Goal: Task Accomplishment & Management: Use online tool/utility

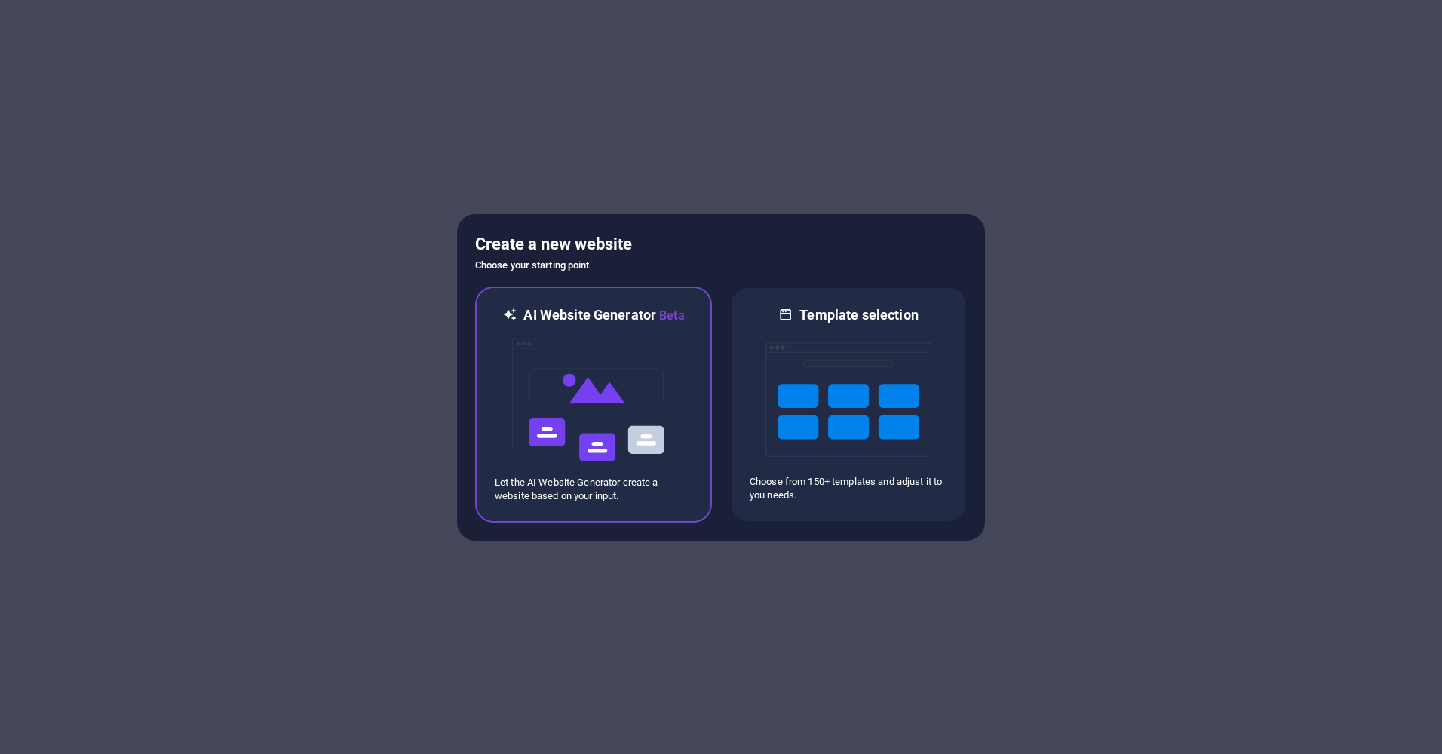
click at [642, 410] on img at bounding box center [593, 400] width 166 height 151
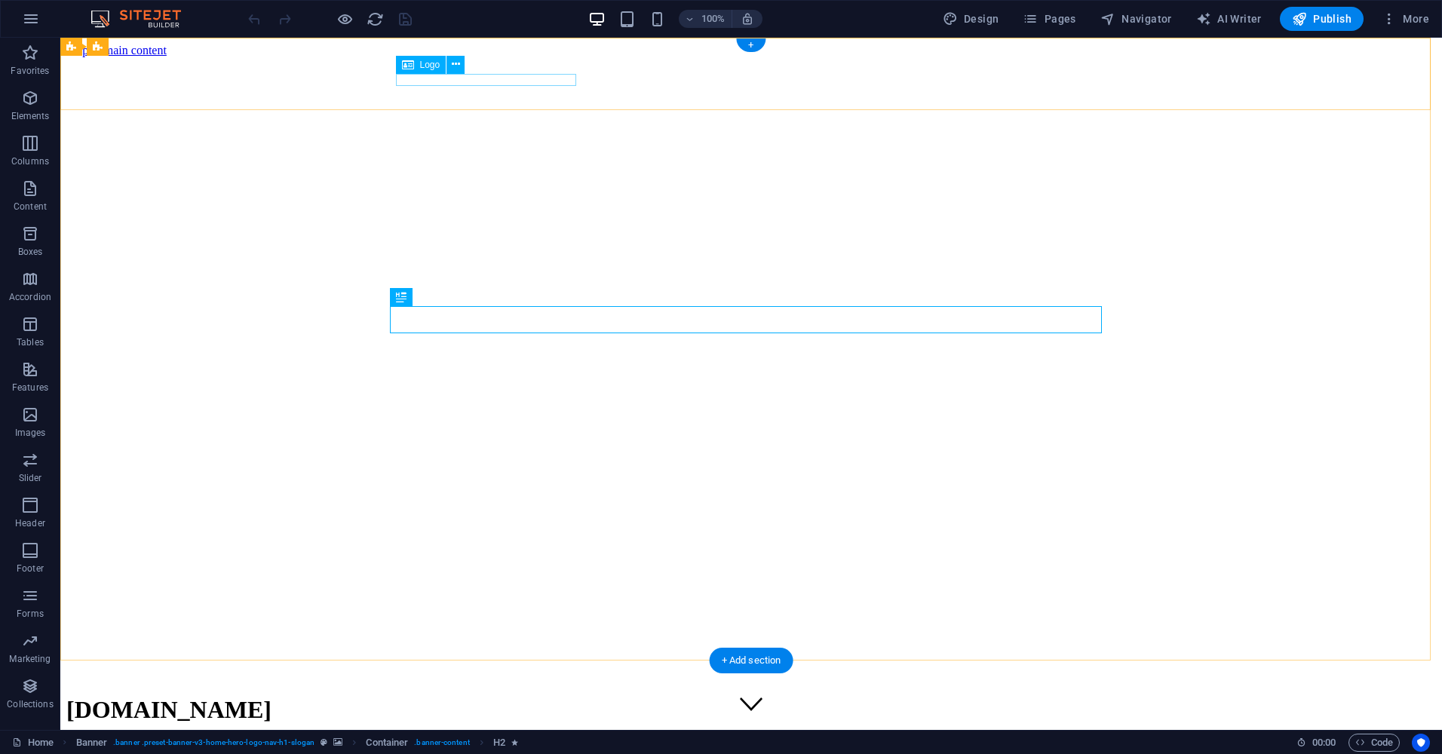
click at [483, 696] on div "[DOMAIN_NAME]" at bounding box center [750, 710] width 1369 height 28
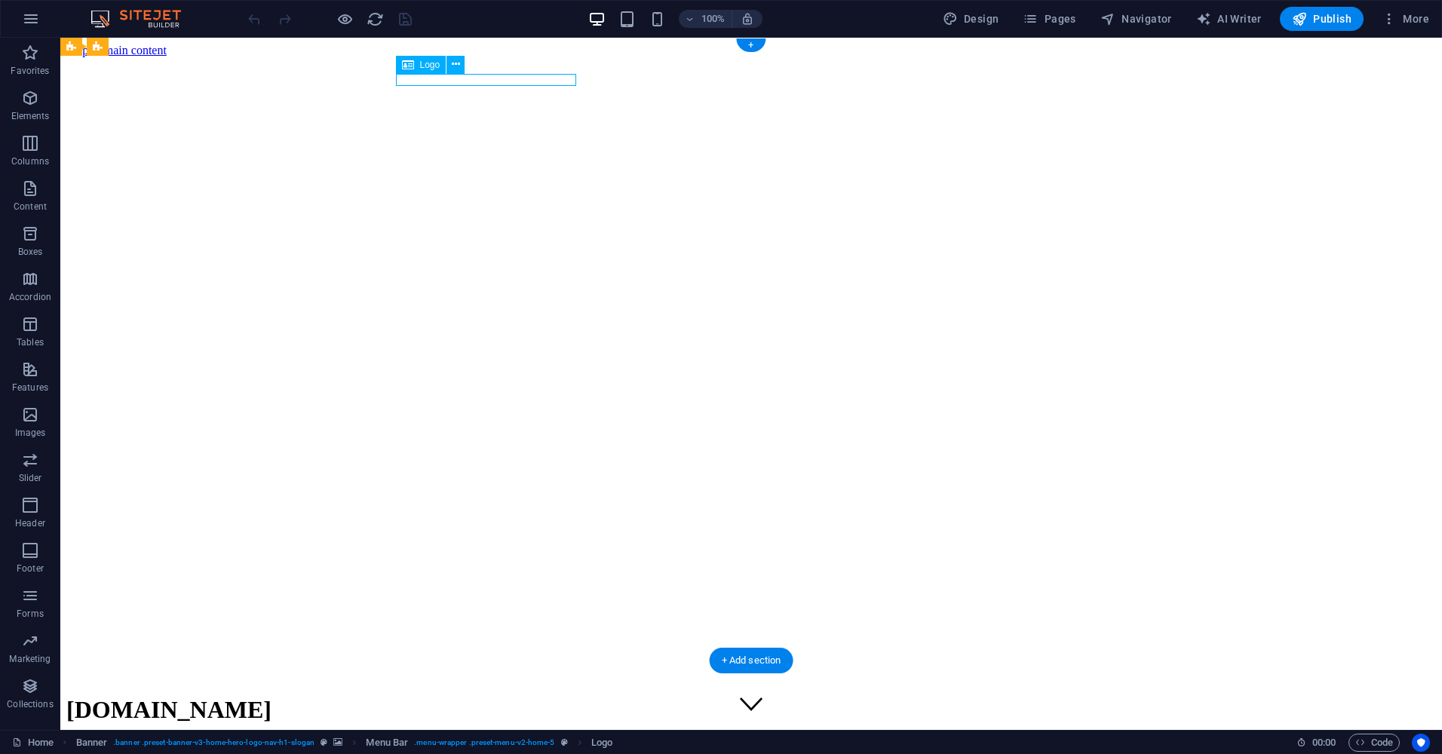
click at [483, 696] on div "[DOMAIN_NAME]" at bounding box center [750, 710] width 1369 height 28
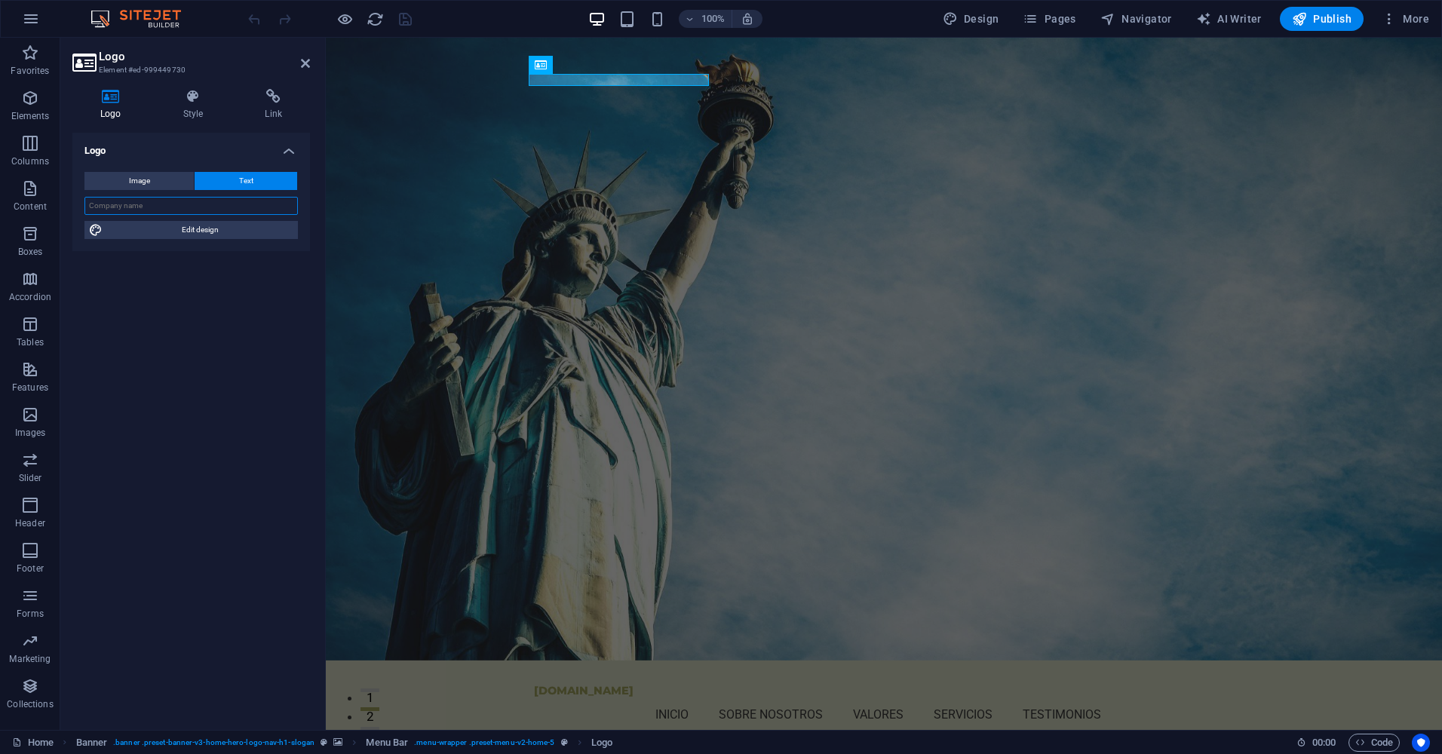
click at [160, 213] on input "text" at bounding box center [190, 206] width 213 height 18
type input "UJEVR4"
click at [140, 176] on span "Image" at bounding box center [139, 181] width 21 height 18
select select "DISABLED_OPTION_VALUE"
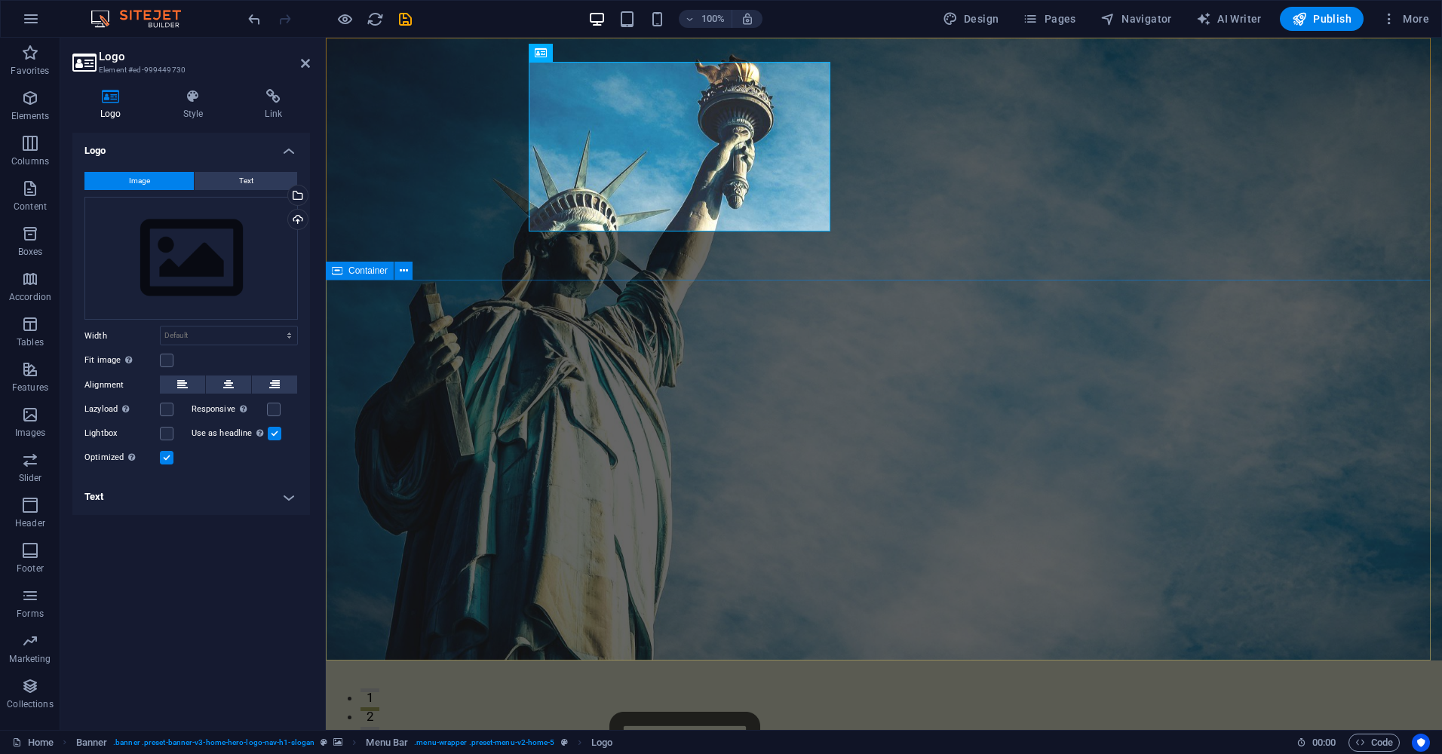
drag, startPoint x: 829, startPoint y: 388, endPoint x: 1094, endPoint y: 387, distance: 265.4
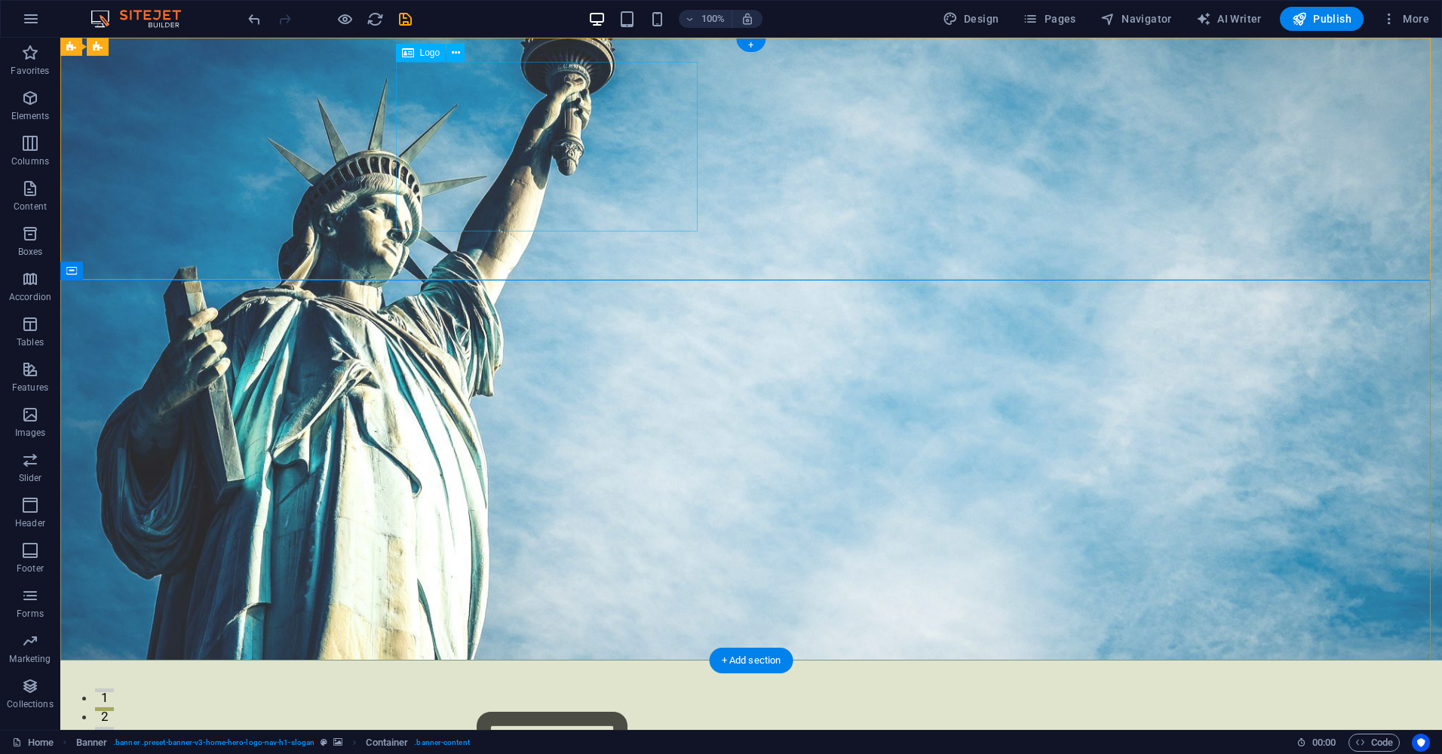
click at [540, 685] on div at bounding box center [751, 770] width 700 height 170
click at [453, 50] on icon at bounding box center [456, 53] width 8 height 16
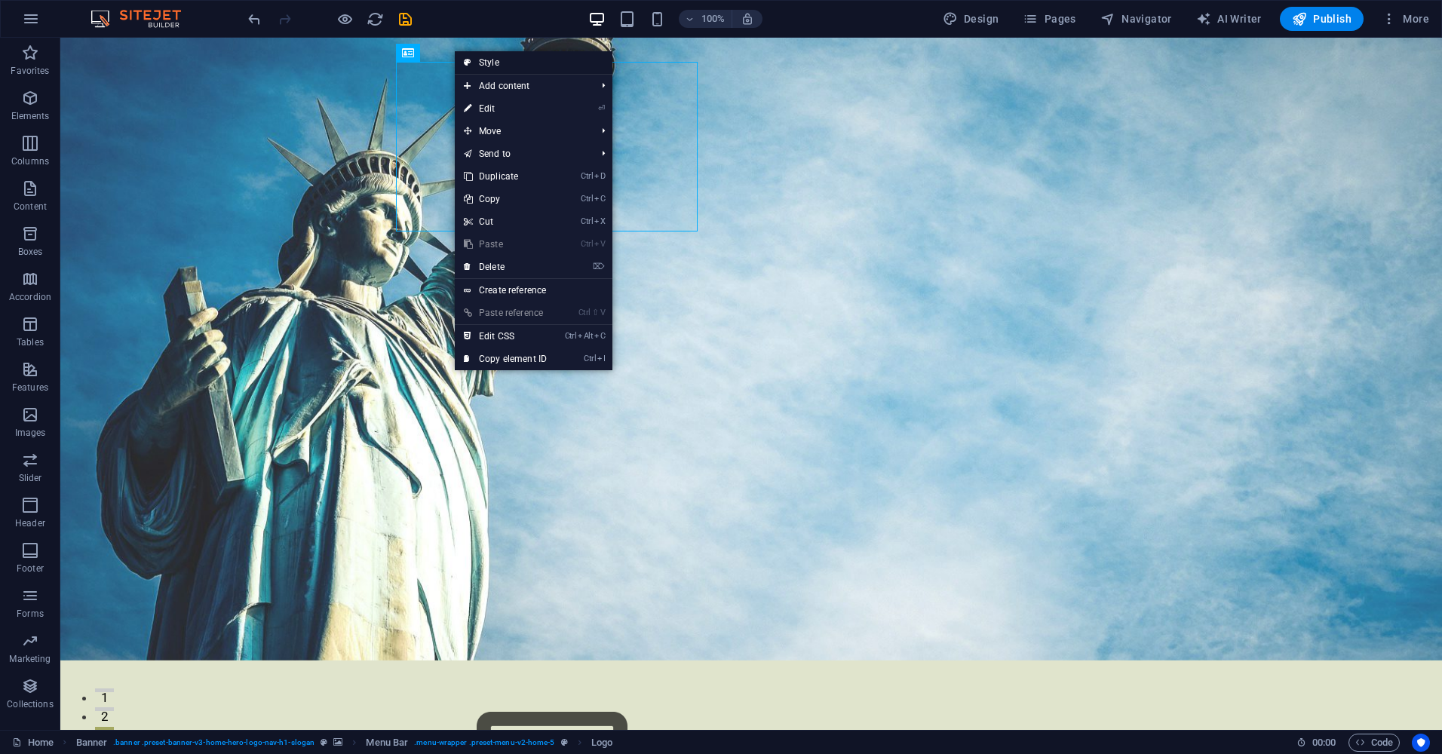
click at [564, 62] on link "Style" at bounding box center [534, 62] width 158 height 23
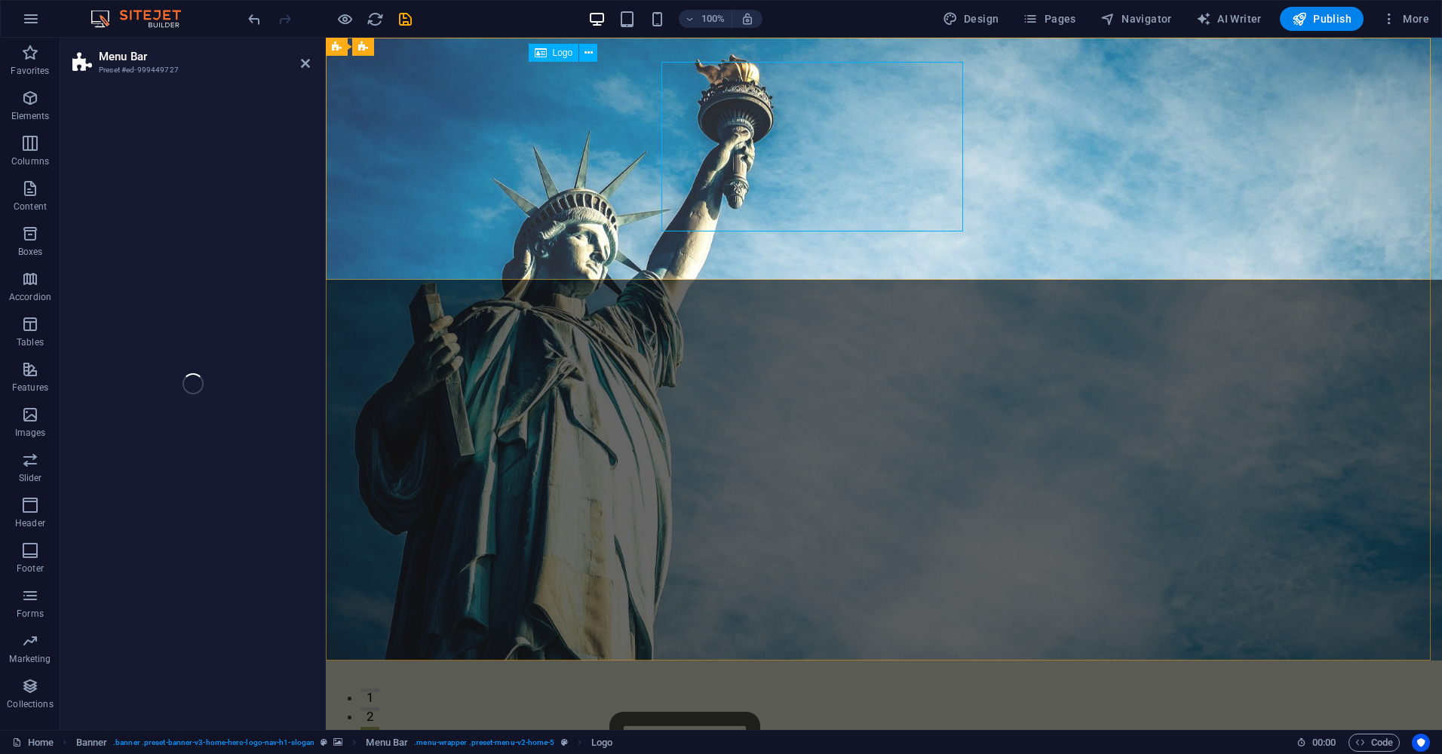
select select "rem"
select select "preset-menu-v2-home-5"
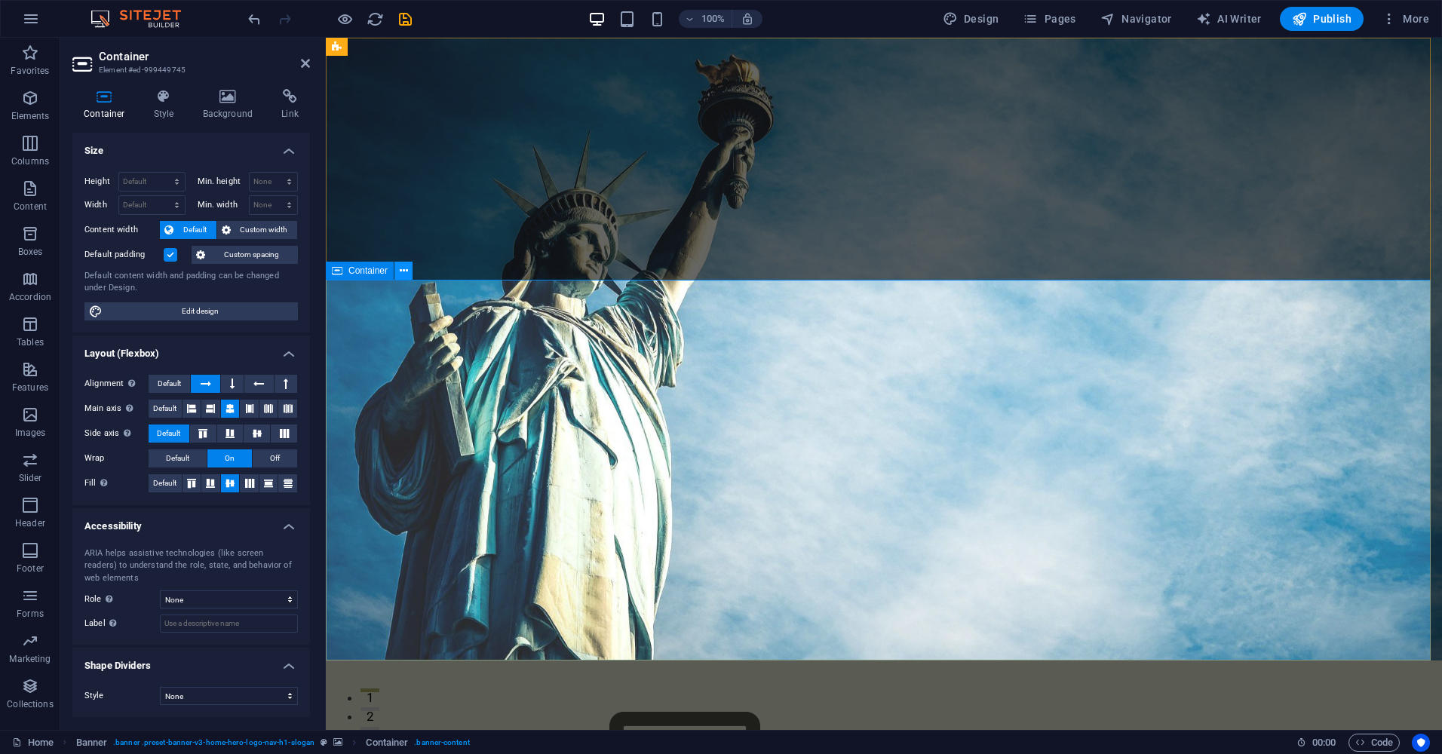
click at [397, 262] on button at bounding box center [403, 271] width 18 height 18
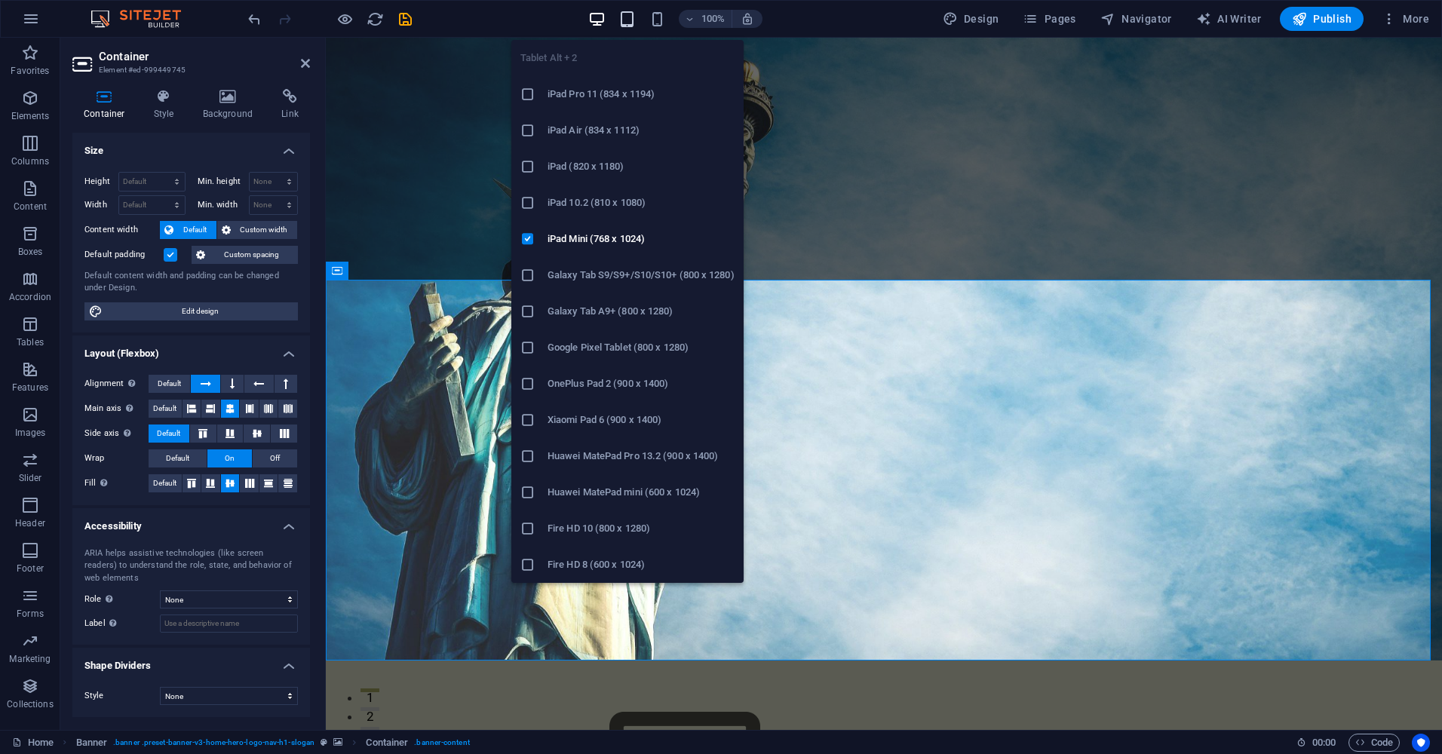
click at [633, 24] on icon "button" at bounding box center [626, 19] width 17 height 17
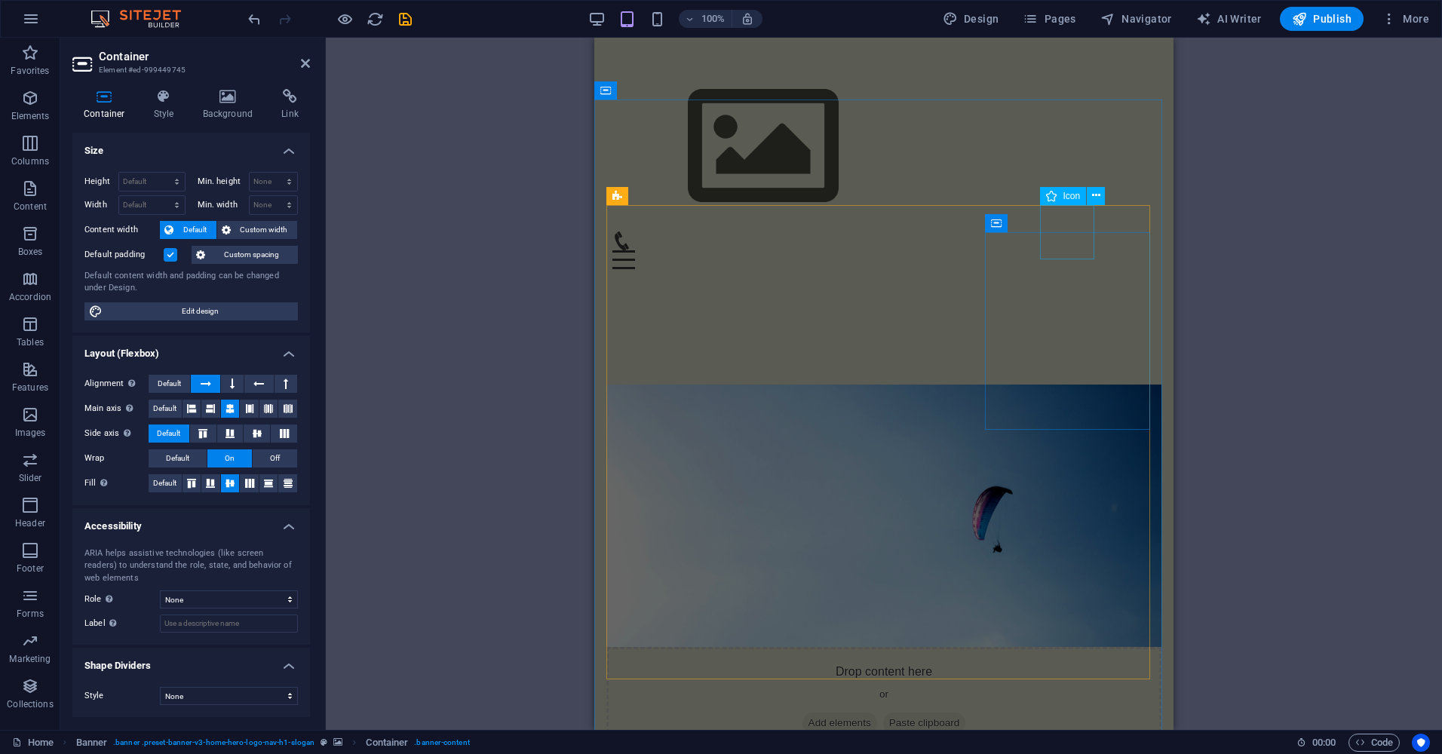
scroll to position [1282, 0]
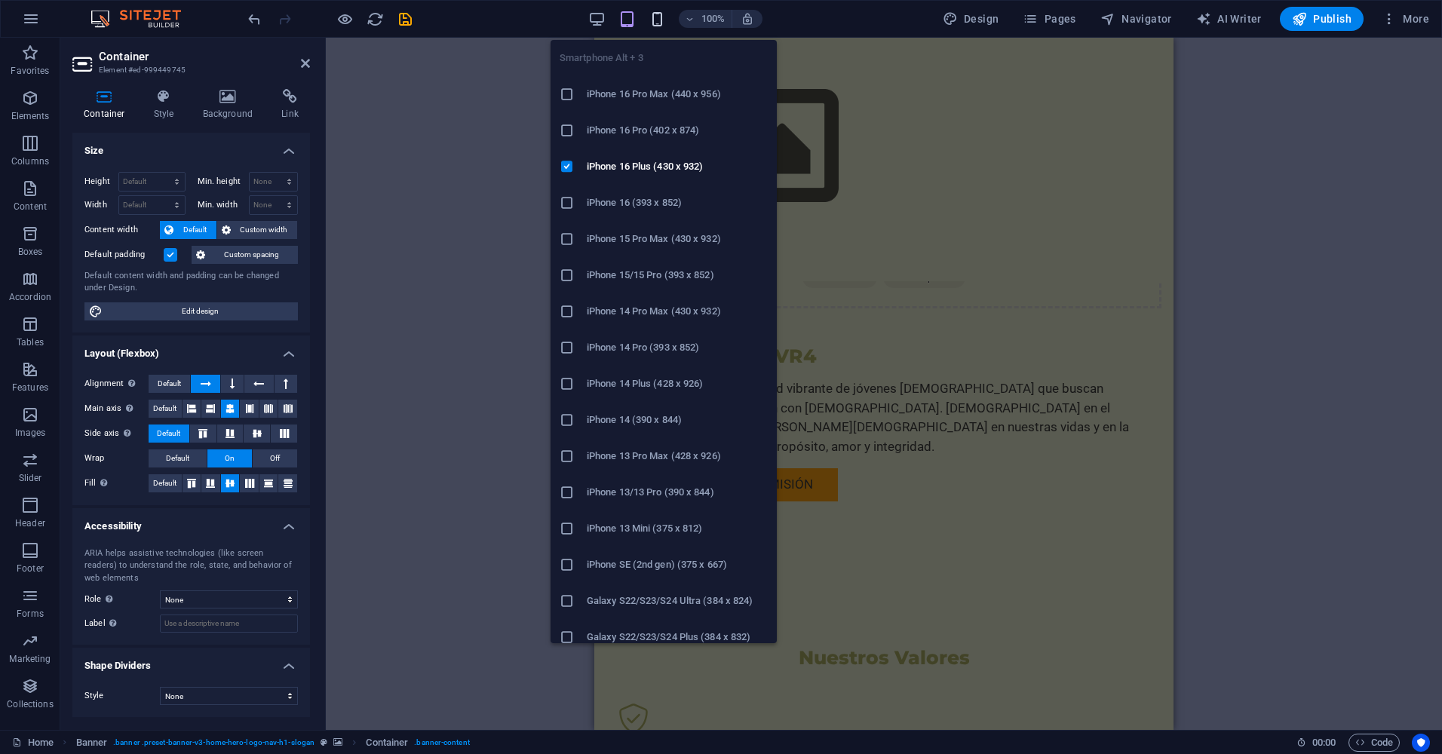
click at [665, 16] on icon "button" at bounding box center [656, 19] width 17 height 17
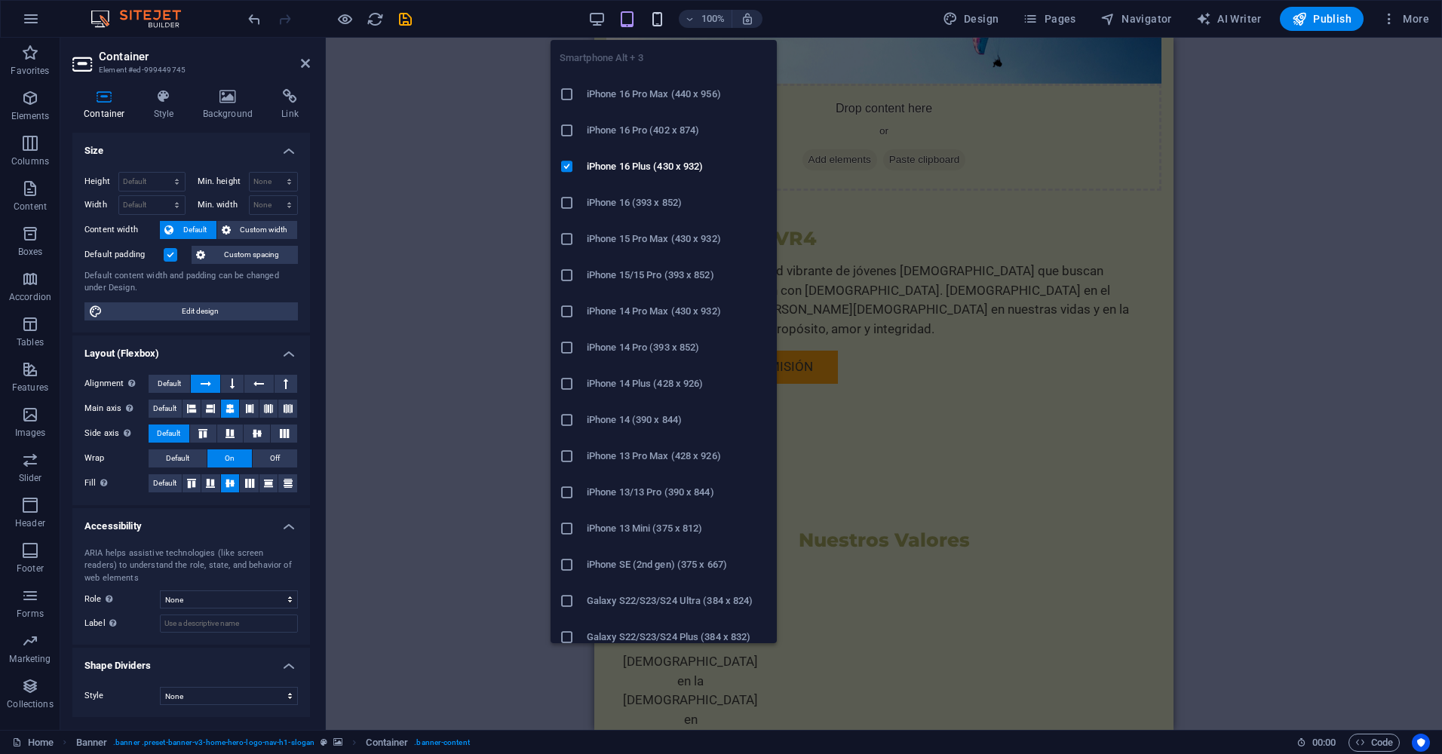
scroll to position [69, 0]
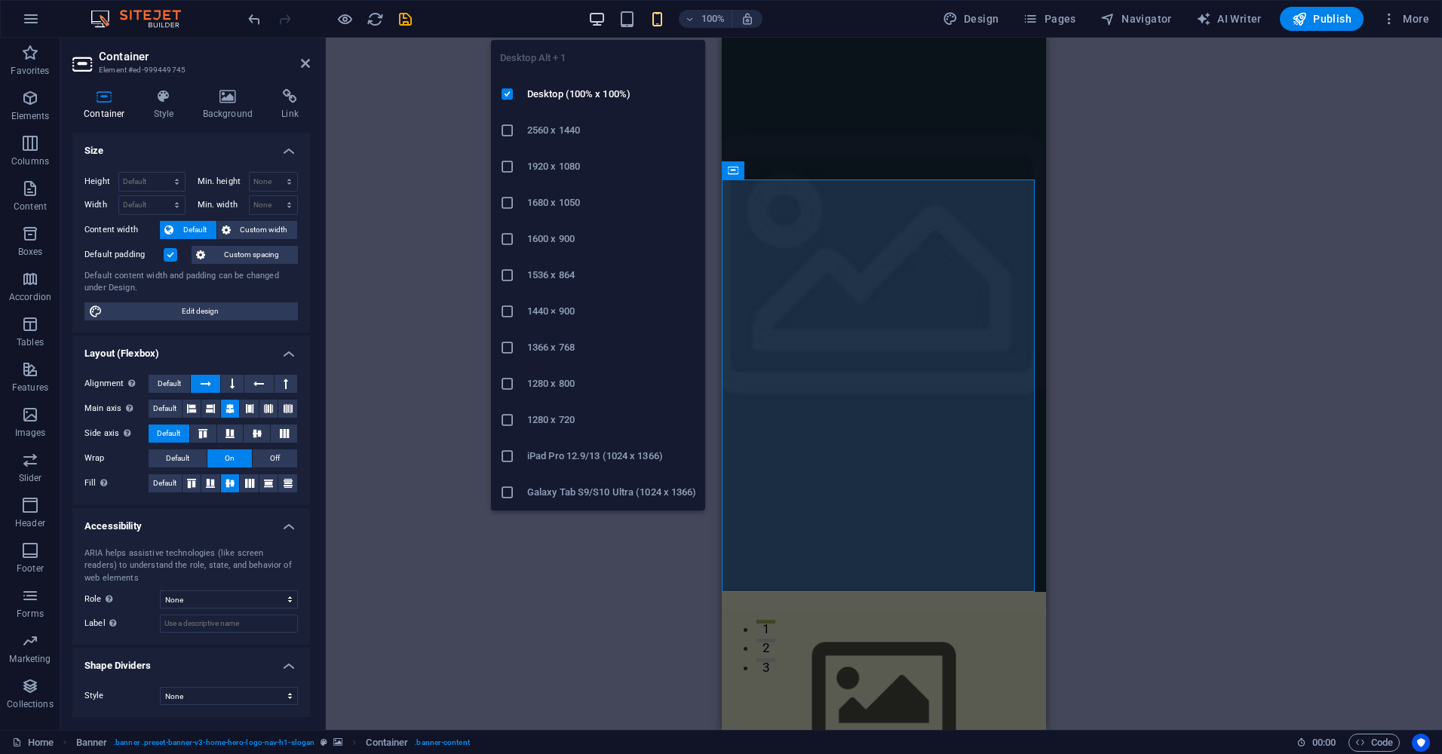
click at [603, 15] on icon "button" at bounding box center [596, 19] width 17 height 17
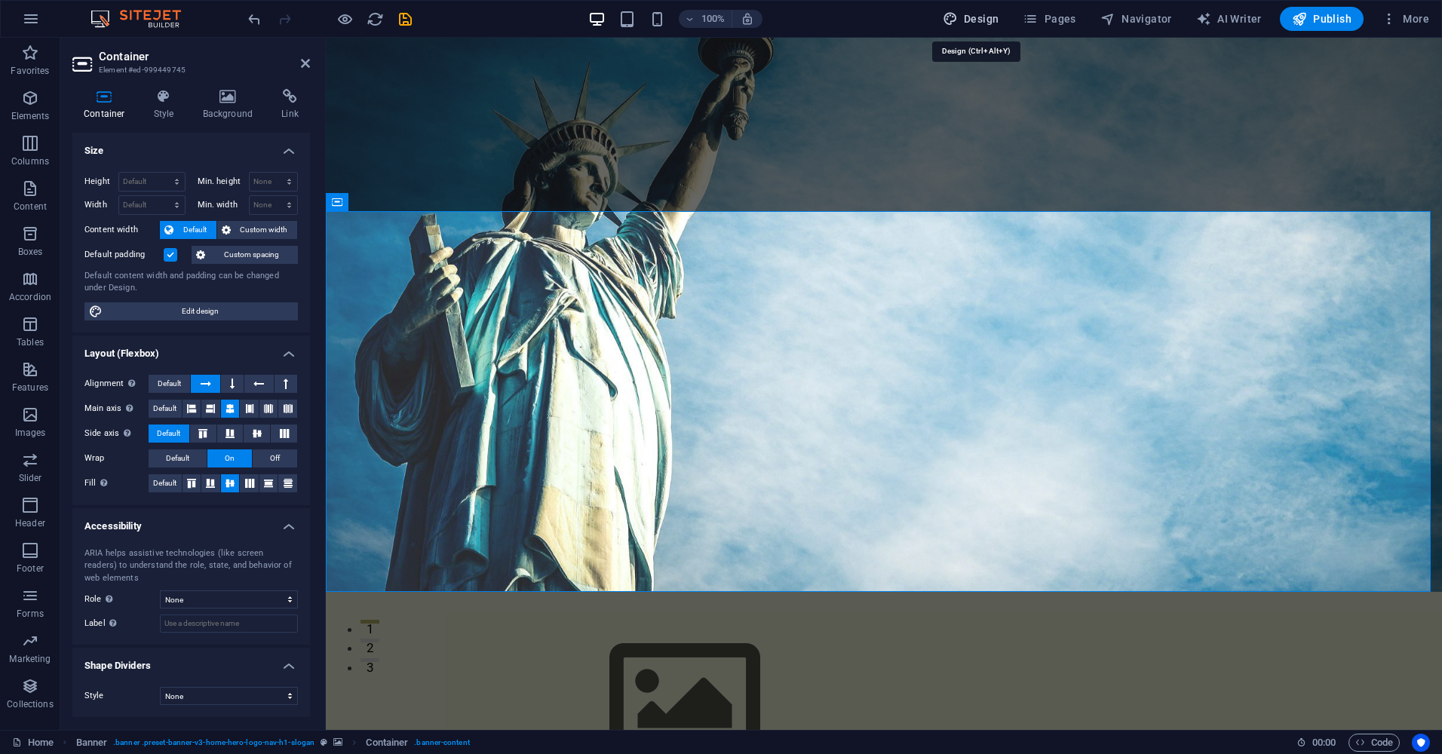
click at [973, 18] on span "Design" at bounding box center [970, 18] width 57 height 15
select select "px"
select select "200"
select select "px"
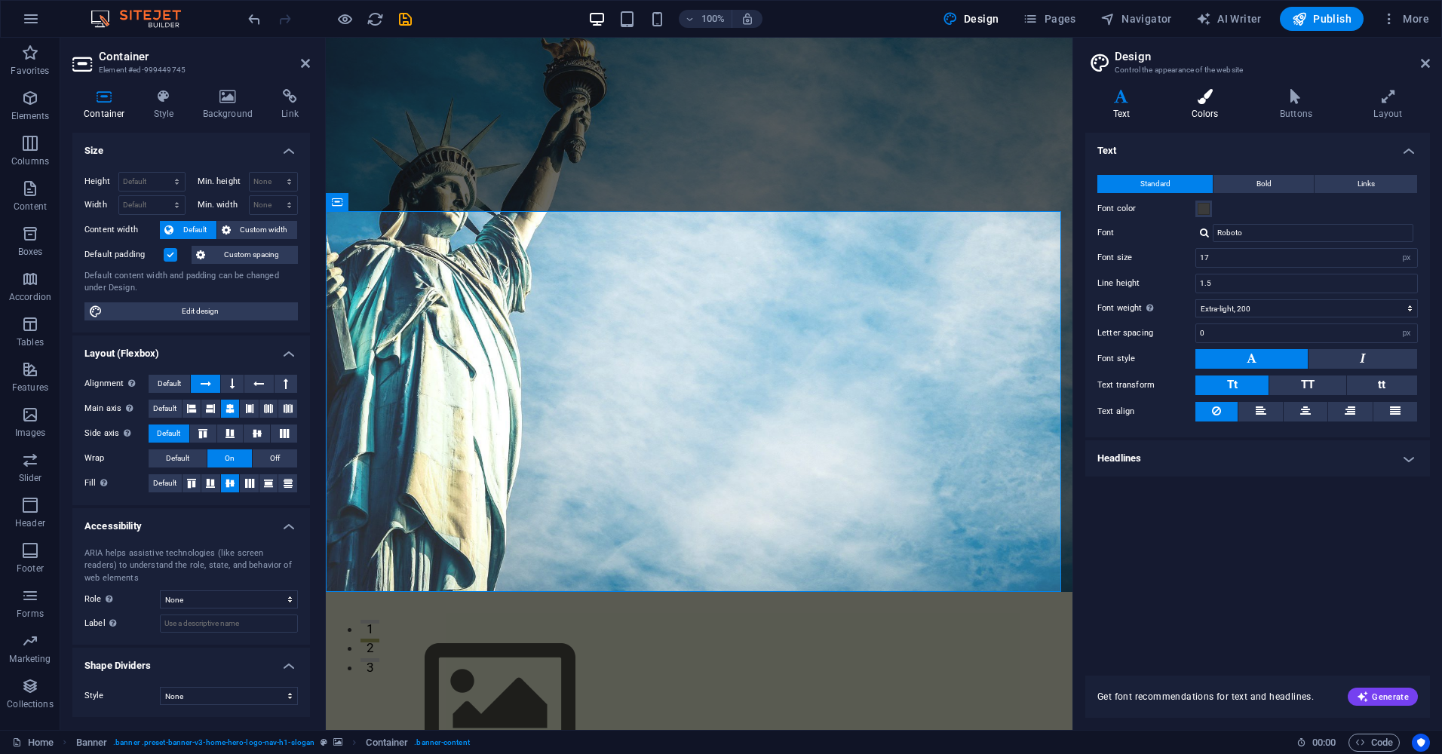
click at [1209, 103] on icon at bounding box center [1204, 96] width 82 height 15
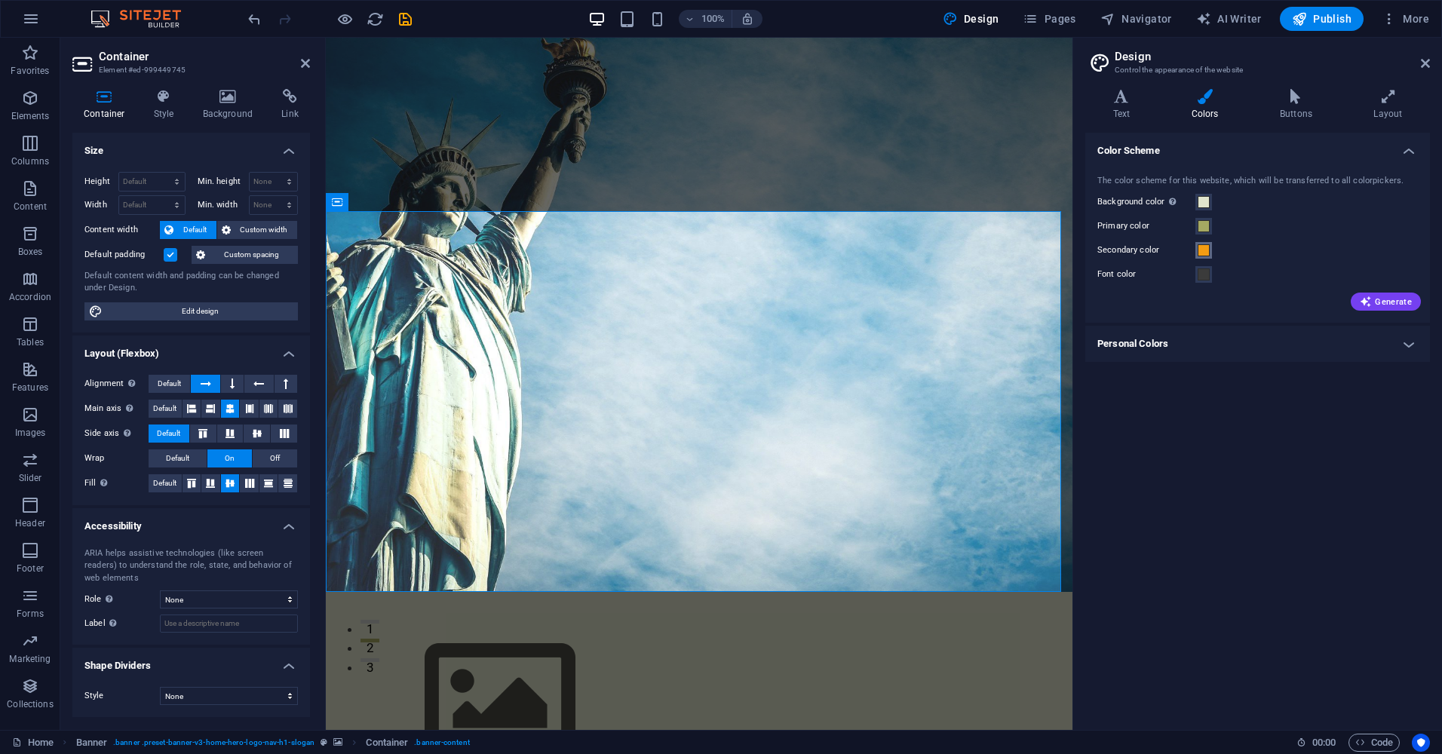
click at [1205, 249] on span at bounding box center [1203, 250] width 12 height 12
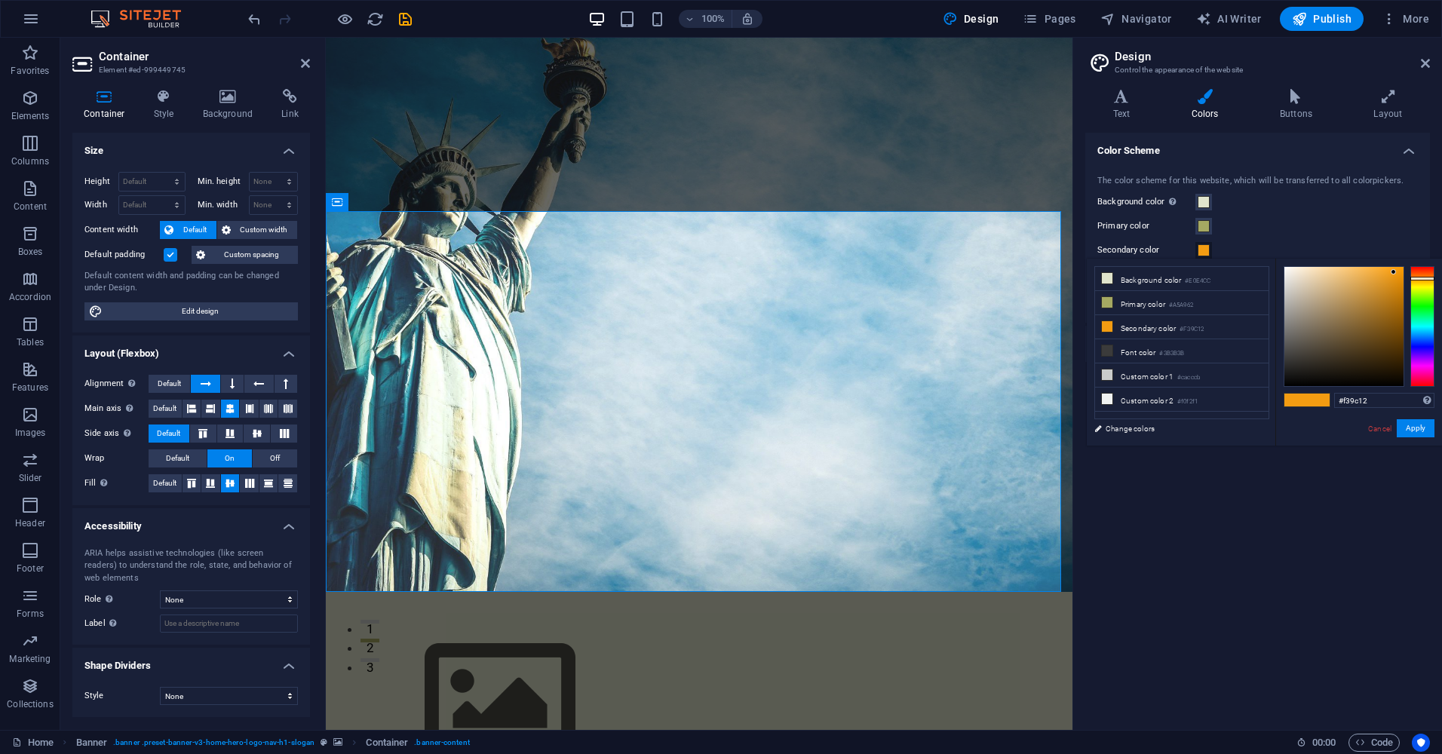
click at [1205, 249] on span at bounding box center [1203, 250] width 12 height 12
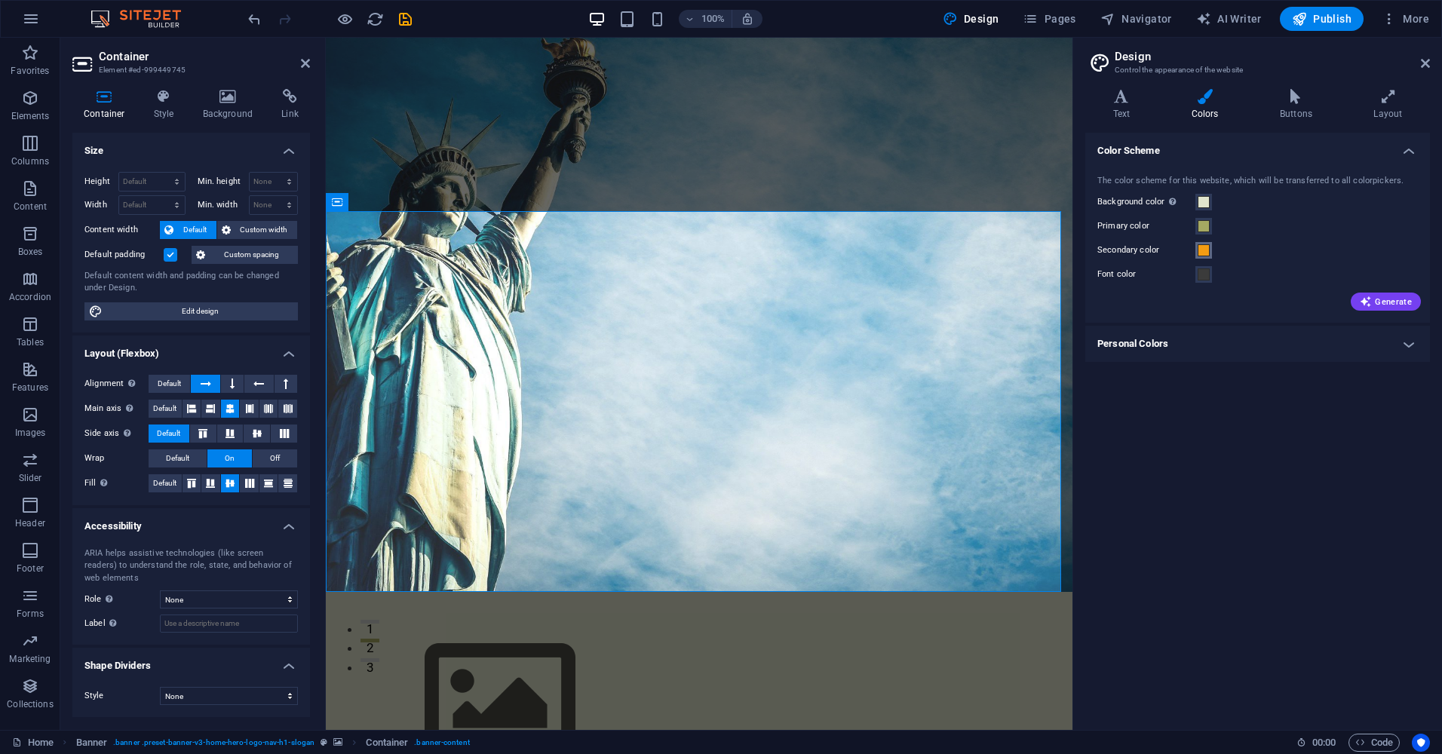
click at [1204, 250] on span at bounding box center [1203, 250] width 12 height 12
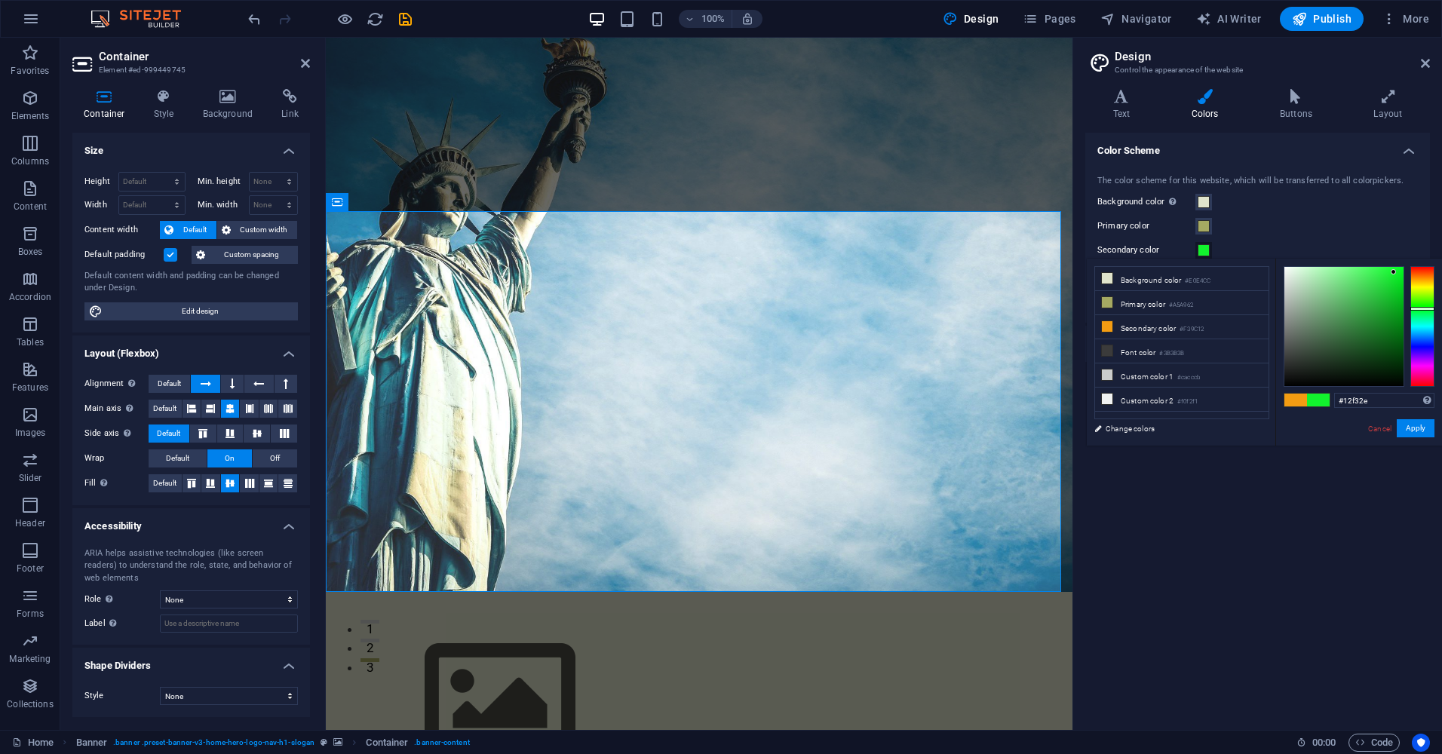
drag, startPoint x: 1420, startPoint y: 280, endPoint x: 1414, endPoint y: 308, distance: 28.5
click at [1414, 308] on div at bounding box center [1422, 309] width 24 height 4
drag, startPoint x: 1396, startPoint y: 274, endPoint x: 1415, endPoint y: 262, distance: 22.4
click at [1415, 262] on div "#00ff1f Supported formats #0852ed rgb(8, 82, 237) rgba(8, 82, 237, 90%) hsv(221…" at bounding box center [1358, 462] width 167 height 406
click at [1422, 430] on button "Apply" at bounding box center [1415, 428] width 38 height 18
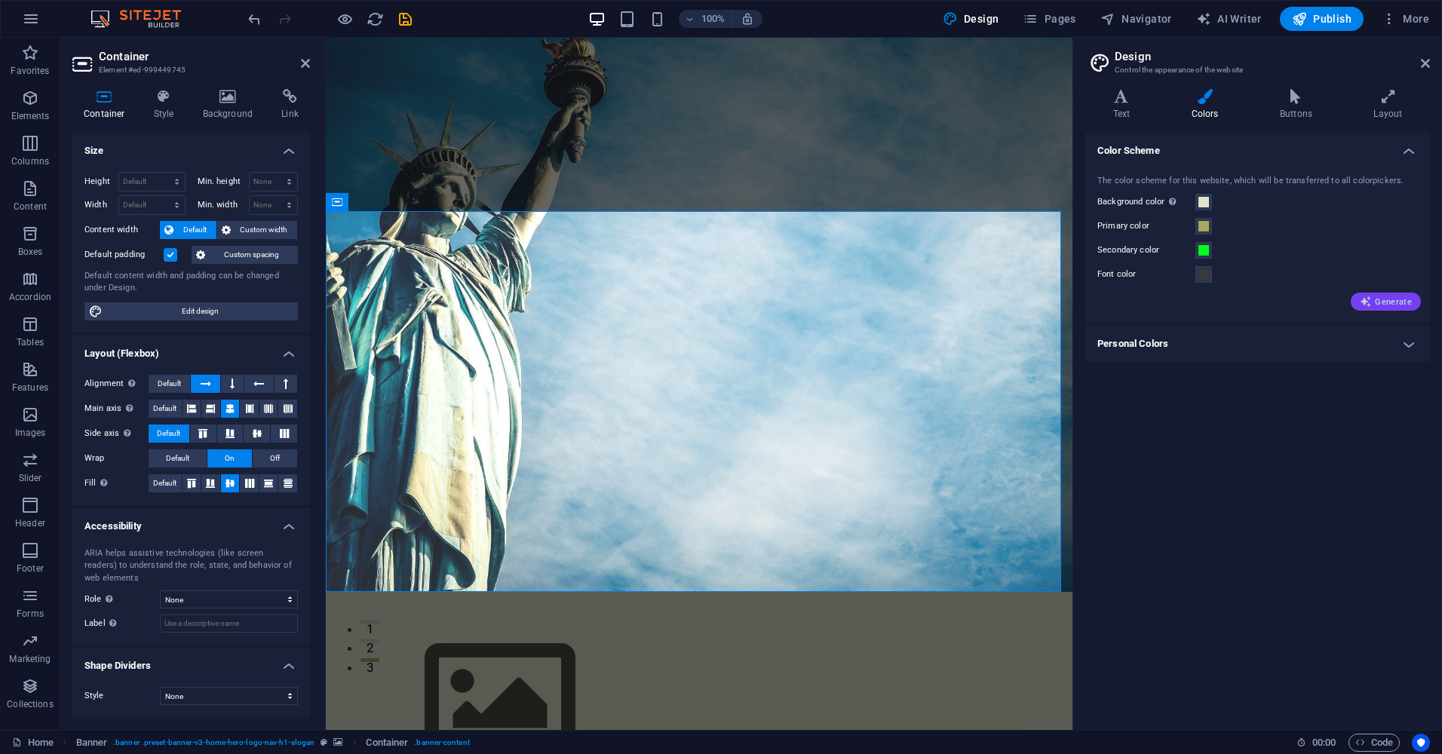
click at [1378, 296] on span "Generate" at bounding box center [1385, 302] width 52 height 12
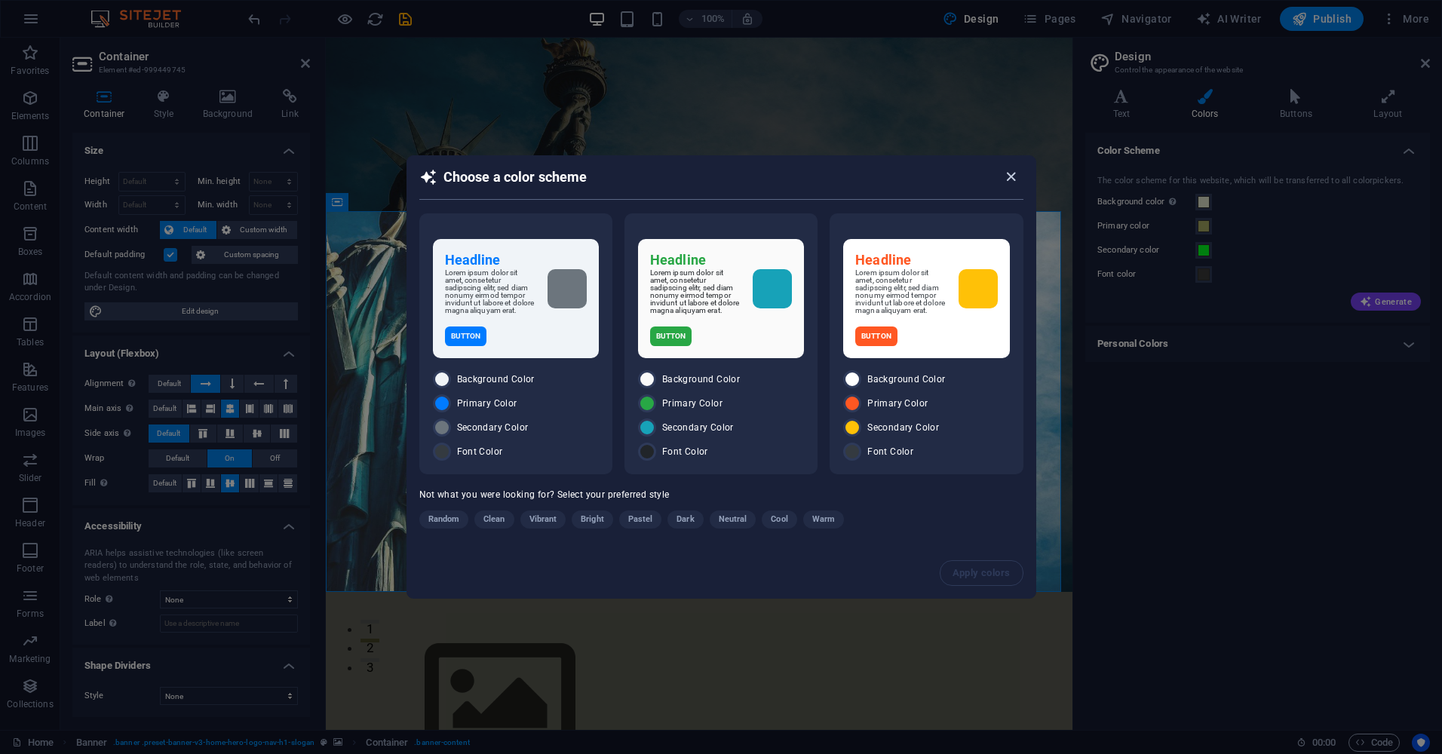
click at [1022, 168] on span "button" at bounding box center [1014, 176] width 18 height 17
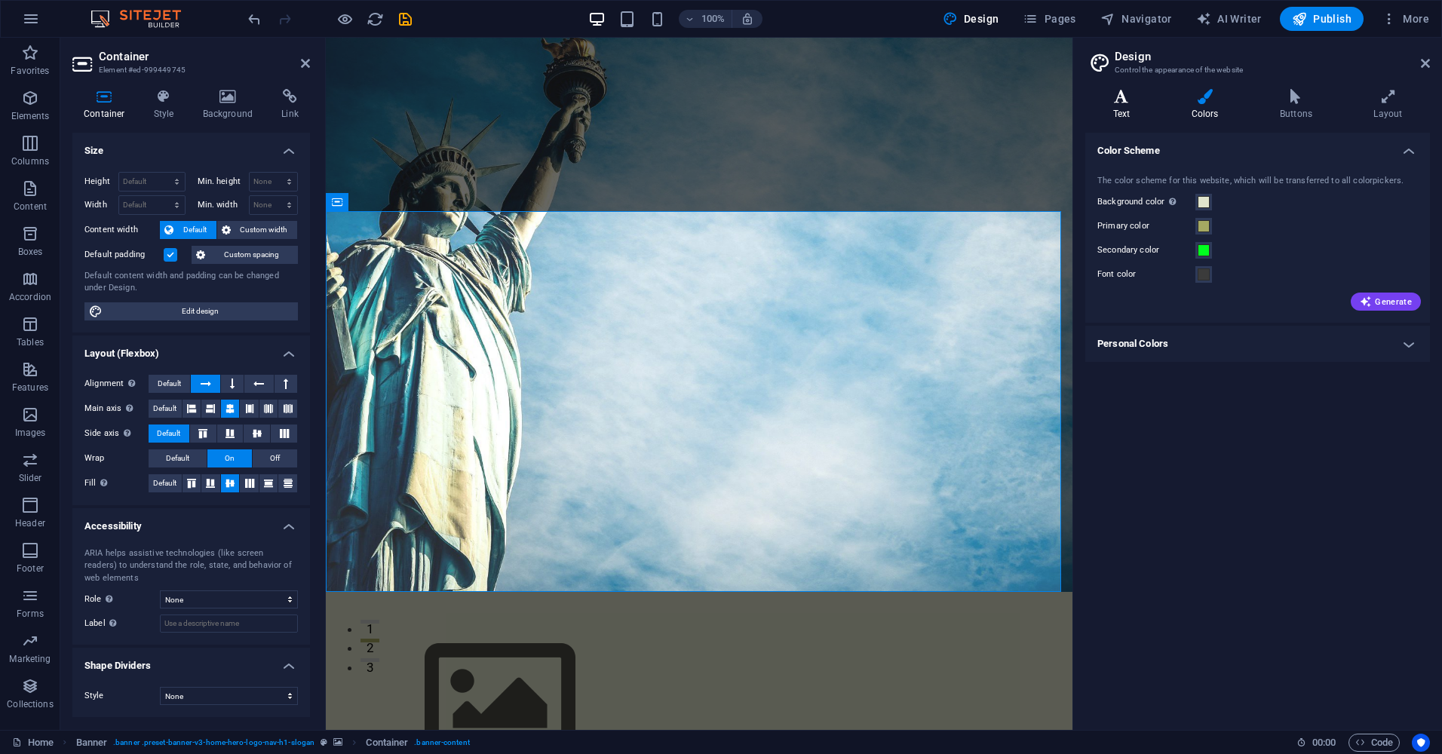
click at [1132, 106] on h4 "Text" at bounding box center [1124, 105] width 78 height 32
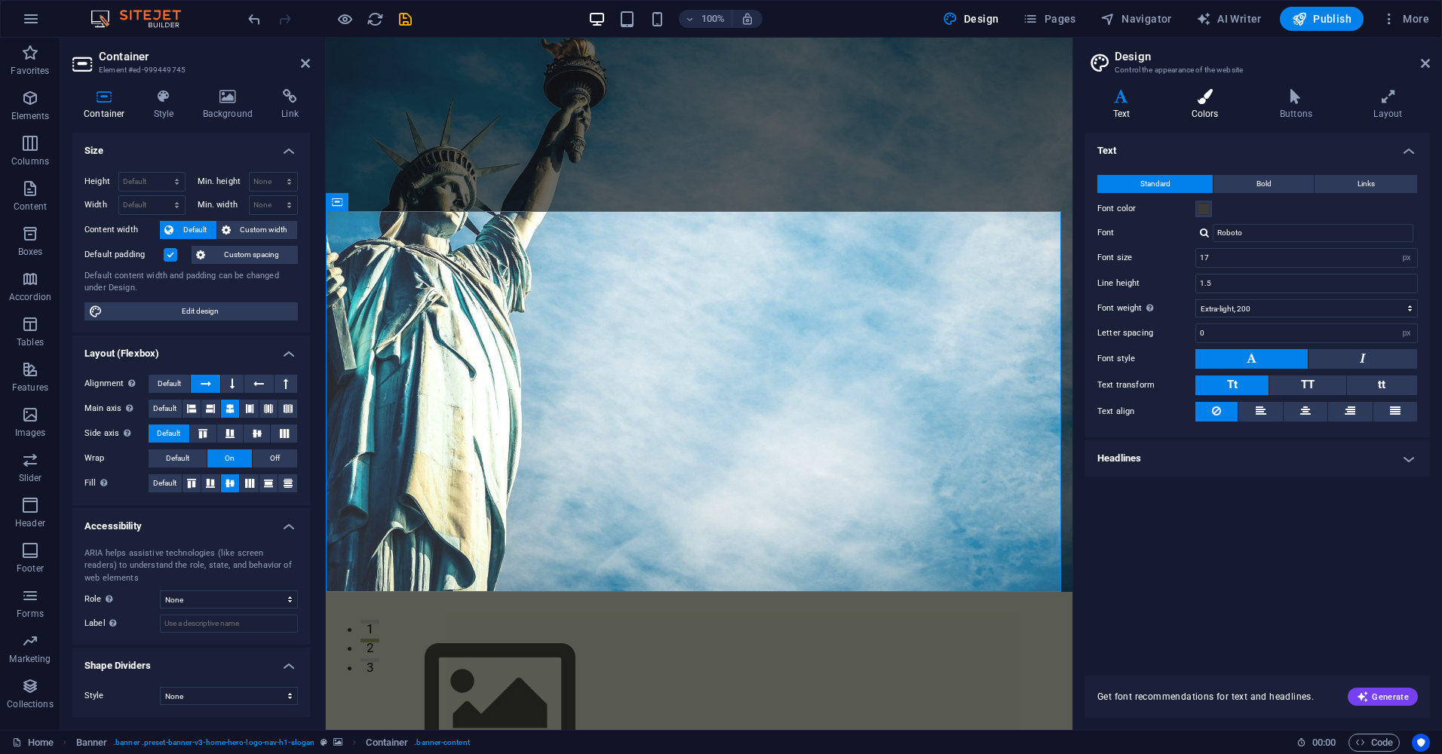
click at [1209, 97] on icon at bounding box center [1204, 96] width 82 height 15
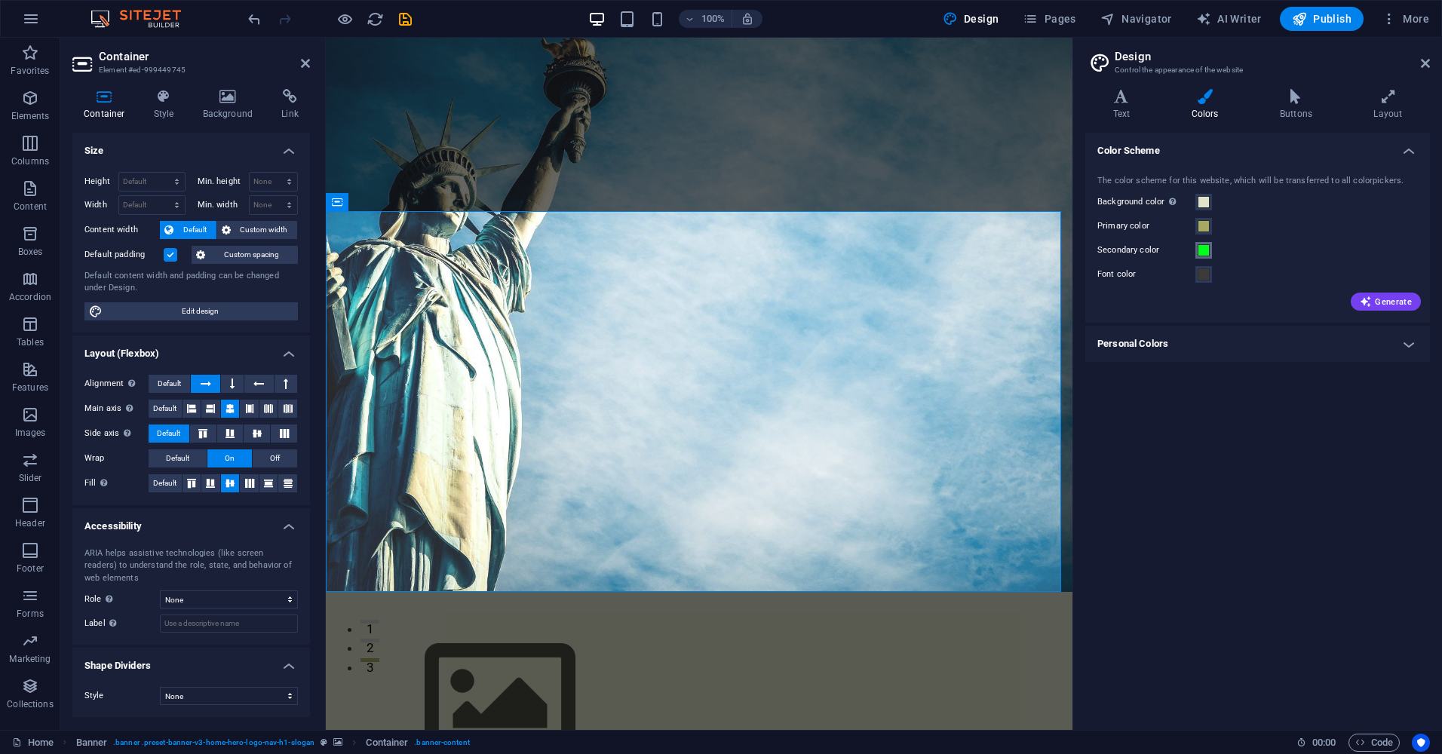
click at [1208, 256] on span at bounding box center [1203, 250] width 12 height 12
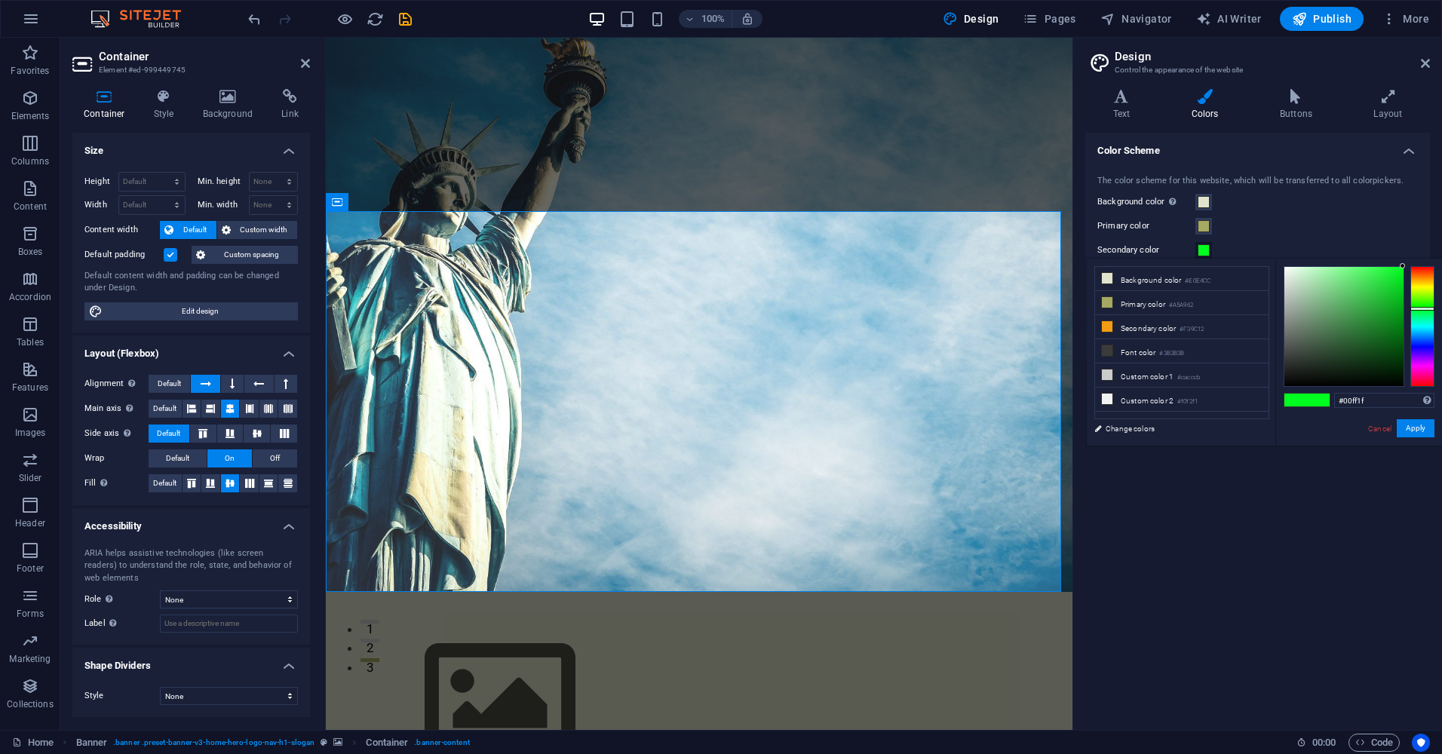
click at [1206, 256] on span at bounding box center [1203, 250] width 12 height 12
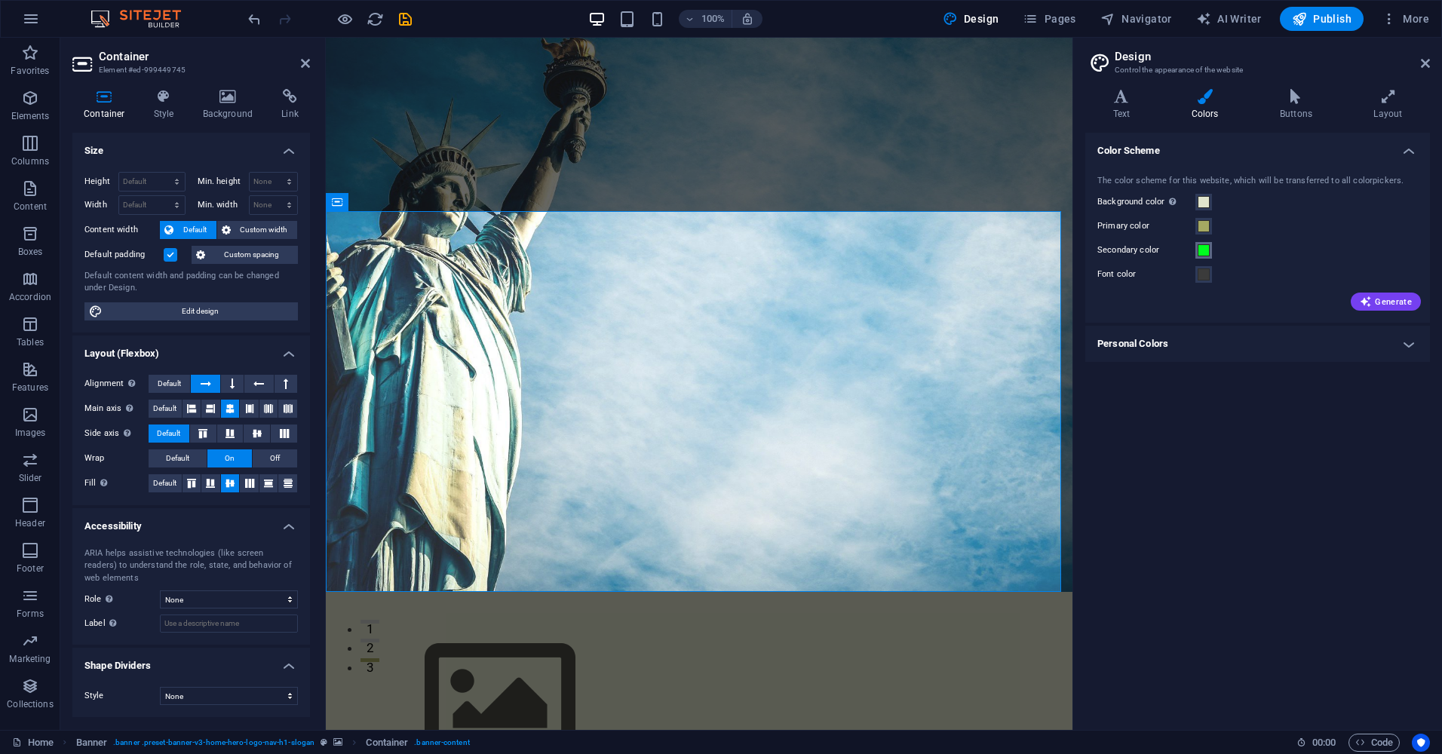
click at [1202, 251] on span at bounding box center [1203, 250] width 12 height 12
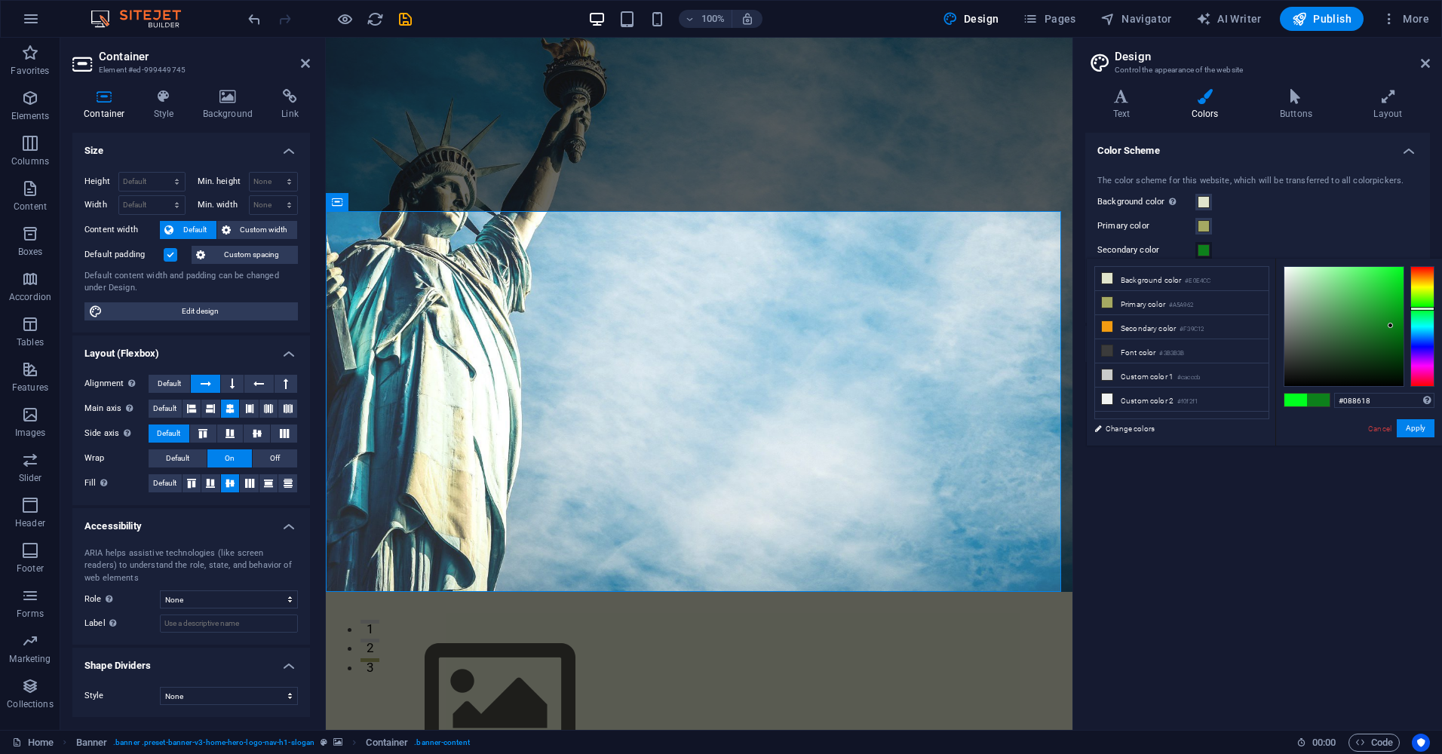
type input "#098919"
drag, startPoint x: 1396, startPoint y: 273, endPoint x: 1395, endPoint y: 321, distance: 48.3
click at [1395, 321] on div at bounding box center [1343, 326] width 119 height 119
click at [1417, 423] on button "Apply" at bounding box center [1415, 428] width 38 height 18
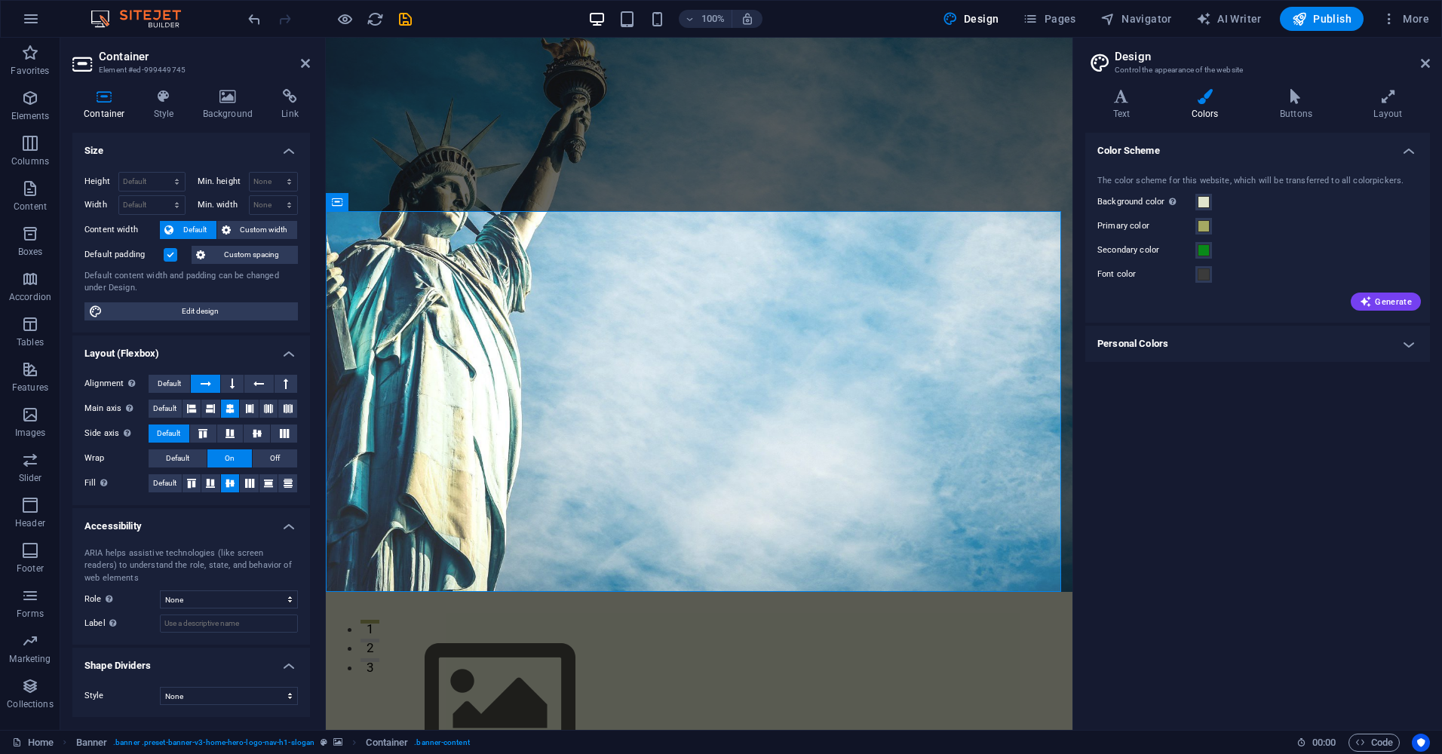
click at [1155, 500] on div "Color Scheme The color scheme for this website, which will be transferred to al…" at bounding box center [1257, 425] width 345 height 585
click at [1304, 110] on h4 "Buttons" at bounding box center [1298, 105] width 93 height 32
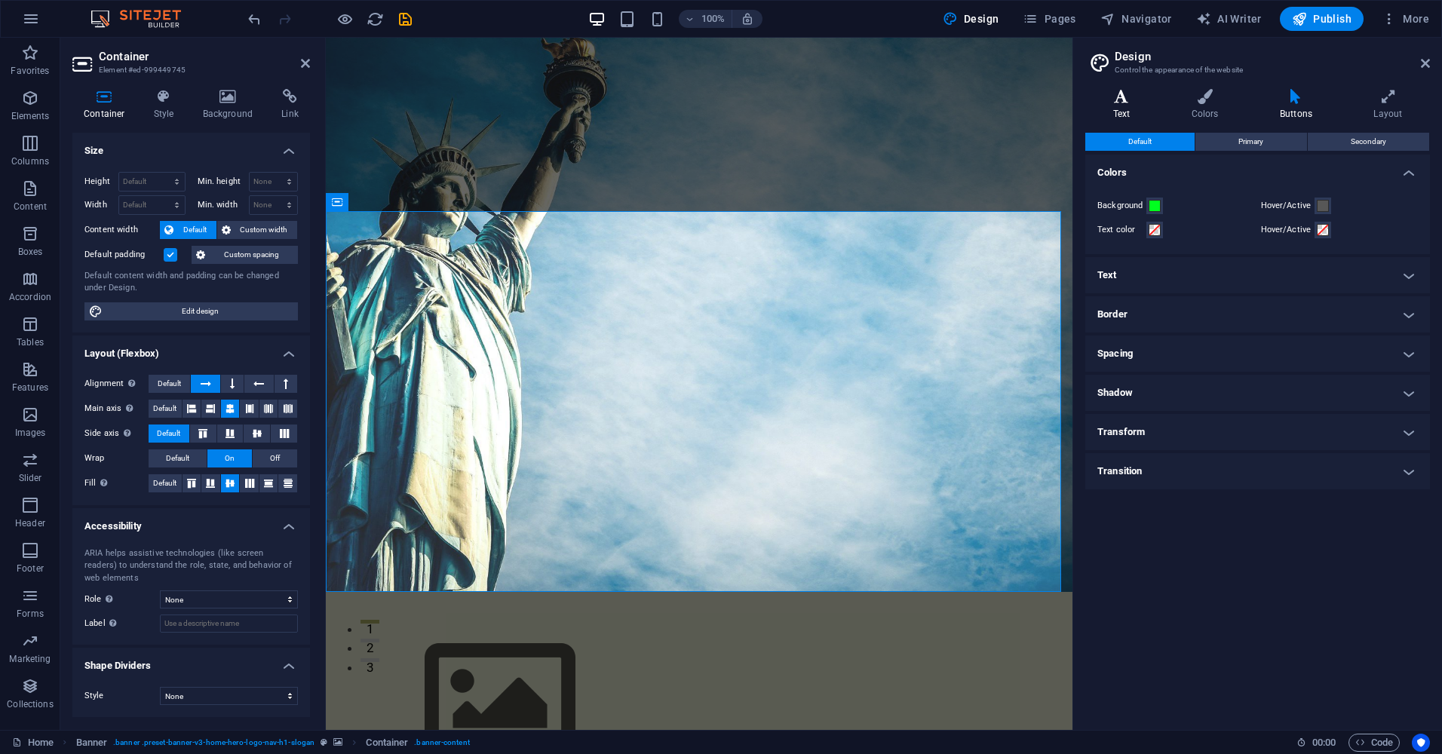
click at [1131, 109] on h4 "Text" at bounding box center [1124, 105] width 78 height 32
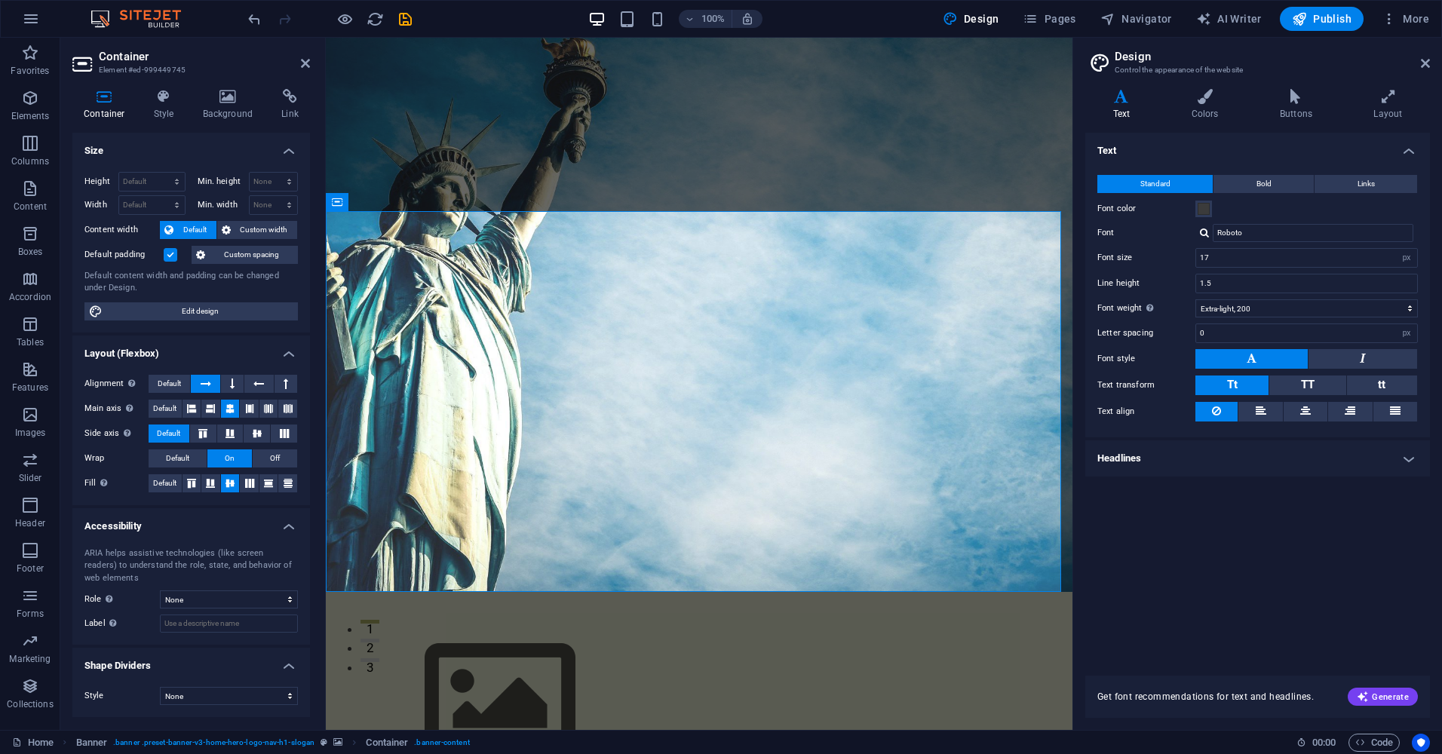
click at [1223, 602] on div "Text Standard Bold Links Font color Font Roboto Font size 17 rem px Line height…" at bounding box center [1257, 395] width 345 height 525
click at [1057, 20] on span "Pages" at bounding box center [1048, 18] width 53 height 15
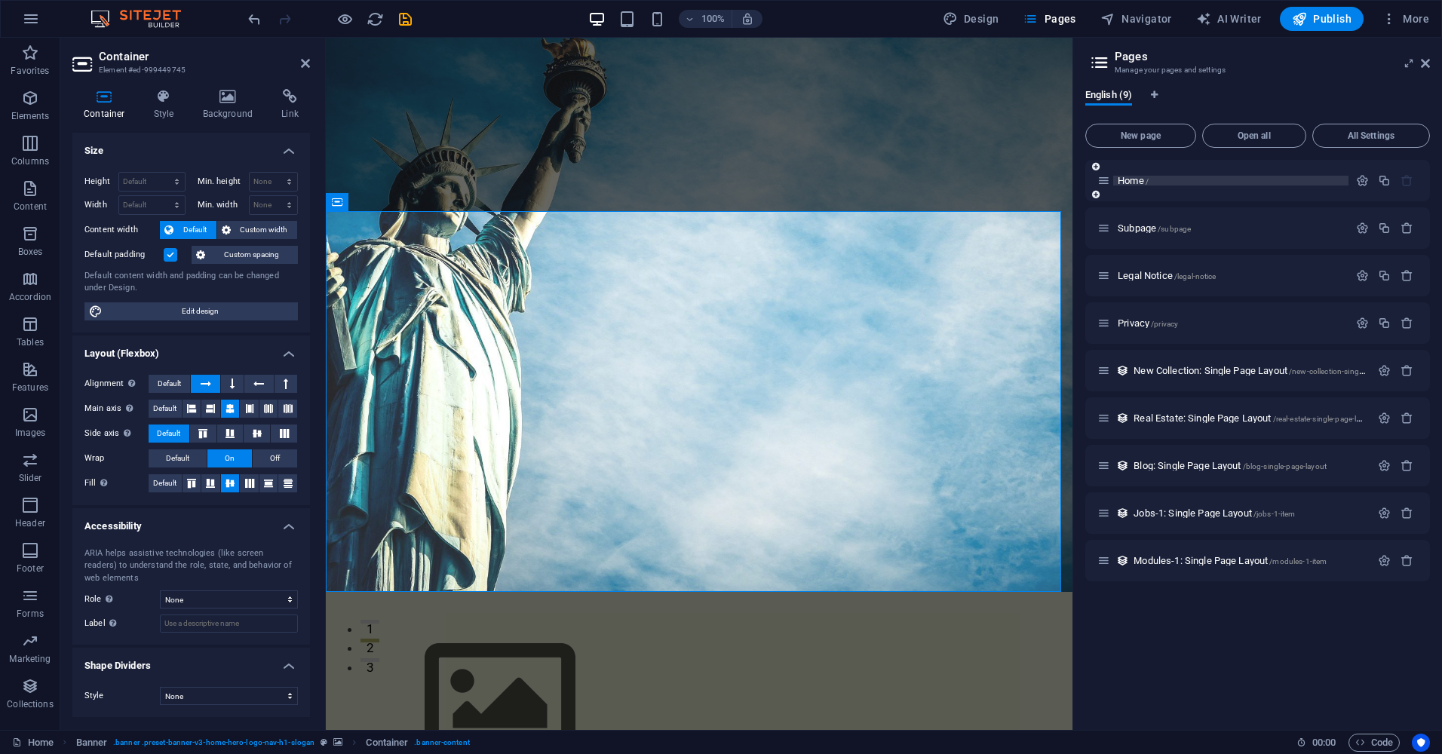
click at [1154, 182] on p "Home /" at bounding box center [1230, 181] width 226 height 10
click at [1105, 184] on icon at bounding box center [1103, 180] width 13 height 13
drag, startPoint x: 918, startPoint y: 130, endPoint x: 1173, endPoint y: 130, distance: 254.8
click at [1072, 592] on div "Inicio Sobre nosotros Valores Servicios Testimonios Menu" at bounding box center [699, 713] width 746 height 242
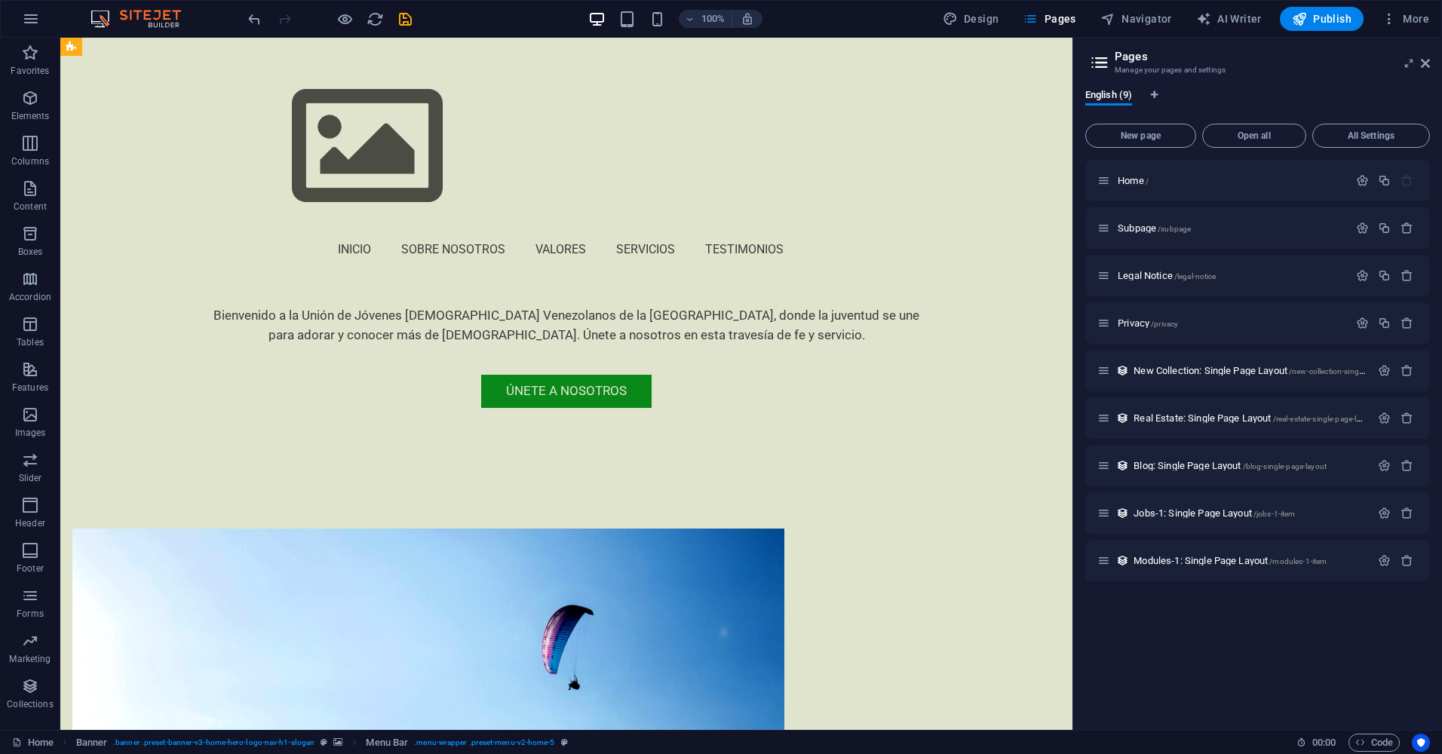
scroll to position [672, 0]
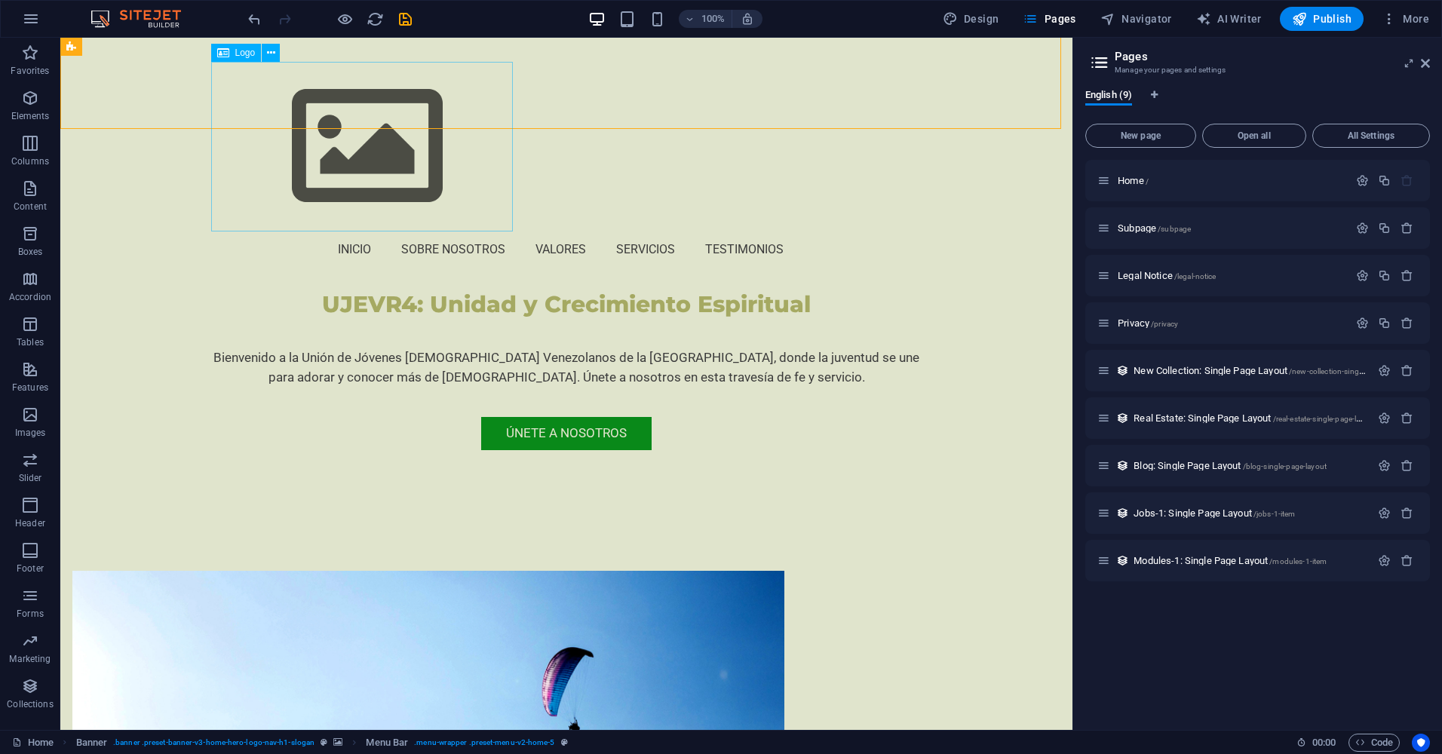
click at [368, 149] on div at bounding box center [566, 147] width 700 height 170
click at [74, 45] on icon at bounding box center [71, 47] width 10 height 18
select select "vh"
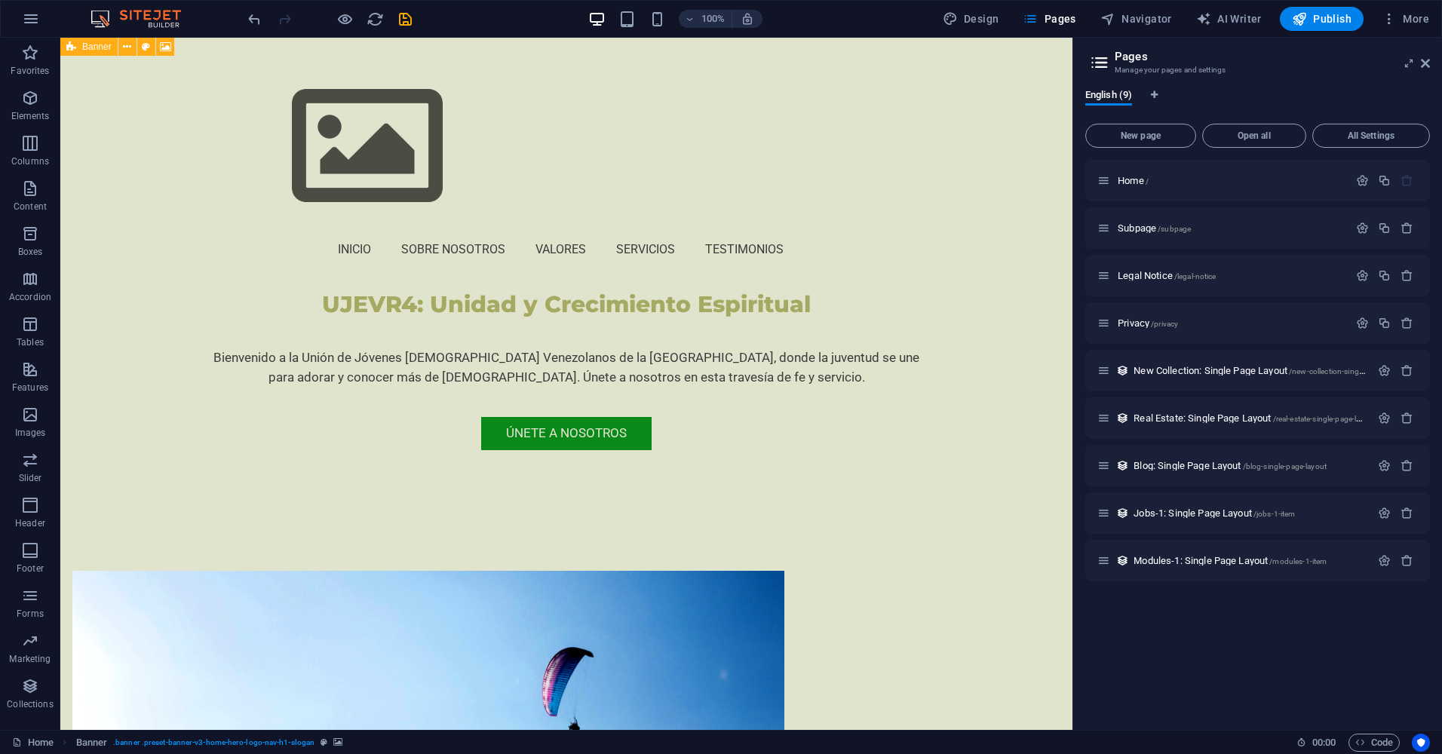
select select "header"
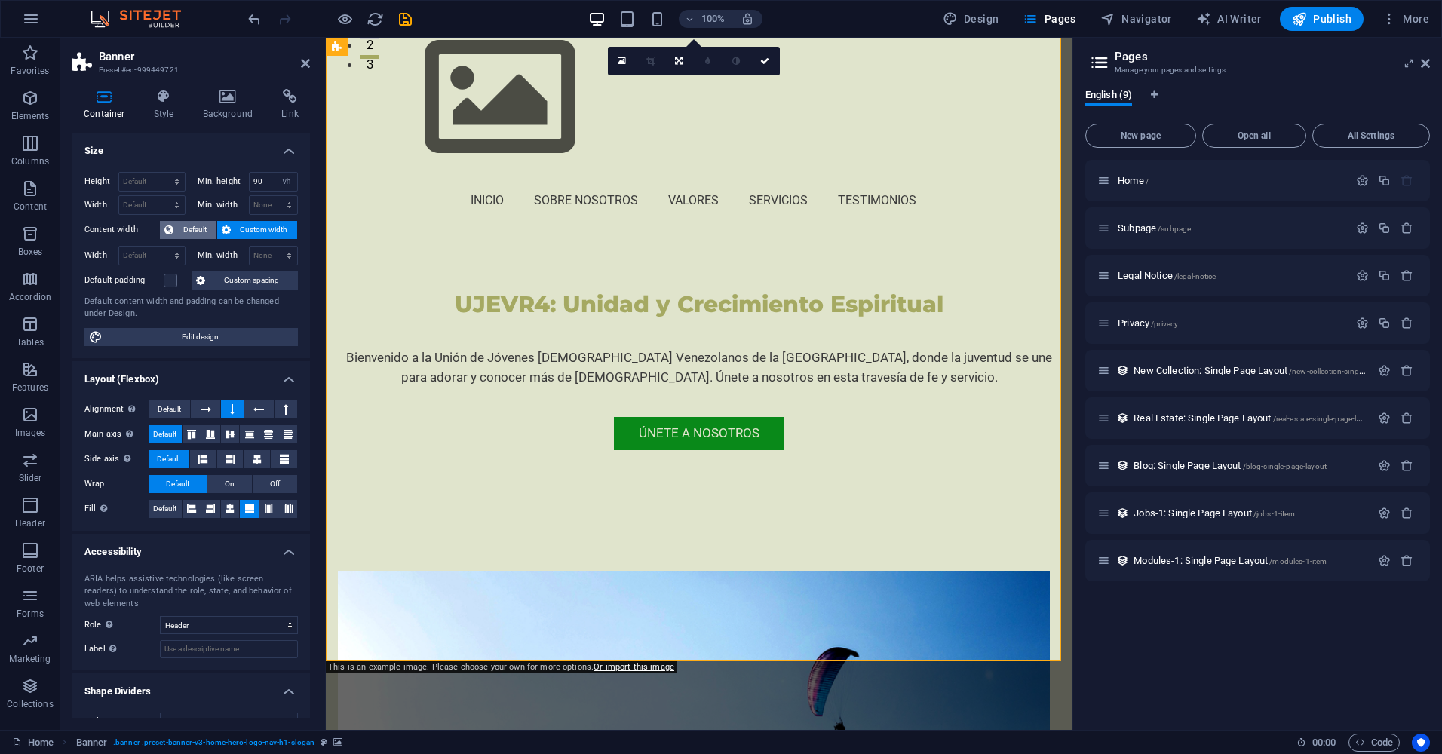
scroll to position [0, 0]
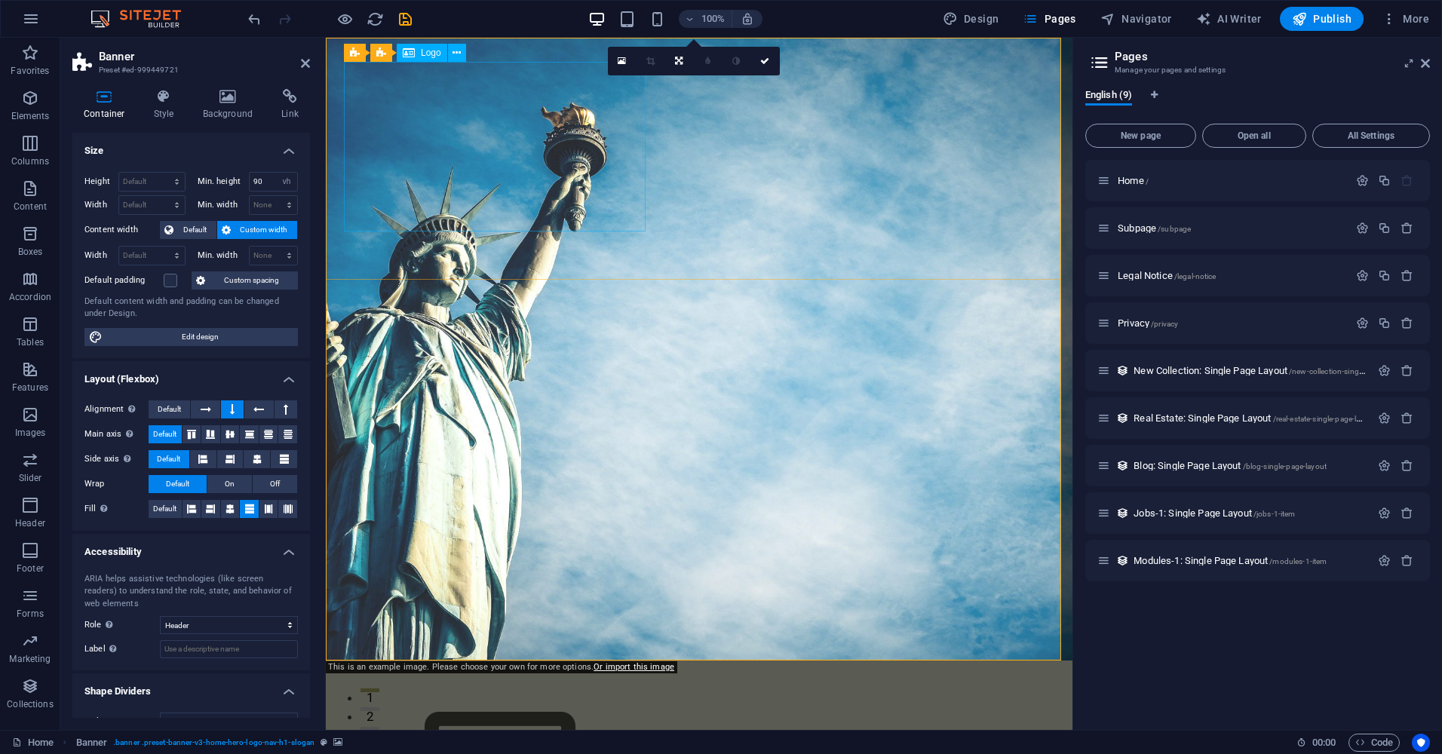
click at [467, 685] on div at bounding box center [699, 770] width 700 height 170
click at [483, 685] on div at bounding box center [699, 770] width 700 height 170
click at [748, 685] on div at bounding box center [699, 770] width 700 height 170
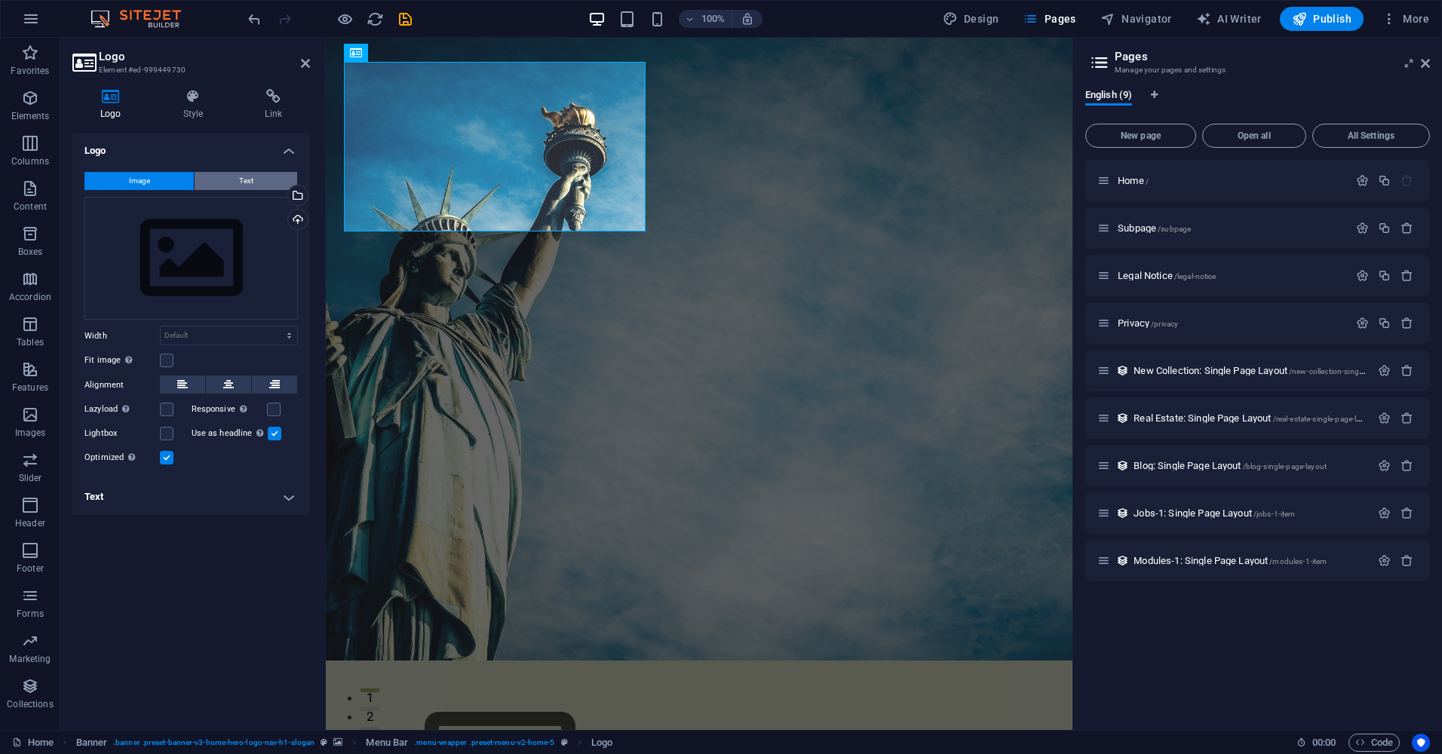
click at [269, 182] on button "Text" at bounding box center [246, 181] width 103 height 18
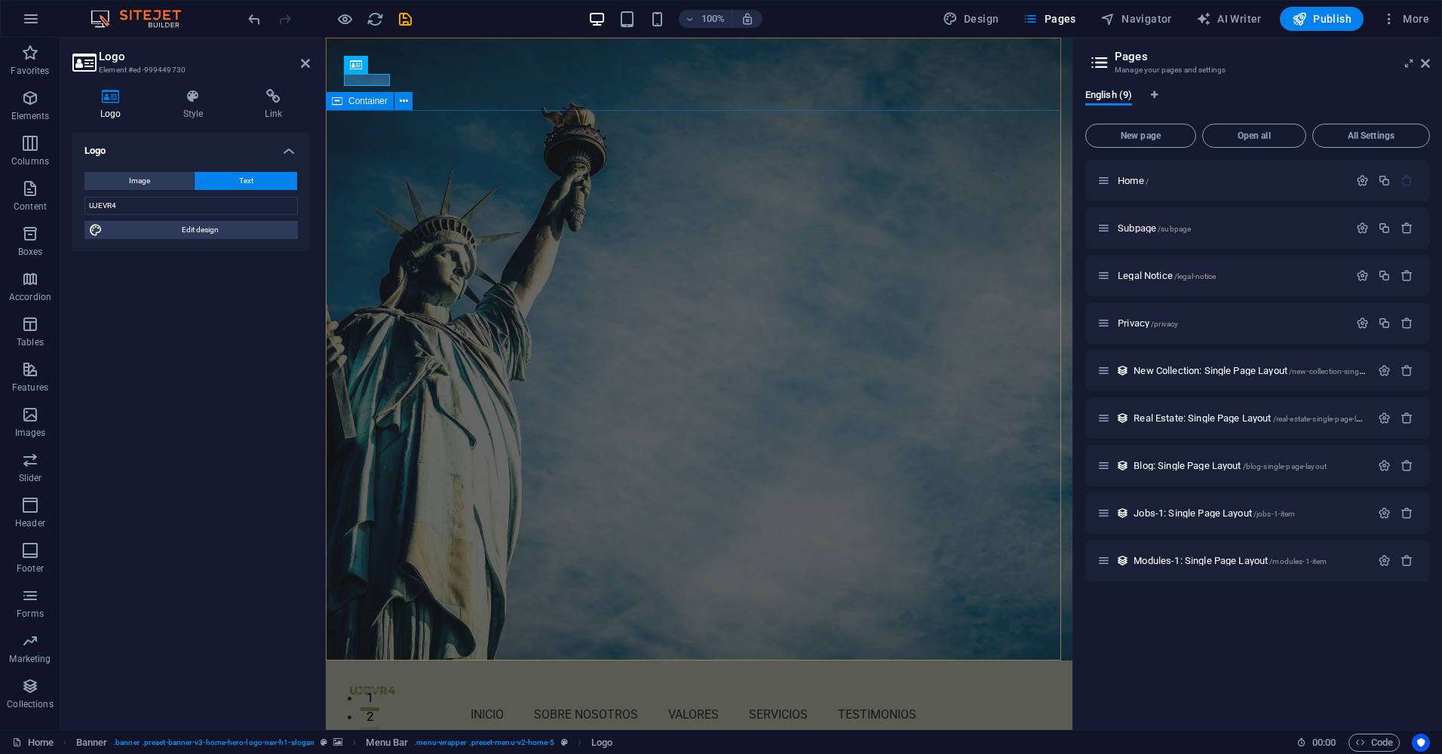
drag, startPoint x: 552, startPoint y: 194, endPoint x: 815, endPoint y: 192, distance: 263.1
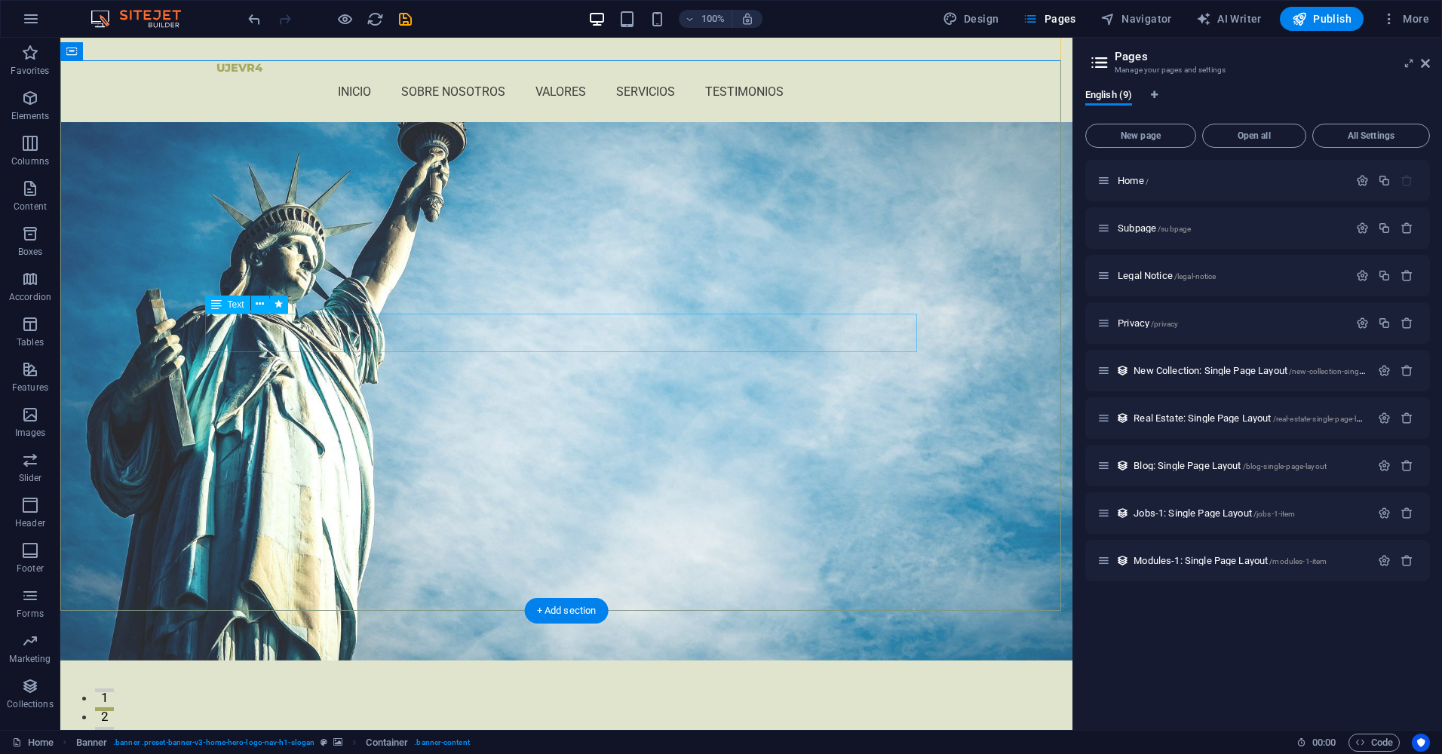
scroll to position [377, 0]
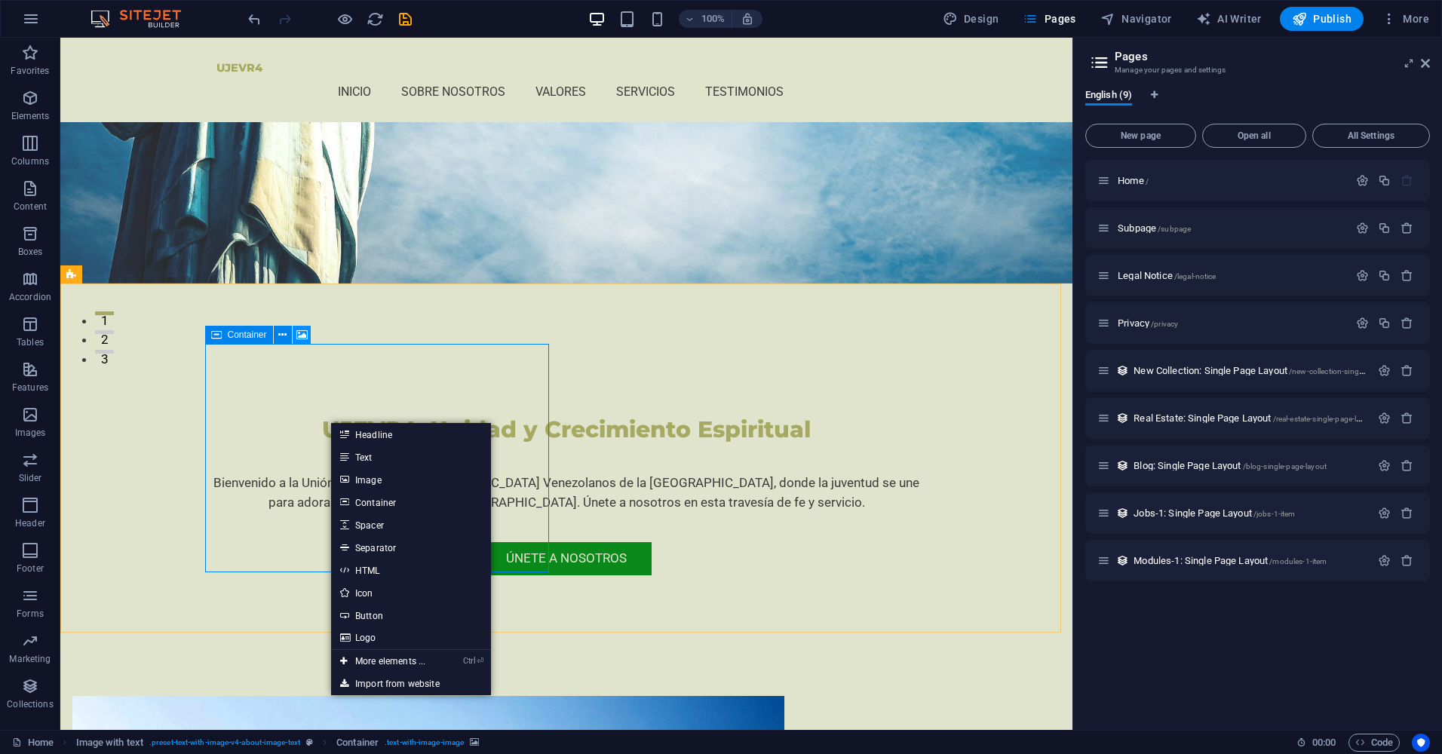
click at [301, 335] on icon at bounding box center [301, 335] width 11 height 16
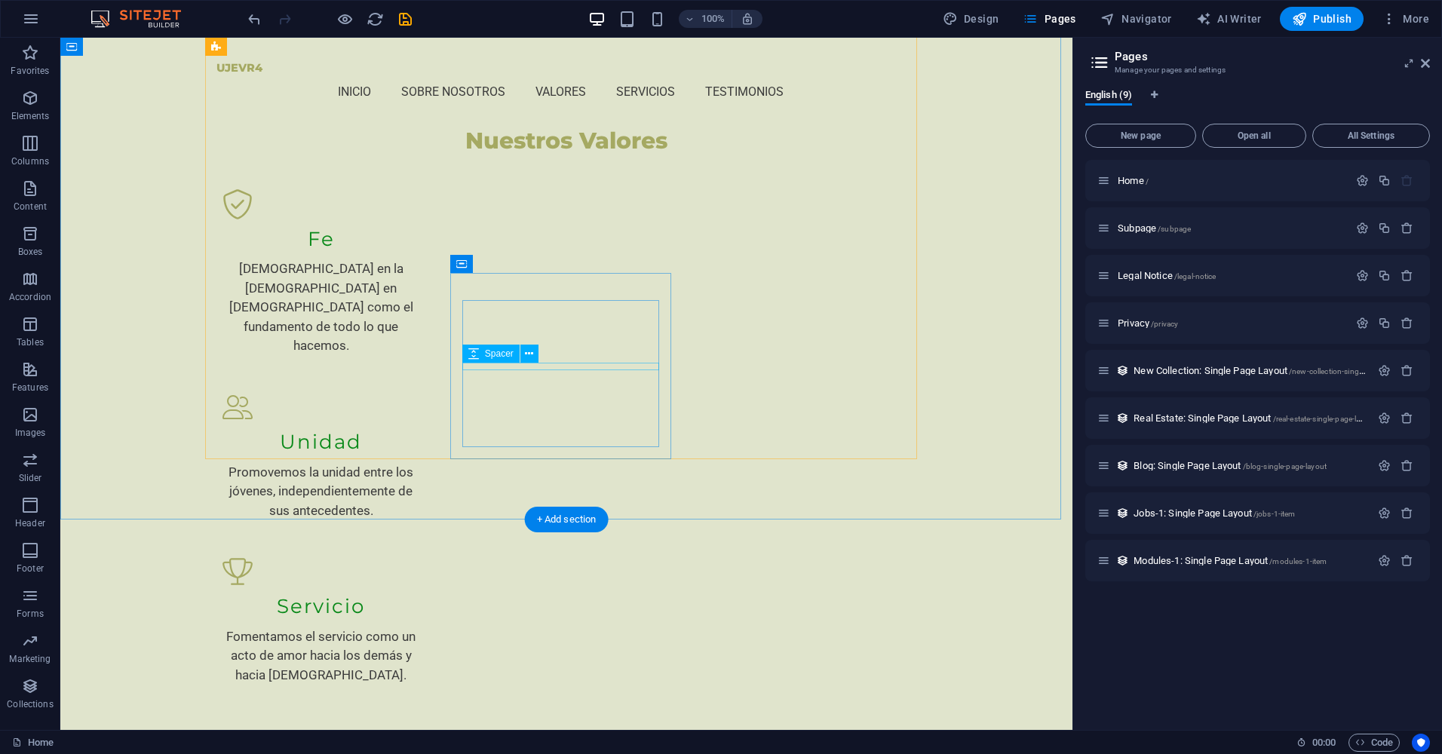
scroll to position [1637, 0]
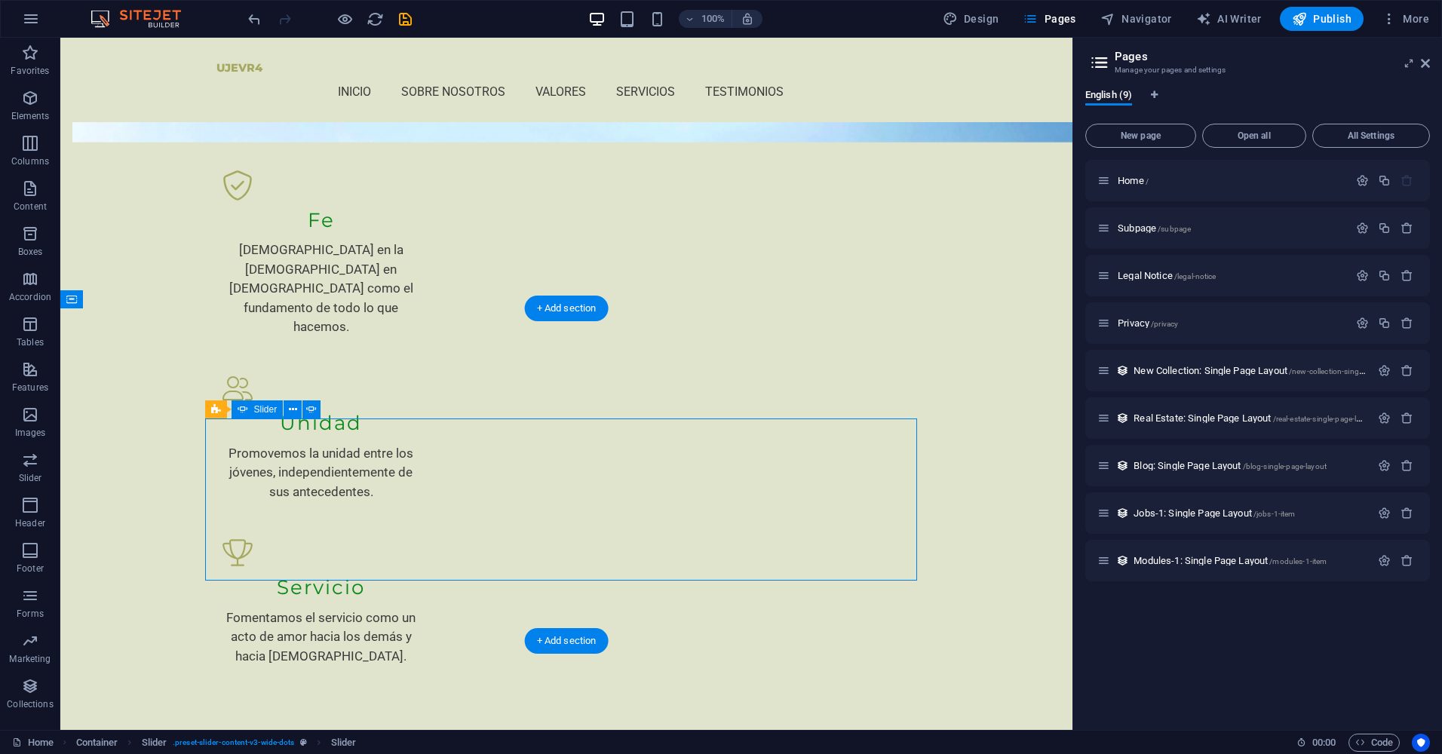
scroll to position [1618, 0]
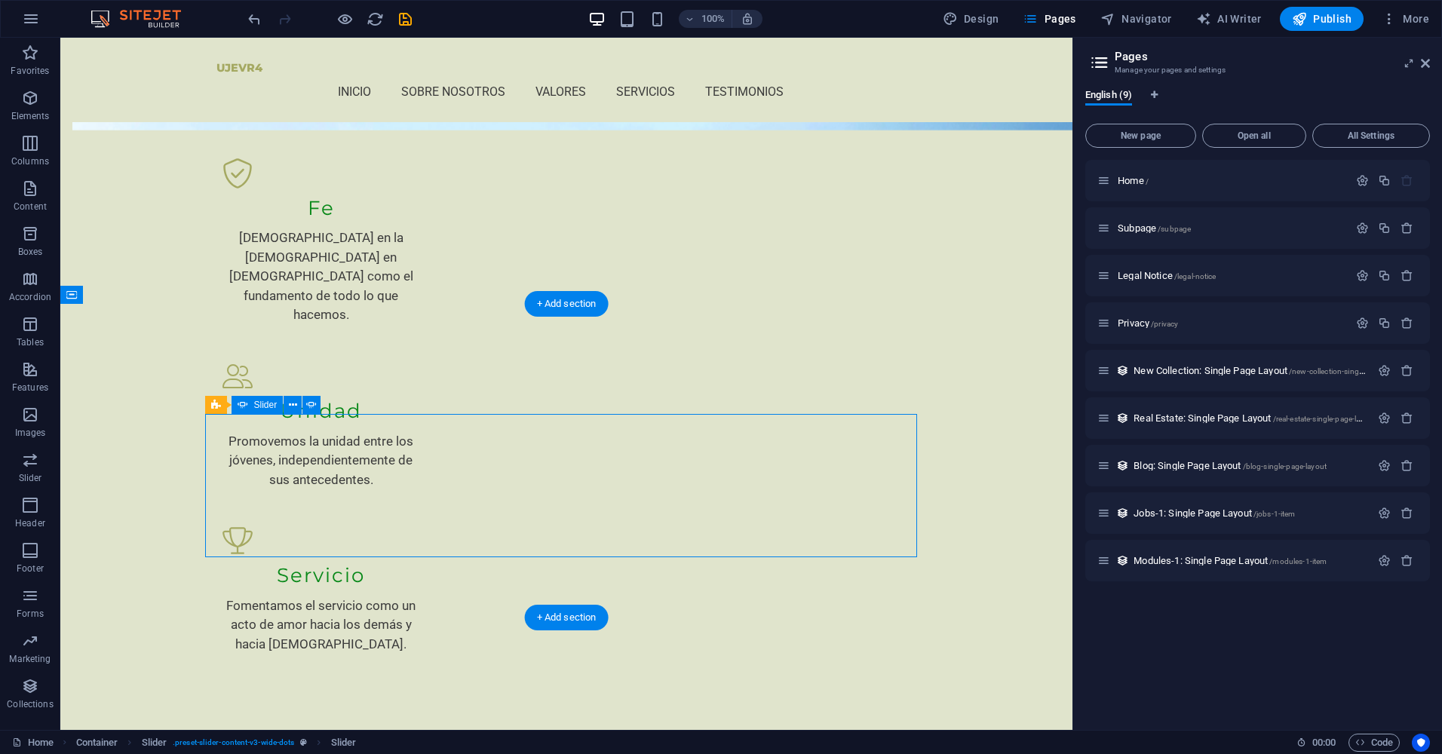
scroll to position [1637, 0]
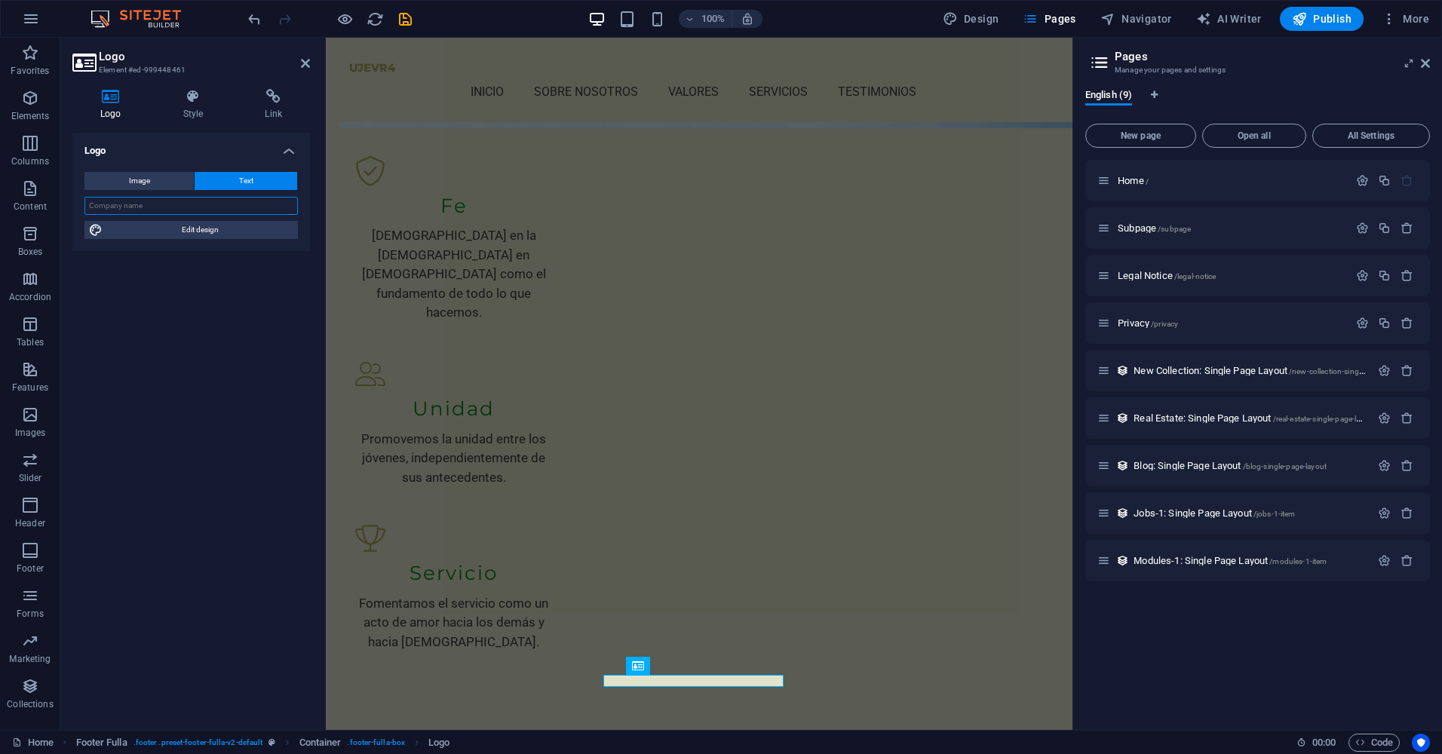
click at [188, 201] on input "text" at bounding box center [190, 206] width 213 height 18
type input """
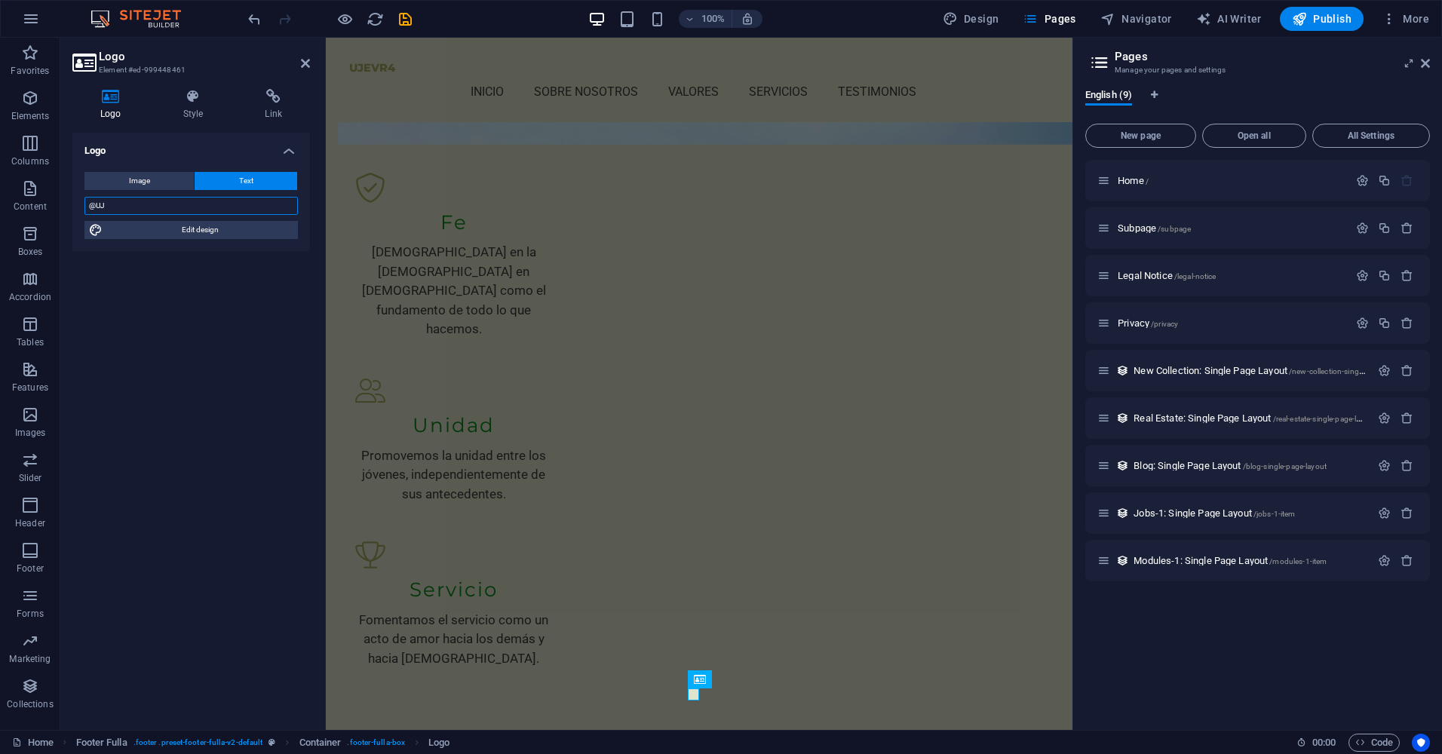
scroll to position [1618, 0]
type input "@UJEVR4"
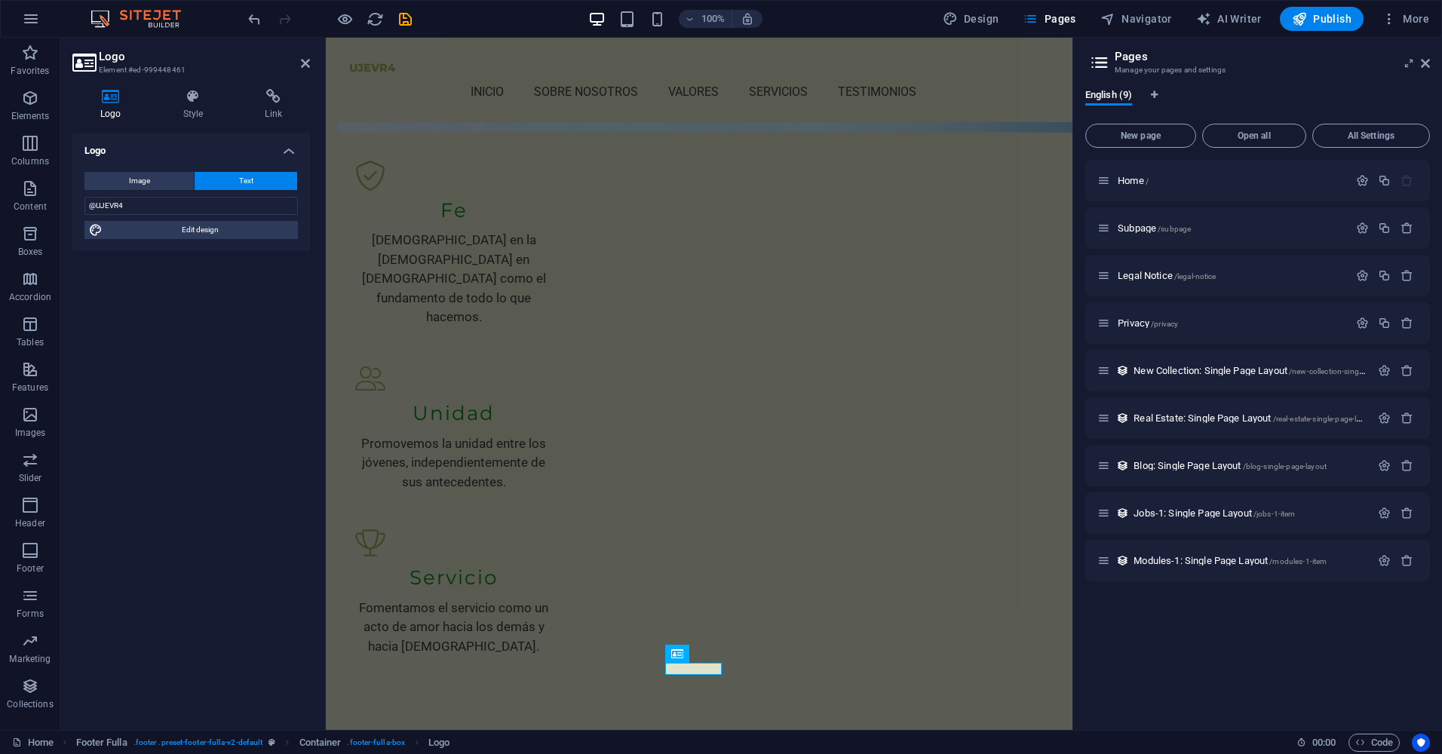
click at [182, 332] on div "Logo Image Text Drag files here, click to choose files or select files from Fil…" at bounding box center [190, 425] width 237 height 585
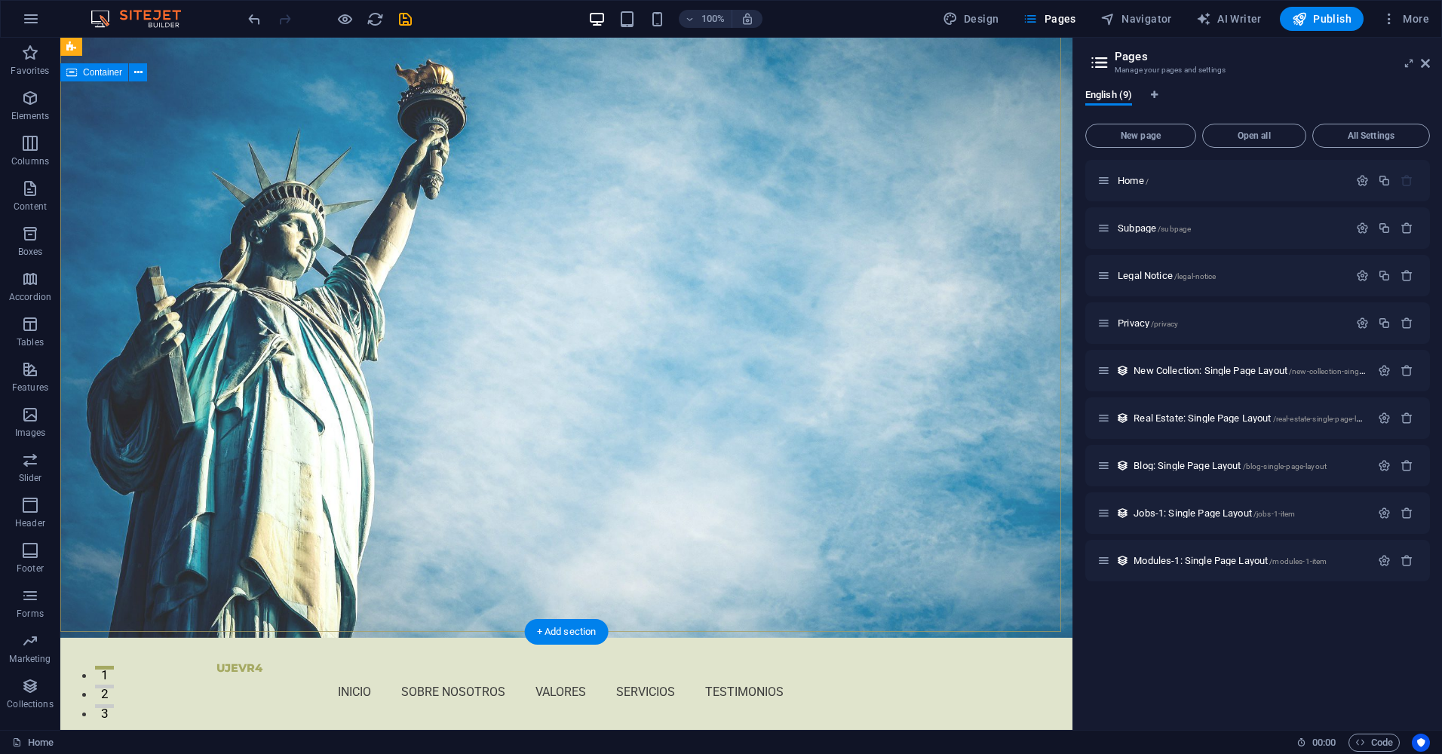
scroll to position [0, 0]
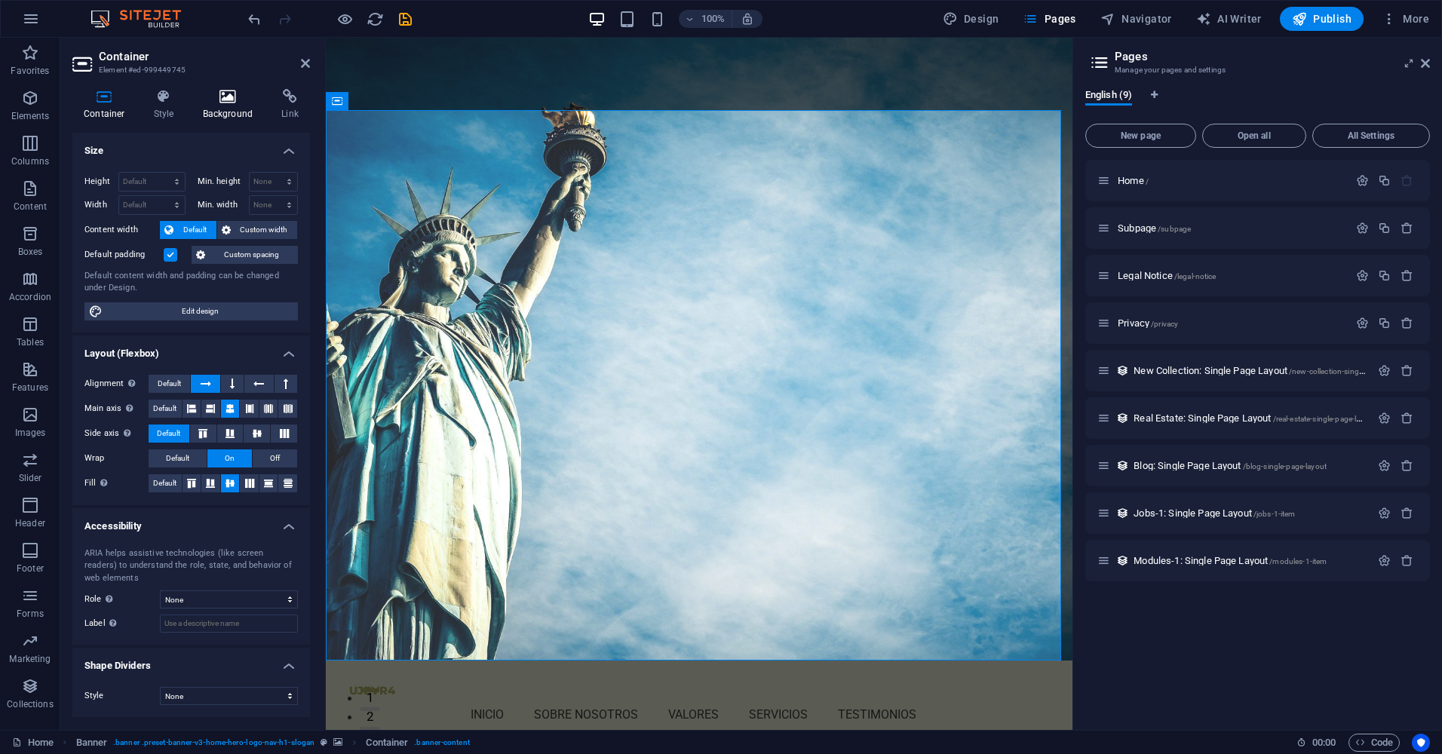
click at [239, 108] on h4 "Background" at bounding box center [230, 105] width 79 height 32
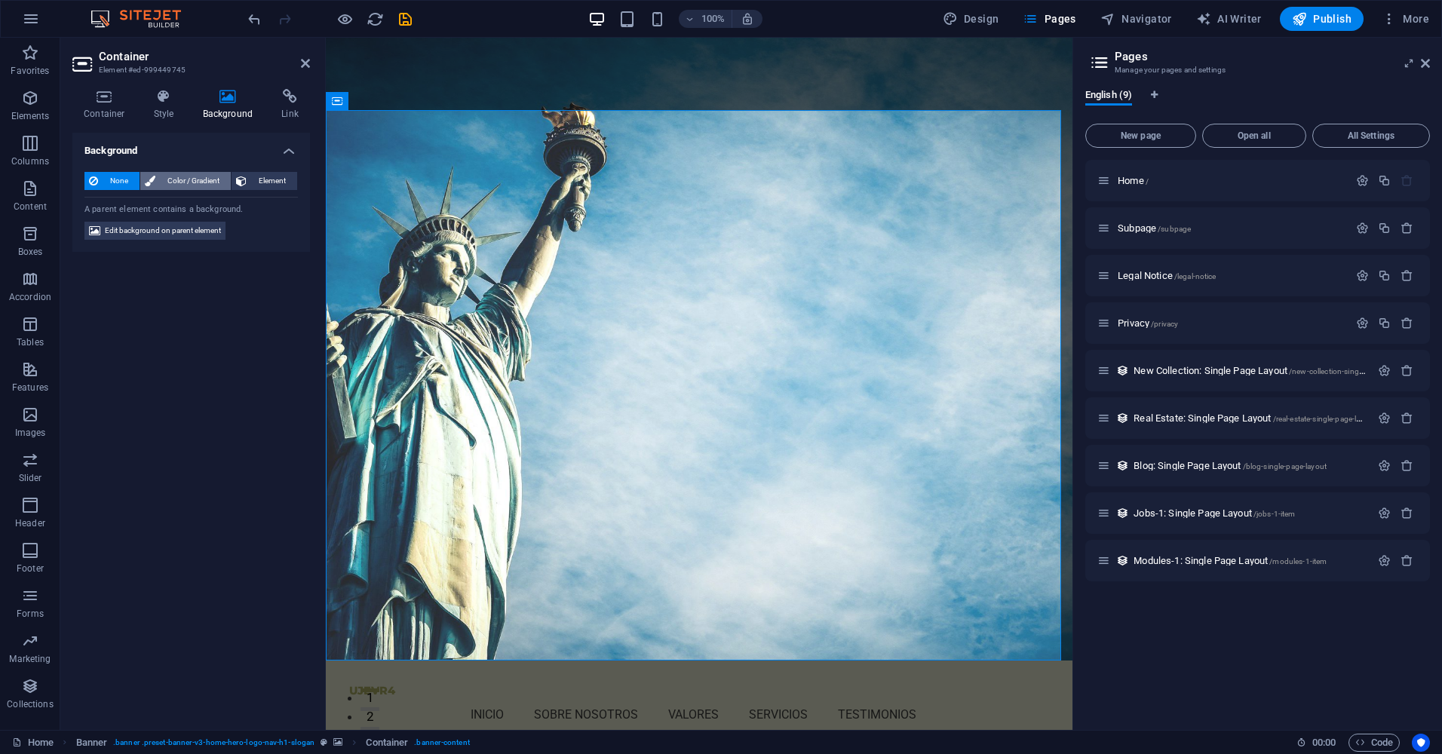
click at [209, 188] on span "Color / Gradient" at bounding box center [193, 181] width 66 height 18
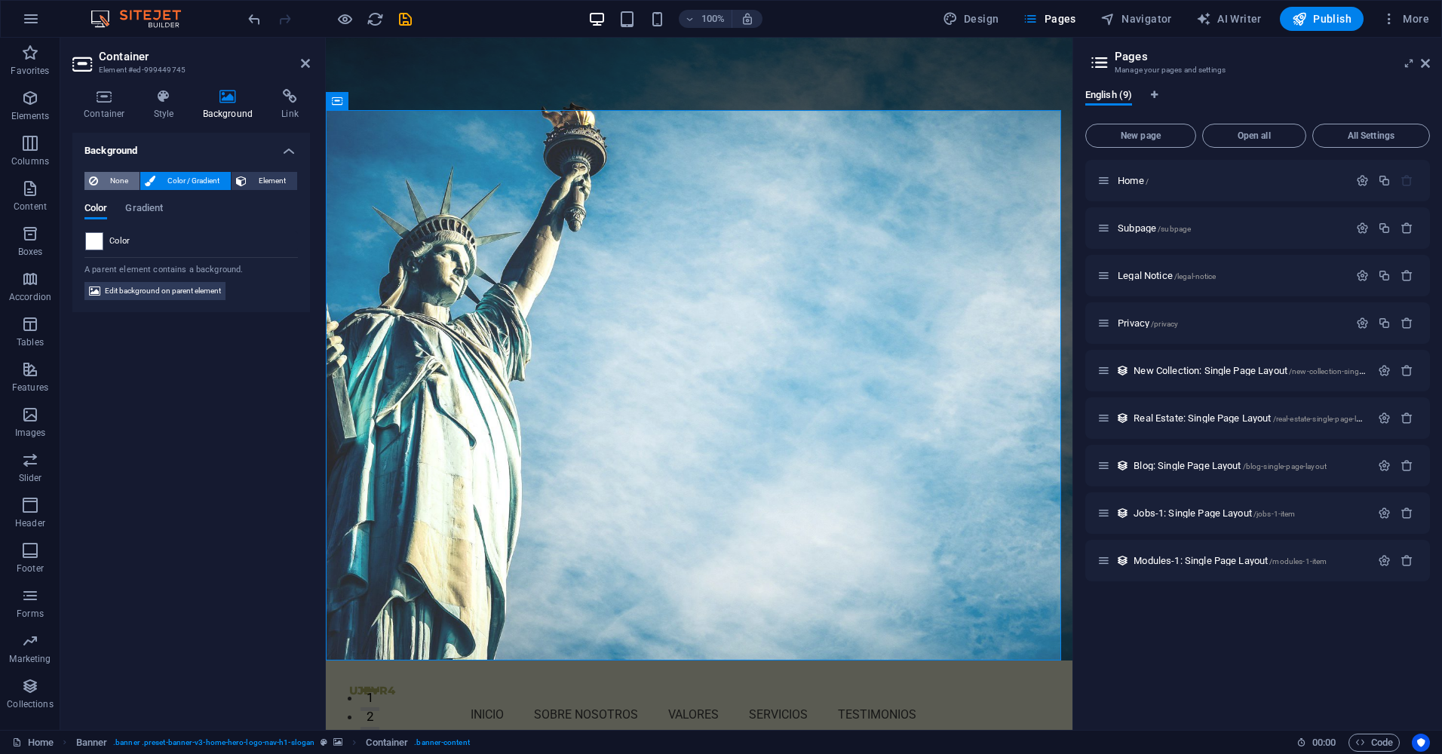
click at [106, 178] on span "None" at bounding box center [119, 181] width 32 height 18
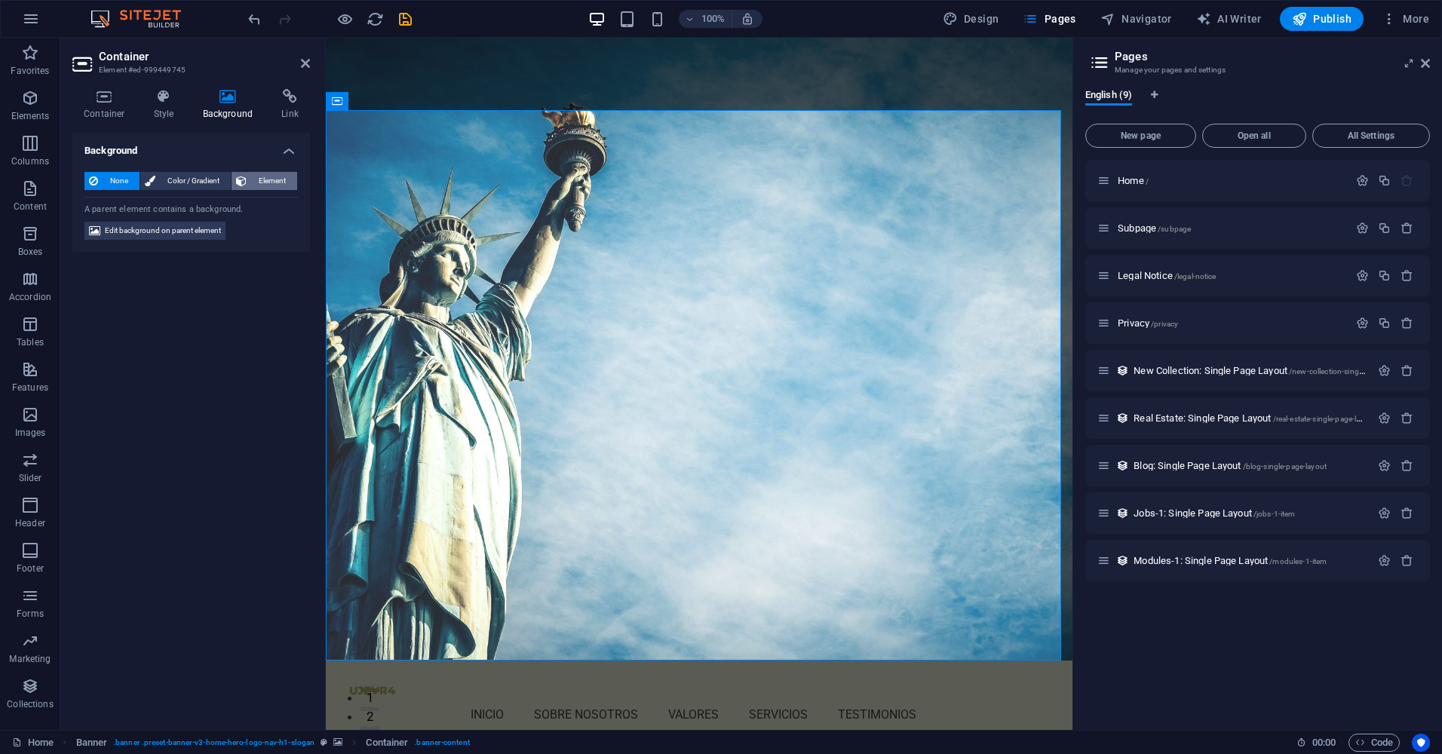
click at [253, 176] on span "Element" at bounding box center [271, 181] width 41 height 18
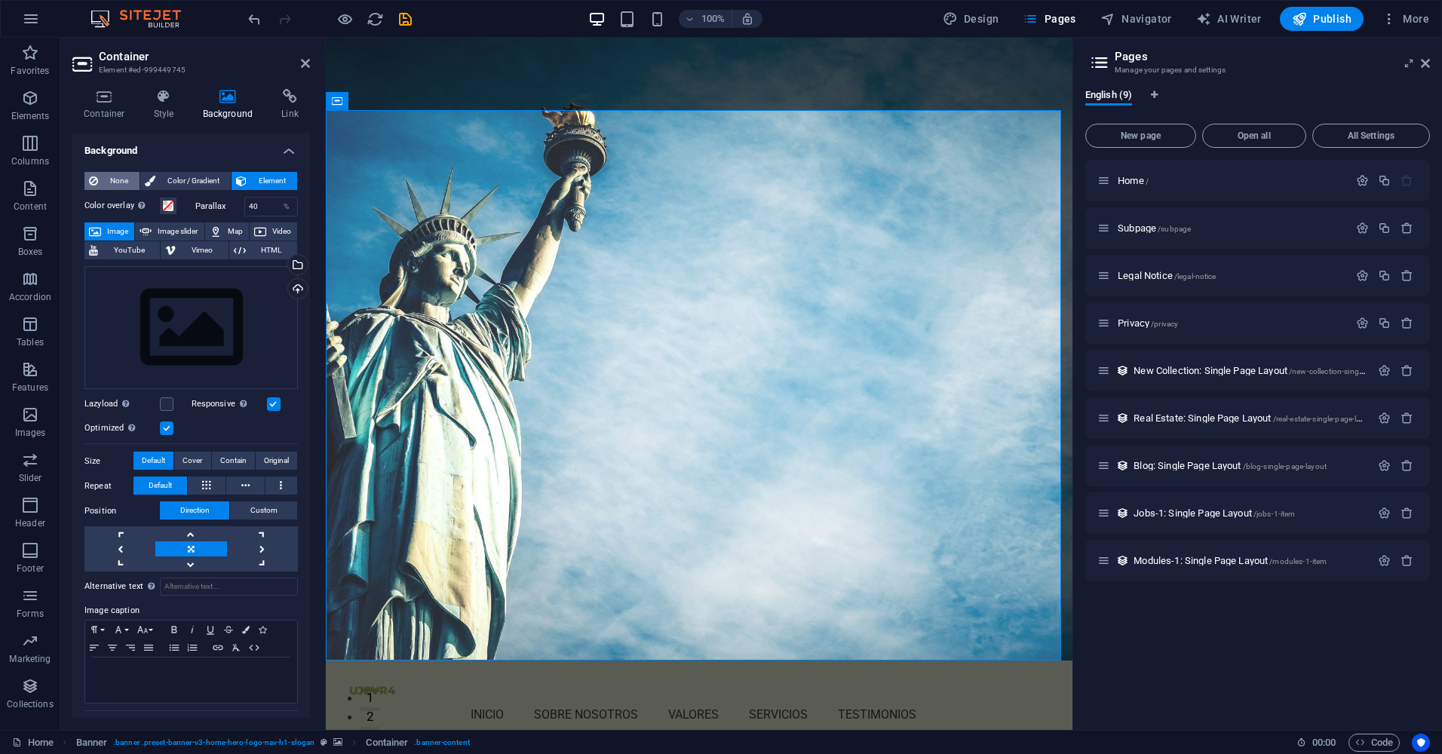
click at [118, 183] on span "None" at bounding box center [119, 181] width 32 height 18
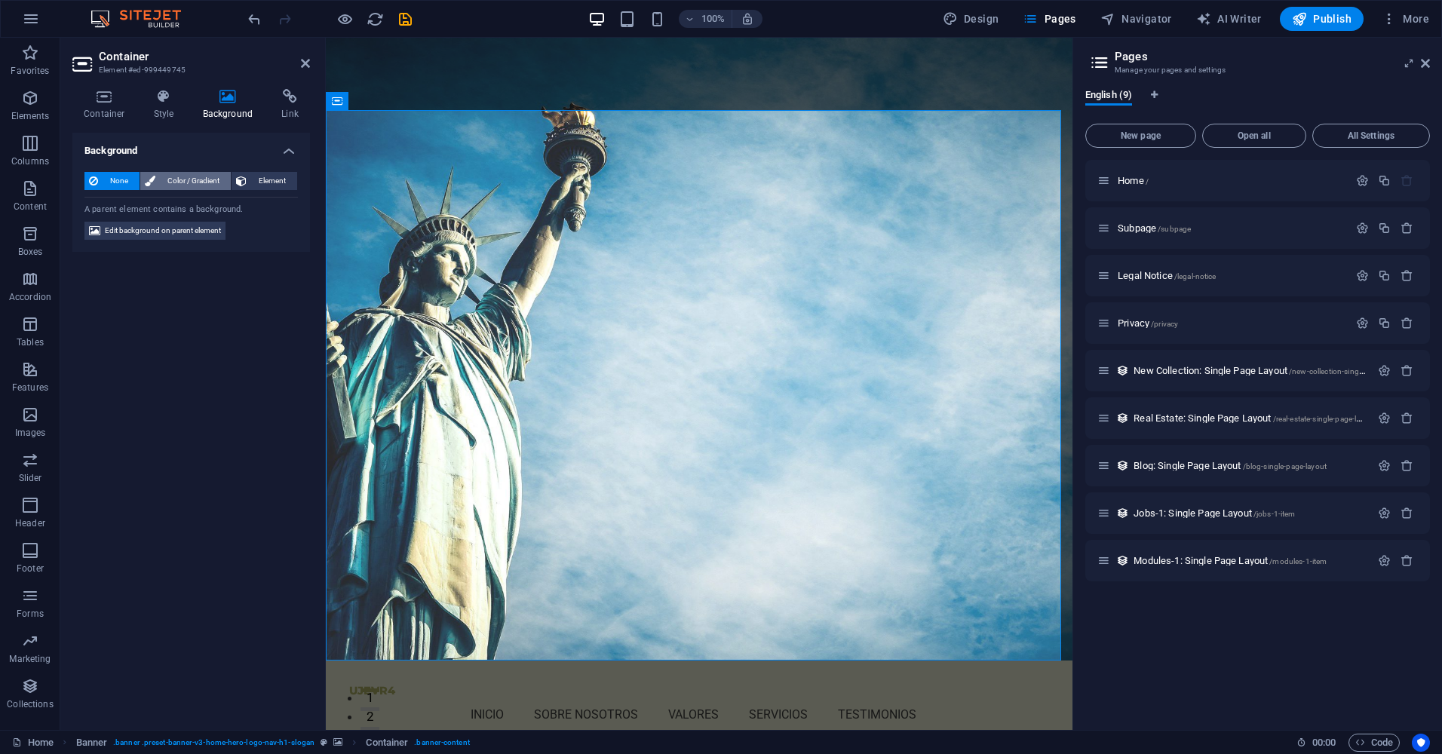
click at [192, 182] on span "Color / Gradient" at bounding box center [193, 181] width 66 height 18
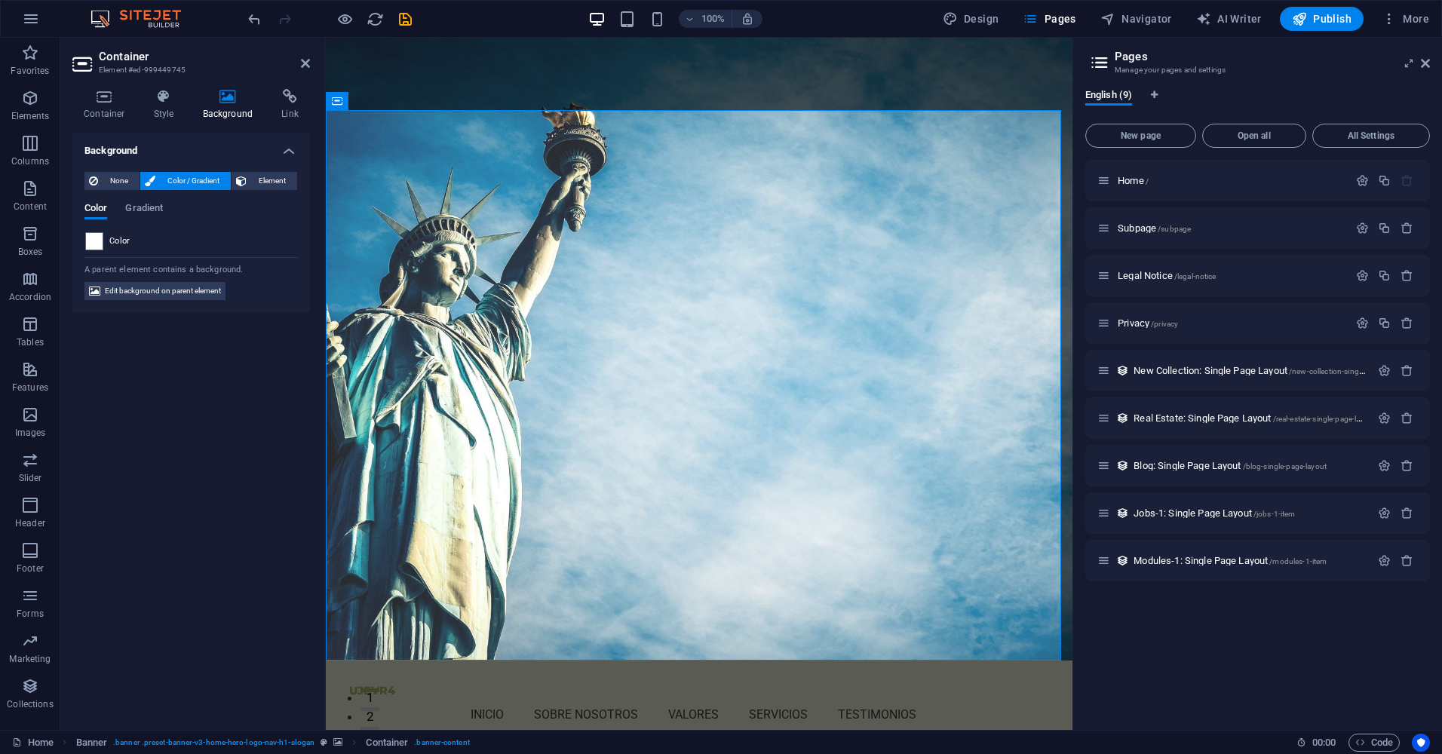
click at [93, 235] on span at bounding box center [94, 241] width 17 height 17
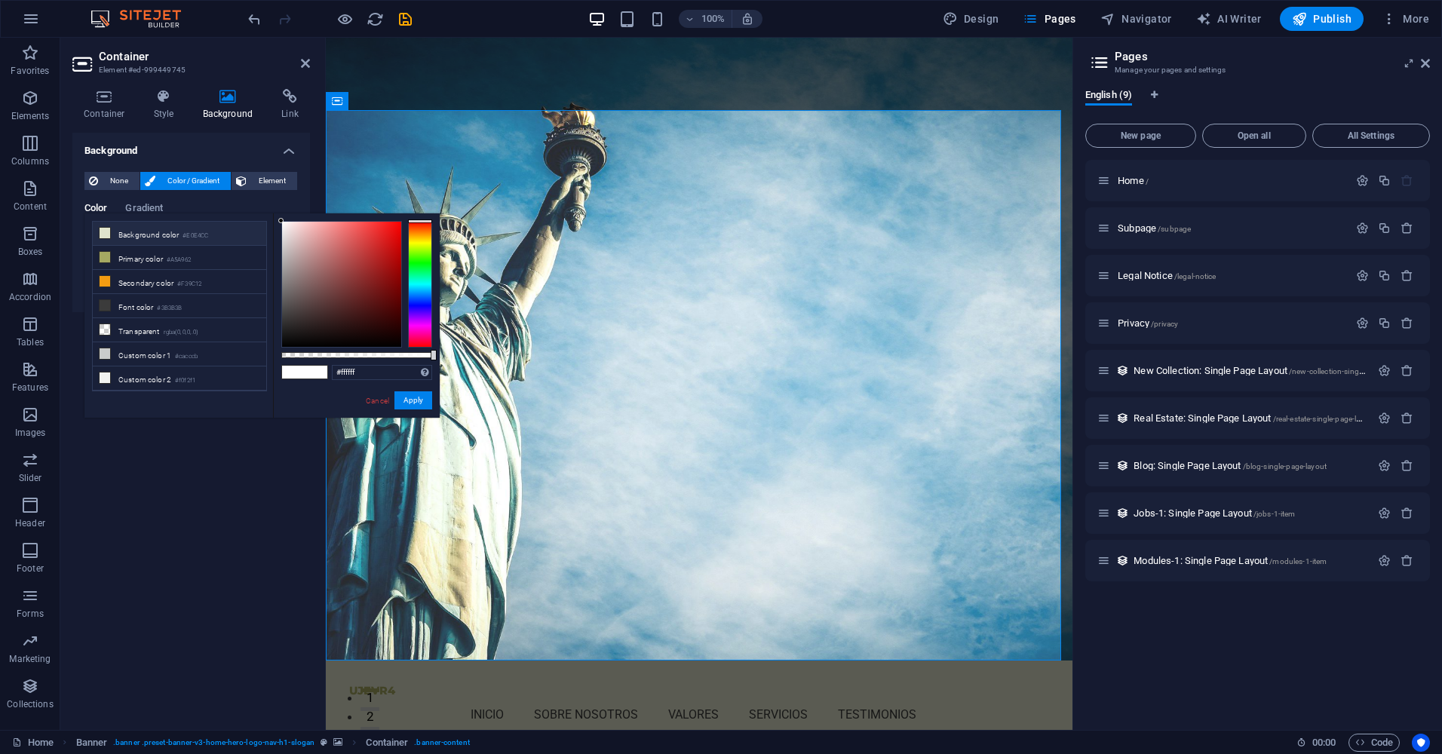
click at [135, 232] on li "Background color #E0E4CC" at bounding box center [179, 234] width 173 height 24
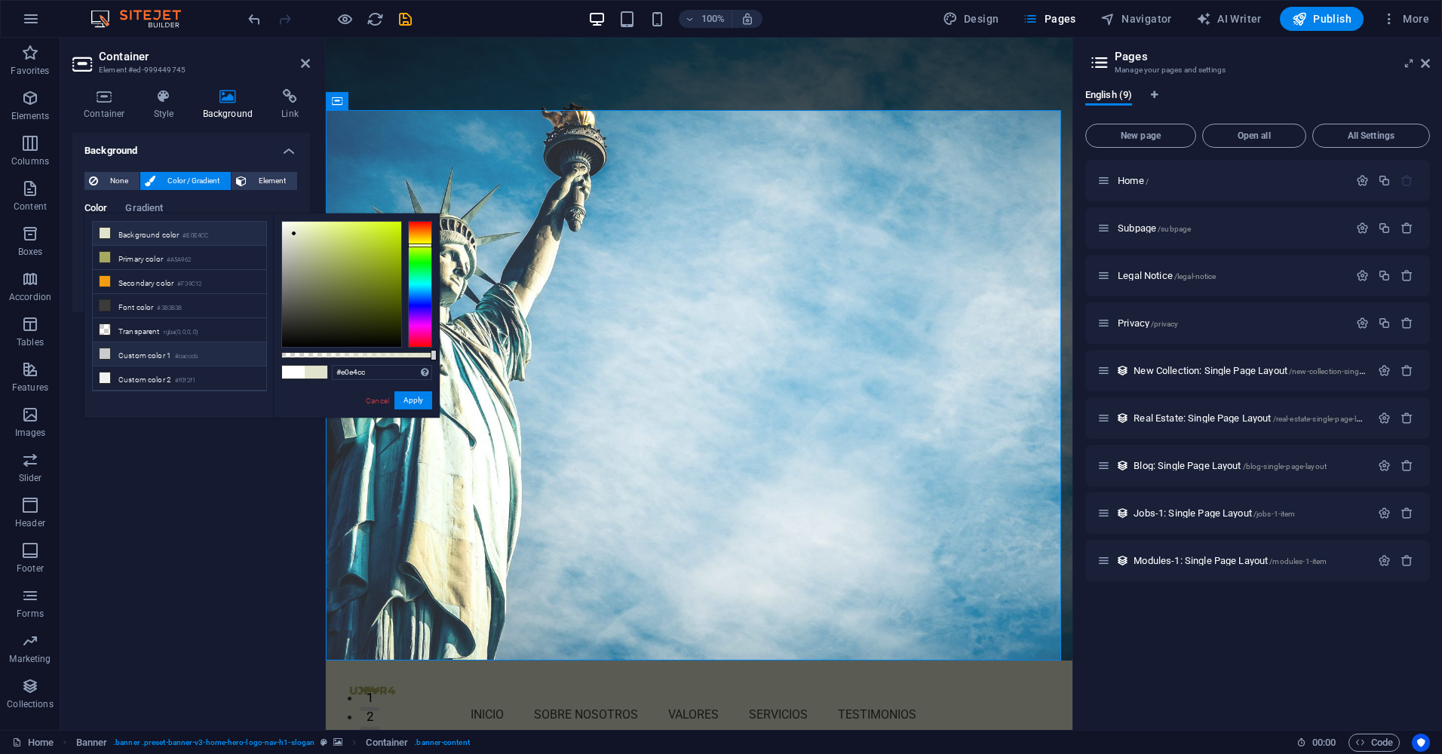
click at [143, 343] on li "Custom color 1 #cacccb" at bounding box center [179, 354] width 173 height 24
type input "#cacccb"
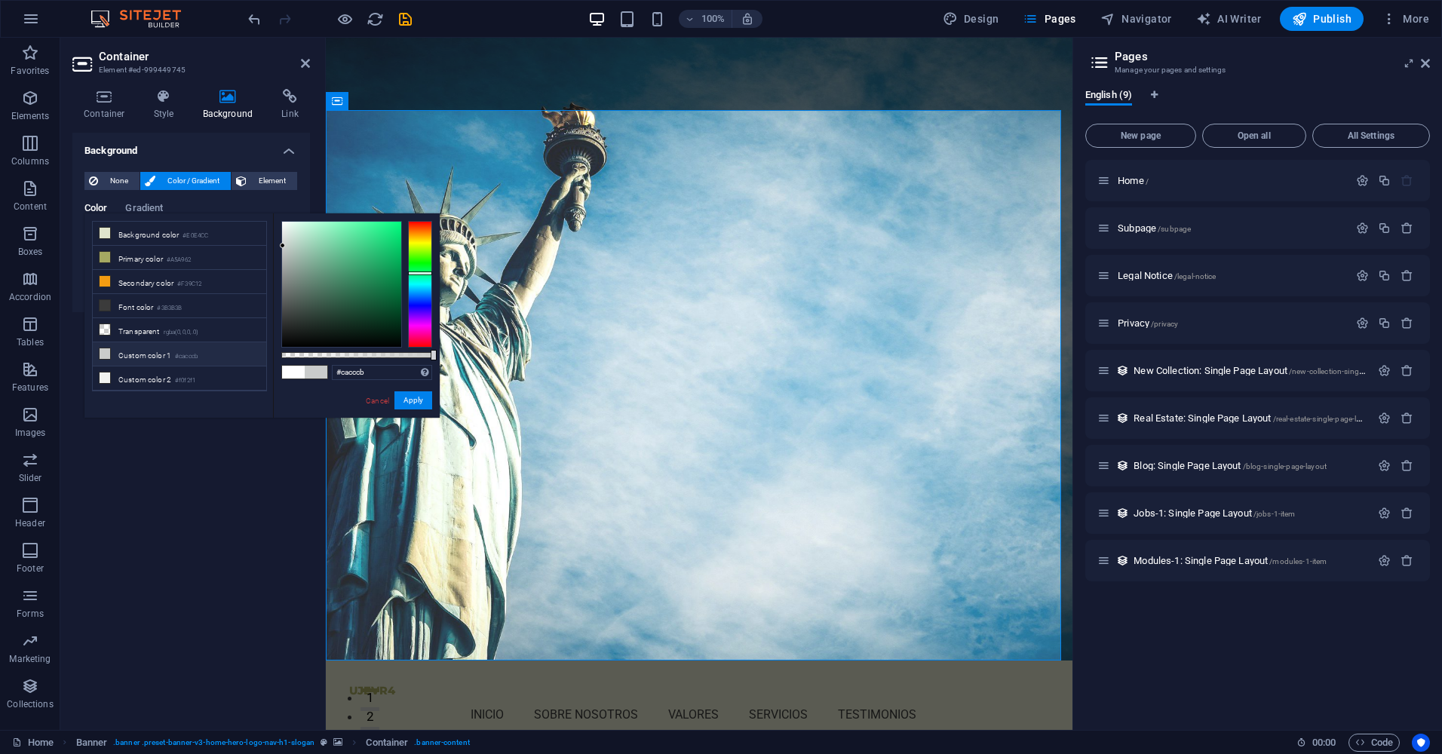
click at [193, 458] on div "Background None Color / Gradient Element Stretch background to full-width Color…" at bounding box center [190, 425] width 237 height 585
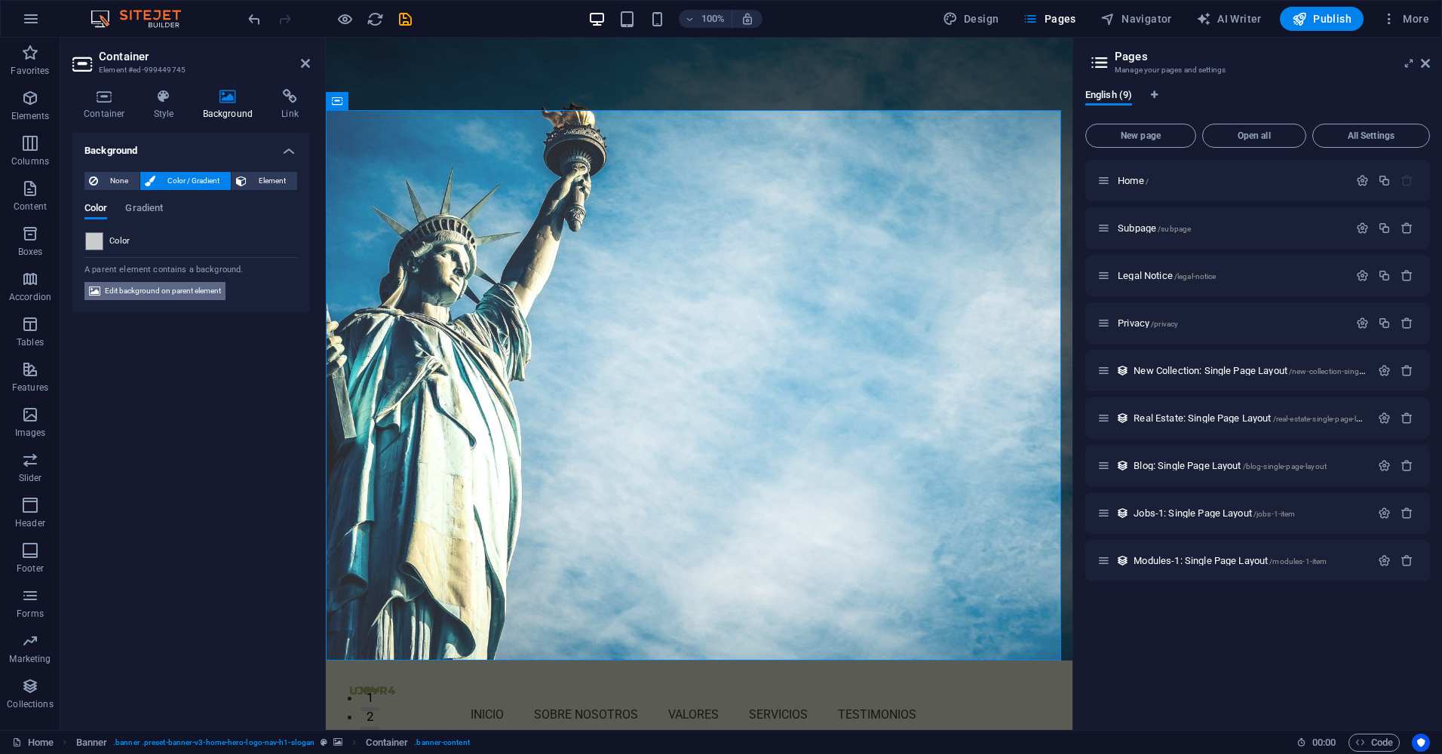
click at [183, 294] on span "Edit background on parent element" at bounding box center [163, 291] width 116 height 18
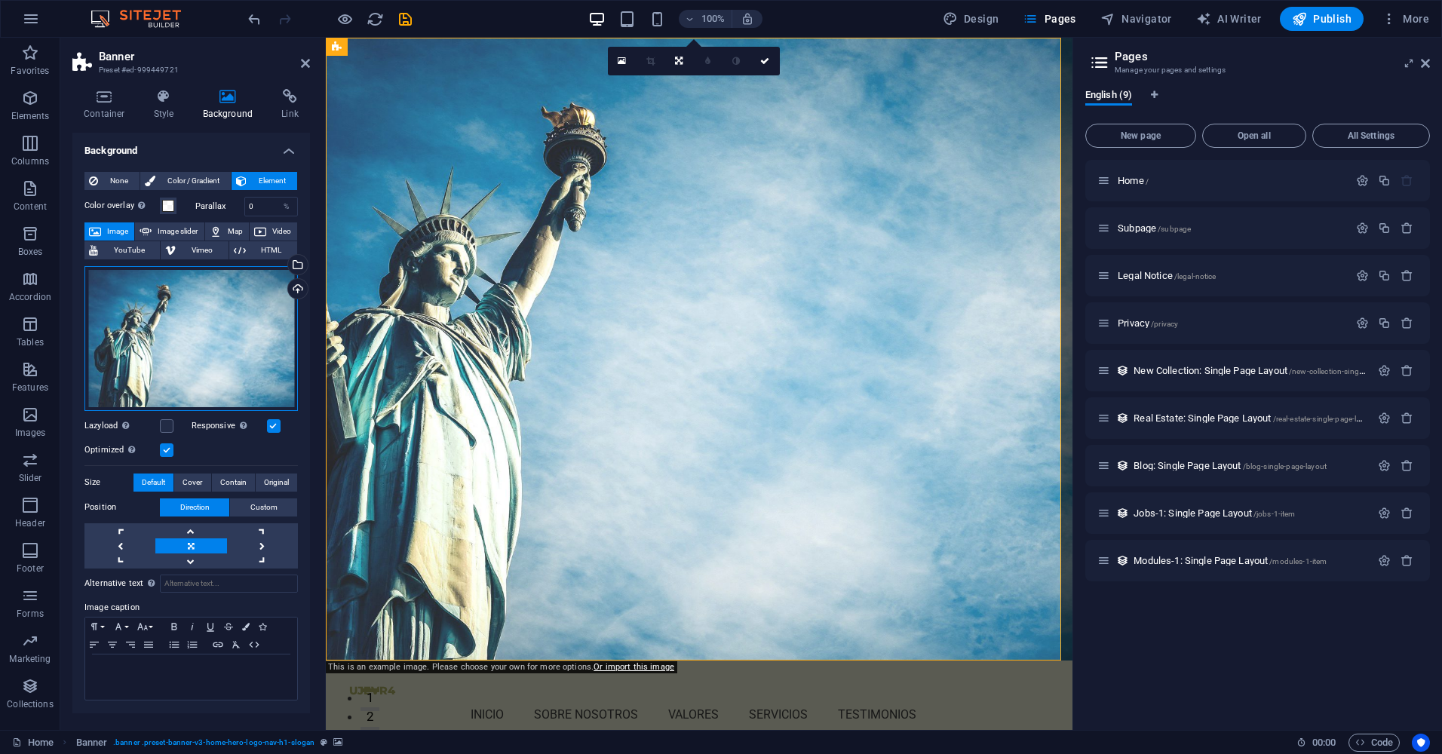
click at [179, 332] on div "Drag files here, click to choose files or select files from Files or our free s…" at bounding box center [190, 338] width 213 height 145
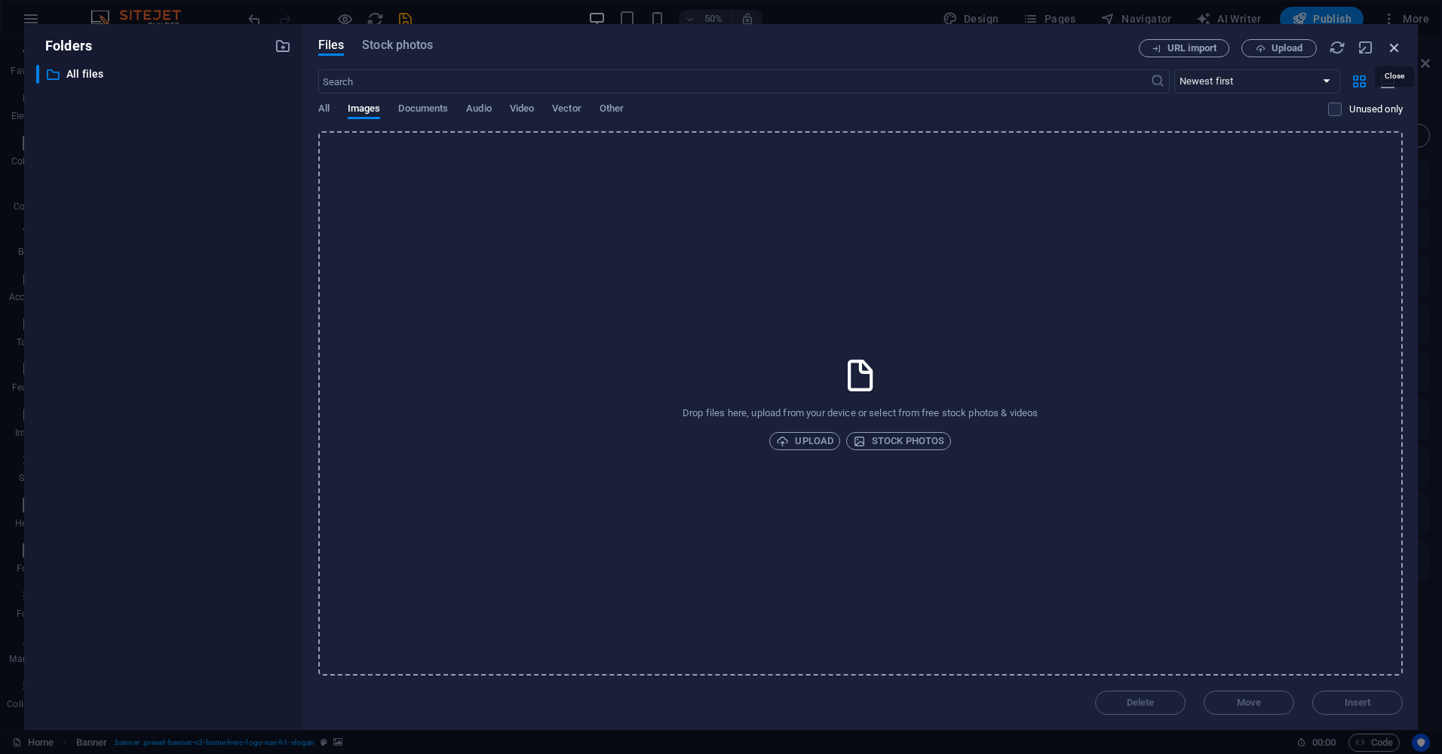
click at [1394, 51] on icon "button" at bounding box center [1394, 47] width 17 height 17
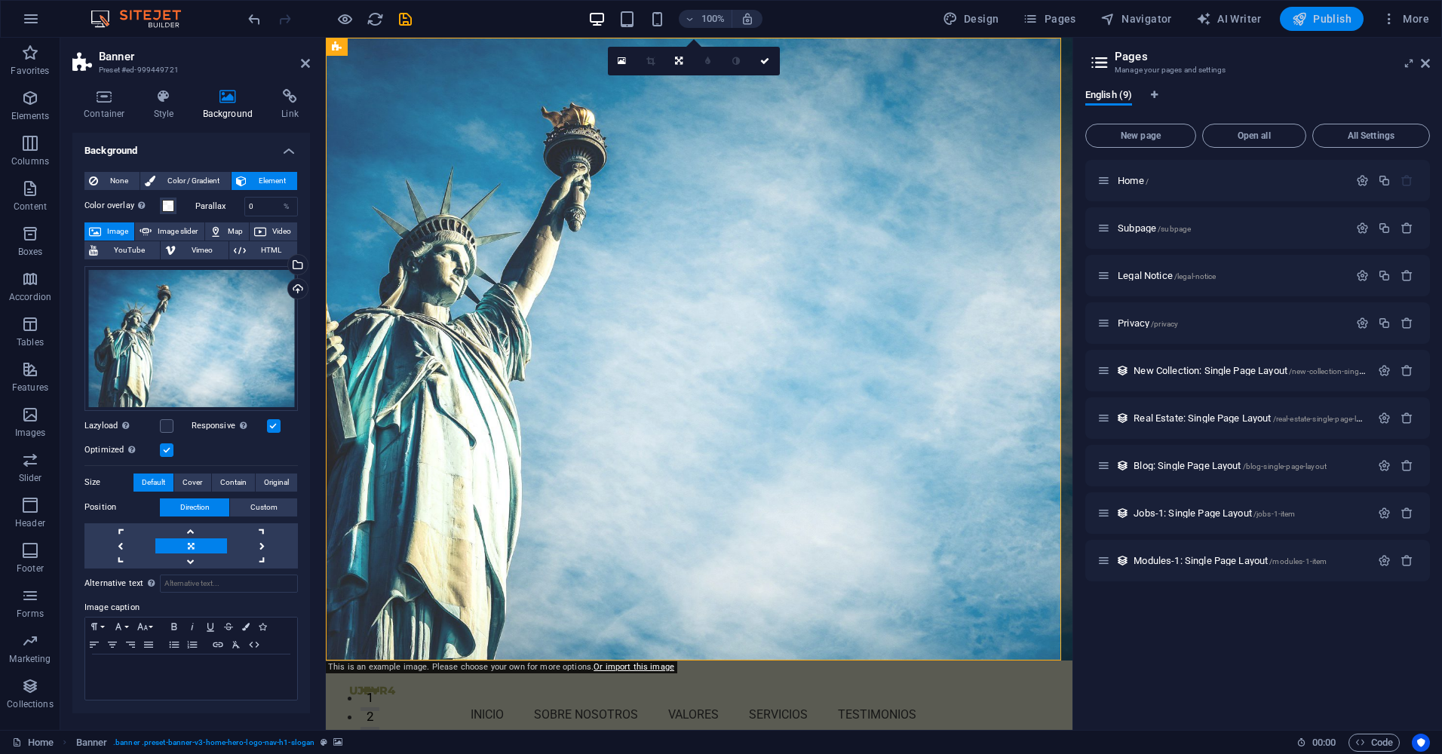
click at [1319, 24] on span "Publish" at bounding box center [1321, 18] width 60 height 15
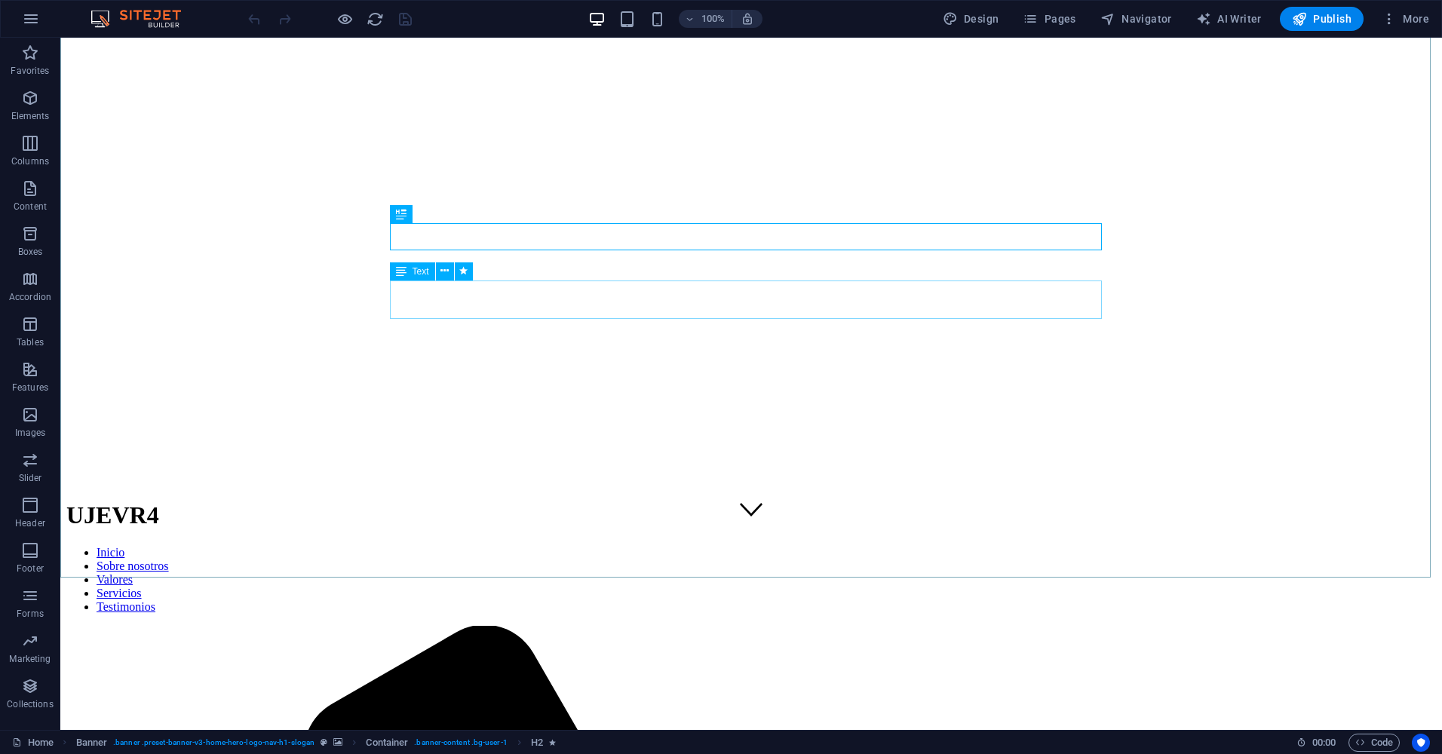
scroll to position [452, 0]
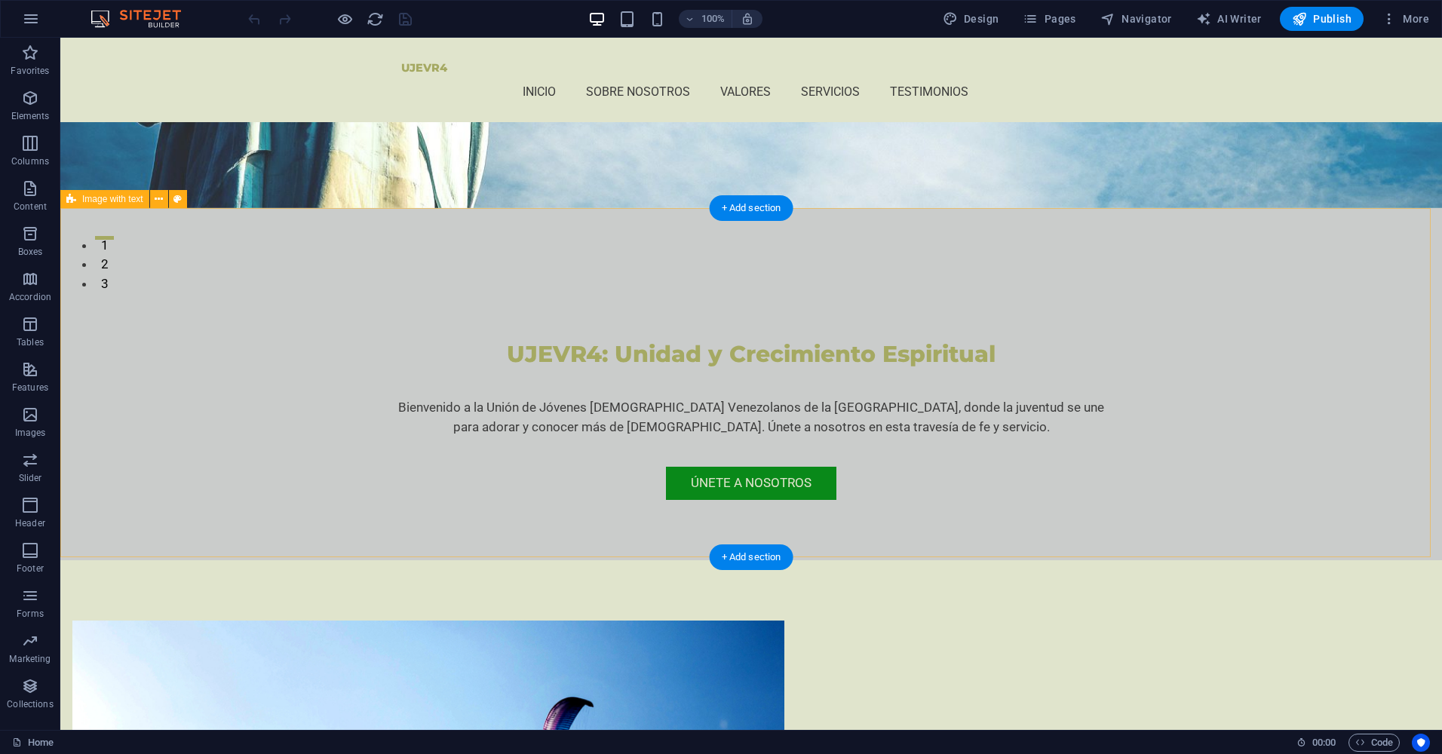
click at [523, 620] on figure at bounding box center [428, 734] width 712 height 228
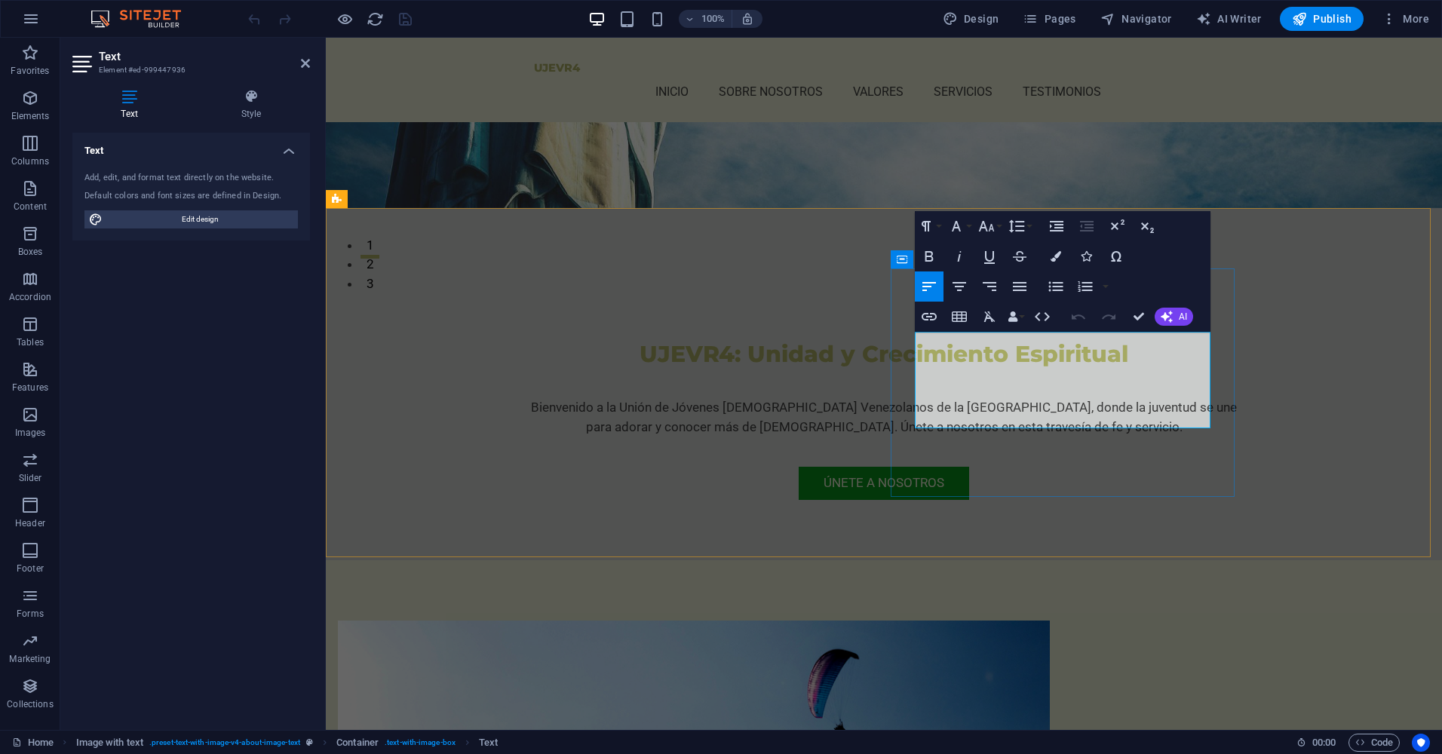
click at [87, 15] on div "100% Design Pages Navigator AI Writer Publish More" at bounding box center [721, 19] width 1440 height 36
click at [34, 15] on icon "button" at bounding box center [31, 19] width 18 height 18
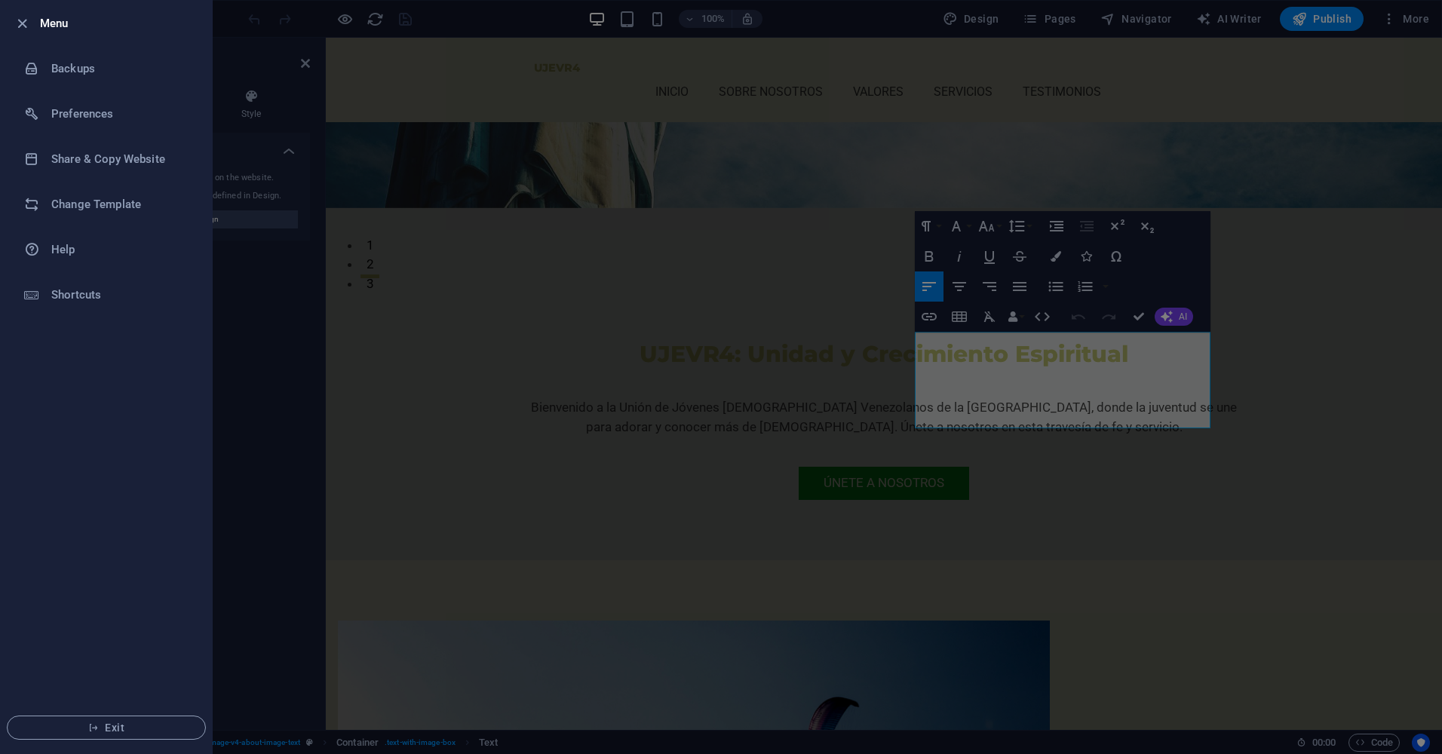
click at [250, 273] on div at bounding box center [721, 377] width 1442 height 754
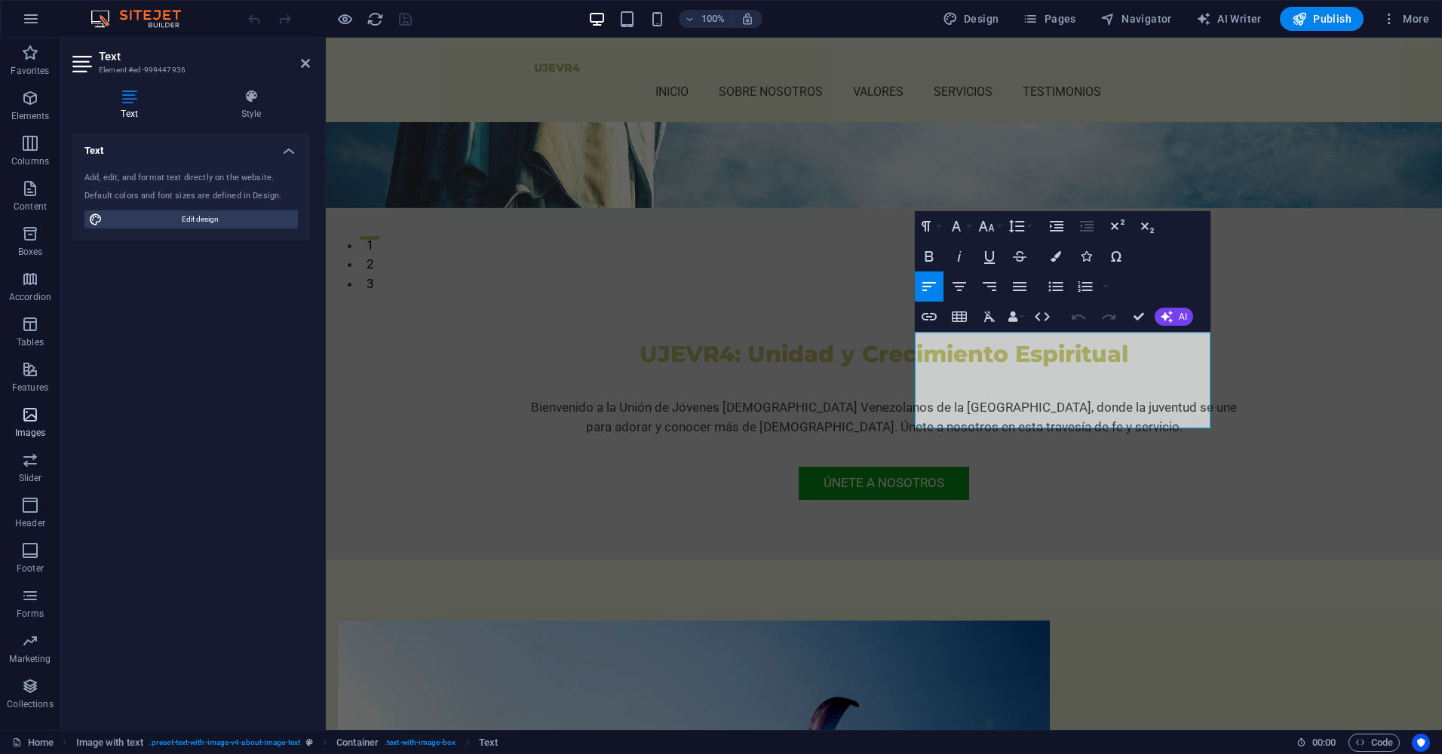
click at [35, 409] on icon "button" at bounding box center [30, 415] width 18 height 18
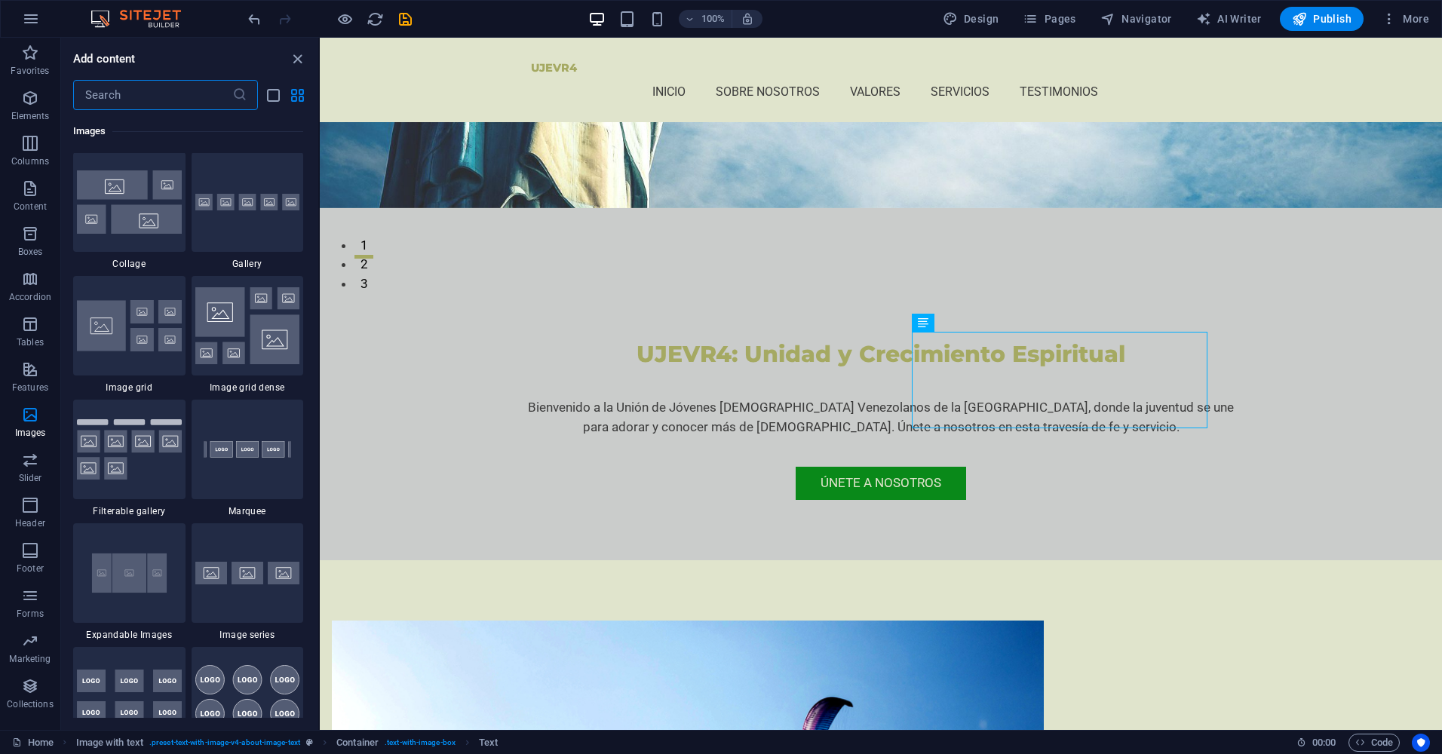
scroll to position [8022, 0]
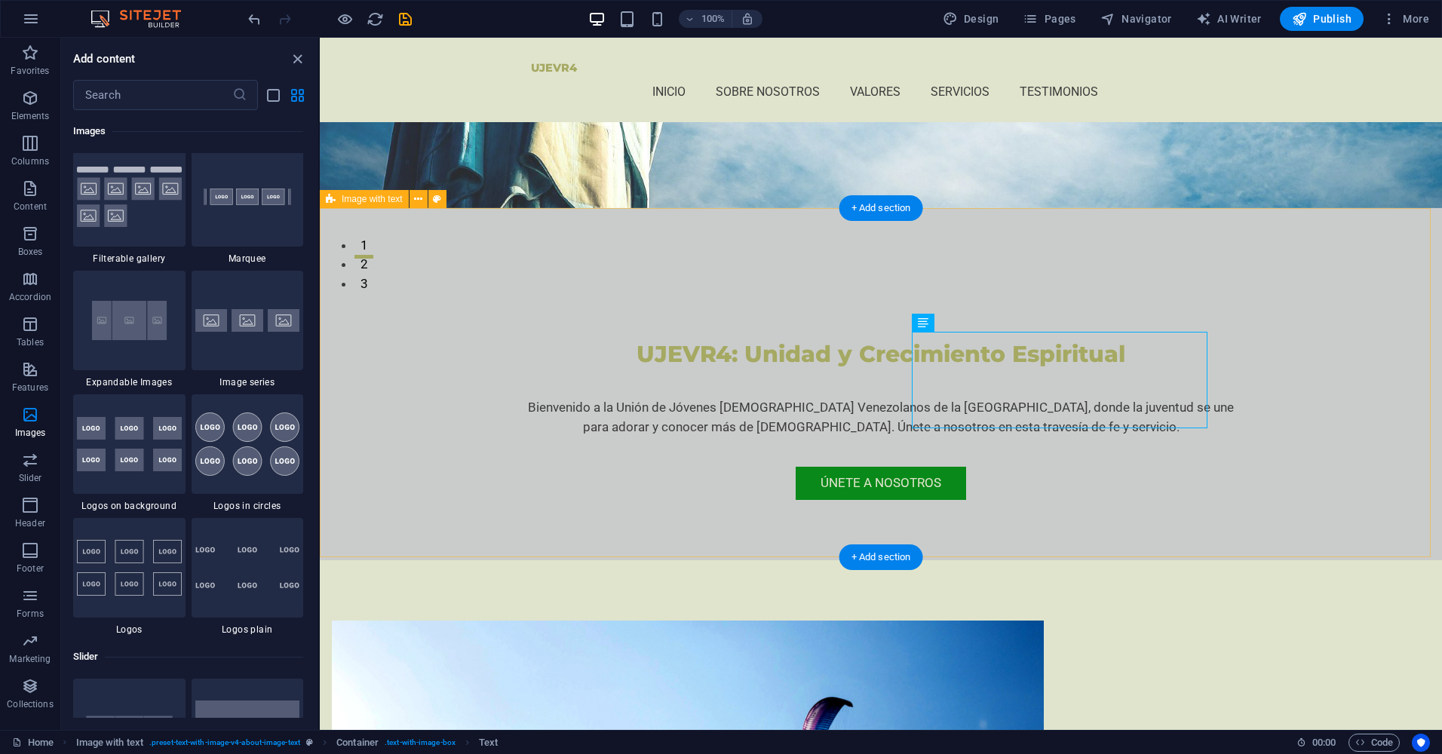
click at [653, 620] on figure at bounding box center [688, 734] width 712 height 228
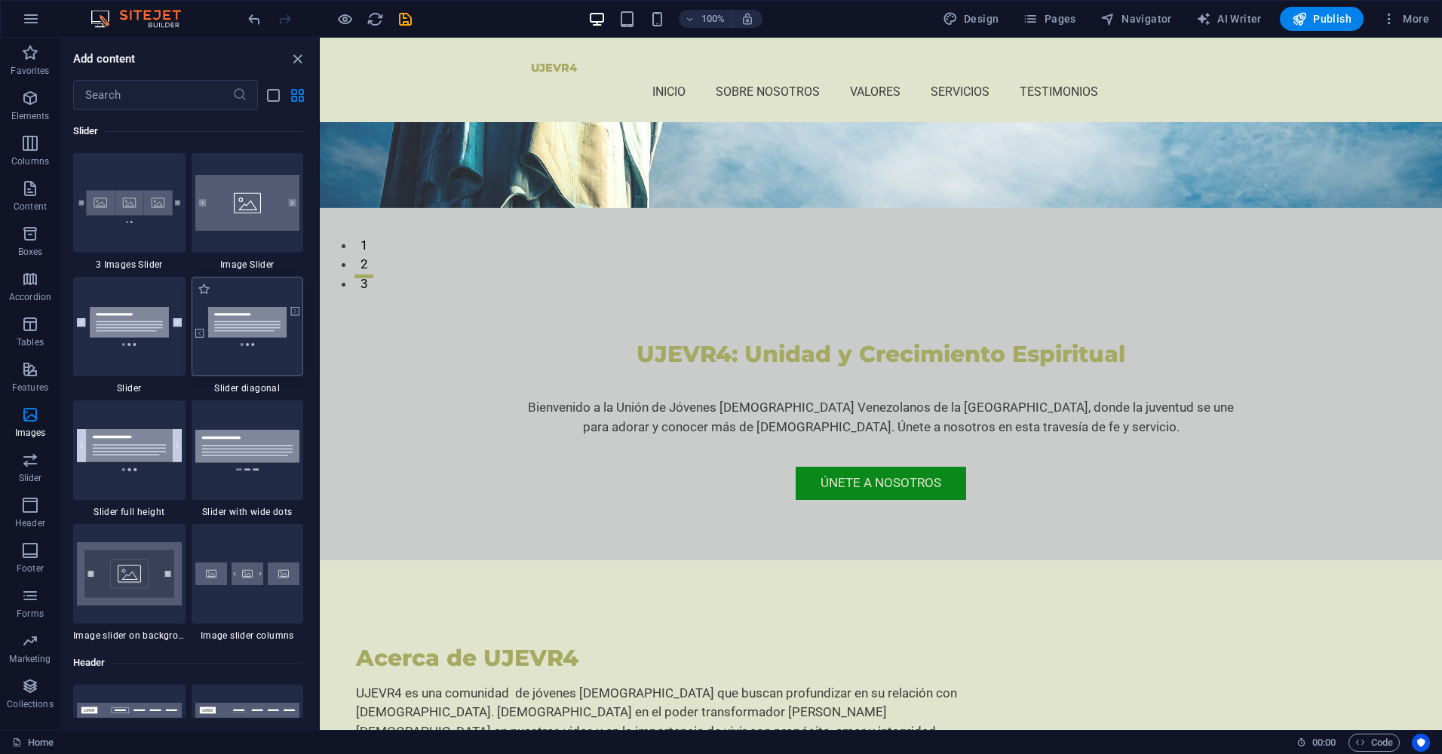
scroll to position [8550, 0]
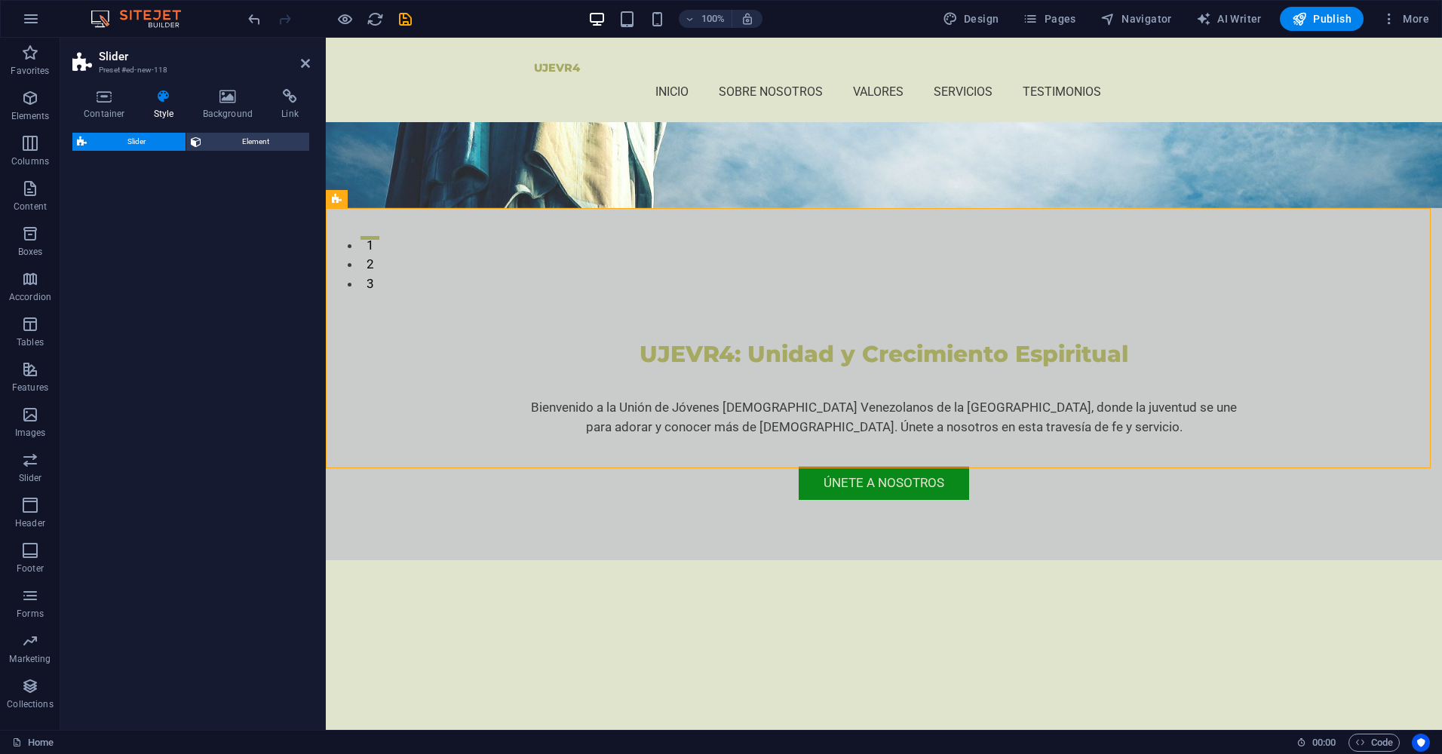
click at [150, 452] on div "Slider Element" at bounding box center [190, 425] width 237 height 585
select select "rem"
select select "px"
select select "preset-slider-content-v3-full-height"
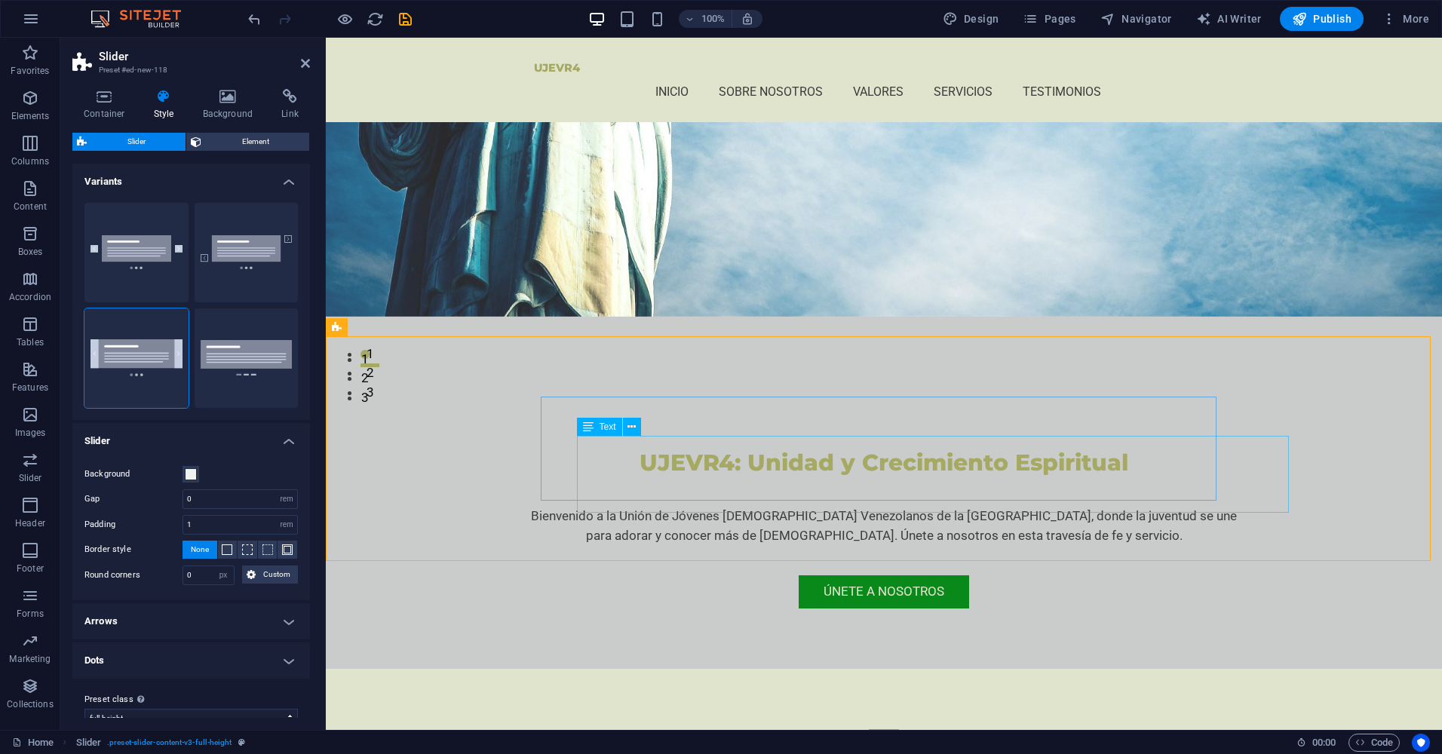
scroll to position [377, 0]
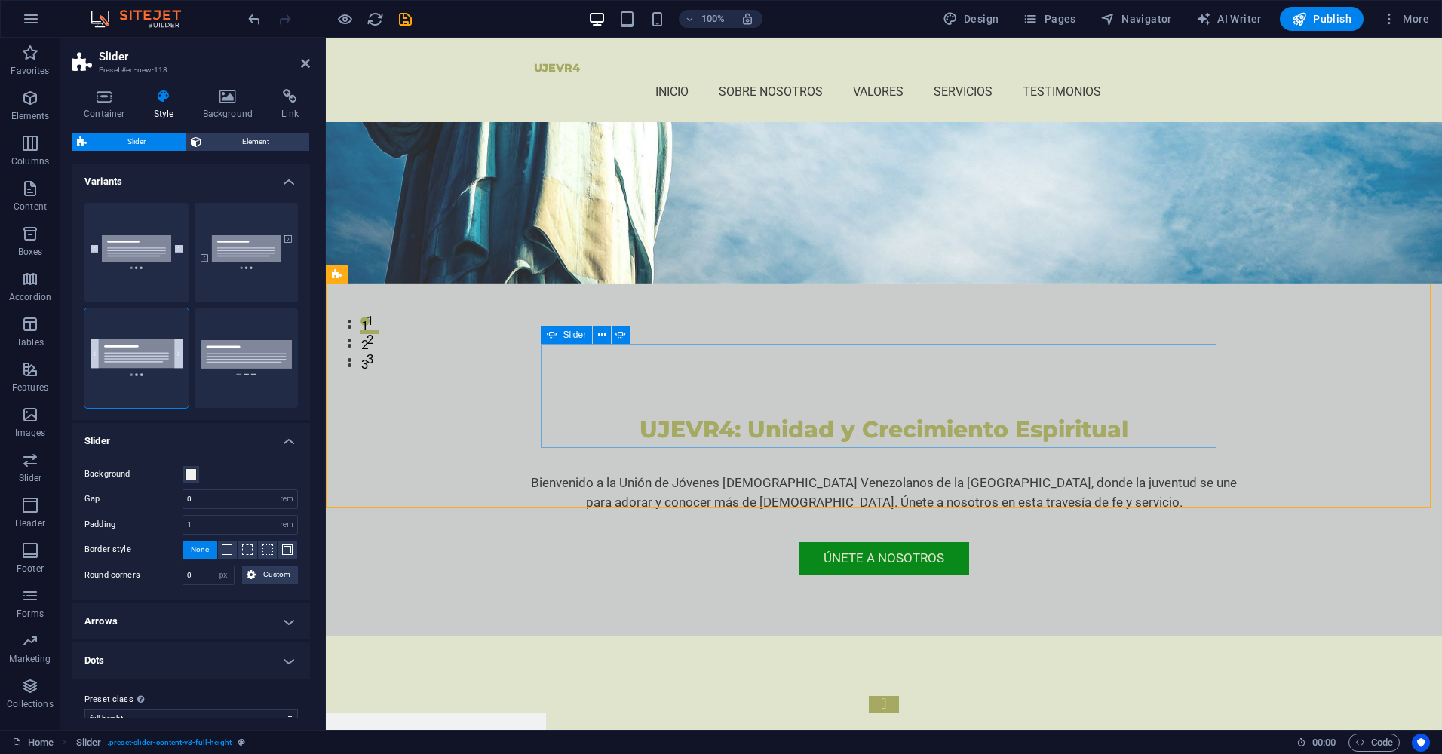
select select "ms"
select select "s"
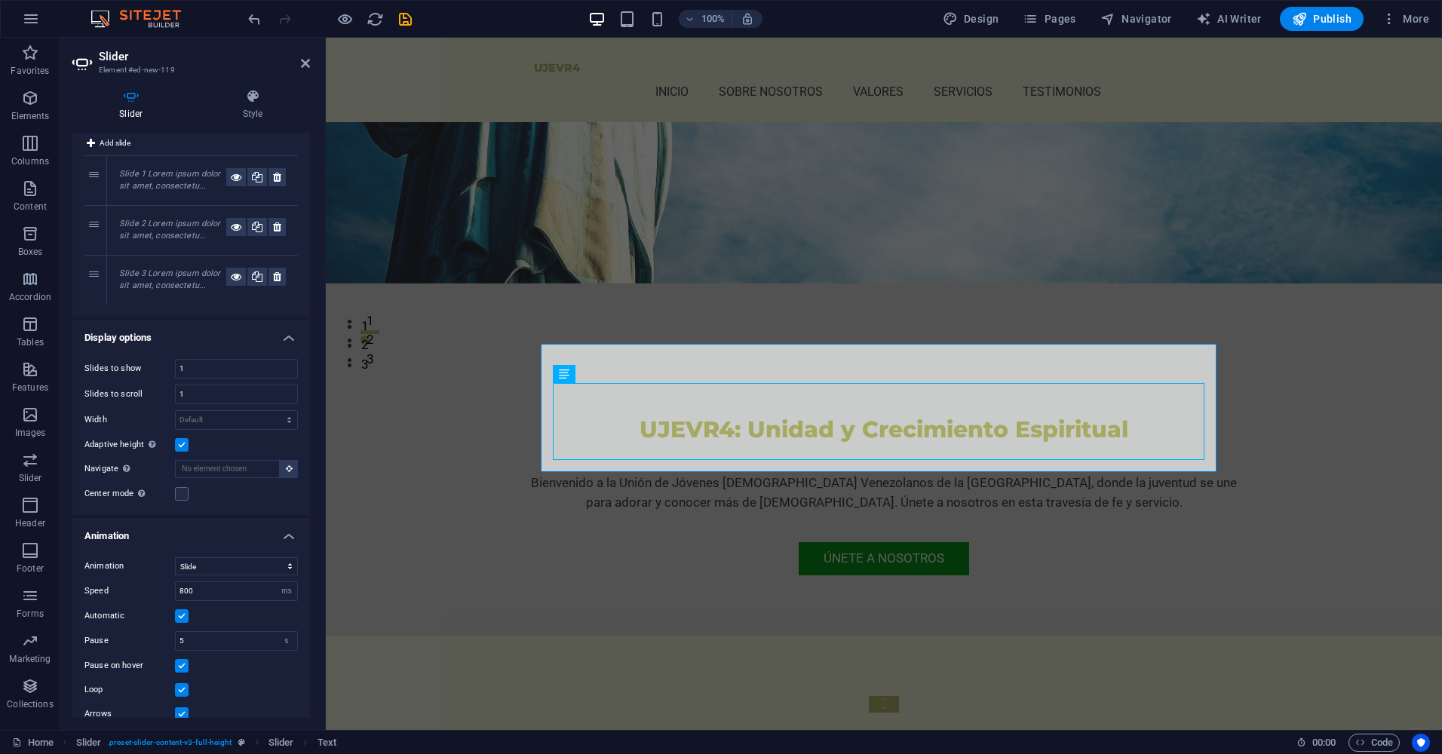
scroll to position [79, 0]
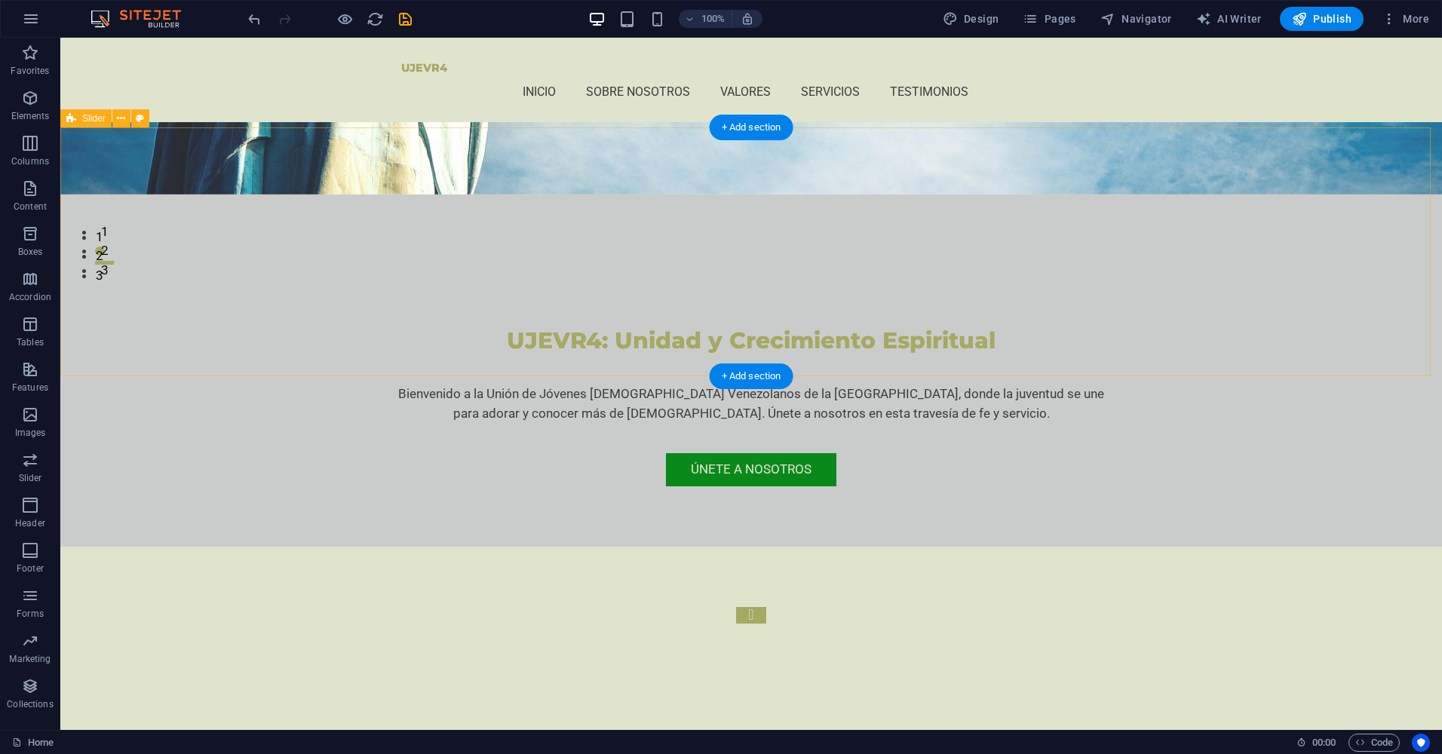
scroll to position [452, 0]
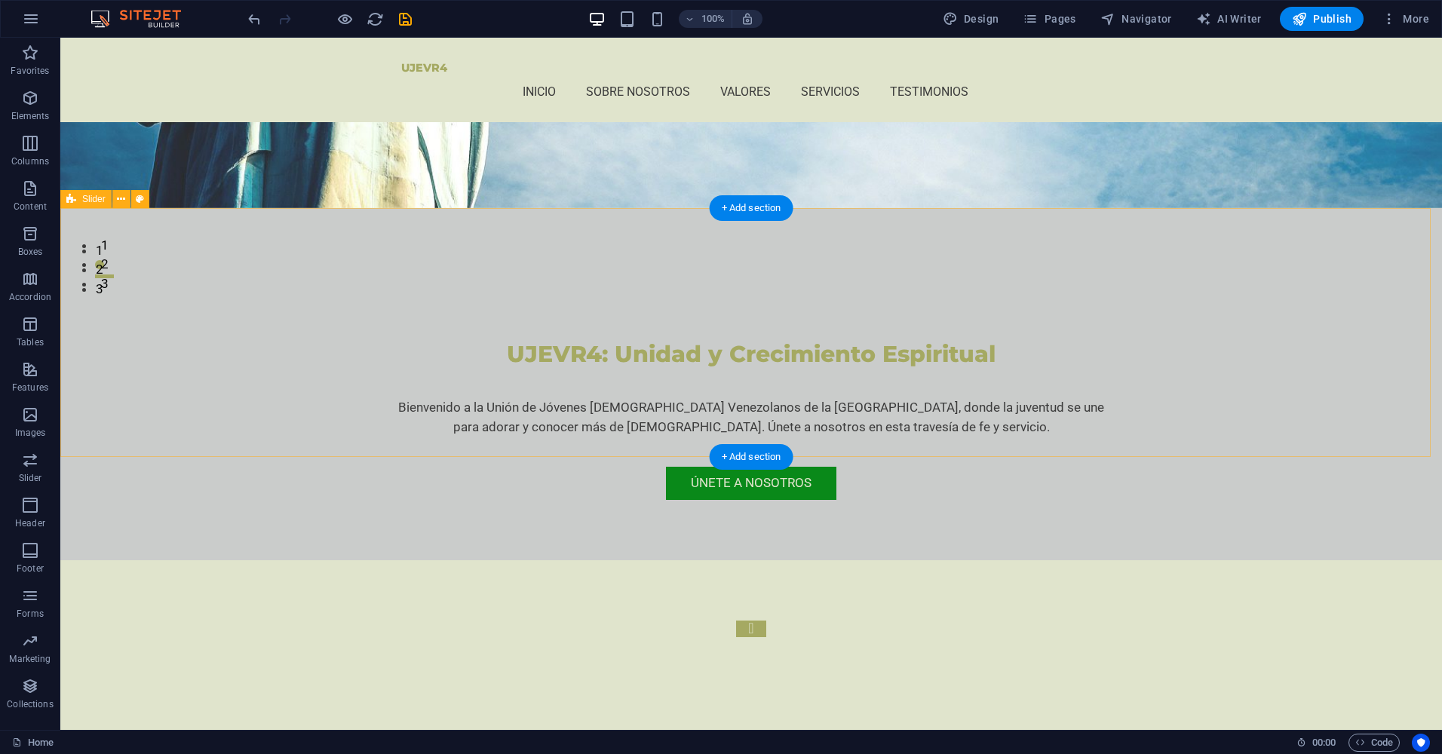
click at [707, 560] on div "Slide 3 Lorem ipsum dolor sit amet, consectetur adipisicing elit. Id, ipsum, qu…" at bounding box center [750, 701] width 1381 height 282
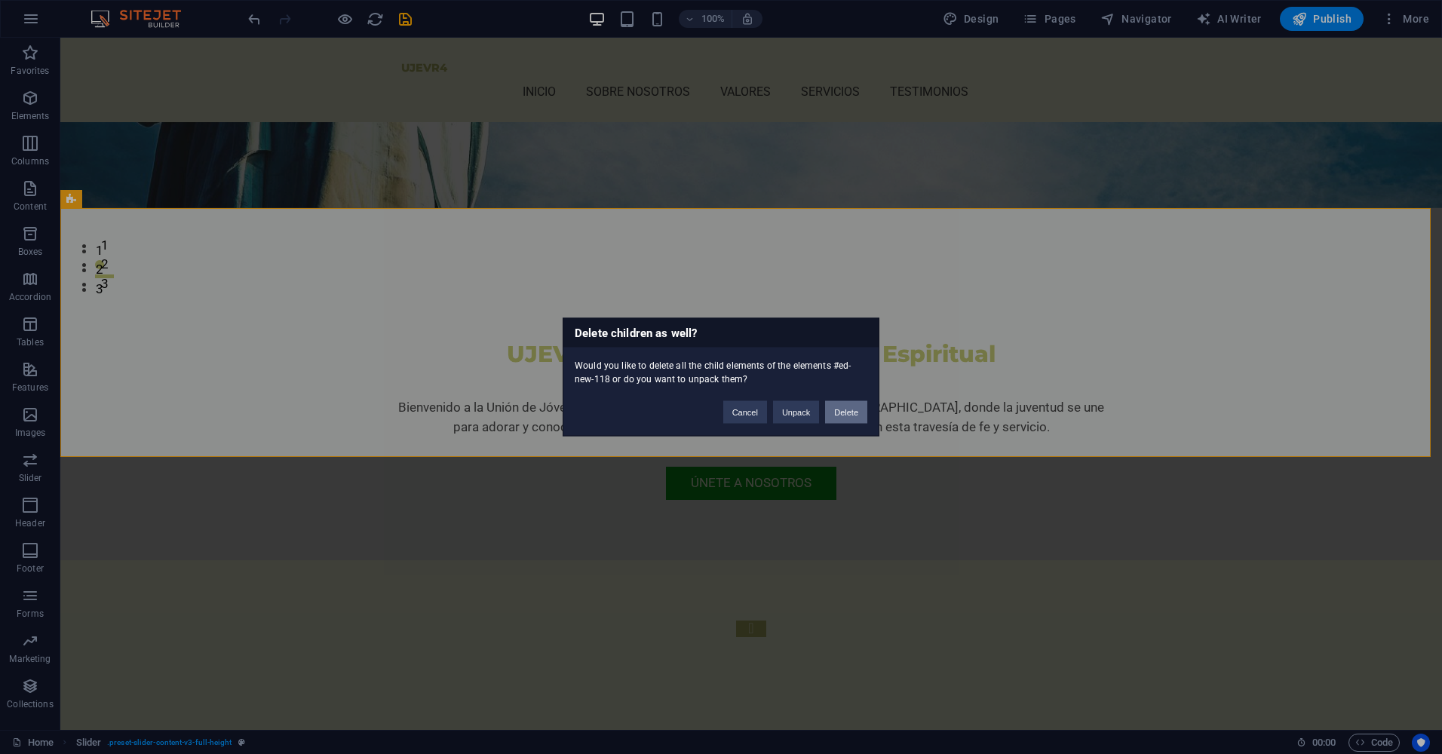
click at [847, 413] on button "Delete" at bounding box center [846, 412] width 42 height 23
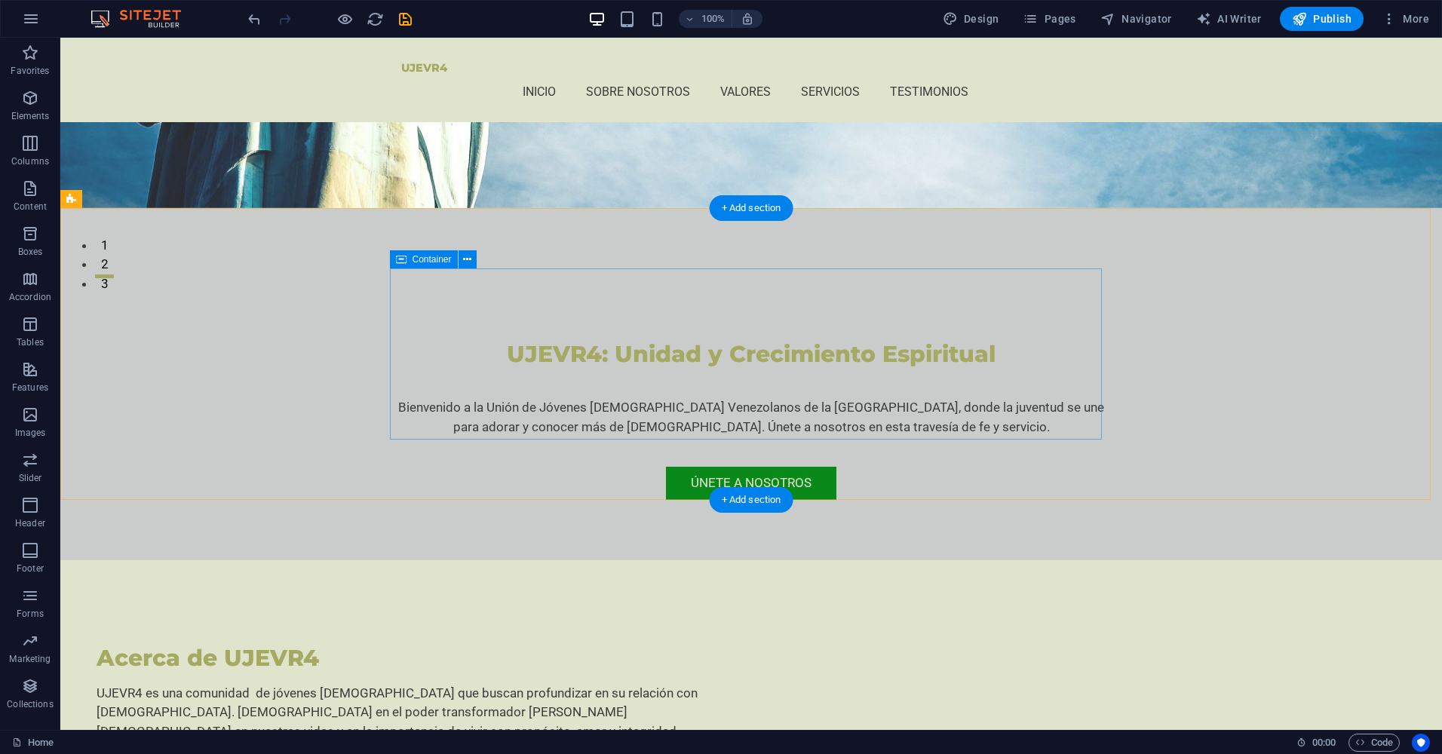
click at [406, 620] on div "Acerca de UJEVR4 UJEVR4 es una comunidad de jóvenes cristianos que buscan profu…" at bounding box center [428, 715] width 712 height 190
click at [464, 259] on icon at bounding box center [467, 260] width 8 height 16
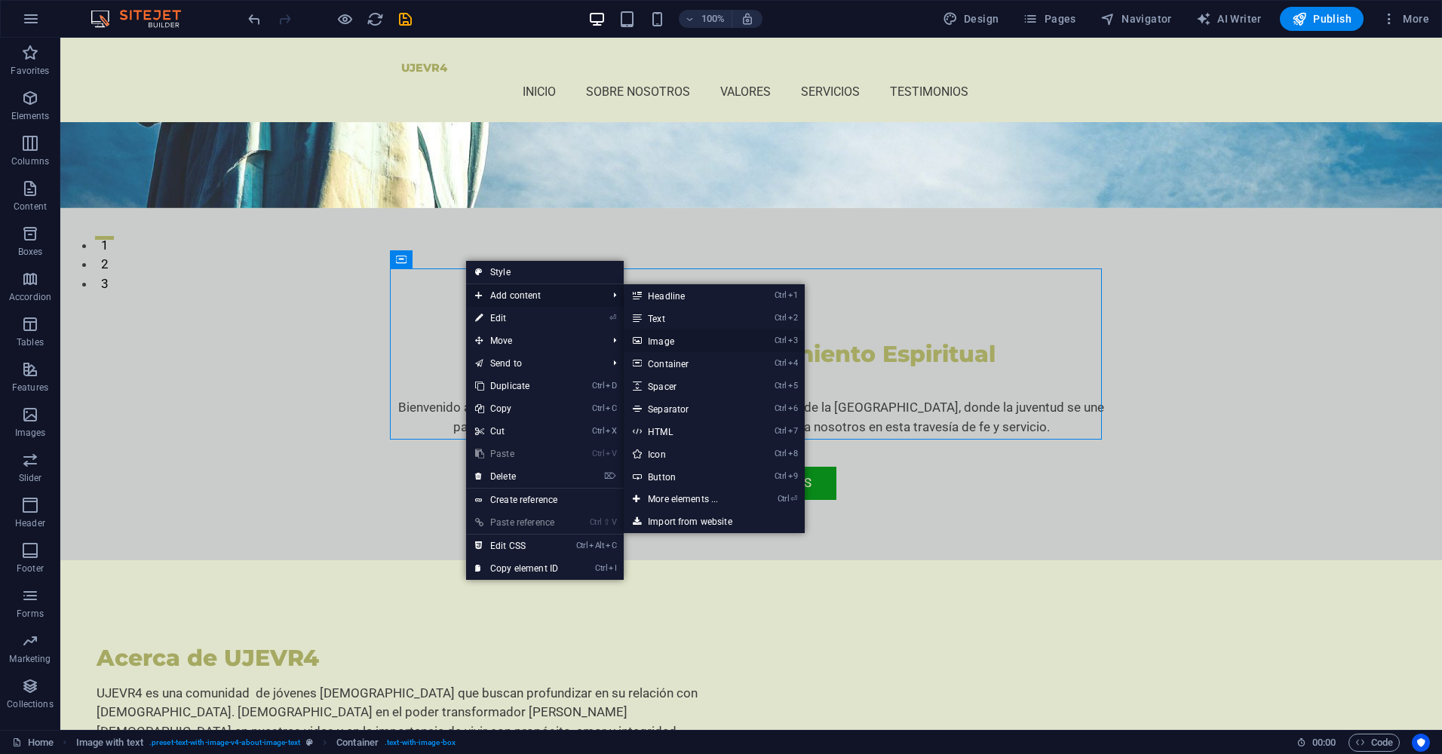
click at [713, 348] on link "Ctrl 3 Image" at bounding box center [686, 340] width 124 height 23
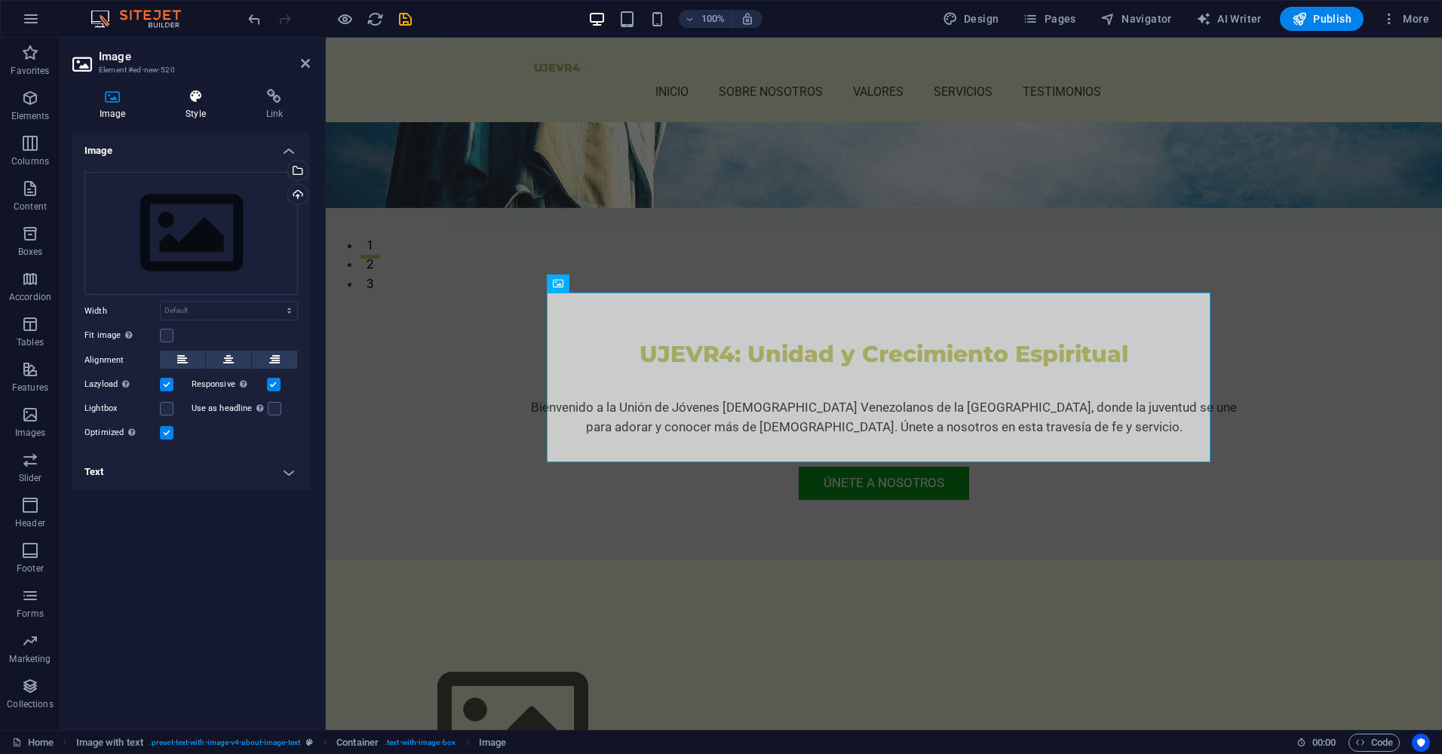
click at [200, 116] on h4 "Style" at bounding box center [198, 105] width 80 height 32
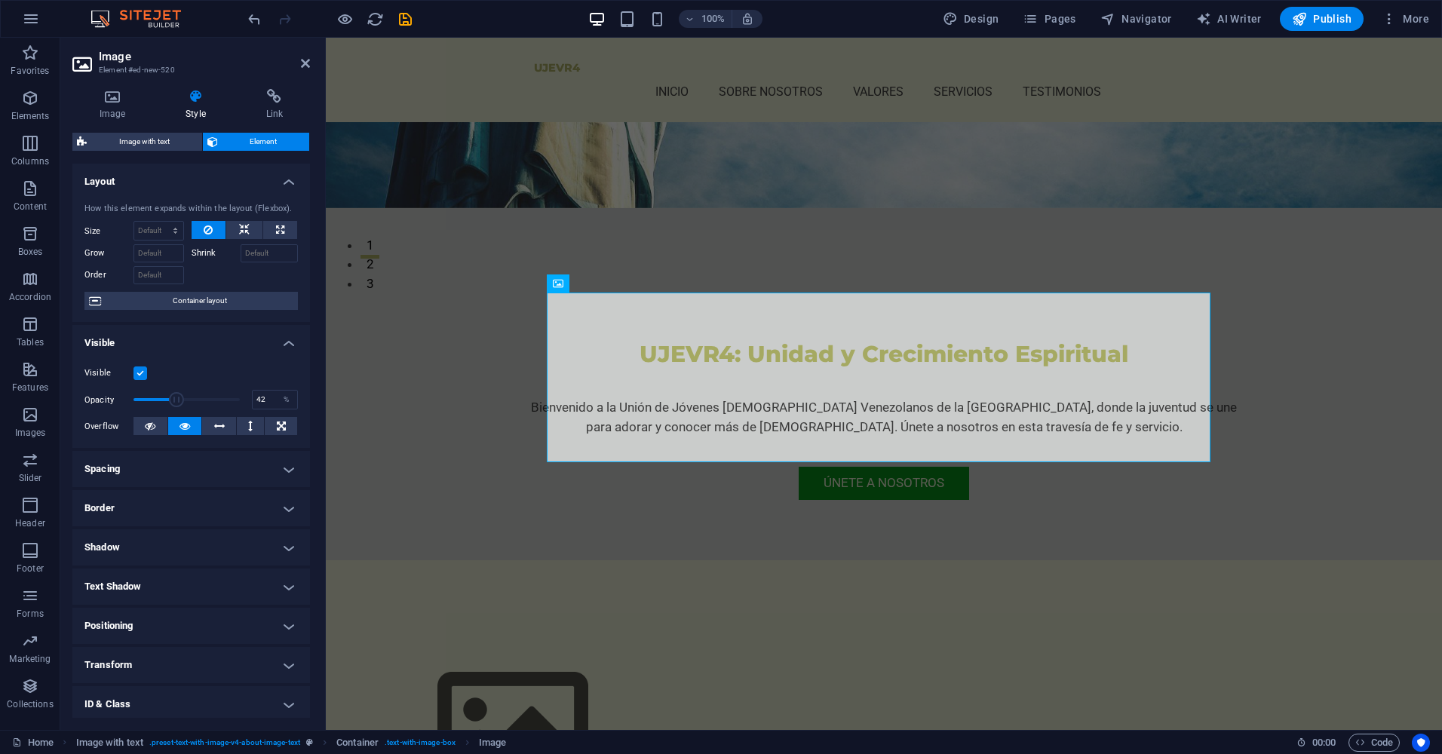
type input "41"
drag, startPoint x: 224, startPoint y: 401, endPoint x: 175, endPoint y: 400, distance: 49.0
click at [175, 400] on span at bounding box center [186, 399] width 106 height 23
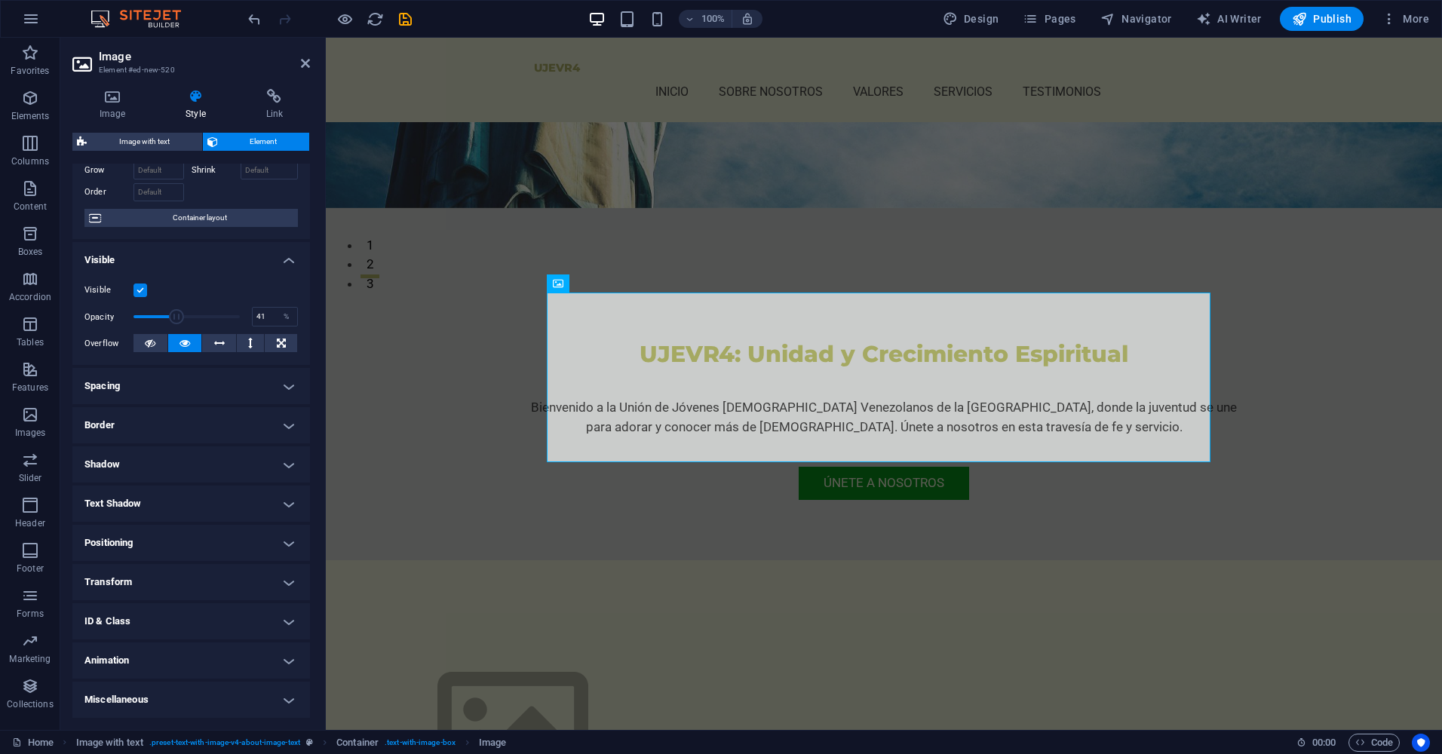
click at [240, 662] on h4 "Animation" at bounding box center [190, 660] width 237 height 36
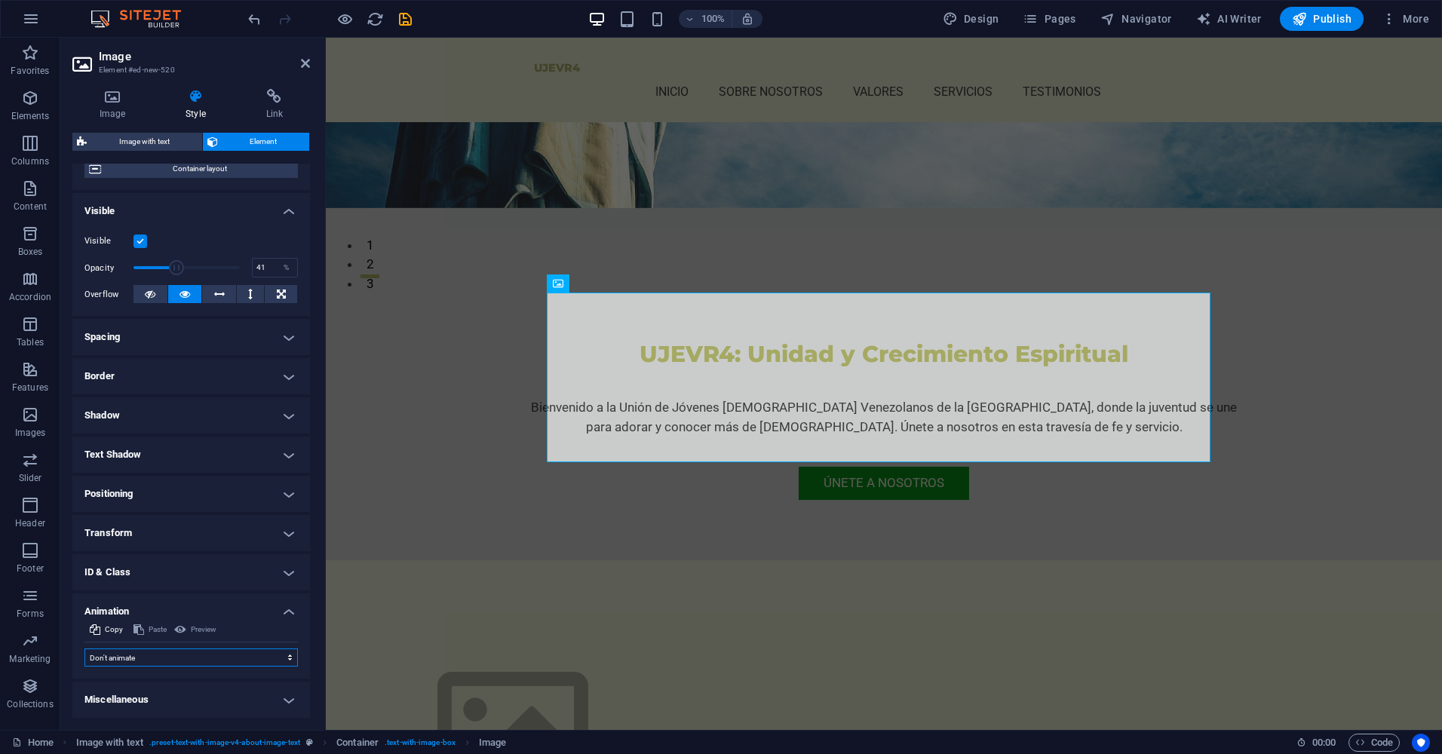
click at [170, 652] on select "Don't animate Show / Hide Slide up/down Zoom in/out Slide left to right Slide r…" at bounding box center [190, 657] width 213 height 18
select select "fade"
click at [84, 648] on select "Don't animate Show / Hide Slide up/down Zoom in/out Slide left to right Slide r…" at bounding box center [190, 657] width 213 height 18
select select "scroll"
click at [160, 649] on select "Don't animate Show / Hide Slide up/down Zoom in/out Slide left to right Slide r…" at bounding box center [190, 657] width 213 height 18
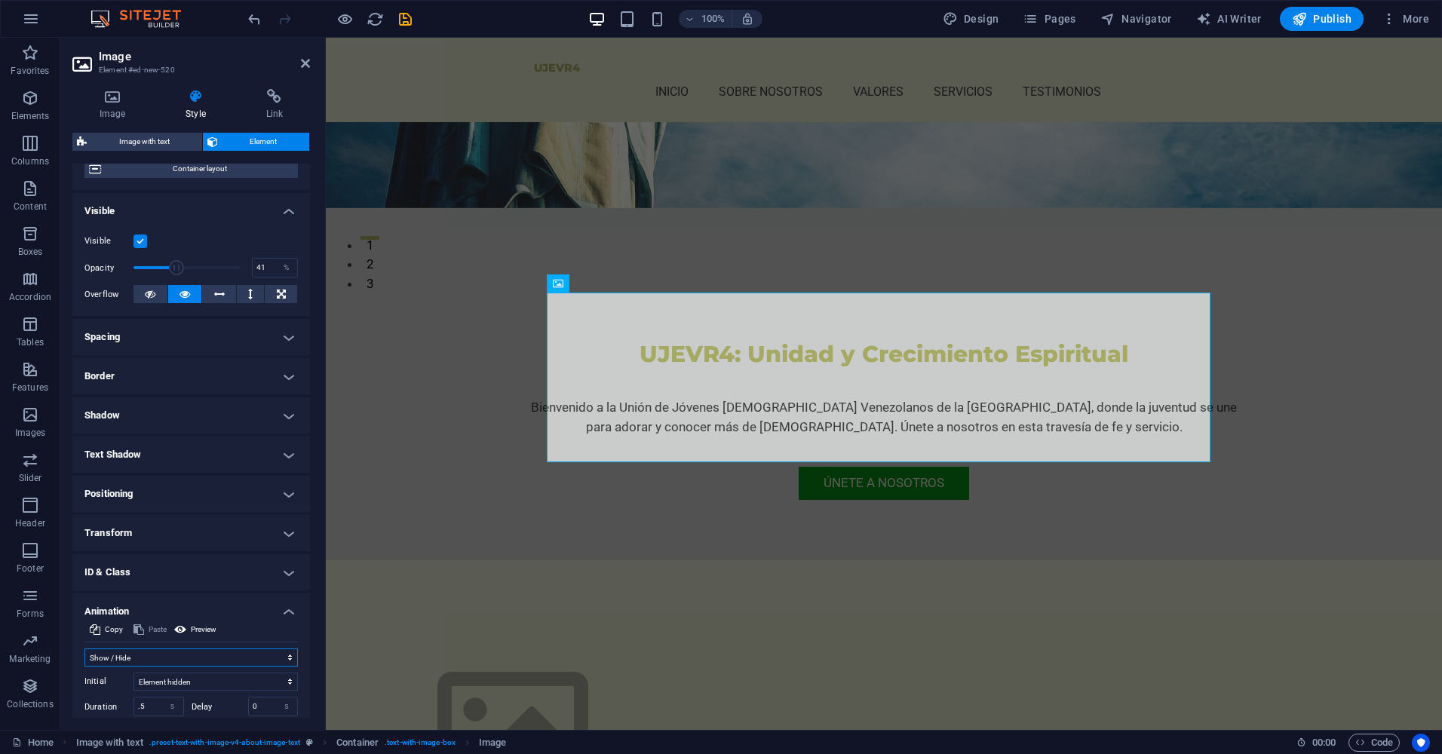
select select "none"
click at [84, 648] on select "Don't animate Show / Hide Slide up/down Zoom in/out Slide left to right Slide r…" at bounding box center [190, 657] width 213 height 18
click at [38, 23] on icon "button" at bounding box center [31, 19] width 18 height 18
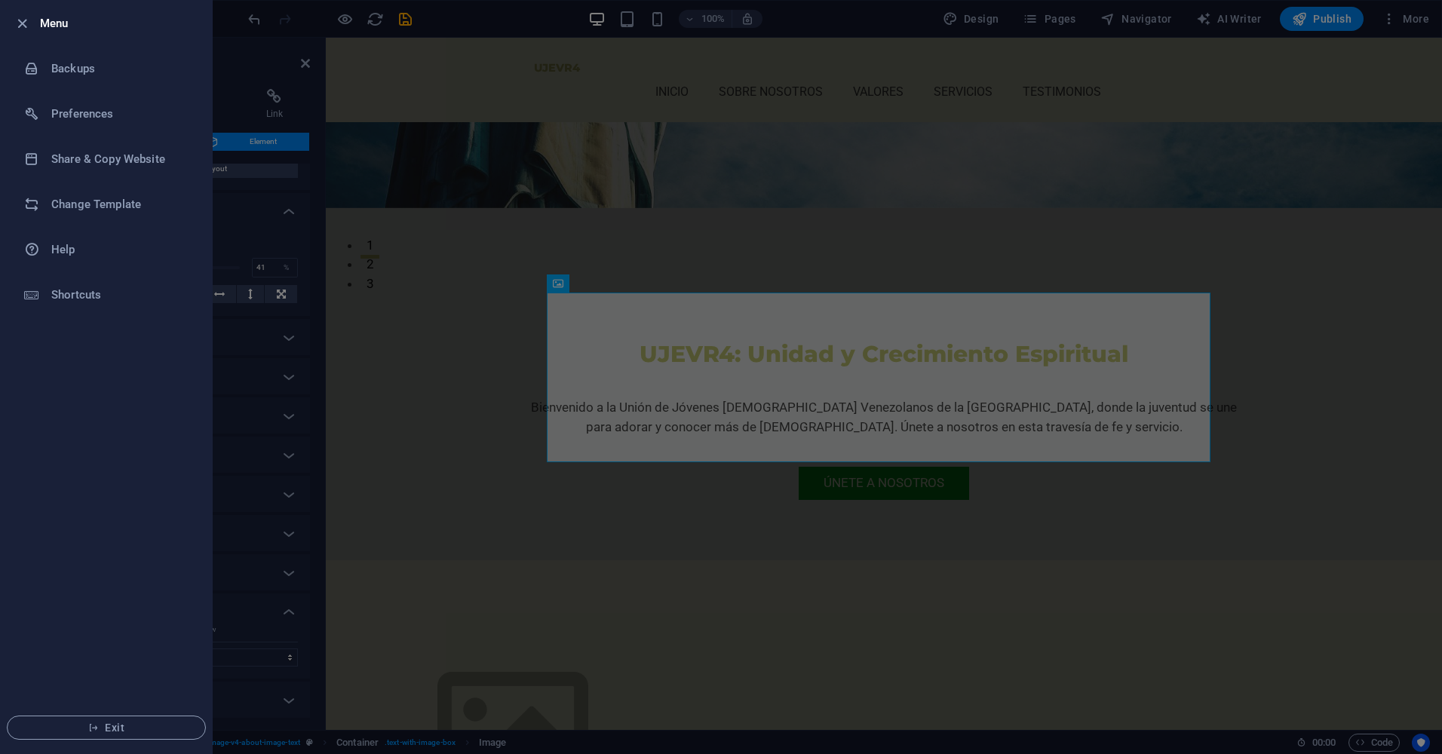
click at [398, 48] on div at bounding box center [721, 377] width 1442 height 754
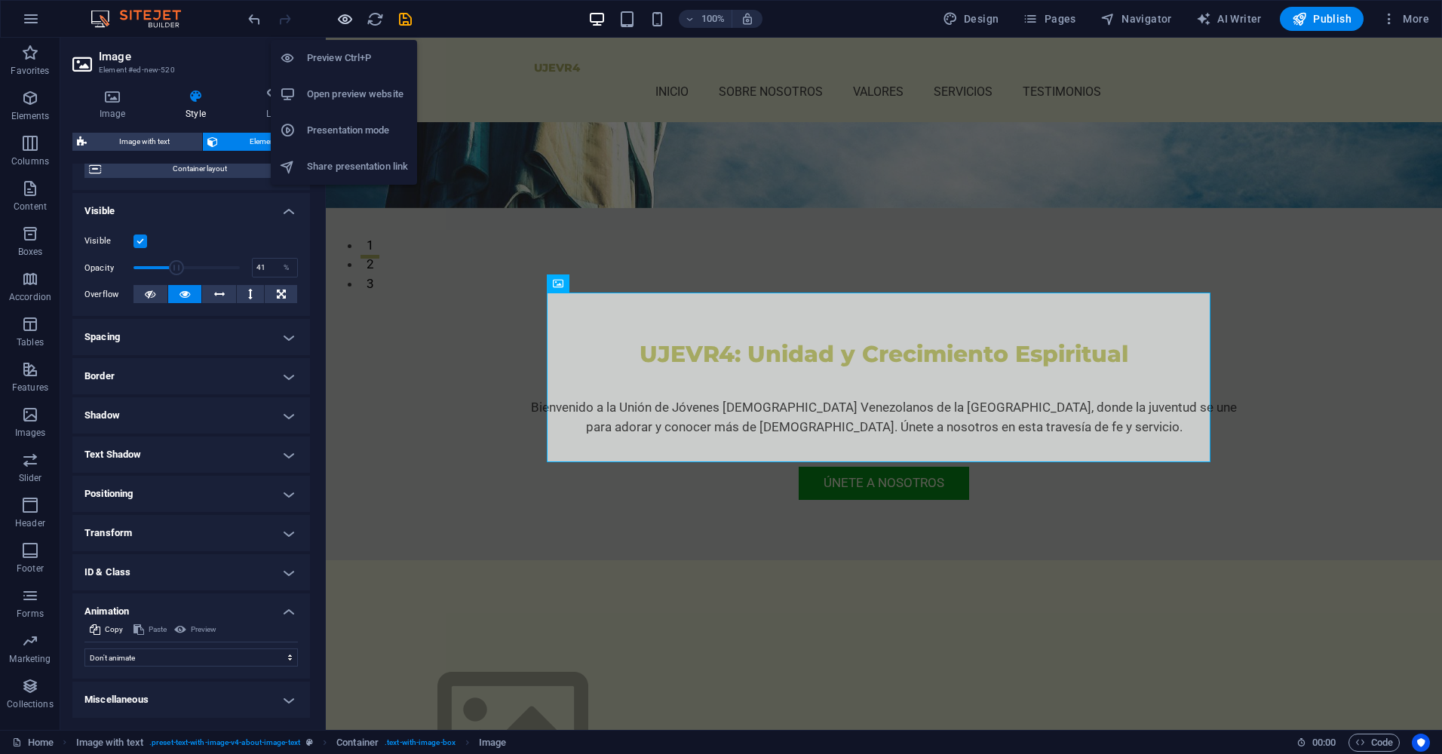
click at [346, 15] on icon "button" at bounding box center [344, 19] width 17 height 17
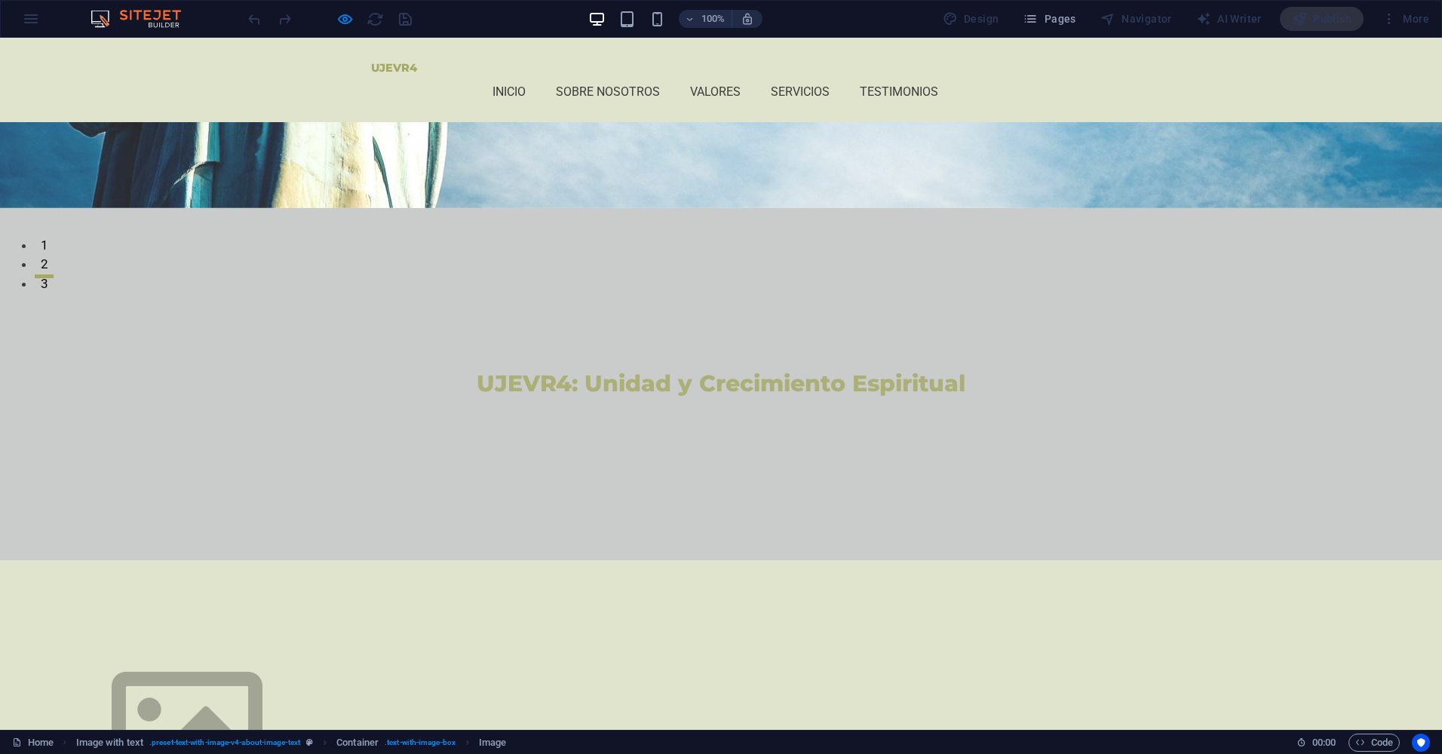
click at [338, 645] on img at bounding box center [187, 730] width 302 height 170
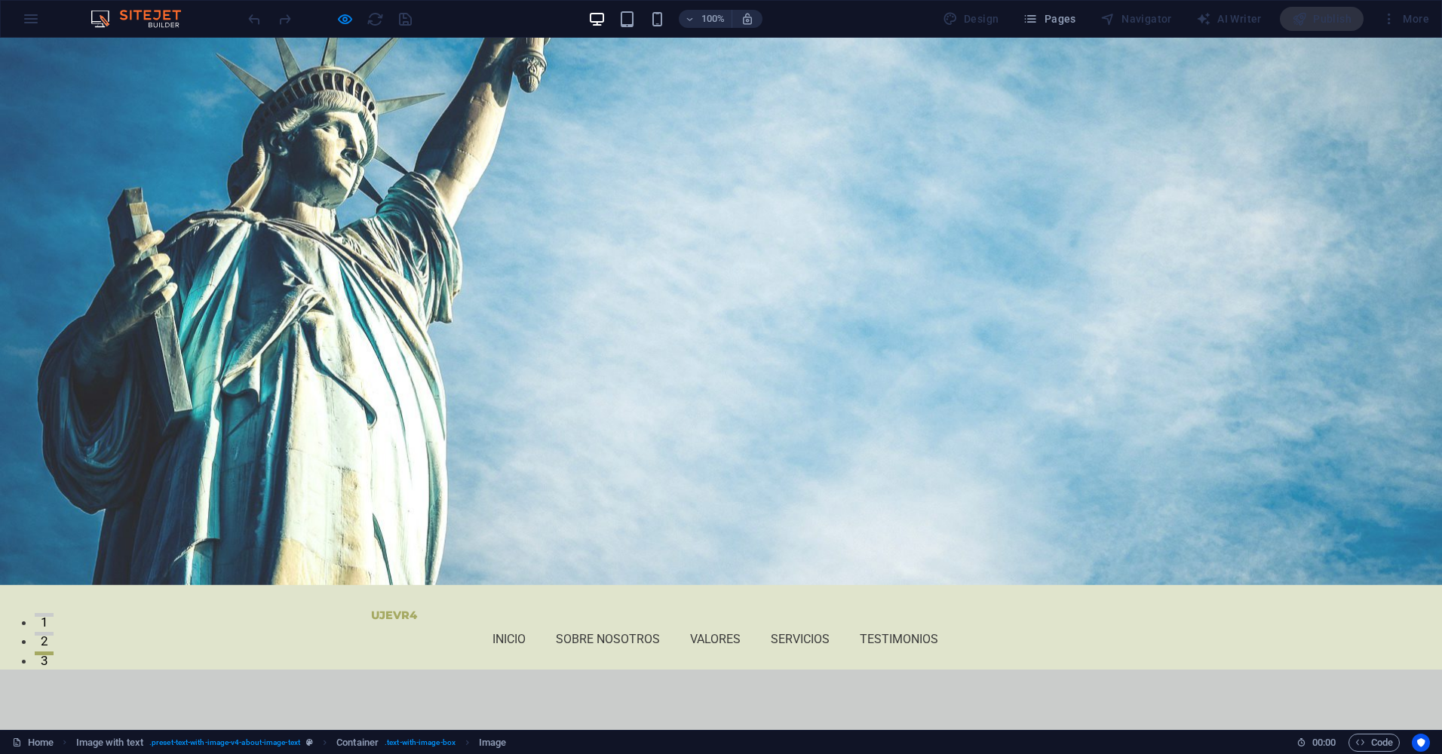
scroll to position [0, 0]
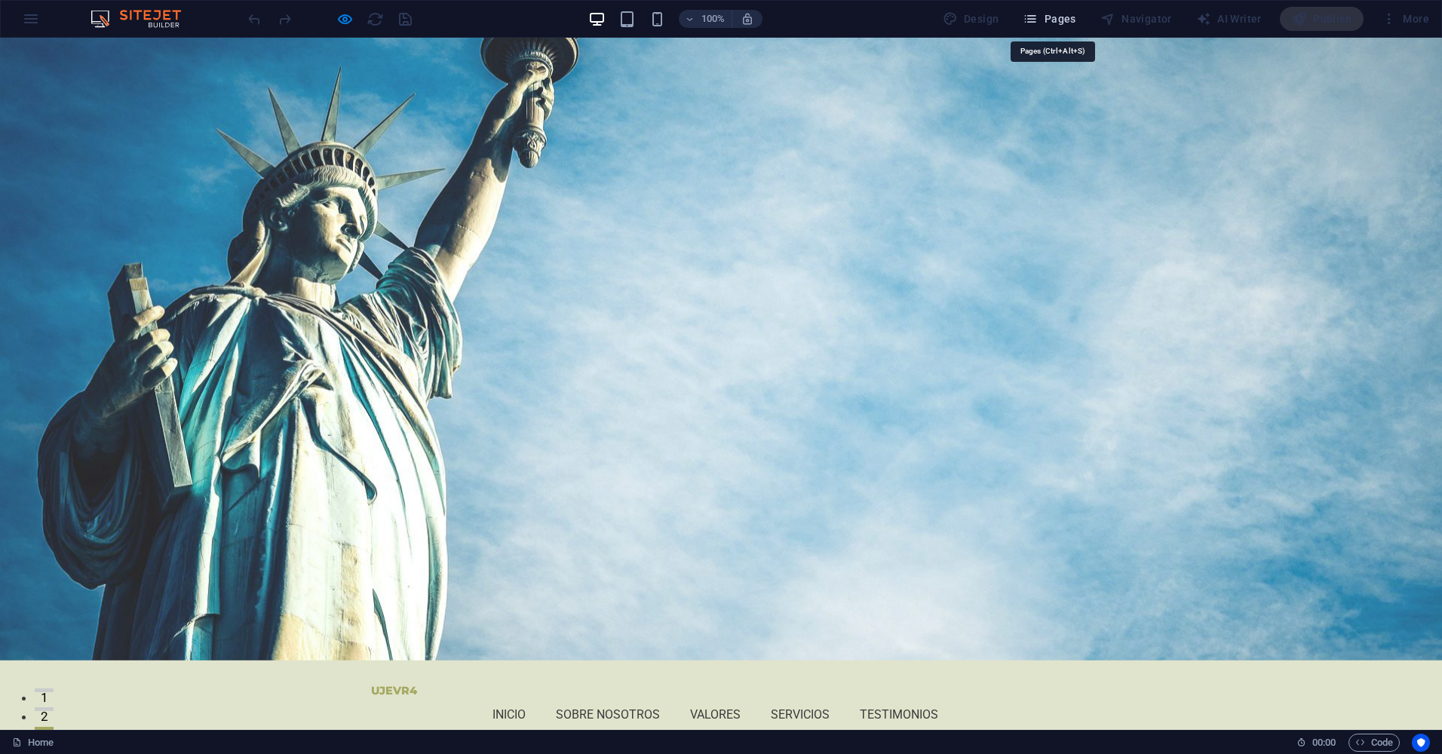
click at [1072, 20] on span "Pages" at bounding box center [1048, 18] width 53 height 15
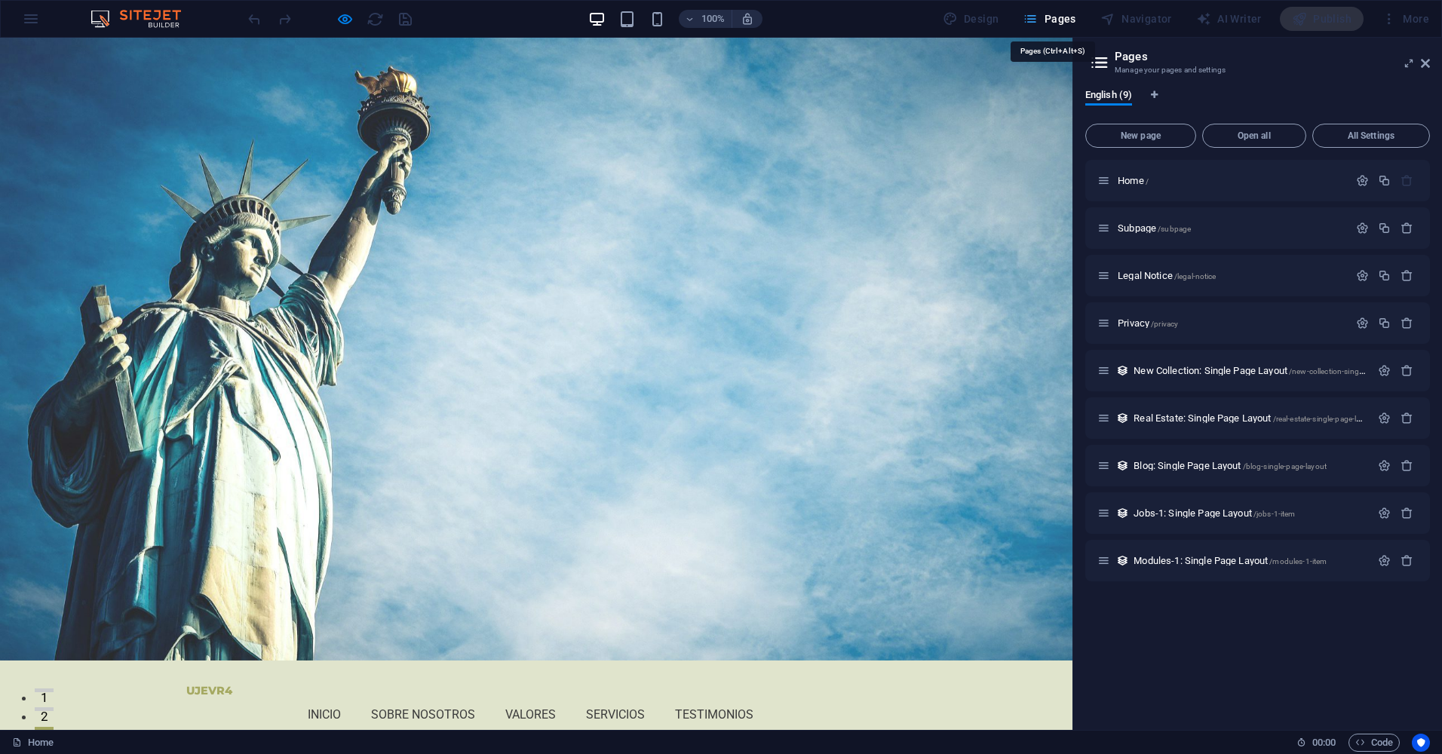
click at [1068, 17] on span "Pages" at bounding box center [1048, 18] width 53 height 15
click at [721, 26] on h6 "100%" at bounding box center [713, 19] width 24 height 18
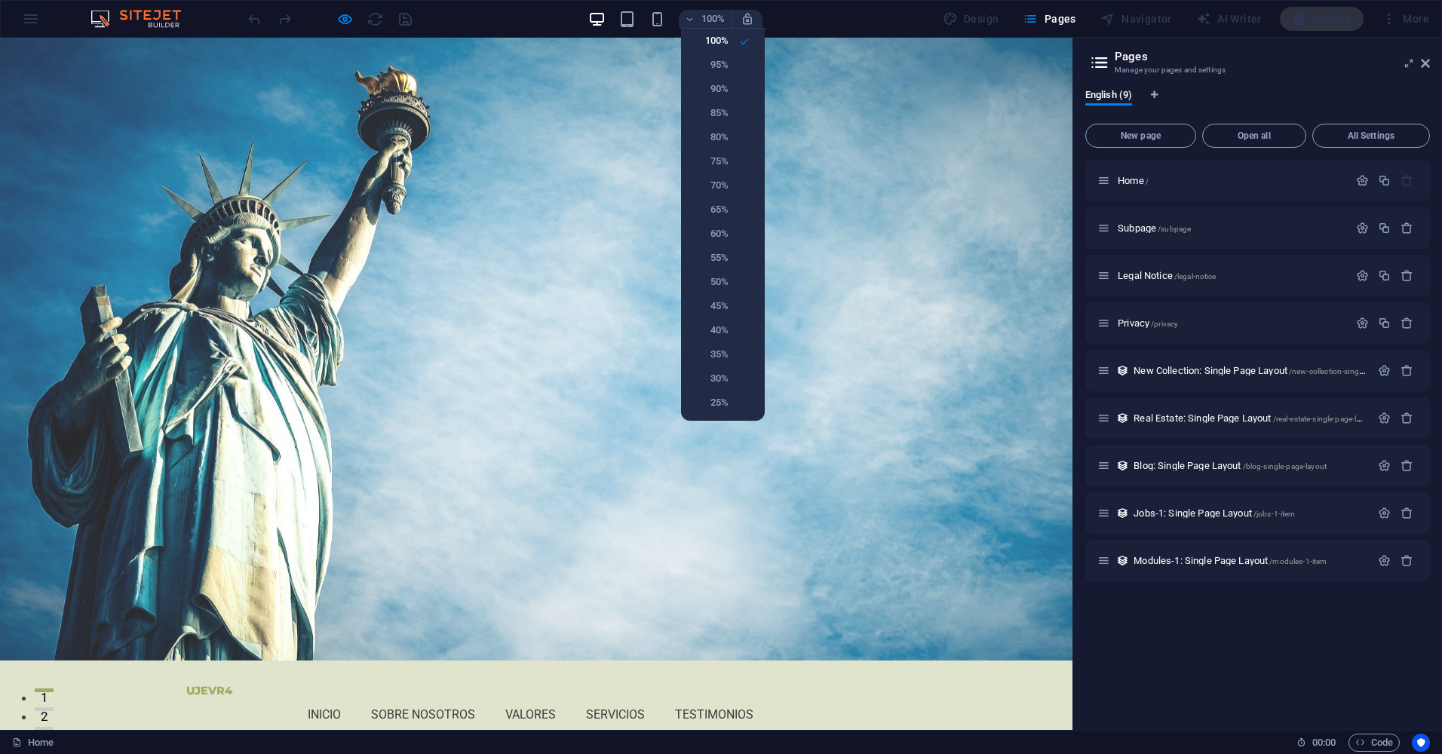
click at [721, 27] on div at bounding box center [721, 377] width 1442 height 754
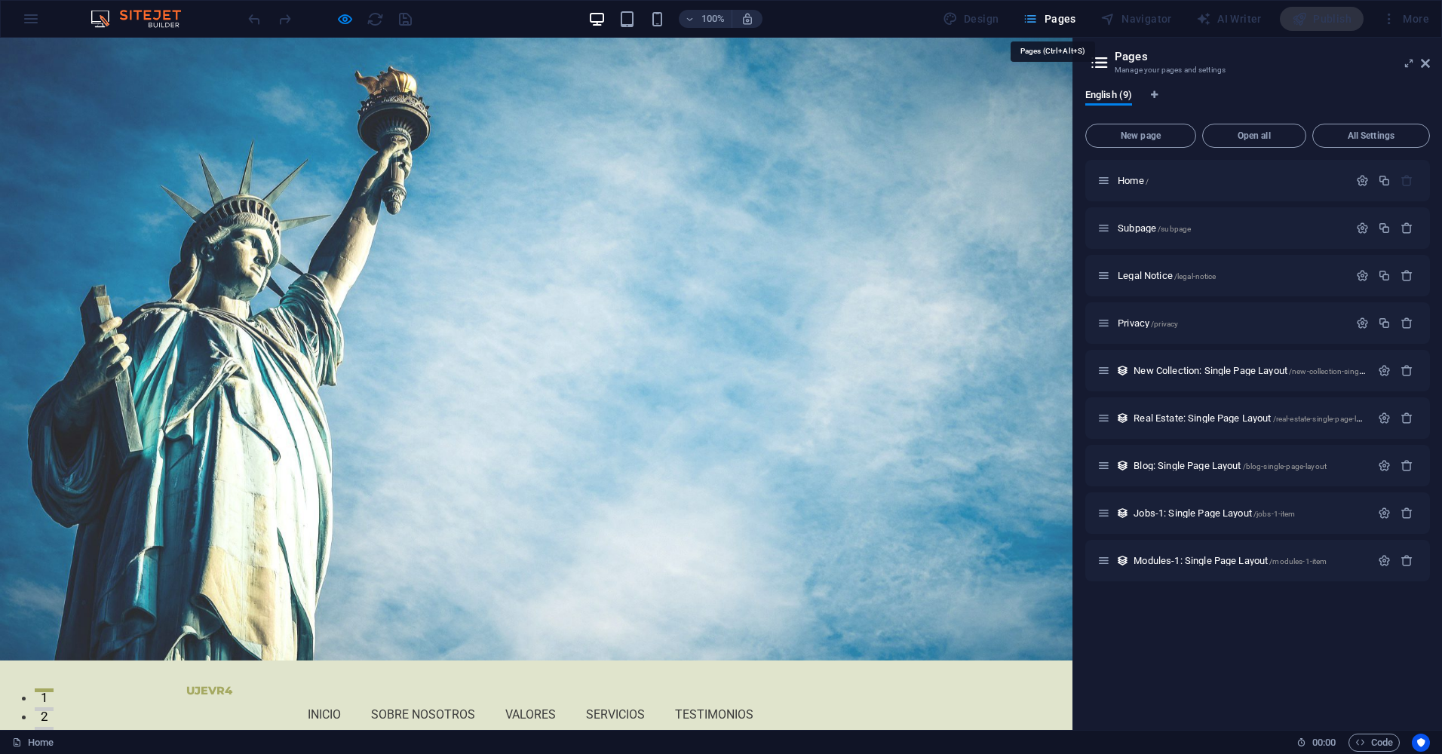
click at [1059, 24] on span "Pages" at bounding box center [1048, 18] width 53 height 15
click at [1424, 63] on icon at bounding box center [1424, 63] width 9 height 12
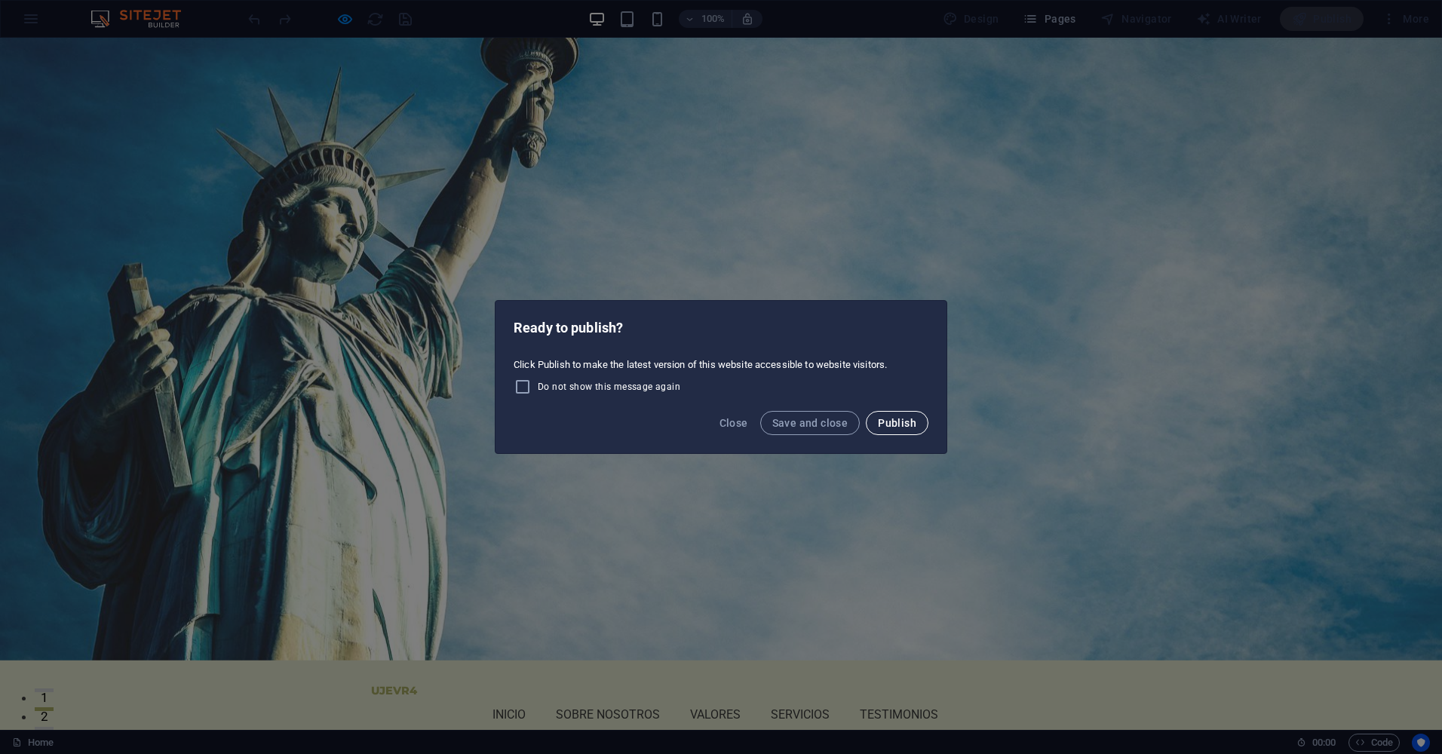
click at [902, 423] on span "Publish" at bounding box center [897, 423] width 38 height 12
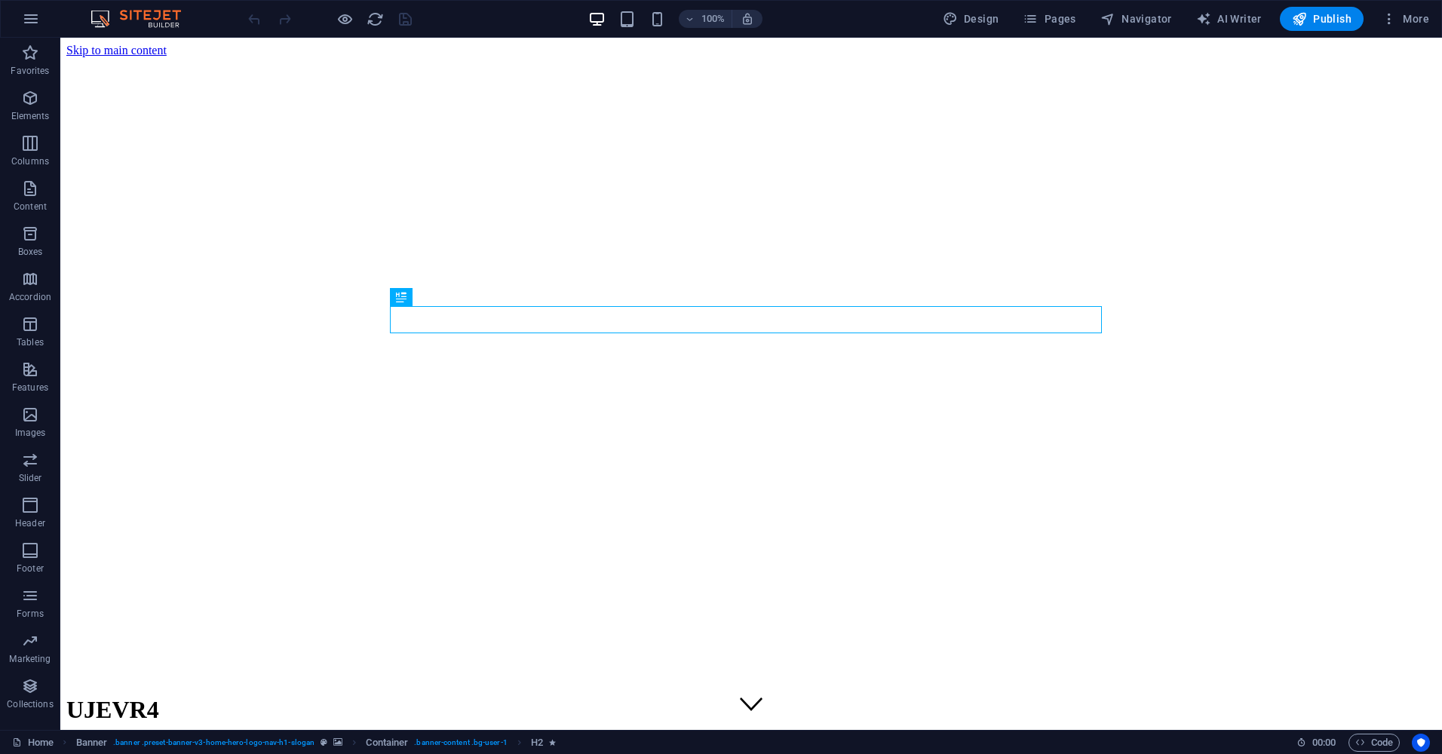
click at [155, 26] on img at bounding box center [143, 19] width 113 height 18
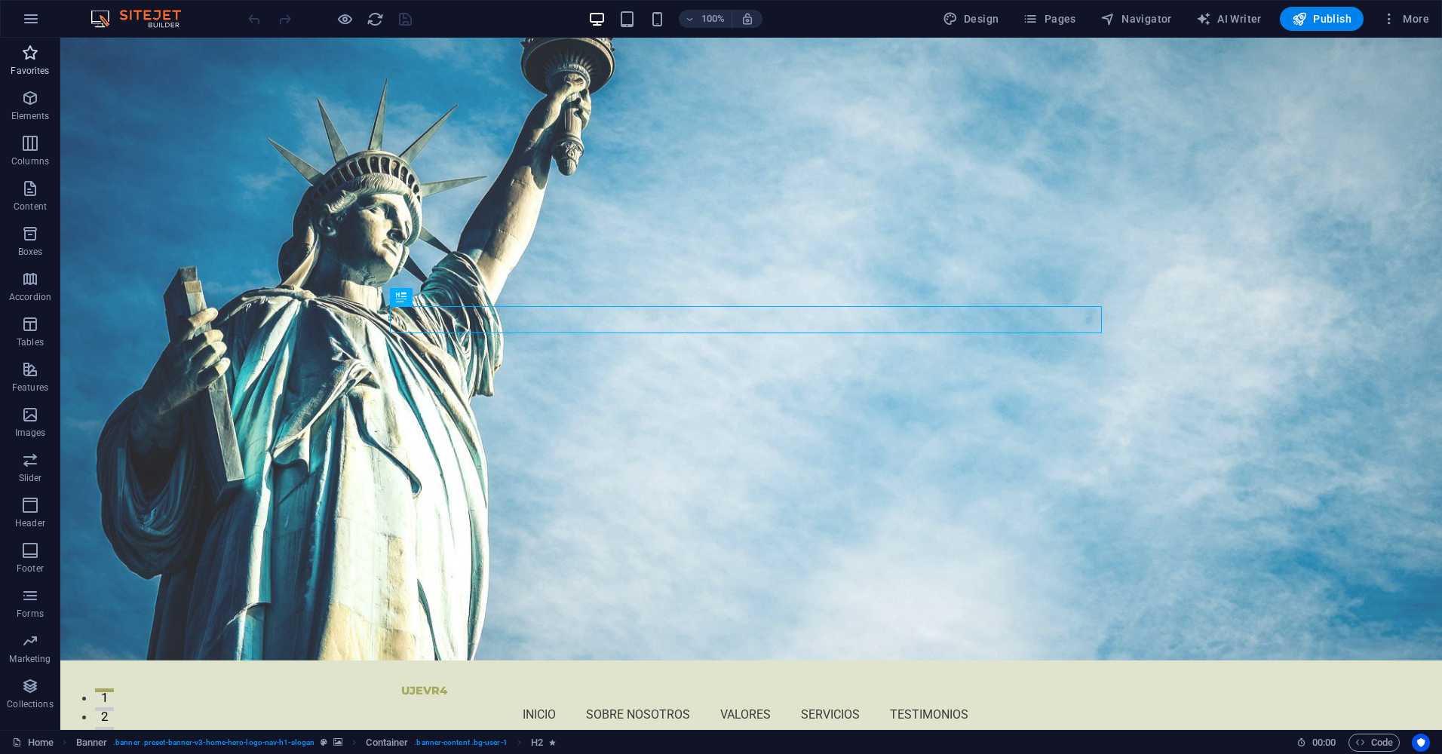
click at [37, 68] on p "Favorites" at bounding box center [30, 71] width 38 height 12
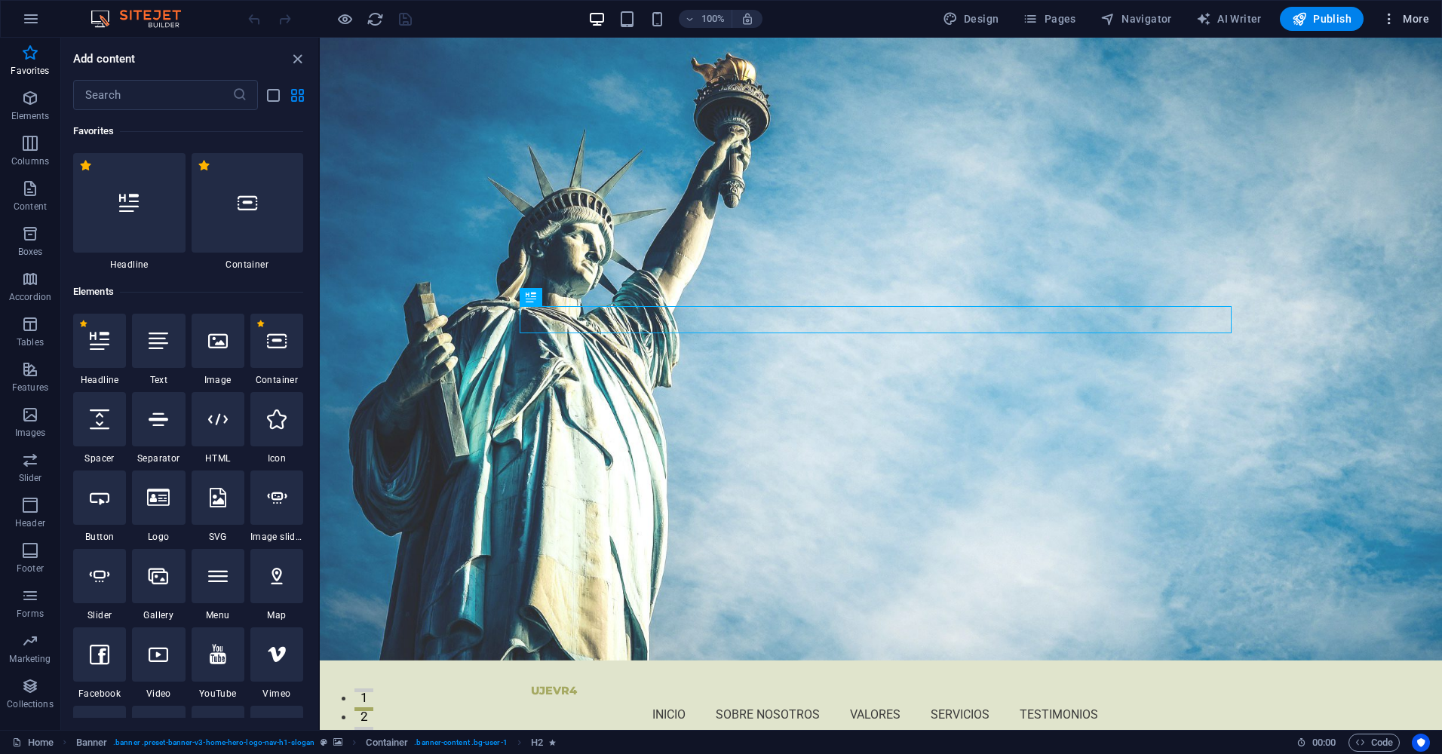
click at [1391, 17] on icon "button" at bounding box center [1388, 18] width 15 height 15
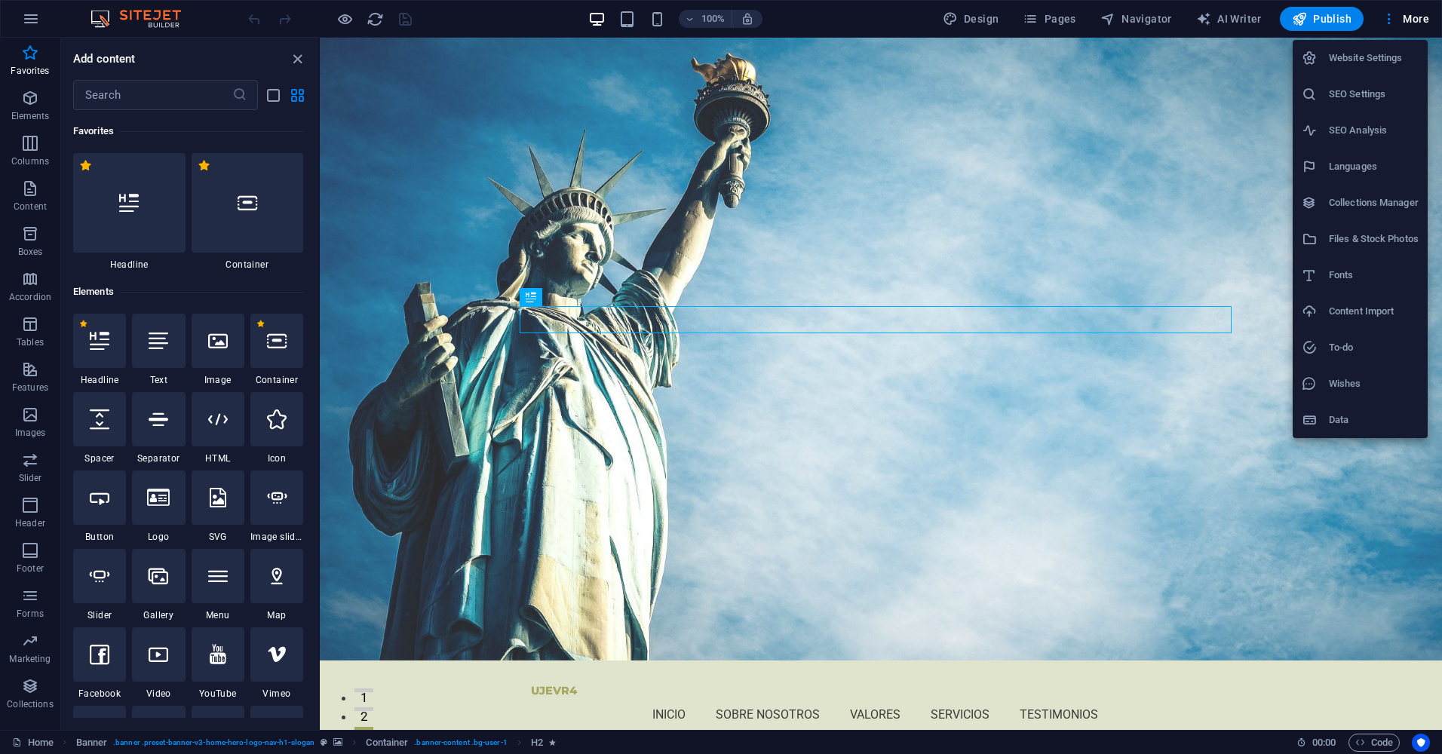
click at [1384, 54] on h6 "Website Settings" at bounding box center [1373, 58] width 90 height 18
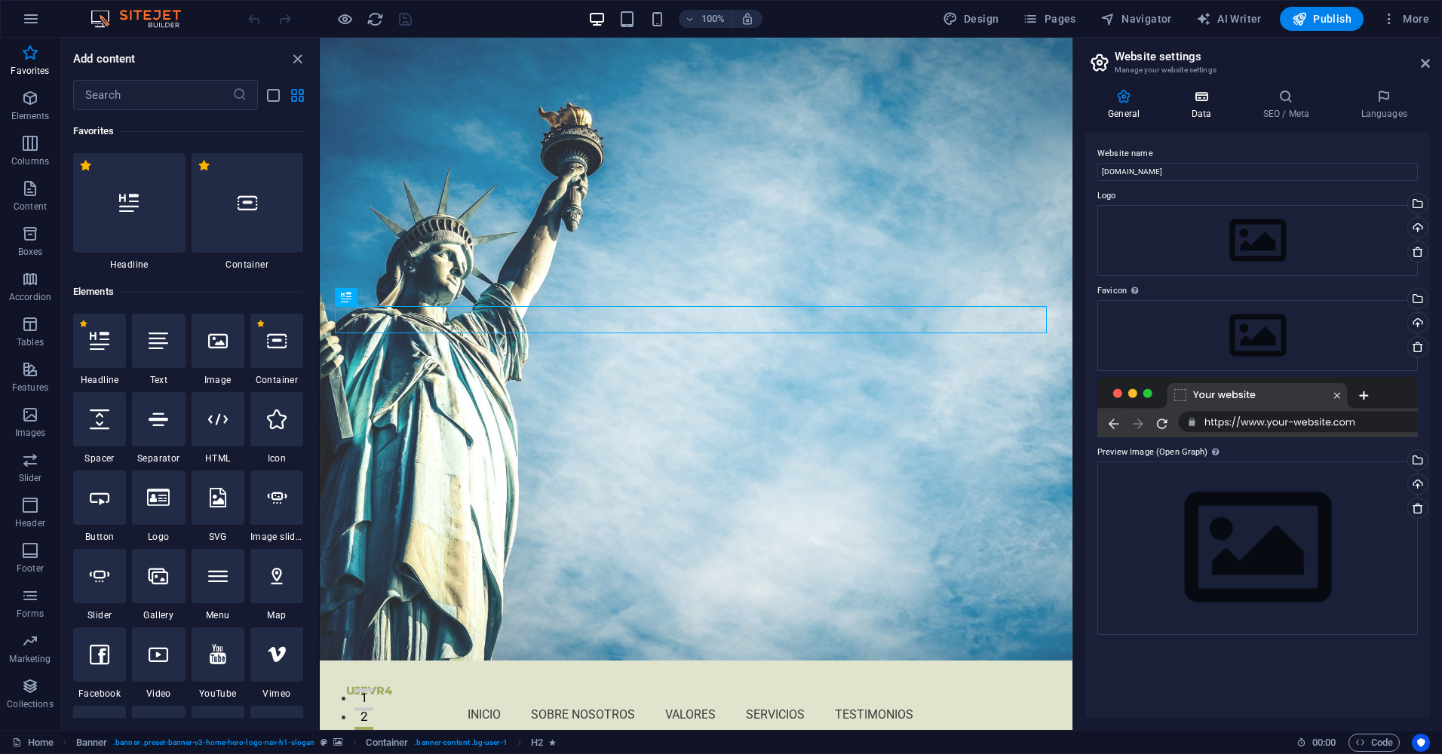
click at [1194, 110] on h4 "Data" at bounding box center [1204, 105] width 72 height 32
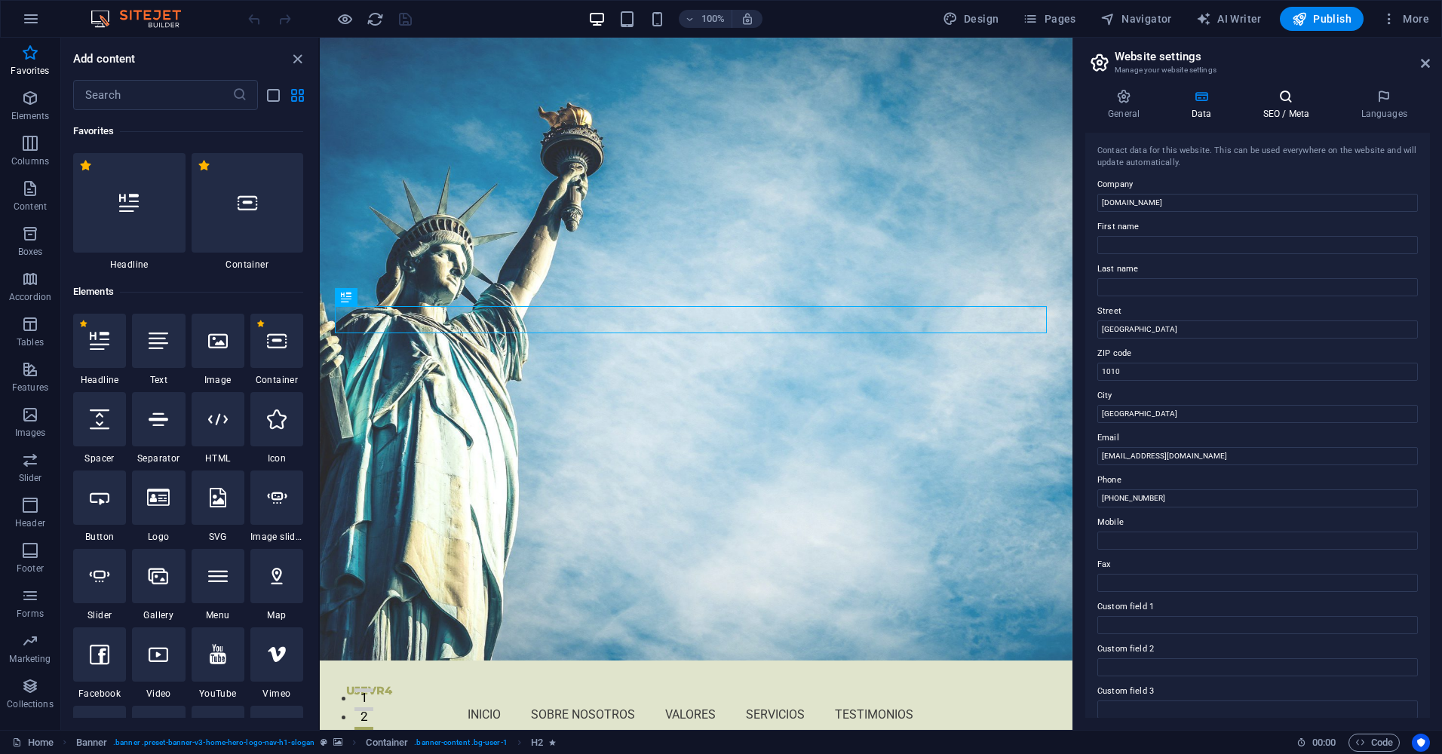
click at [1283, 108] on h4 "SEO / Meta" at bounding box center [1288, 105] width 98 height 32
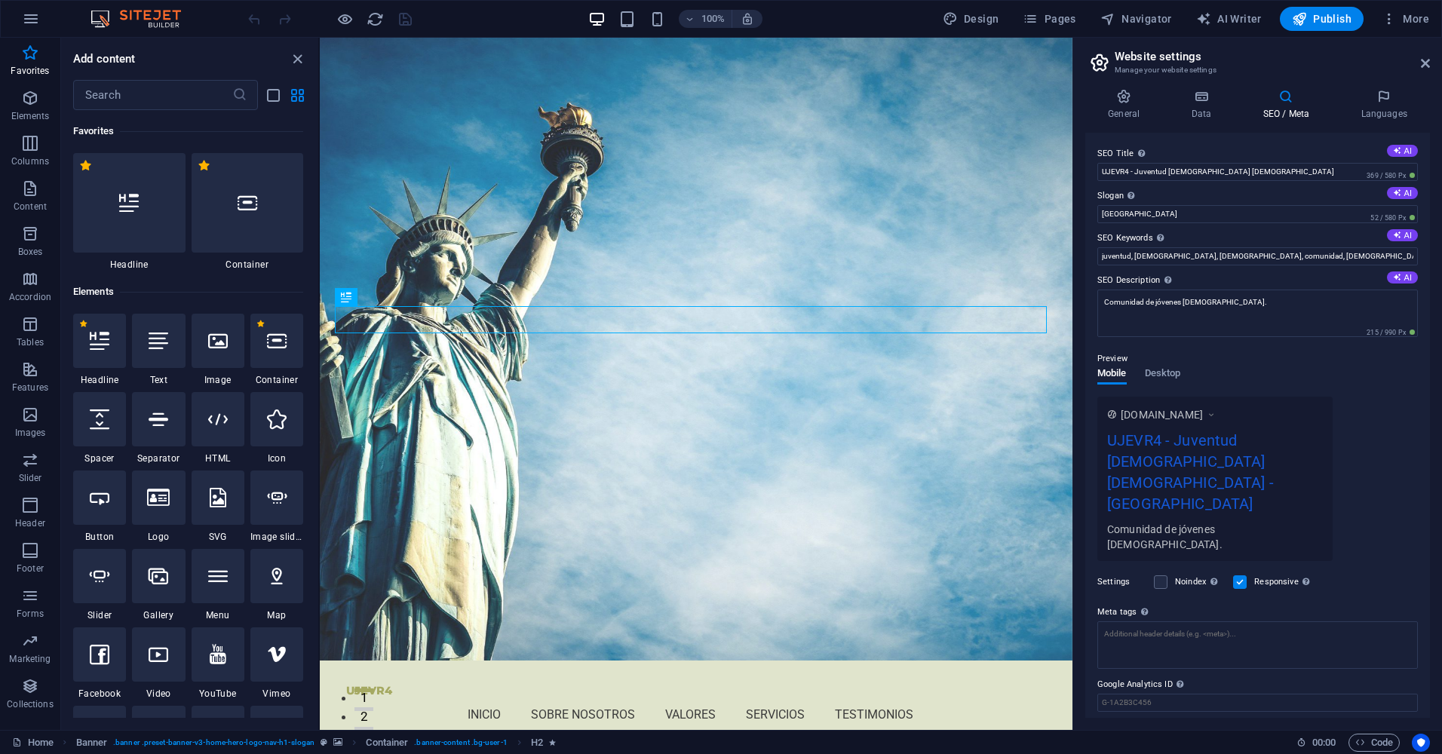
click at [1242, 458] on div "UJEVR4 - Juventud [DEMOGRAPHIC_DATA] [DEMOGRAPHIC_DATA] - [GEOGRAPHIC_DATA]" at bounding box center [1215, 475] width 216 height 93
click at [1227, 521] on div "Comunidad de jóvenes cristianos." at bounding box center [1215, 536] width 216 height 31
click at [1210, 100] on icon at bounding box center [1201, 96] width 66 height 15
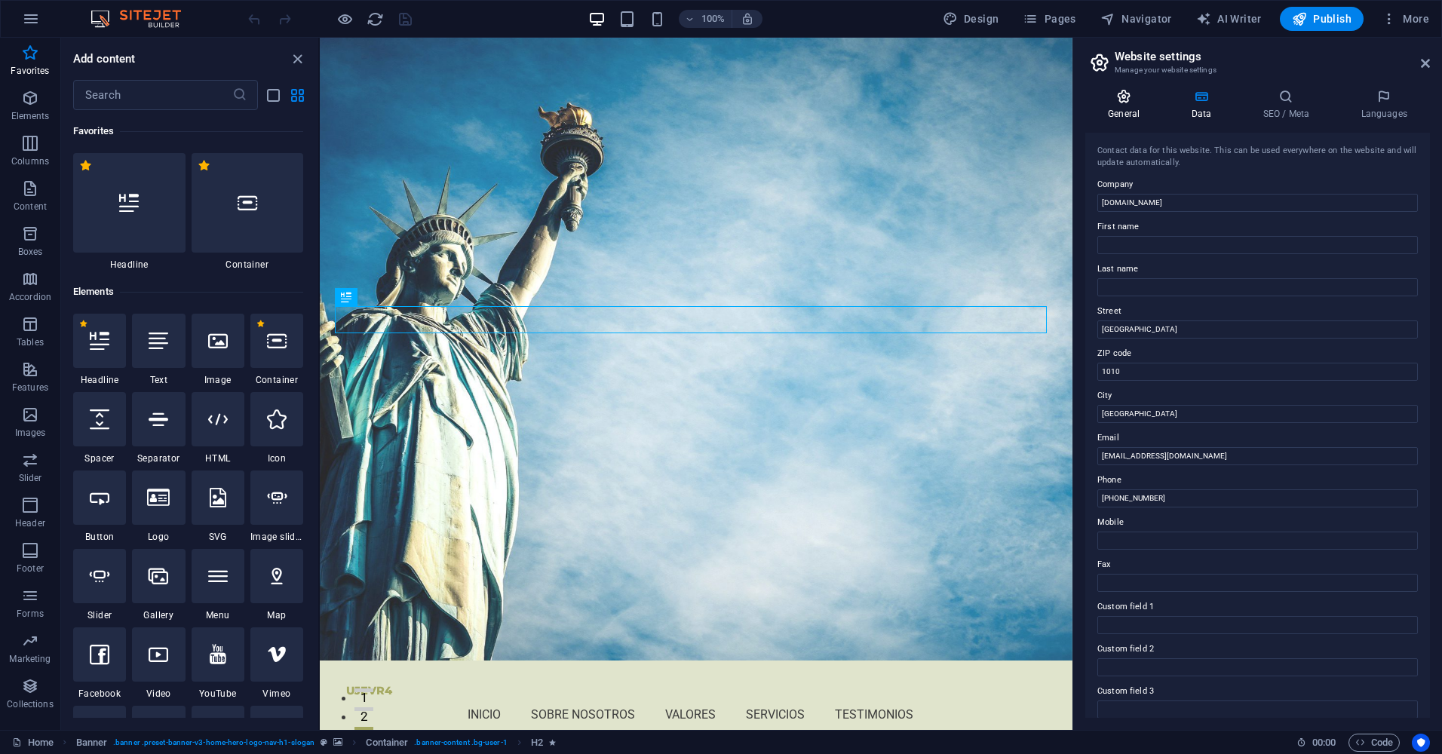
click at [1117, 103] on icon at bounding box center [1123, 96] width 77 height 15
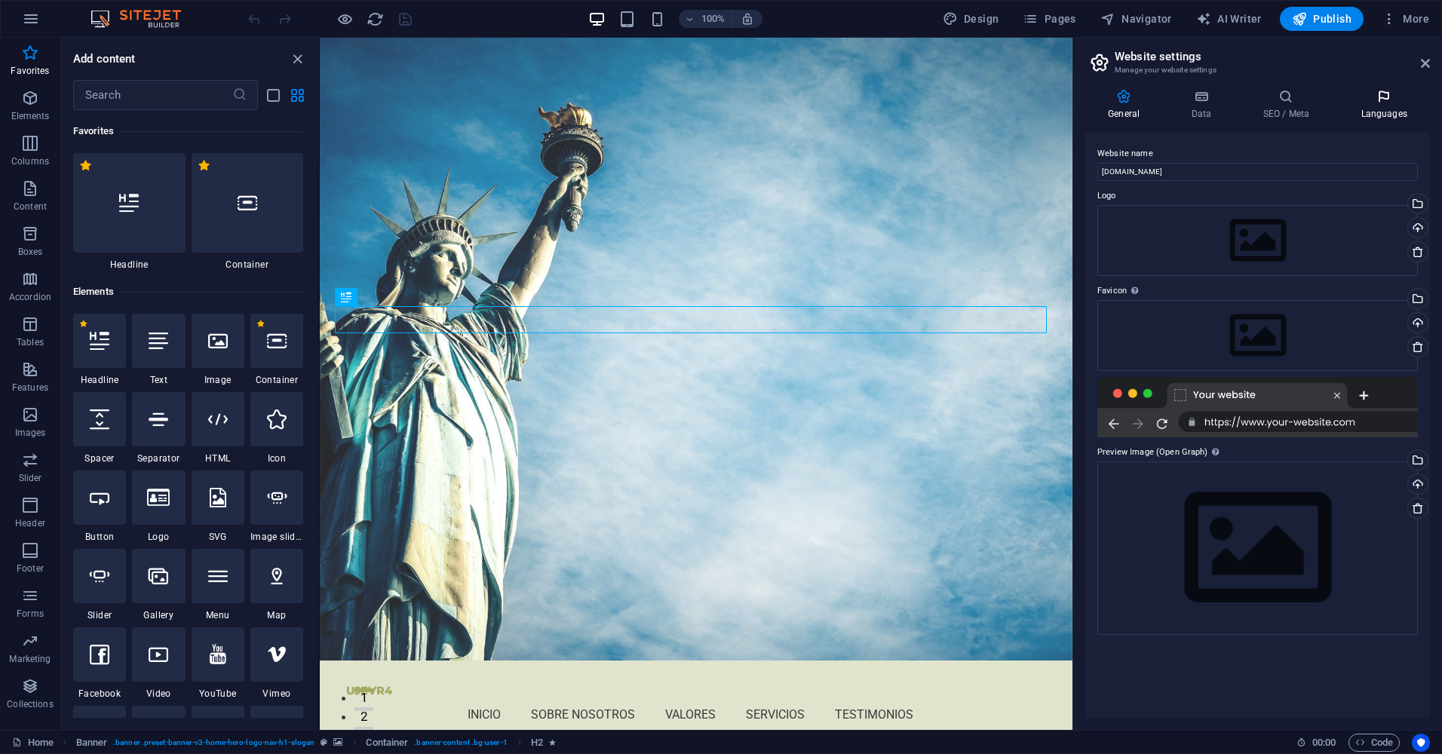
click at [1377, 94] on icon at bounding box center [1383, 96] width 92 height 15
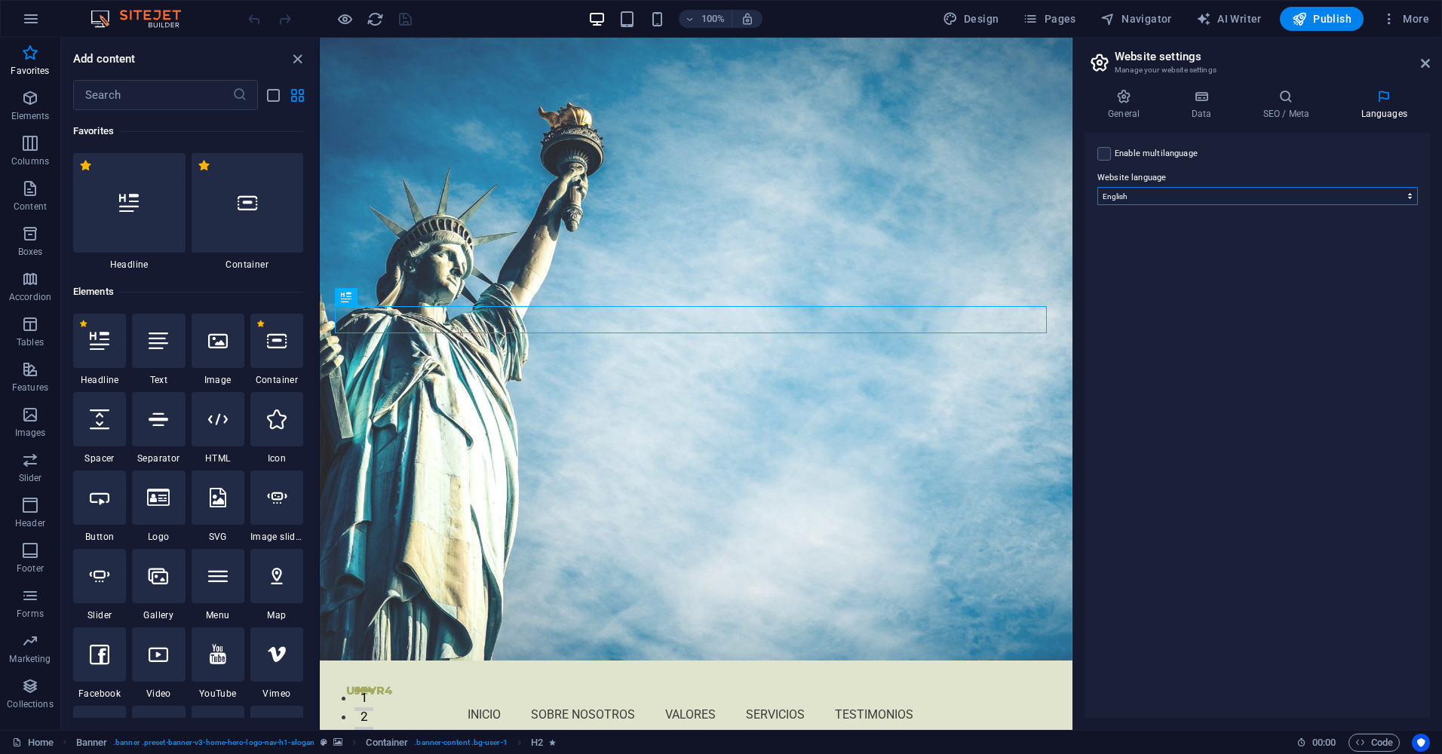
click at [1313, 192] on select "Abkhazian Afar Afrikaans Akan Albanian Amharic Arabic Aragonese Armenian Assame…" at bounding box center [1257, 196] width 320 height 18
select select "148"
click at [1097, 187] on select "Abkhazian Afar Afrikaans Akan Albanian Amharic Arabic Aragonese Armenian Assame…" at bounding box center [1257, 196] width 320 height 18
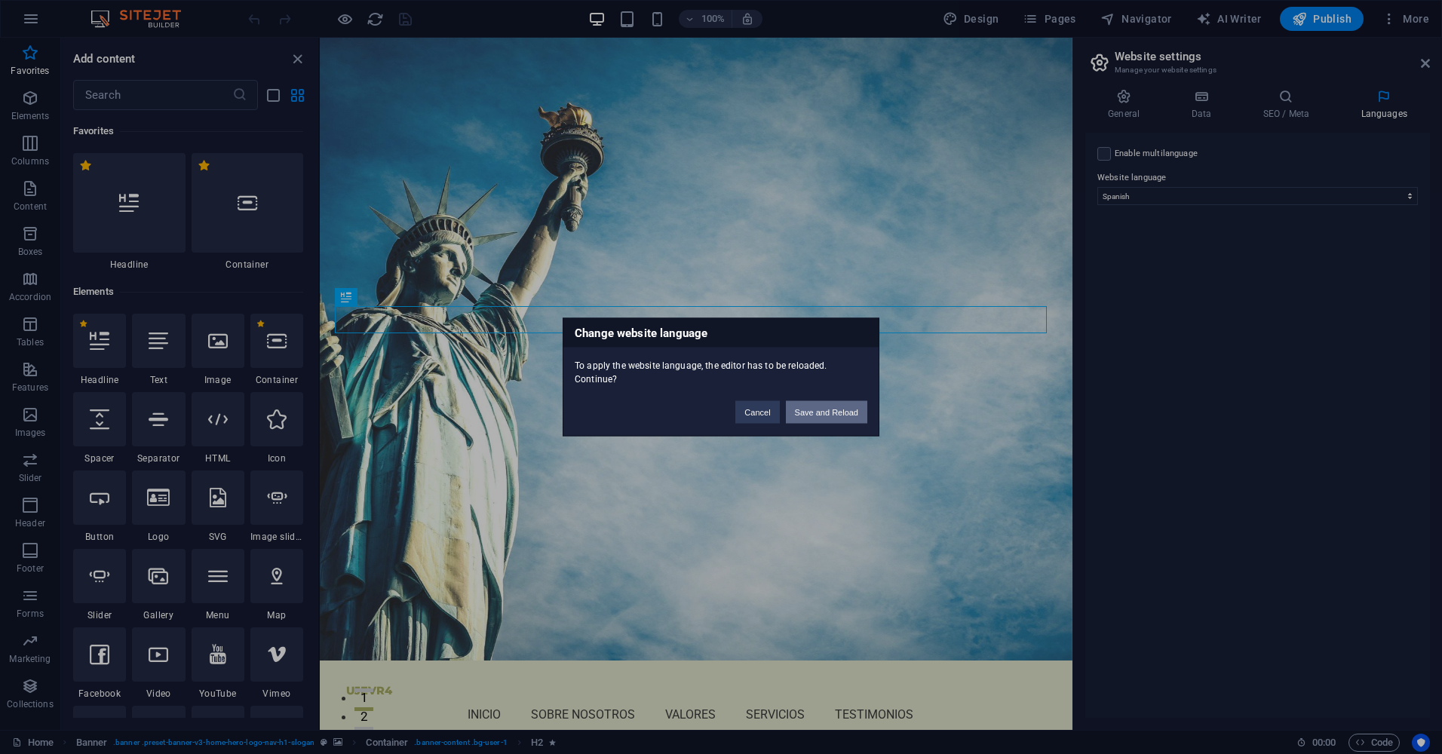
click at [813, 412] on button "Save and Reload" at bounding box center [826, 412] width 81 height 23
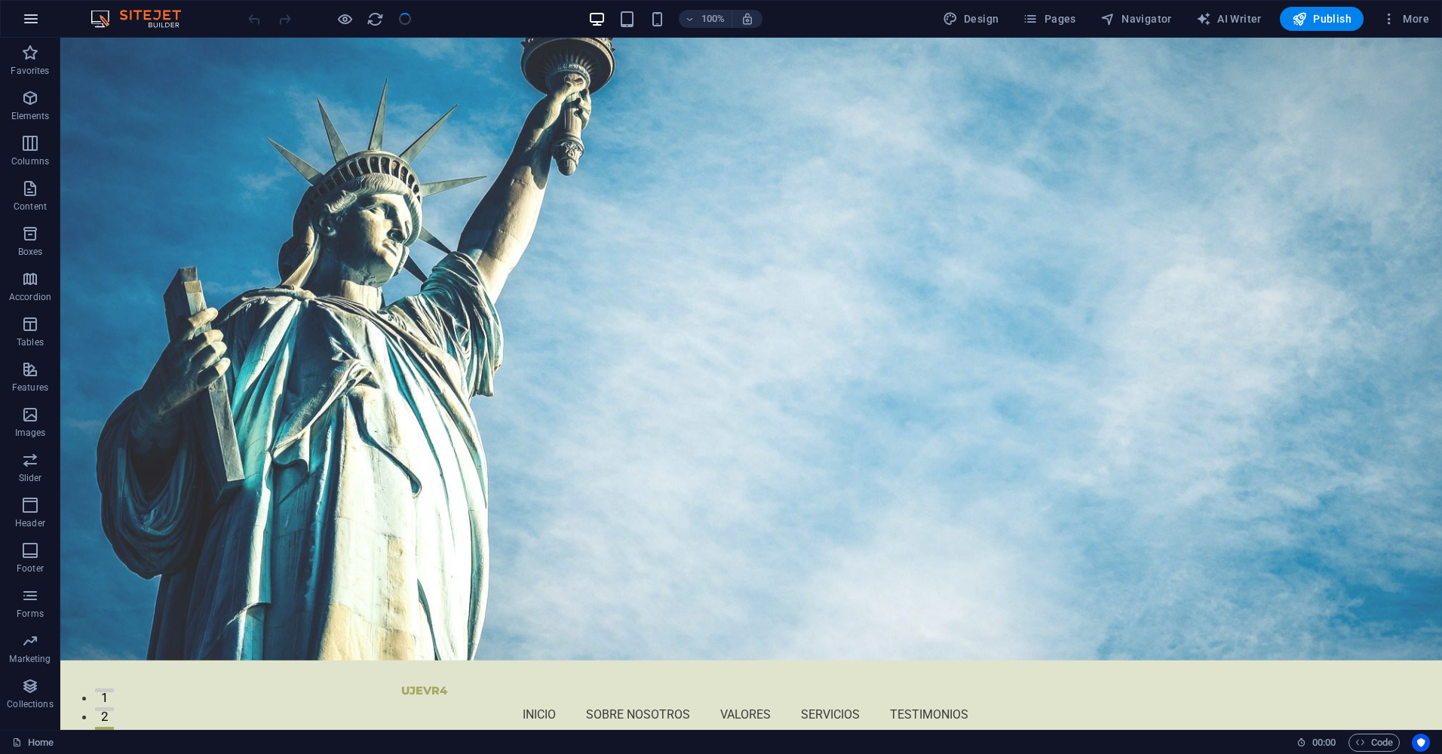
click at [29, 23] on icon "button" at bounding box center [31, 19] width 18 height 18
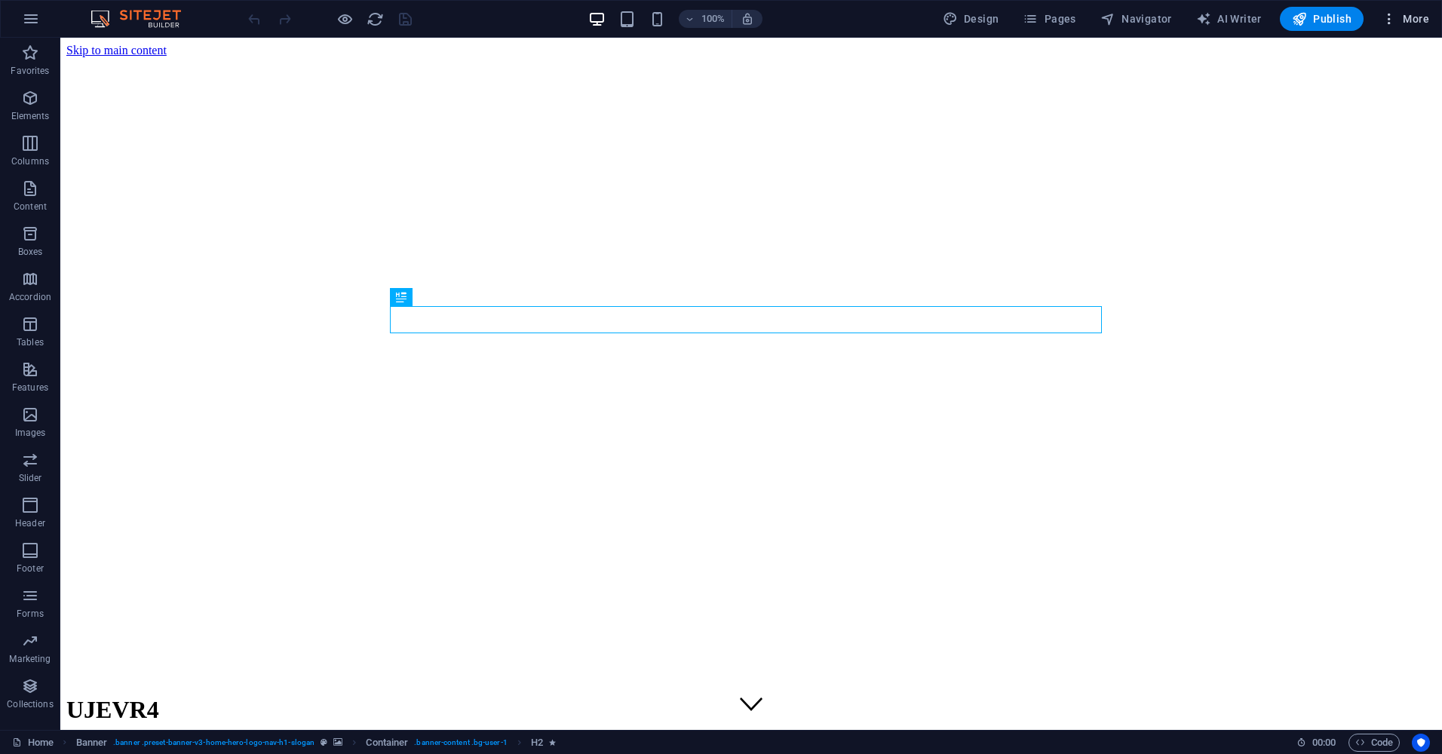
click at [1389, 23] on icon "button" at bounding box center [1388, 18] width 15 height 15
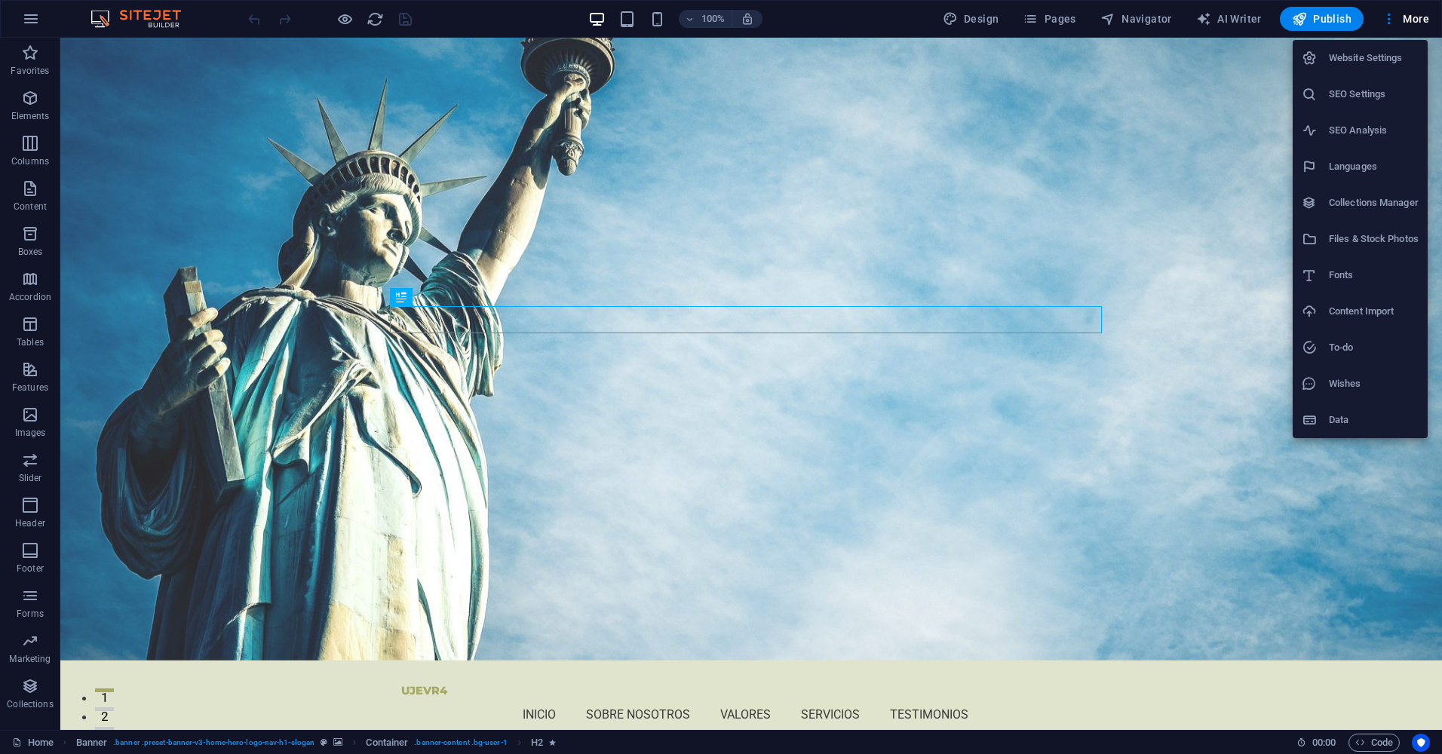
click at [1356, 166] on h6 "Languages" at bounding box center [1373, 167] width 90 height 18
select select "148"
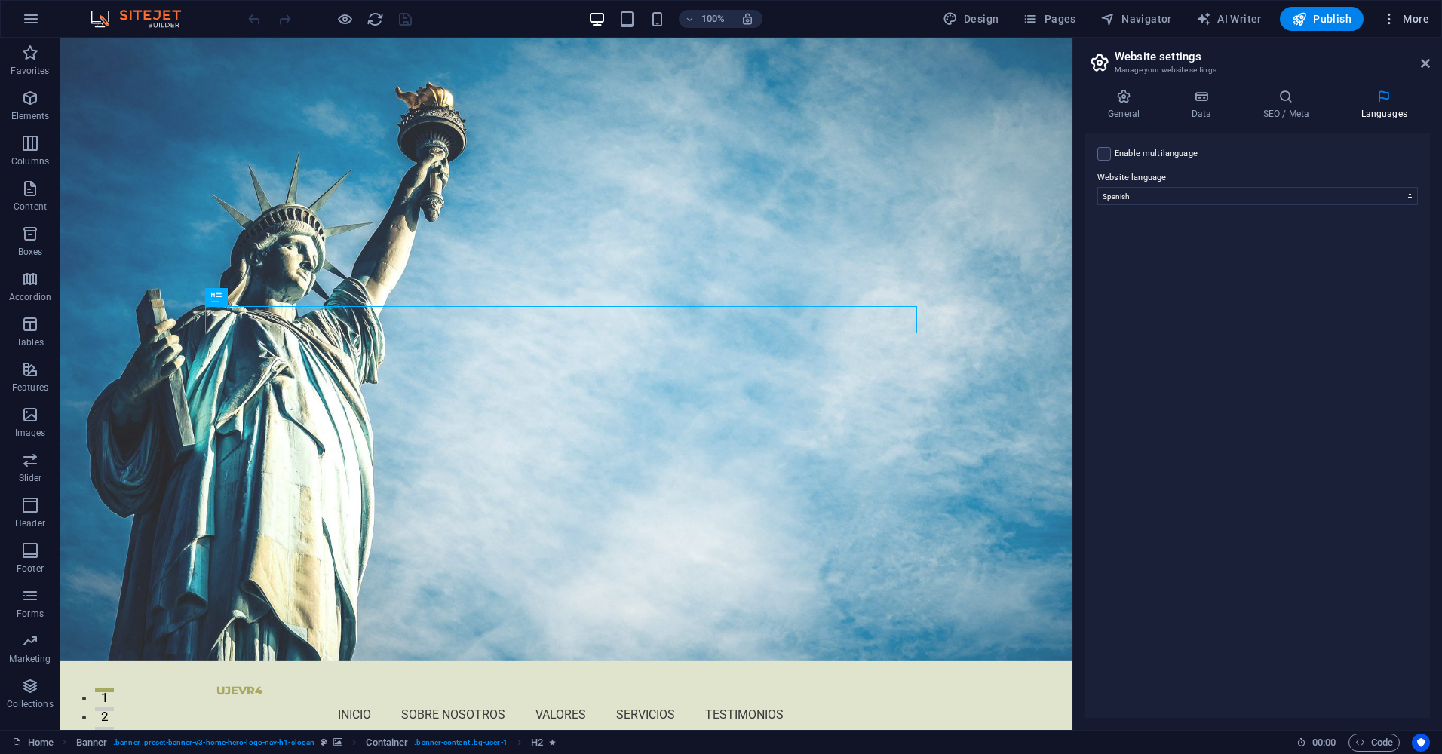
click at [1396, 17] on icon "button" at bounding box center [1388, 18] width 15 height 15
click at [726, 446] on div at bounding box center [721, 377] width 1442 height 754
click at [106, 660] on div "UJEVR4 Inicio Sobre nosotros Valores Servicios Testimonios Menu" at bounding box center [566, 702] width 1012 height 84
click at [184, 51] on icon at bounding box center [183, 47] width 8 height 16
select select "rem"
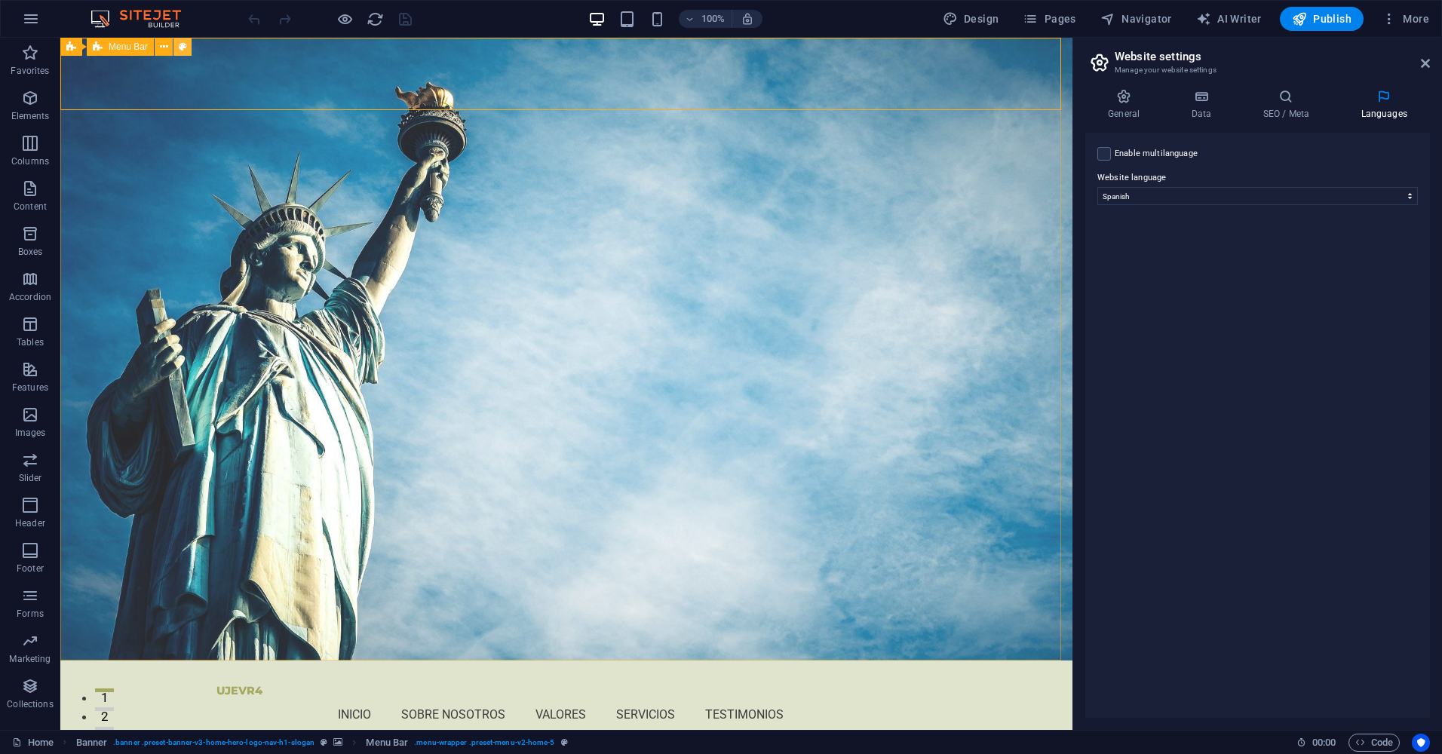
select select "rem"
select select "preset-menu-v2-home-5"
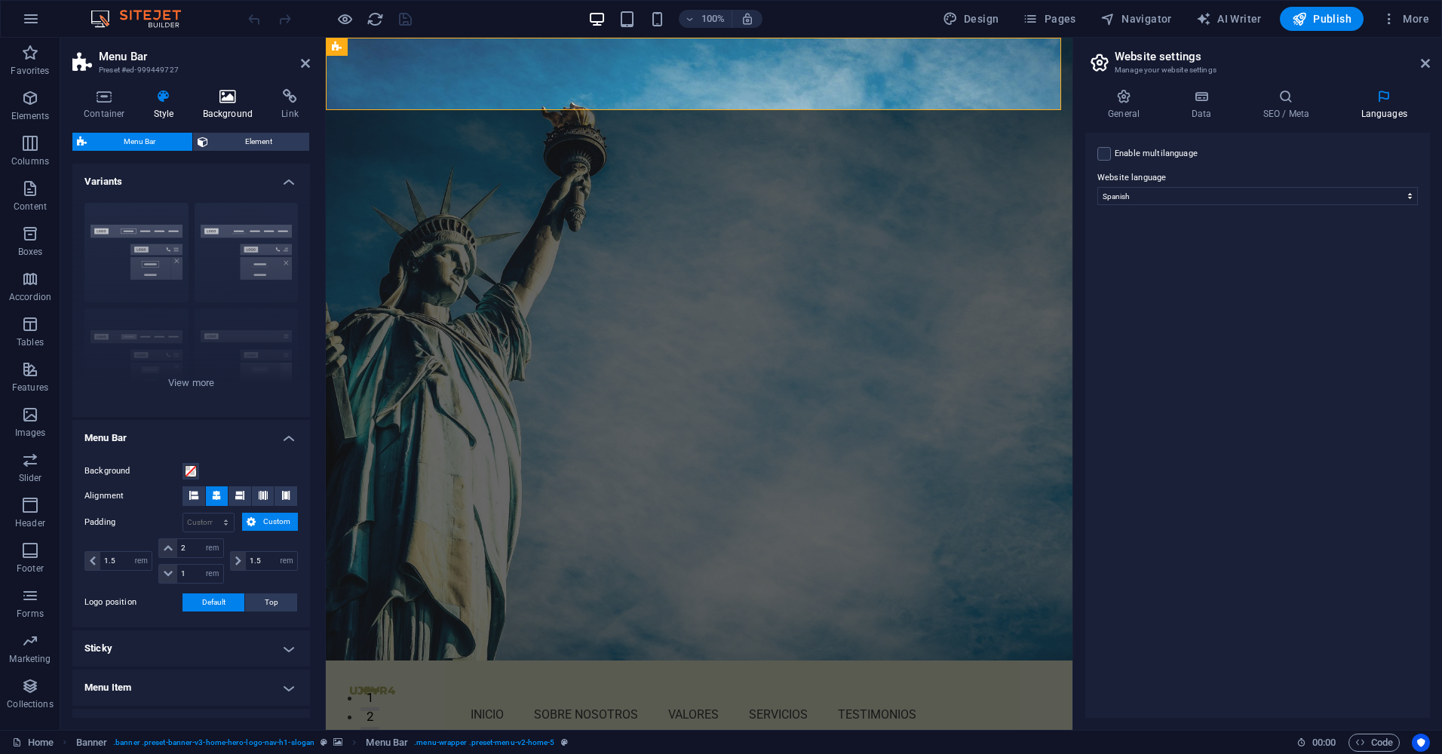
click at [225, 104] on h4 "Background" at bounding box center [230, 105] width 79 height 32
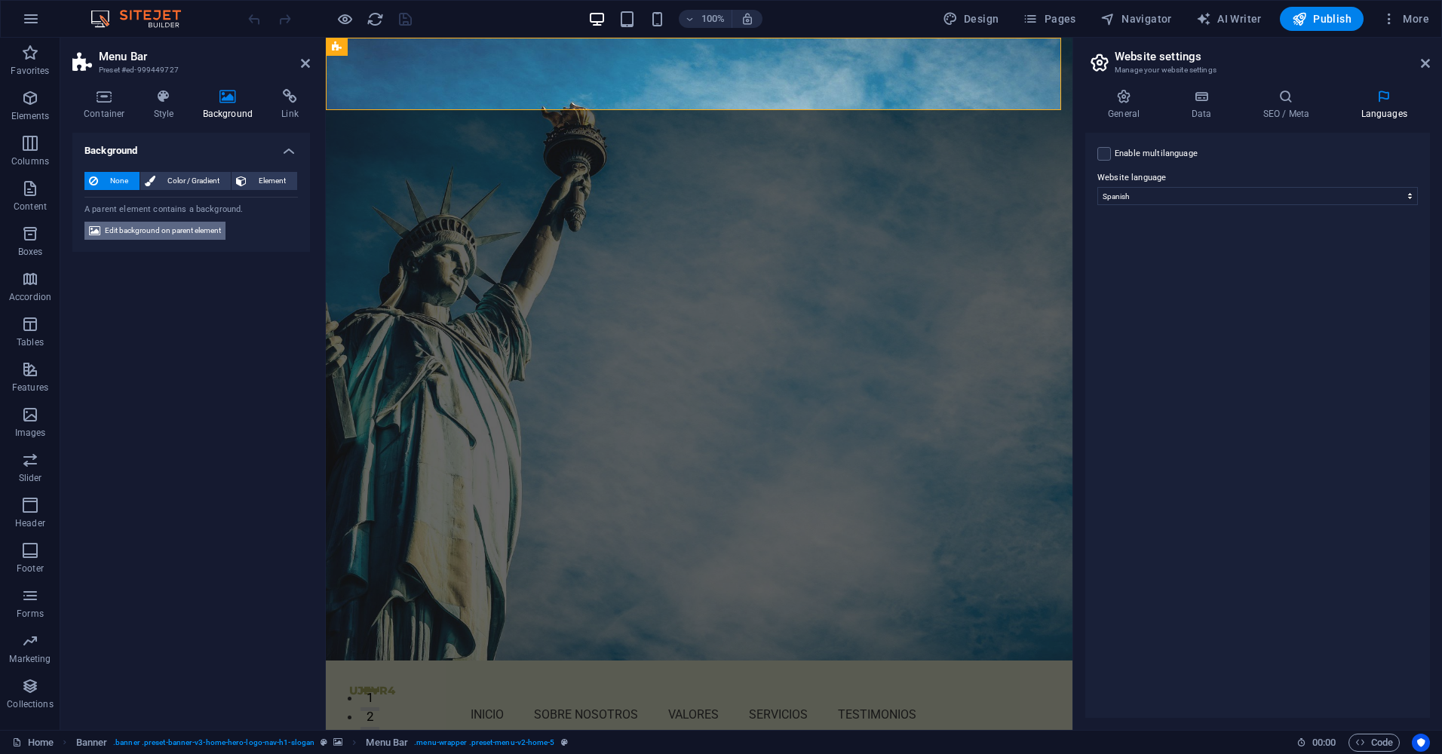
click at [178, 237] on span "Edit background on parent element" at bounding box center [163, 231] width 116 height 18
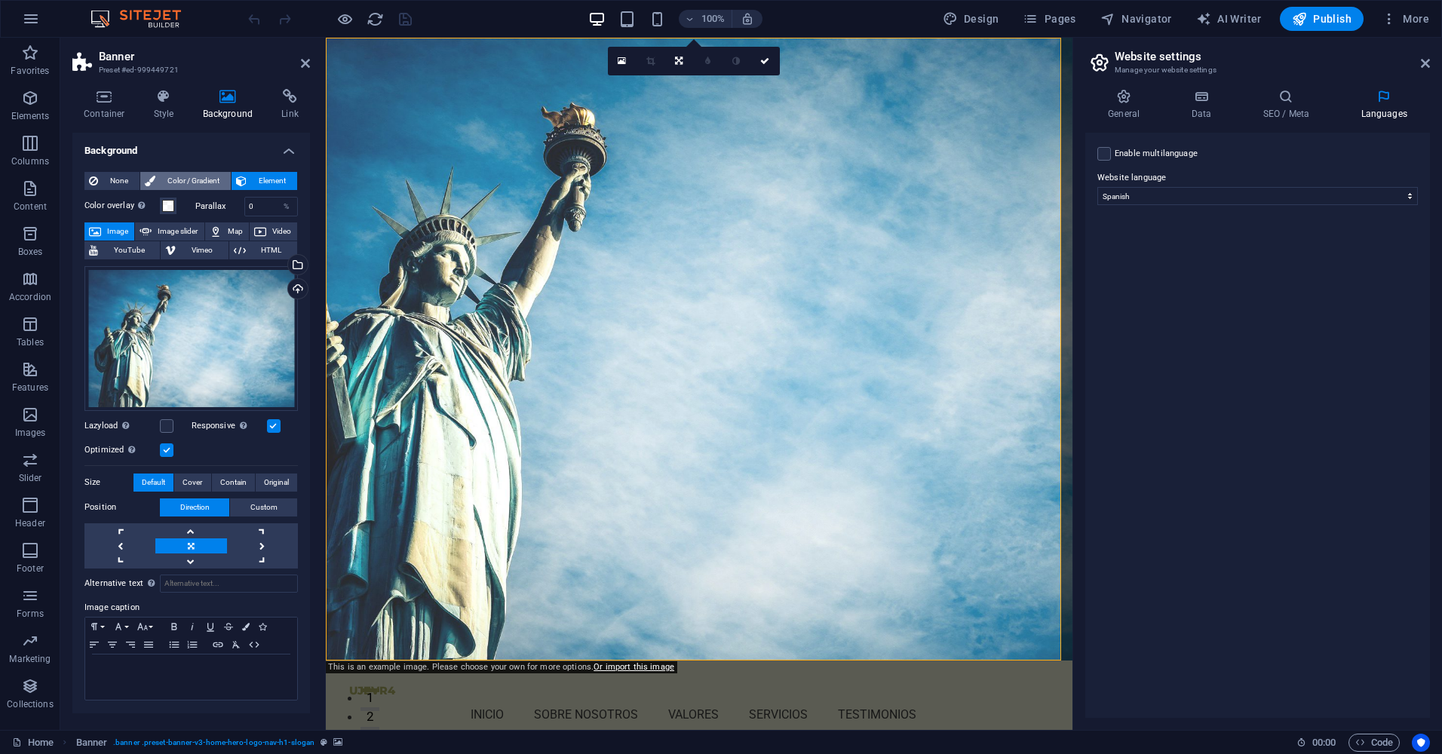
click at [192, 182] on span "Color / Gradient" at bounding box center [193, 181] width 66 height 18
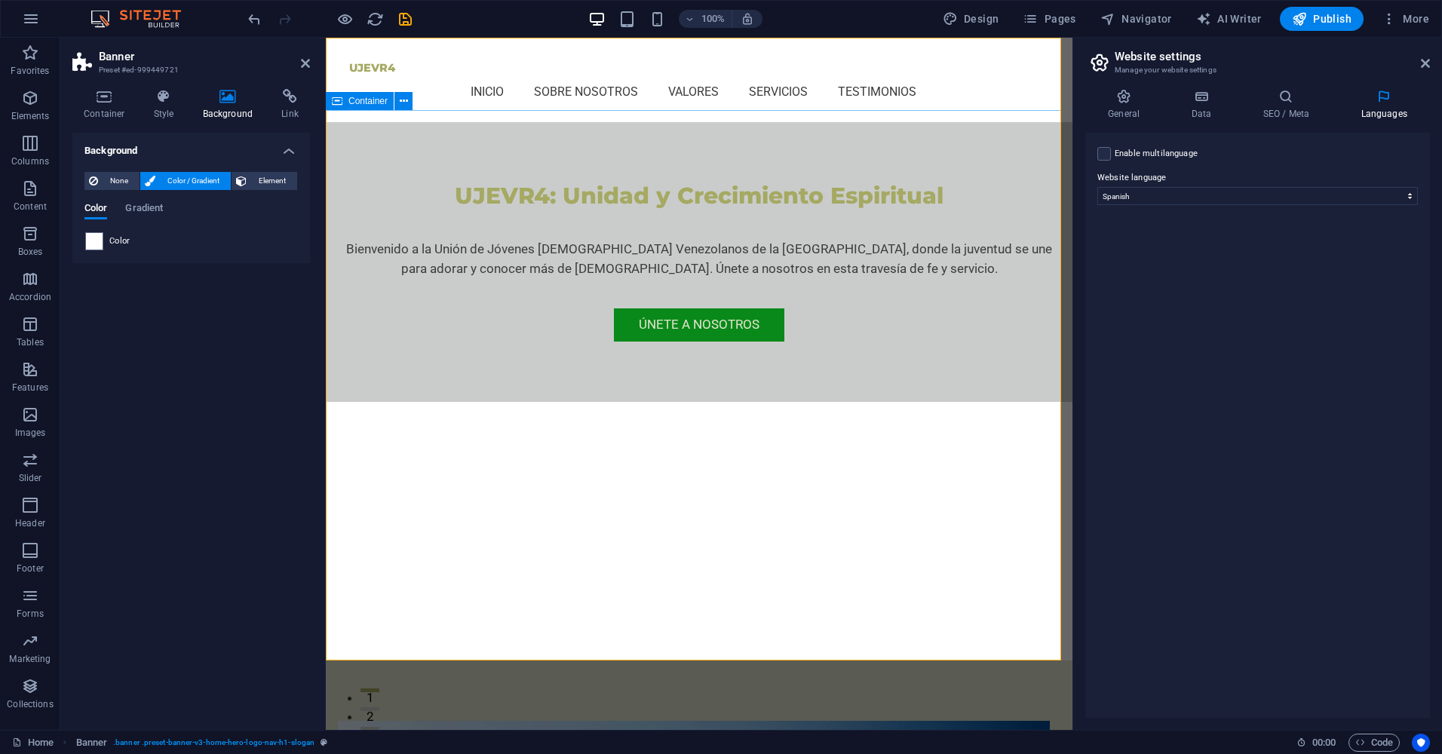
click at [473, 220] on div "UJEVR4: Unidad y Crecimiento Espiritual Bienvenido a la Unión de Jóvenes [DEMOG…" at bounding box center [699, 262] width 746 height 280
click at [92, 241] on span at bounding box center [94, 241] width 17 height 17
click at [117, 241] on span "Color" at bounding box center [119, 241] width 21 height 12
click at [97, 241] on span at bounding box center [94, 241] width 17 height 17
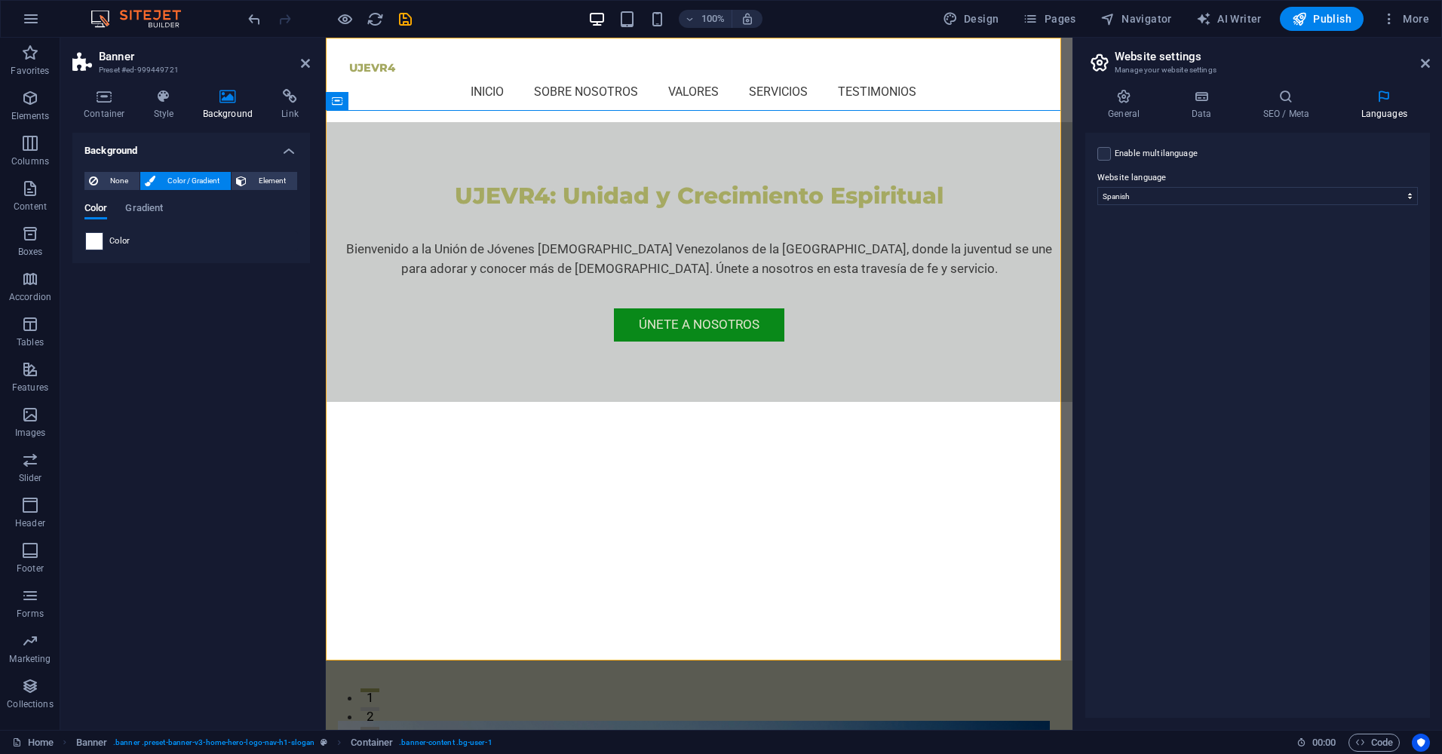
click at [97, 241] on span at bounding box center [94, 241] width 17 height 17
click at [146, 216] on span "Gradient" at bounding box center [144, 209] width 38 height 21
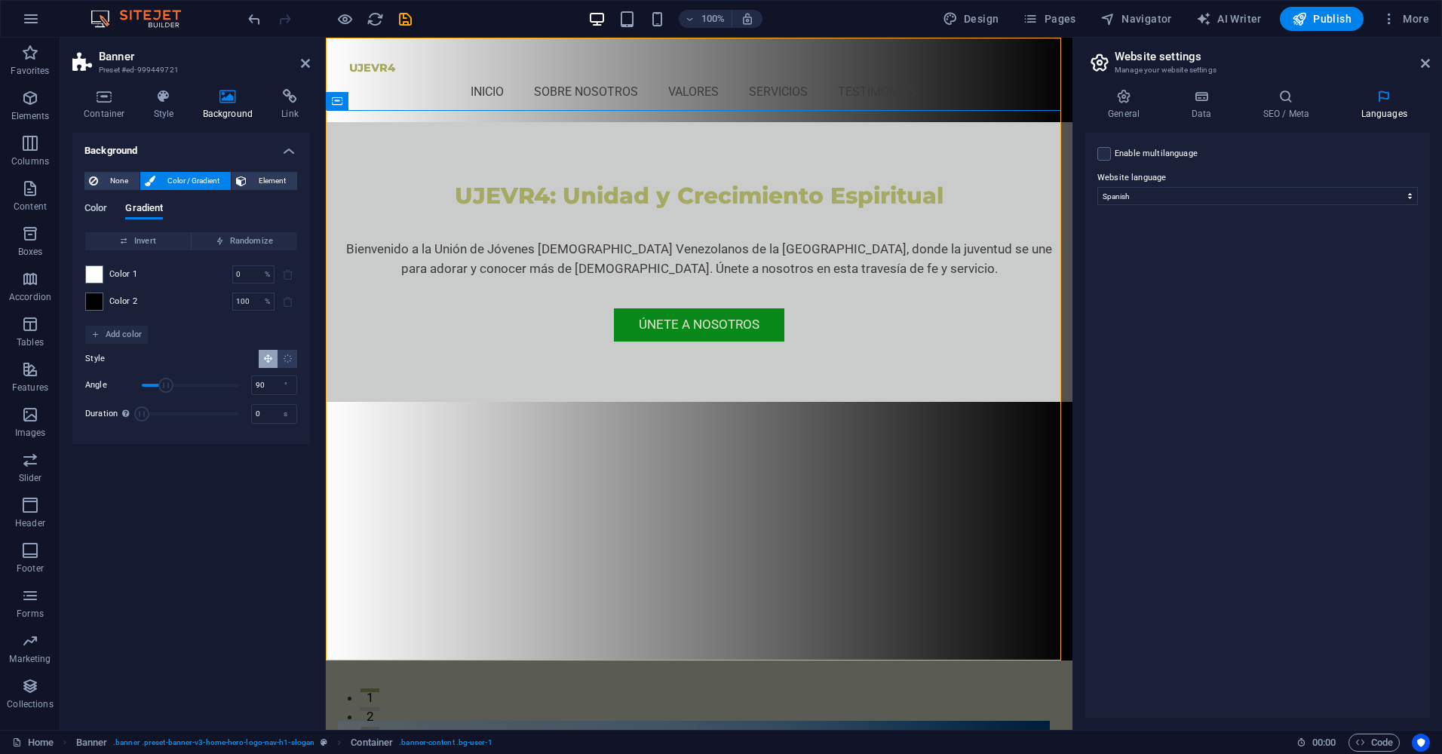
click at [103, 210] on span "Color" at bounding box center [95, 209] width 23 height 21
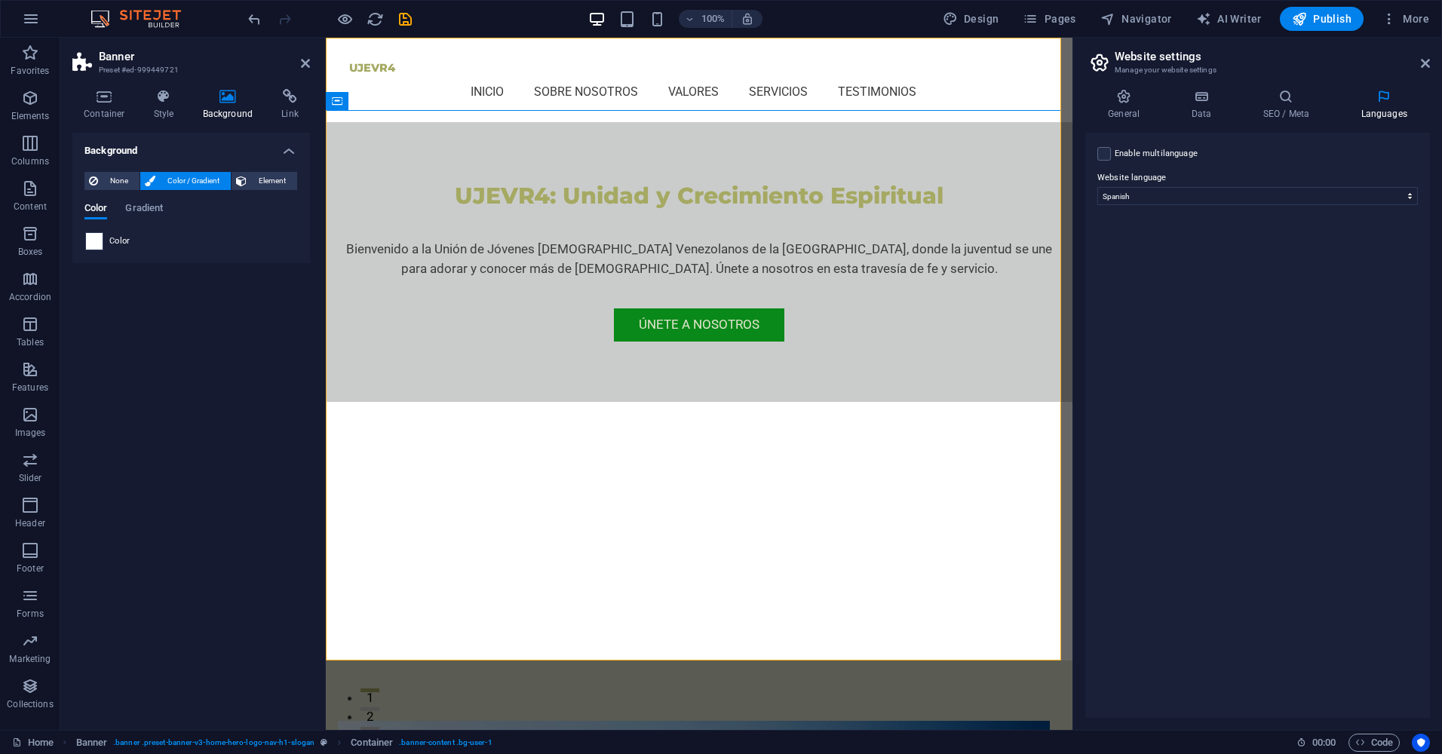
click at [93, 241] on span at bounding box center [94, 241] width 17 height 17
click at [120, 188] on span "None" at bounding box center [119, 181] width 32 height 18
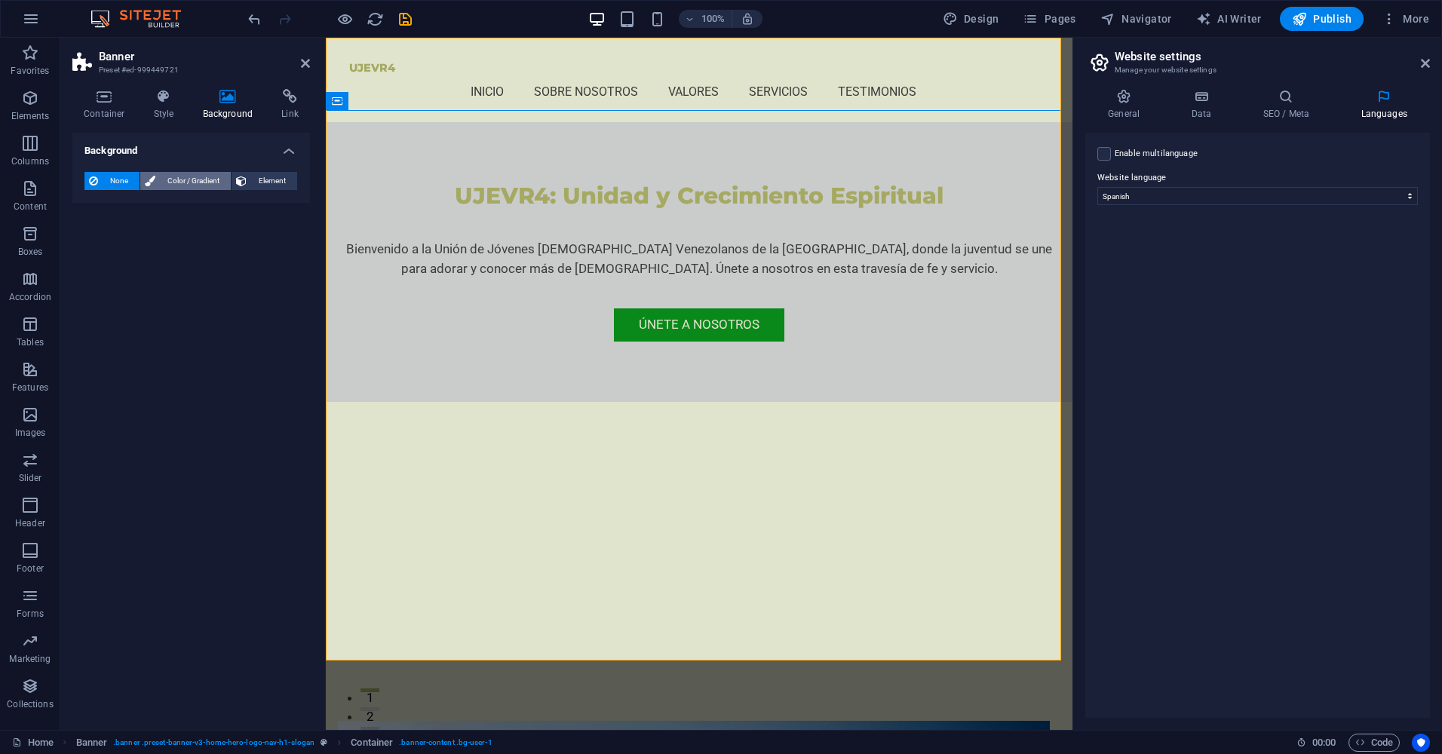
click at [170, 182] on span "Color / Gradient" at bounding box center [193, 181] width 66 height 18
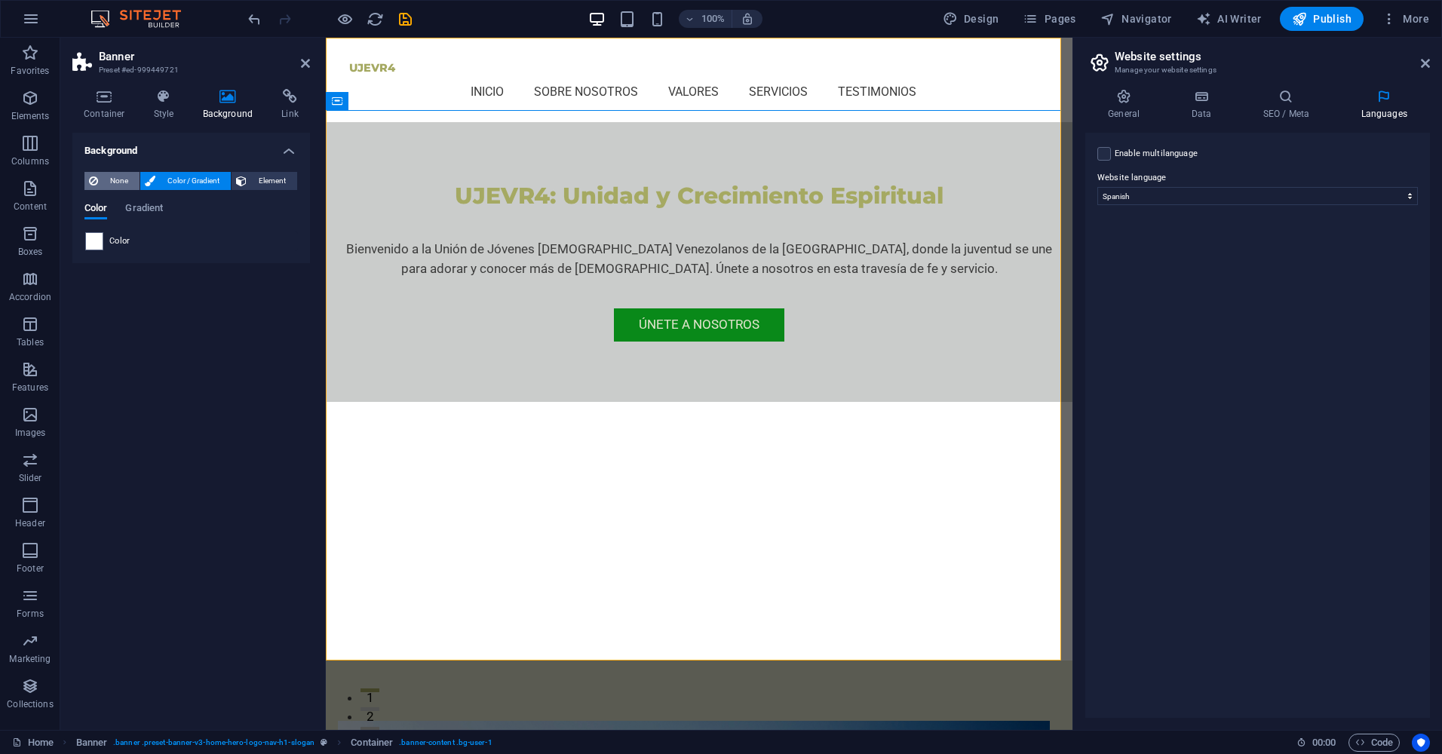
click at [99, 180] on button "None" at bounding box center [111, 181] width 55 height 18
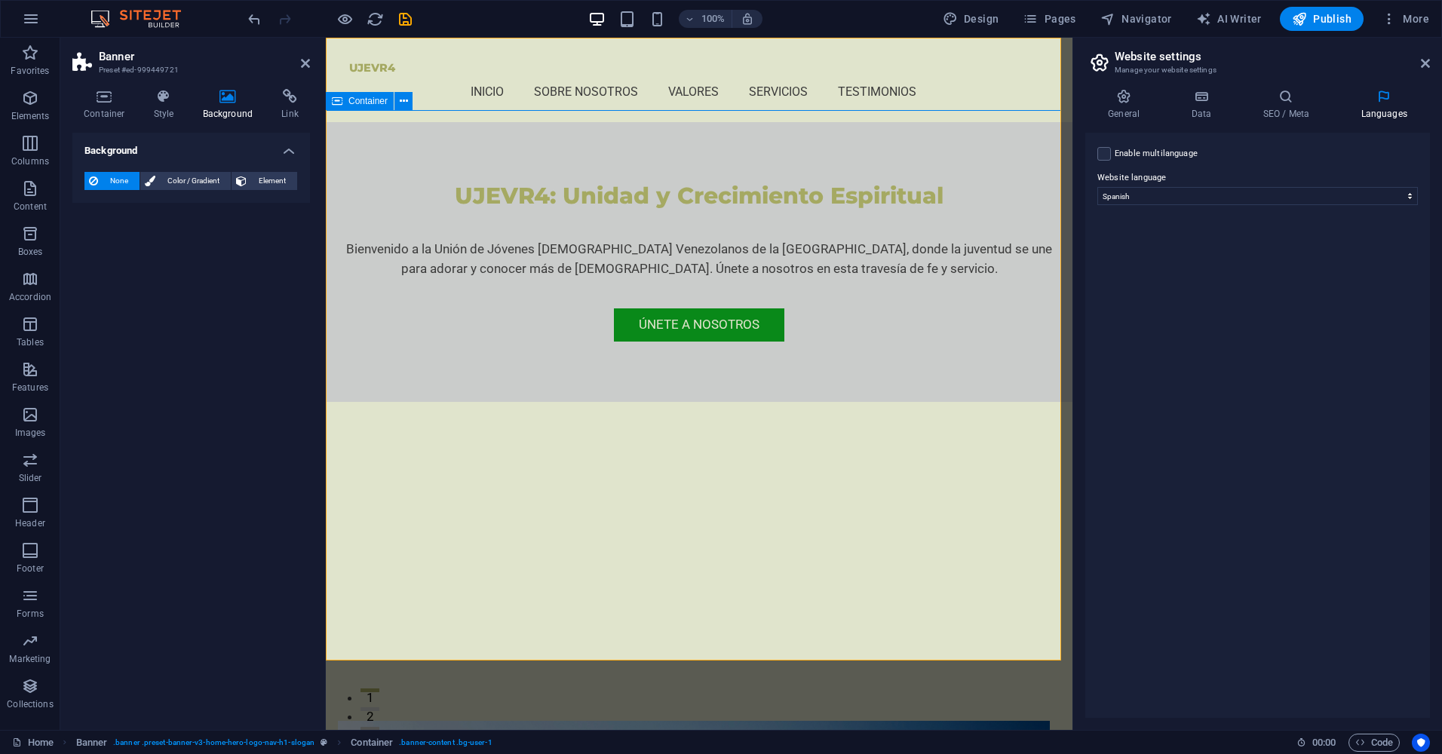
click at [668, 158] on div "UJEVR4: Unidad y Crecimiento Espiritual Bienvenido a la Unión de Jóvenes [DEMOG…" at bounding box center [699, 262] width 746 height 280
click at [195, 183] on span "Color / Gradient" at bounding box center [193, 181] width 66 height 18
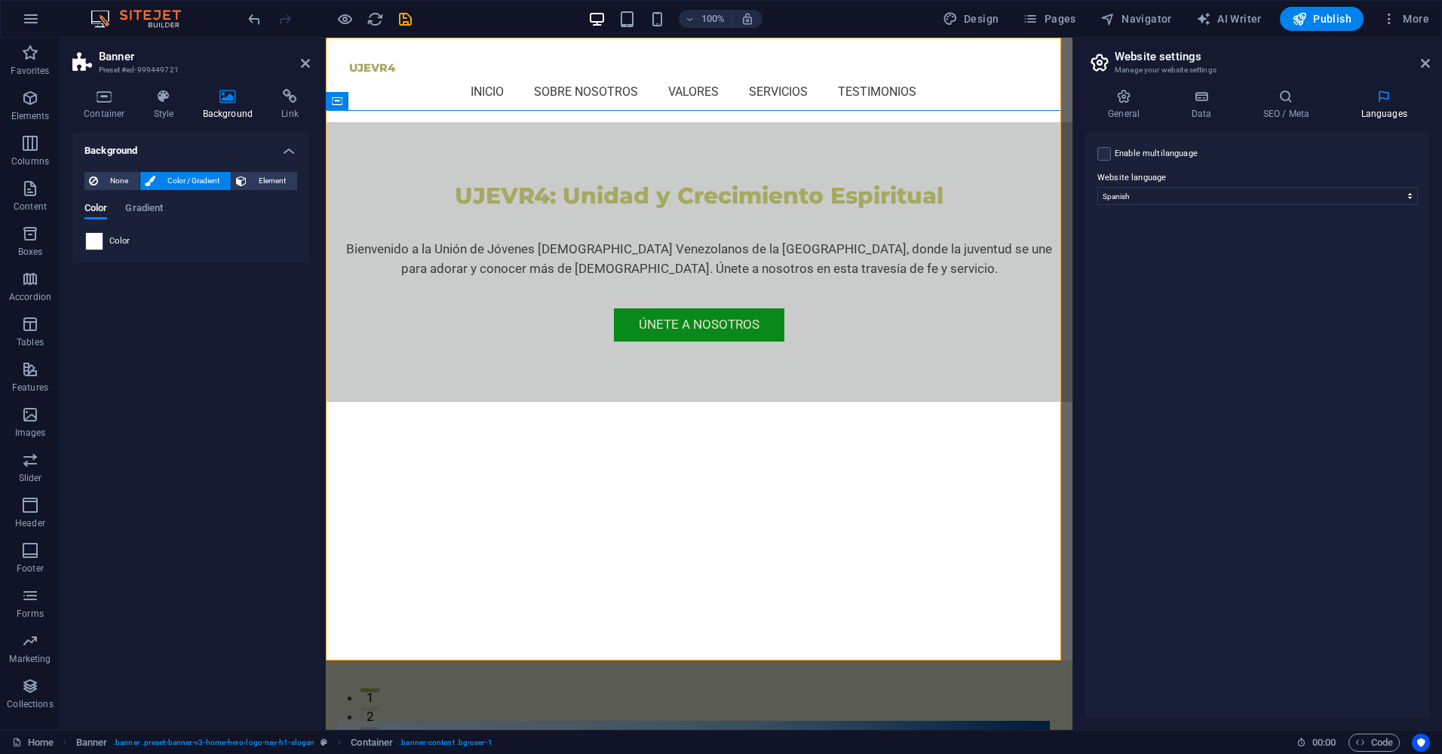
click at [99, 247] on span at bounding box center [94, 241] width 17 height 17
click at [1420, 66] on header "Website settings Manage your website settings" at bounding box center [1259, 57] width 342 height 39
click at [256, 182] on span "Element" at bounding box center [271, 181] width 41 height 18
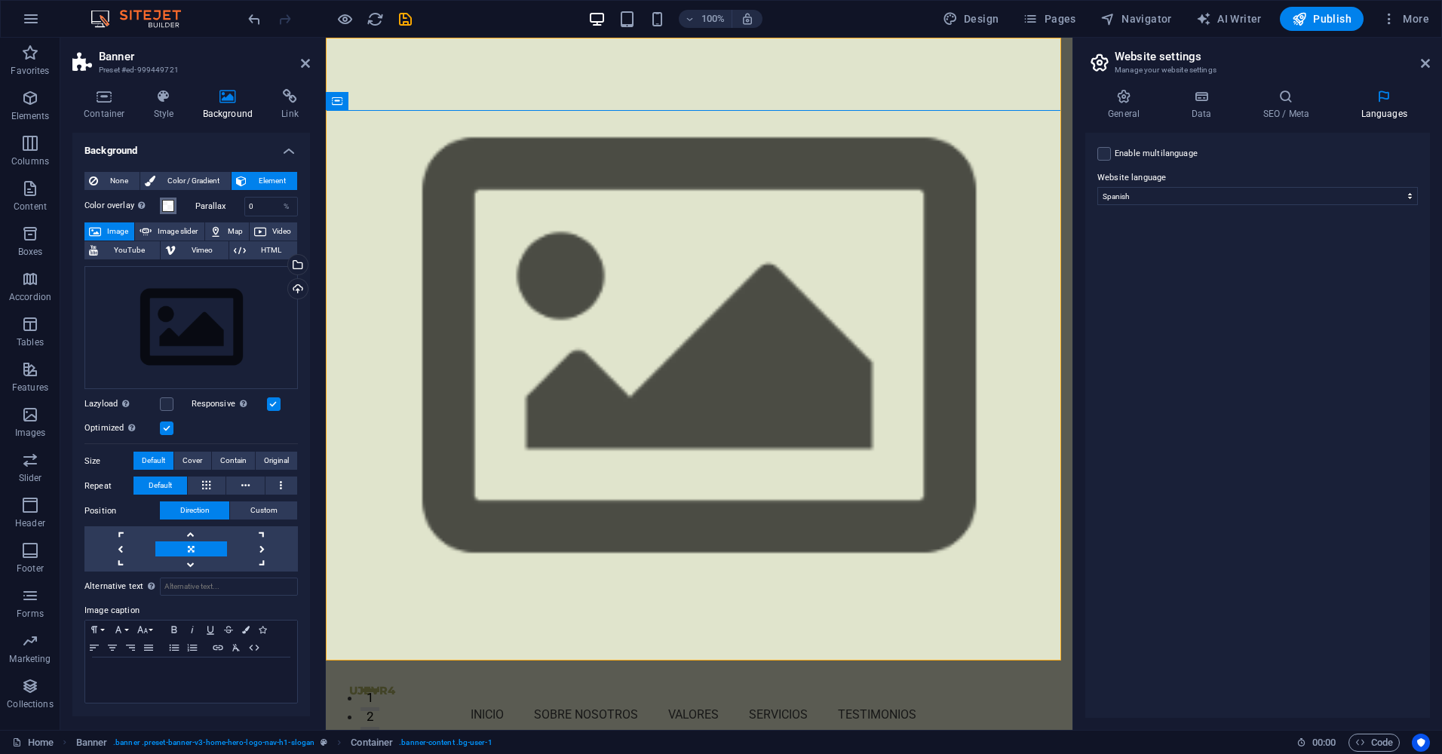
click at [162, 207] on span at bounding box center [168, 206] width 12 height 12
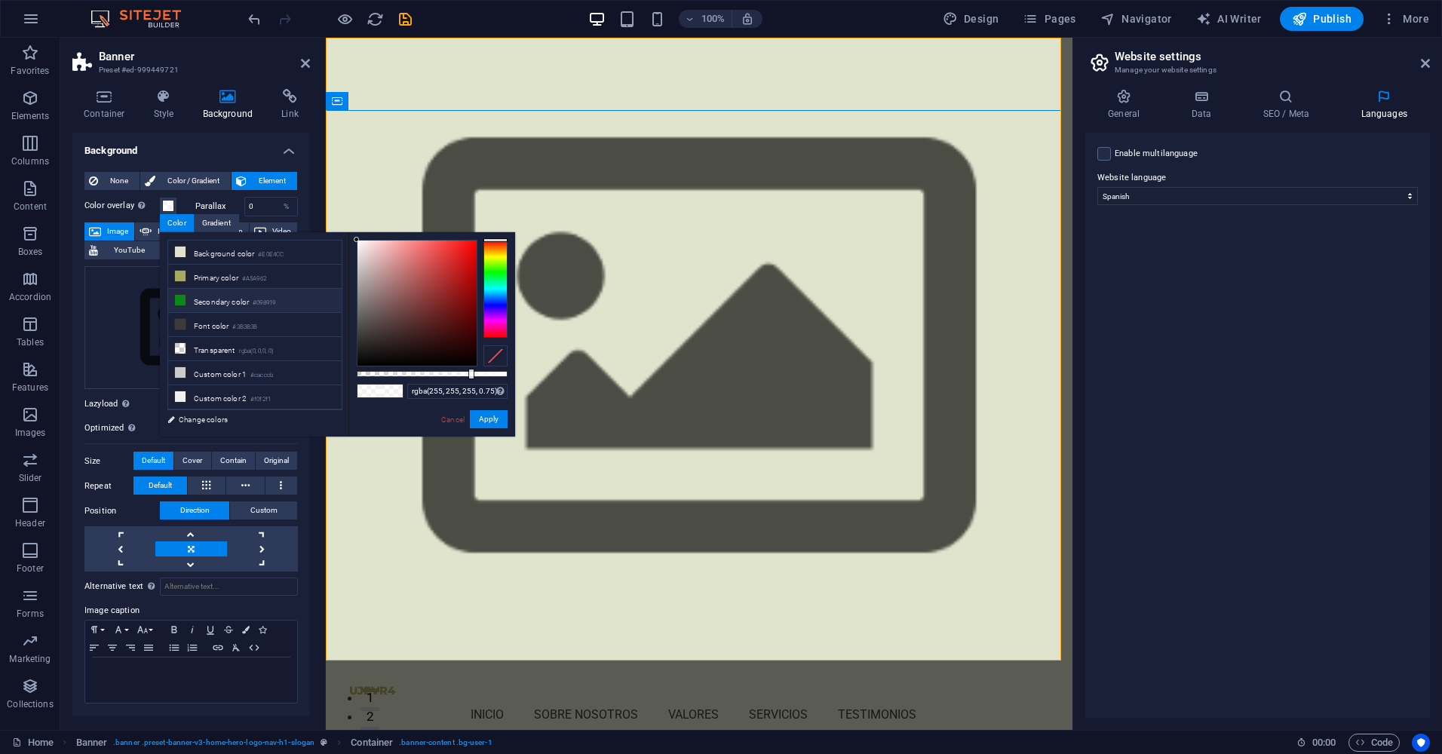
click at [218, 301] on li "Secondary color #098919" at bounding box center [254, 301] width 173 height 24
type input "rgba(9, 137, 25, 0.75)"
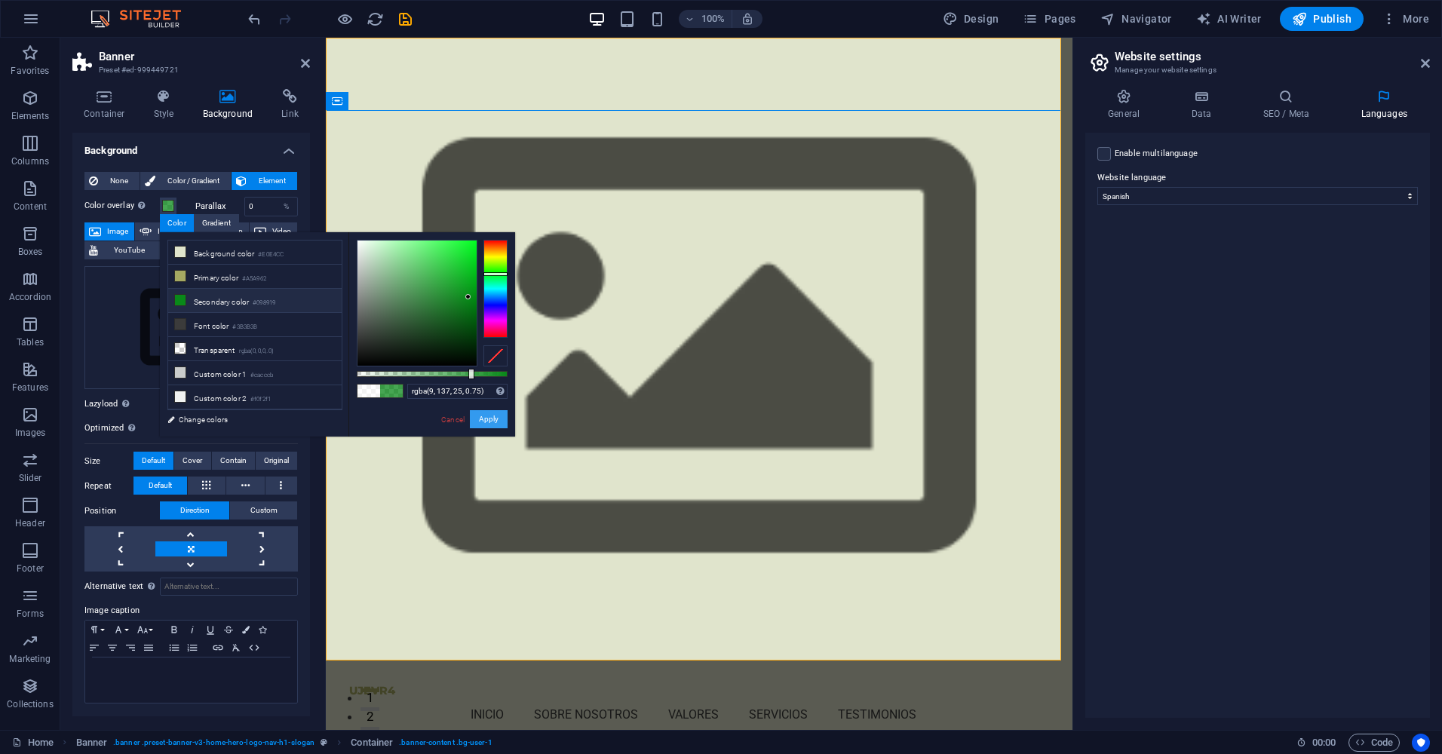
click at [492, 414] on button "Apply" at bounding box center [489, 419] width 38 height 18
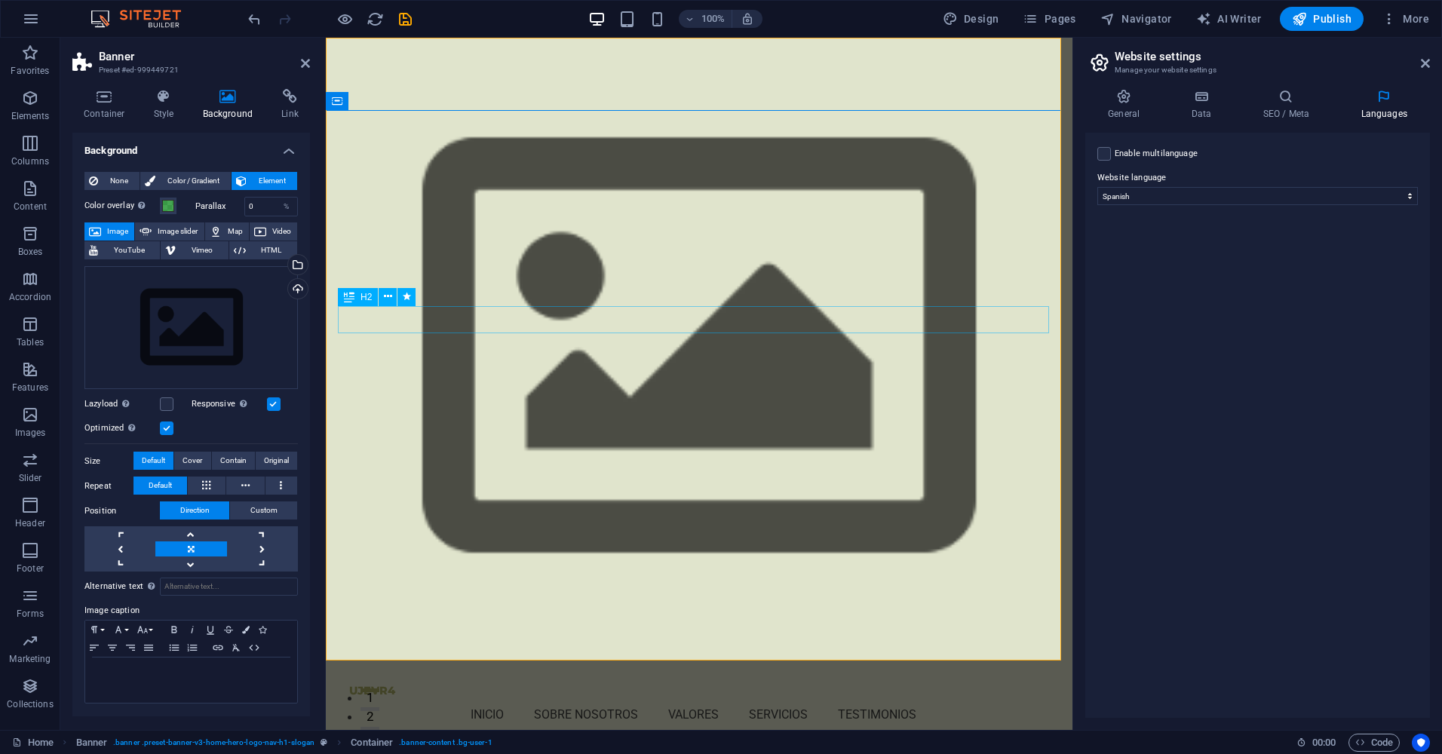
click at [110, 101] on icon at bounding box center [104, 96] width 64 height 15
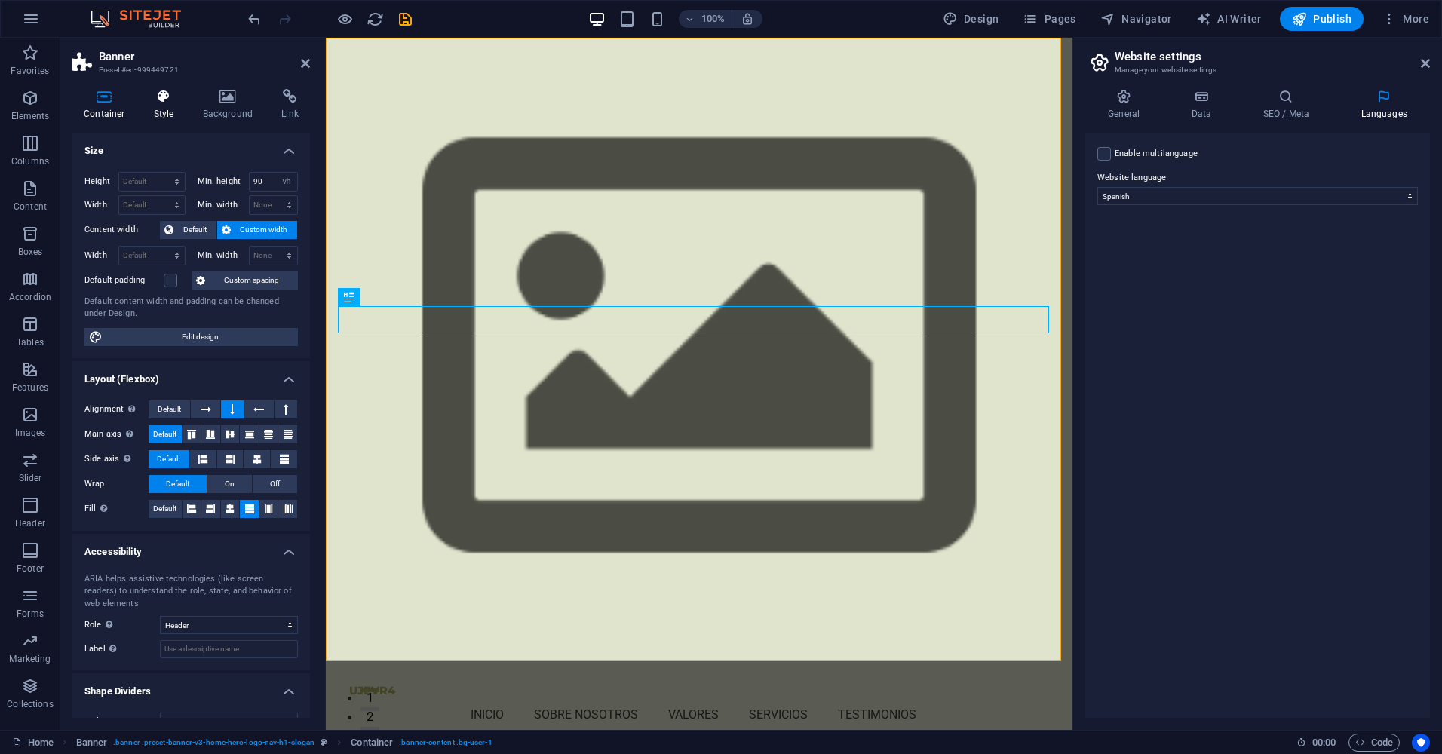
click at [166, 100] on icon at bounding box center [163, 96] width 43 height 15
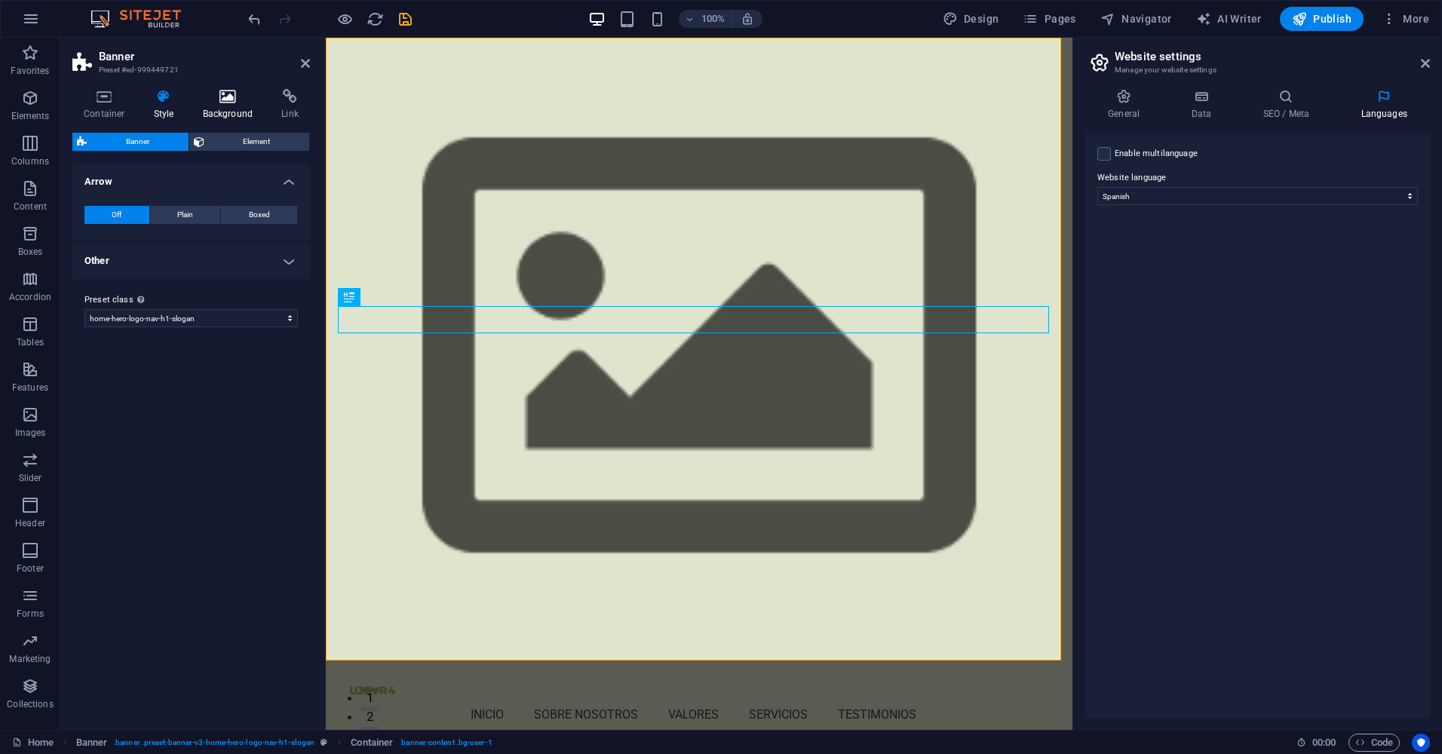
click at [220, 102] on icon at bounding box center [227, 96] width 73 height 15
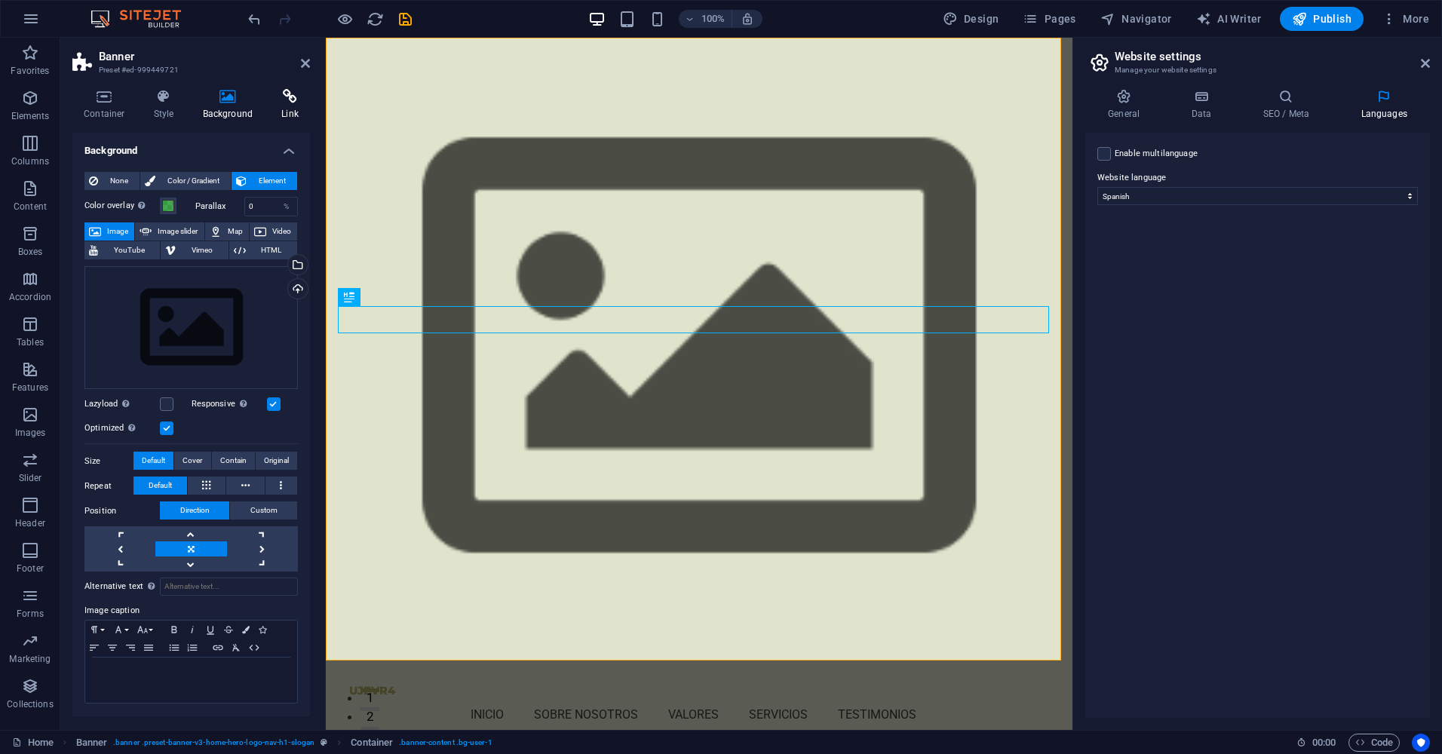
click at [283, 94] on icon at bounding box center [290, 96] width 40 height 15
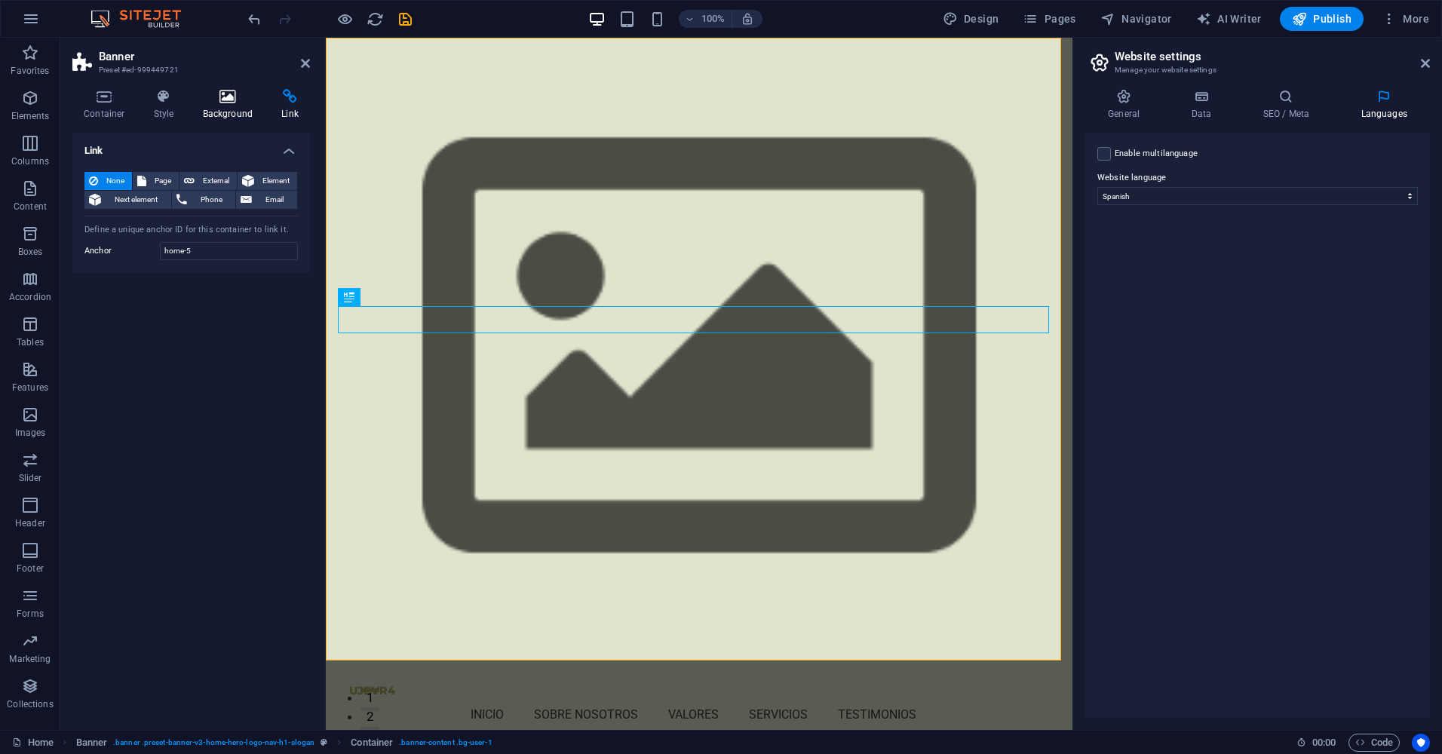
click at [226, 99] on icon at bounding box center [227, 96] width 73 height 15
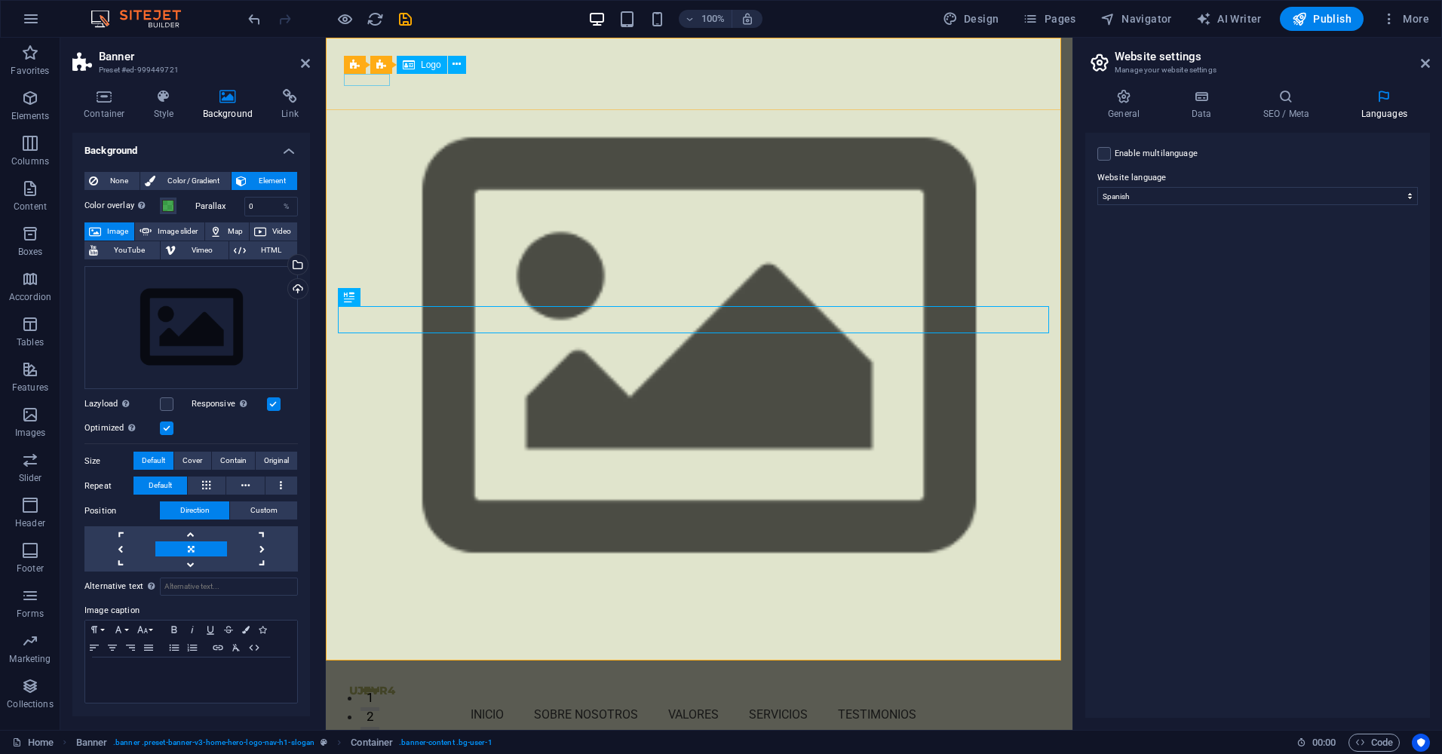
click at [367, 685] on div "UJEVR4" at bounding box center [699, 691] width 700 height 12
click at [370, 685] on div "UJEVR4" at bounding box center [699, 691] width 700 height 12
click at [369, 685] on div "UJEVR4" at bounding box center [699, 691] width 700 height 12
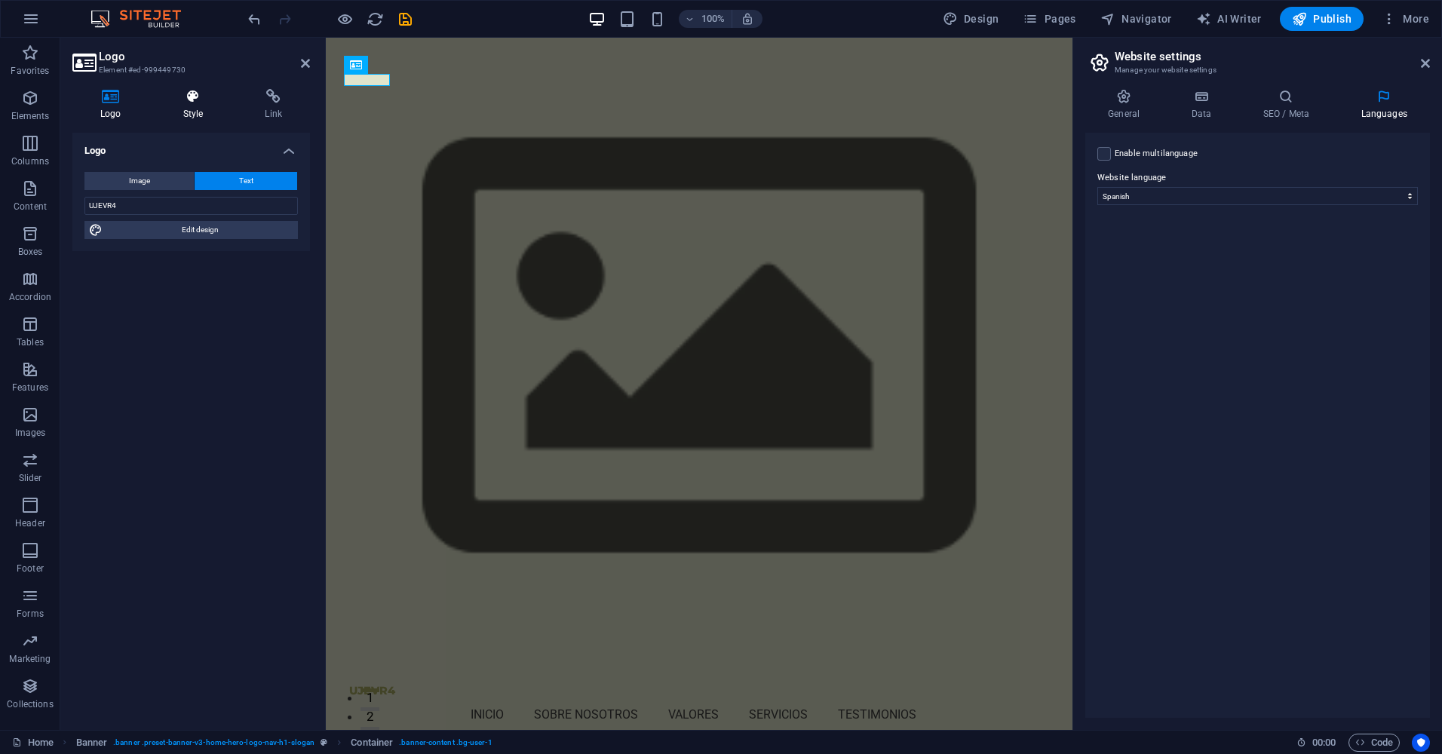
click at [187, 106] on h4 "Style" at bounding box center [196, 105] width 82 height 32
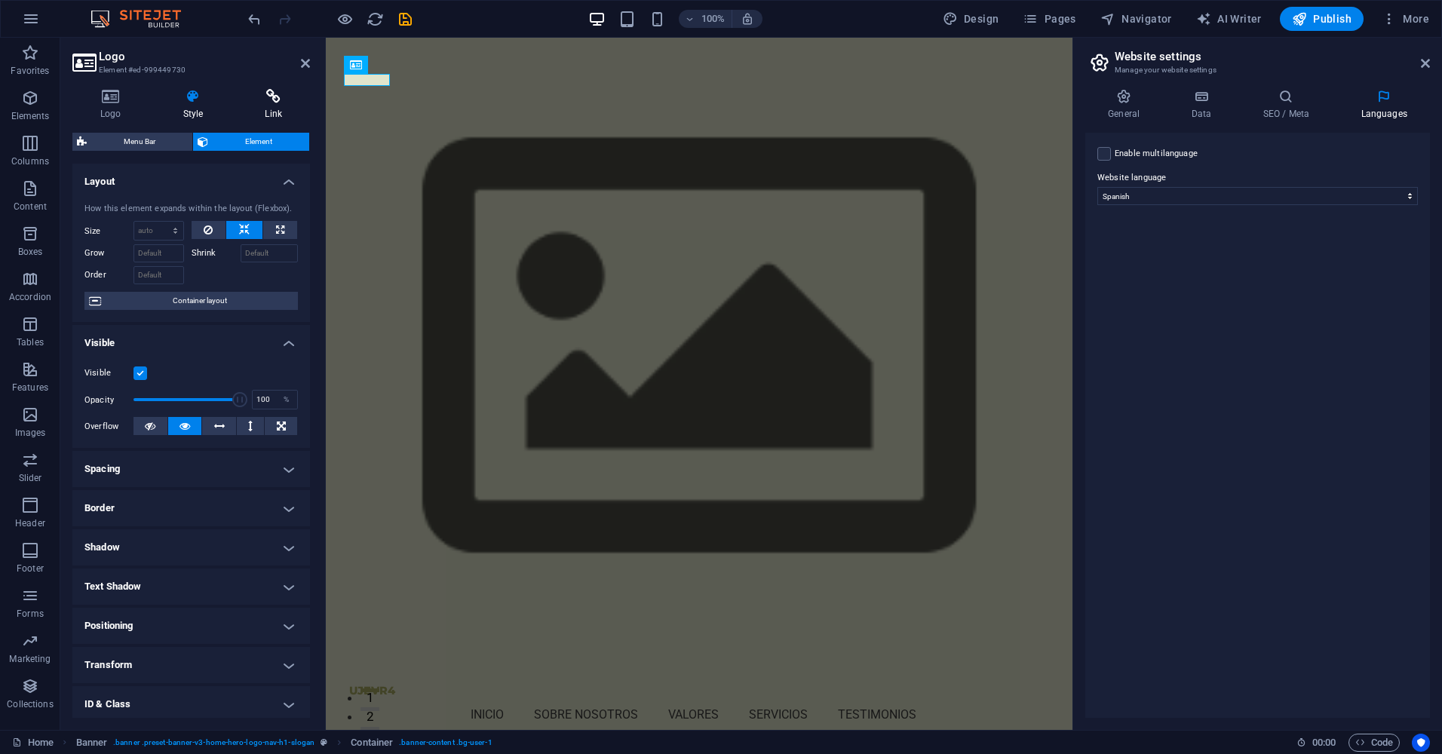
click at [262, 109] on h4 "Link" at bounding box center [273, 105] width 73 height 32
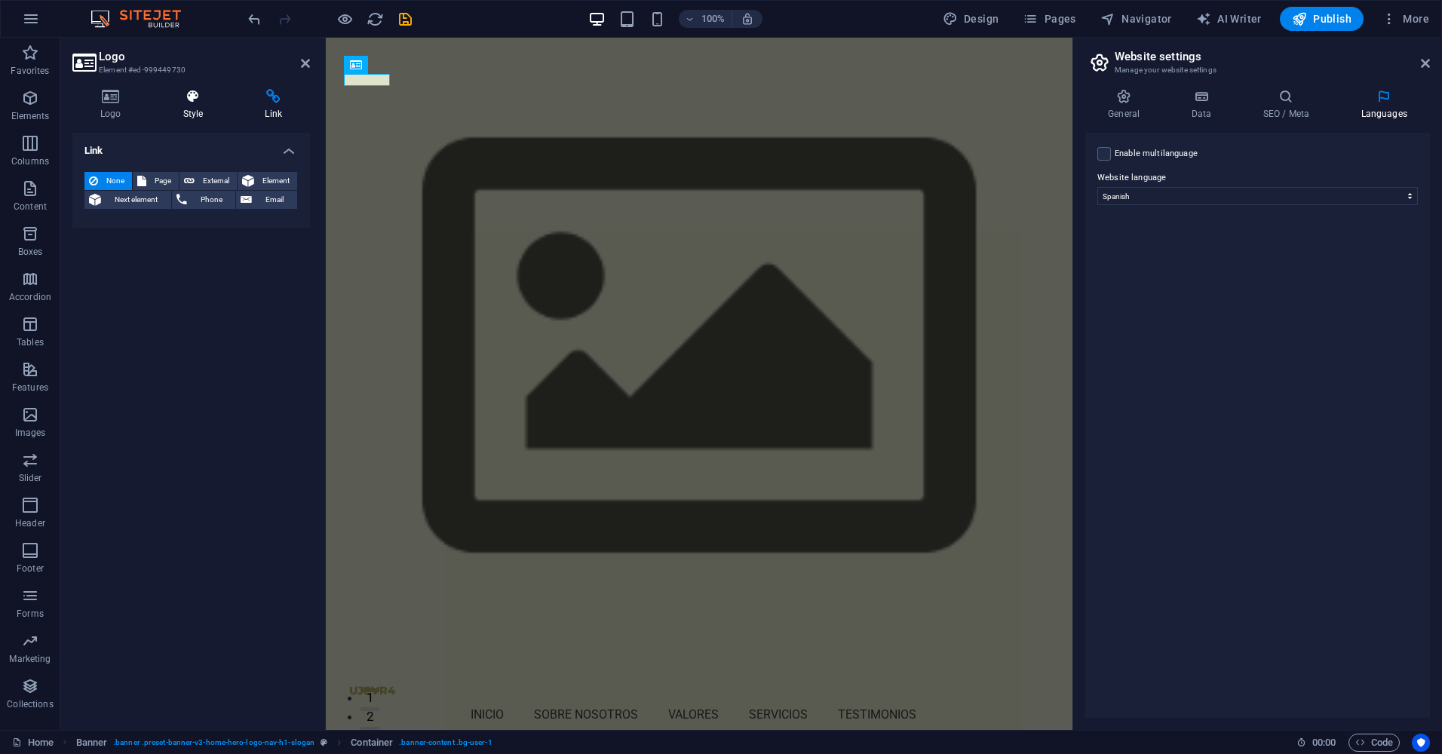
click at [191, 109] on h4 "Style" at bounding box center [196, 105] width 82 height 32
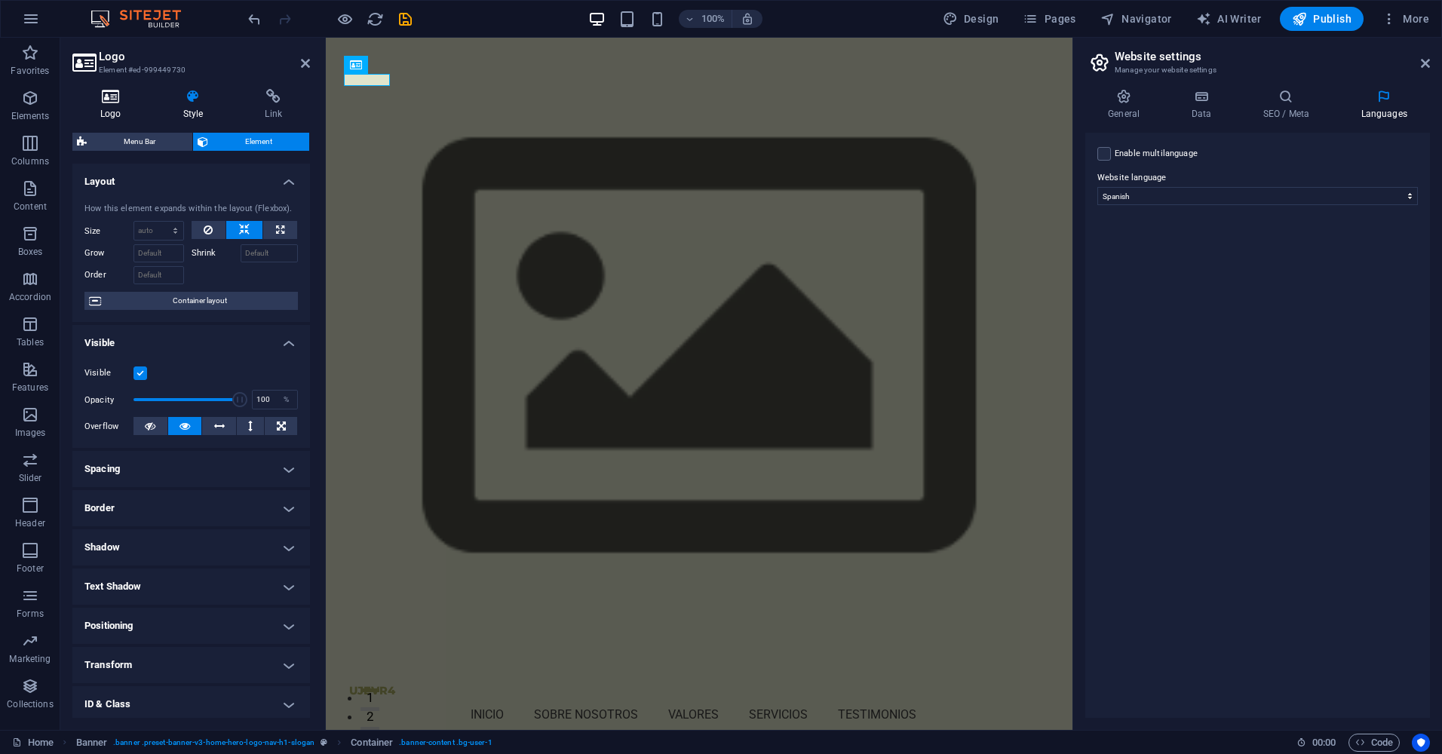
click at [127, 110] on h4 "Logo" at bounding box center [113, 105] width 83 height 32
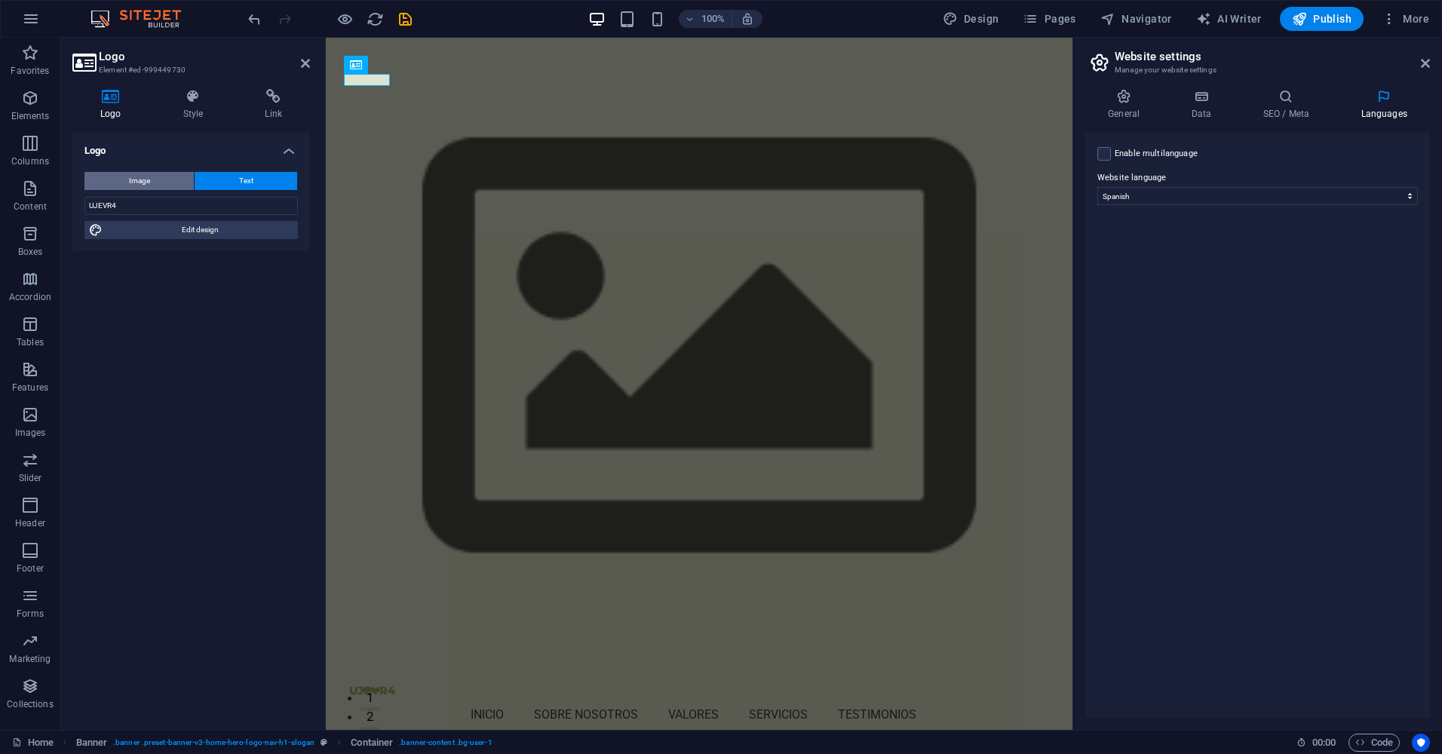
click at [153, 187] on button "Image" at bounding box center [138, 181] width 109 height 18
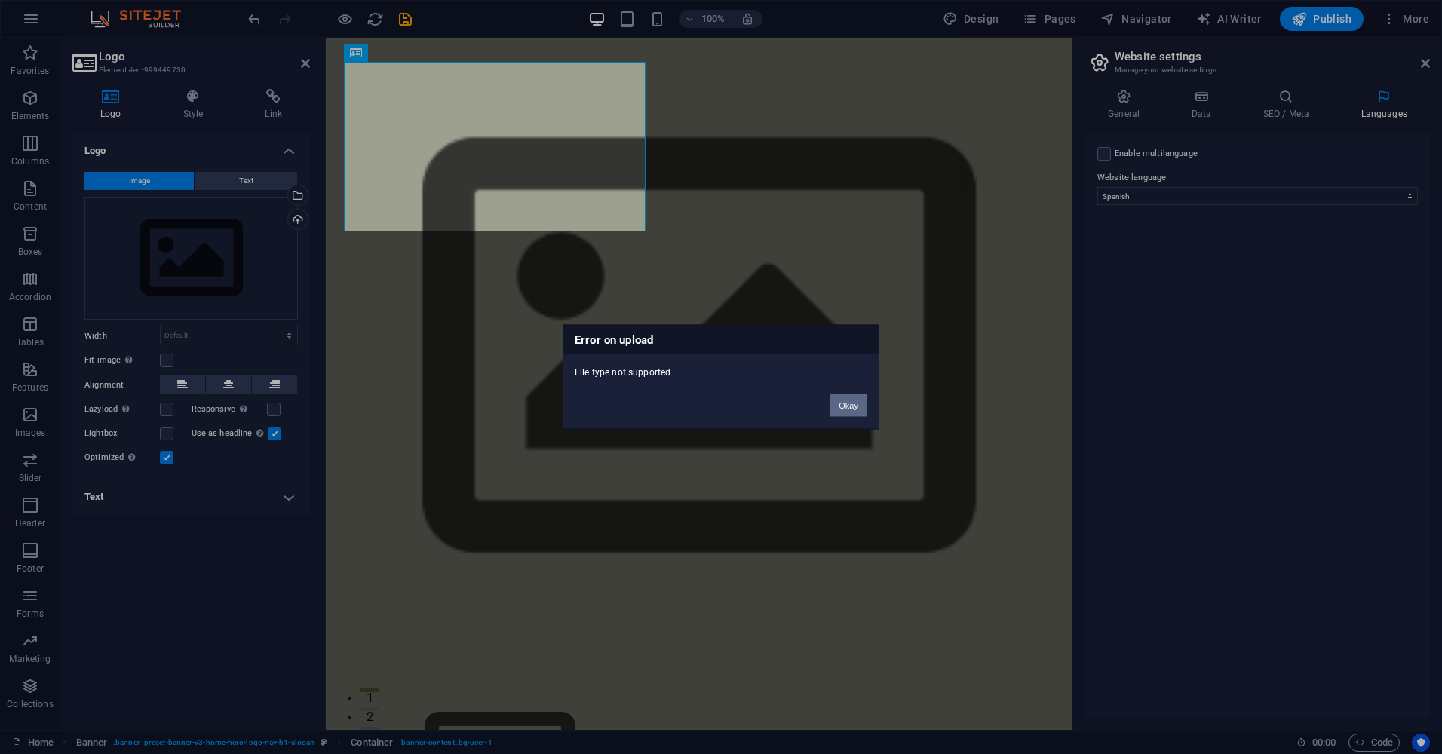
drag, startPoint x: 845, startPoint y: 412, endPoint x: 501, endPoint y: 375, distance: 346.6
click at [845, 412] on button "Okay" at bounding box center [848, 405] width 38 height 23
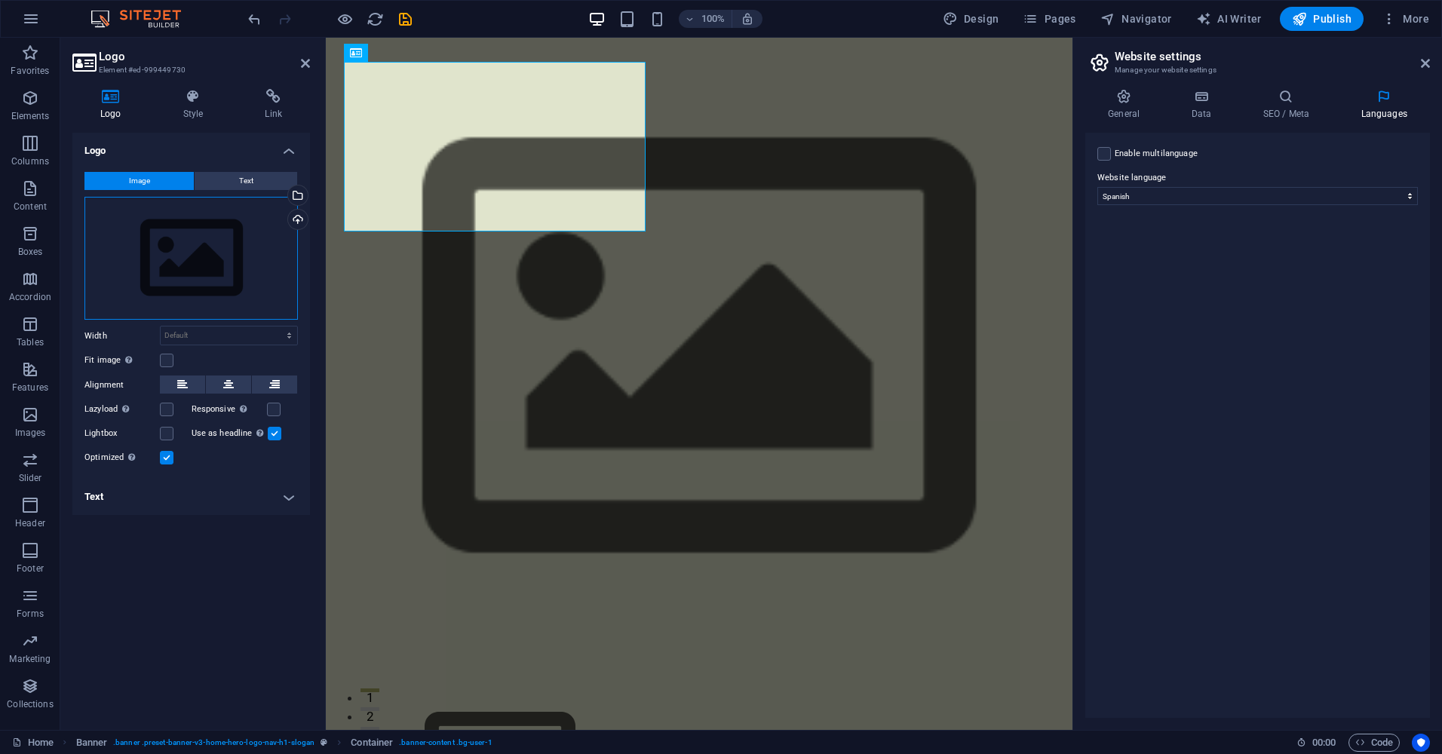
click at [213, 253] on div "Drag files here, click to choose files or select files from Files or our free s…" at bounding box center [190, 259] width 213 height 124
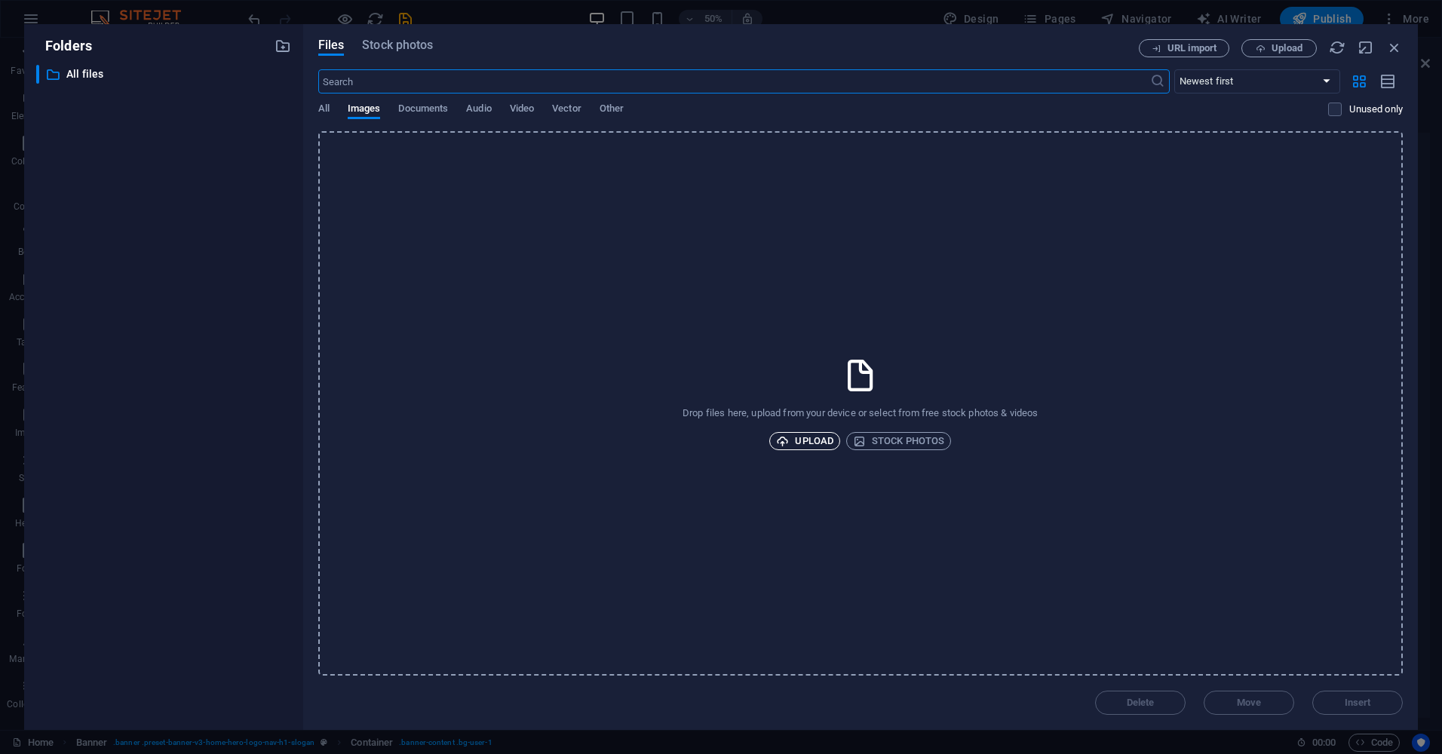
click at [815, 438] on span "Upload" at bounding box center [804, 441] width 57 height 18
click at [1388, 50] on icon "button" at bounding box center [1394, 47] width 17 height 17
select select "image"
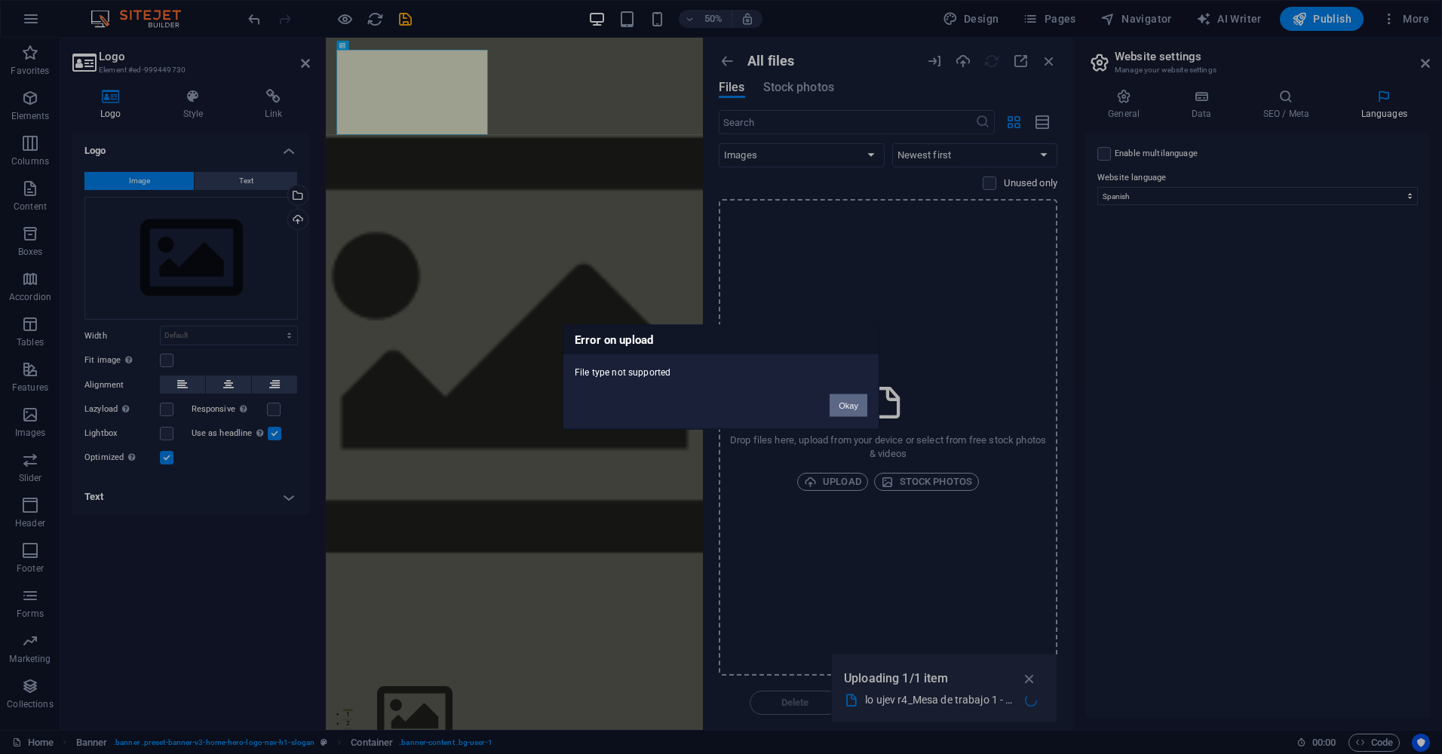
click at [847, 398] on button "Okay" at bounding box center [848, 405] width 38 height 23
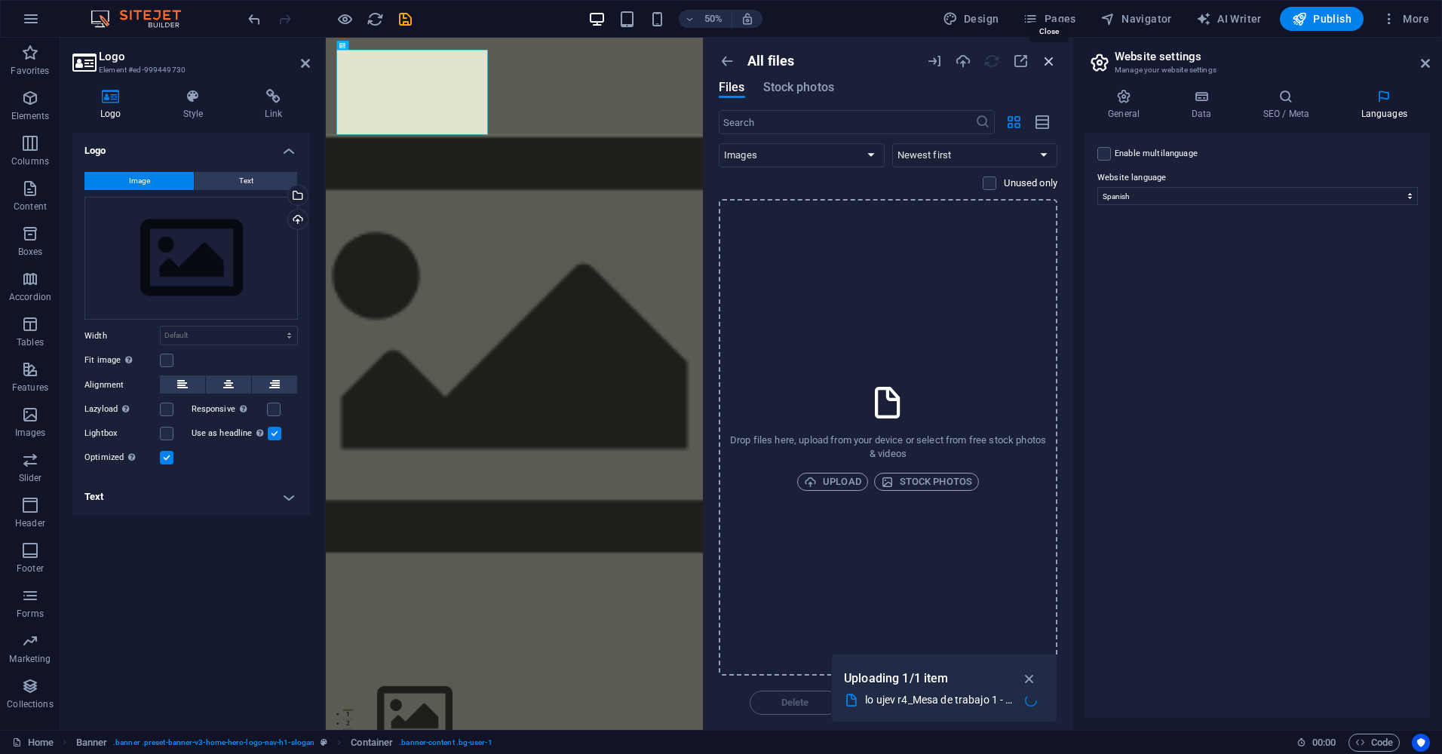
click at [1050, 57] on icon "button" at bounding box center [1048, 61] width 17 height 17
click at [1045, 64] on icon "button" at bounding box center [1048, 61] width 17 height 17
click at [1423, 57] on icon at bounding box center [1424, 63] width 9 height 12
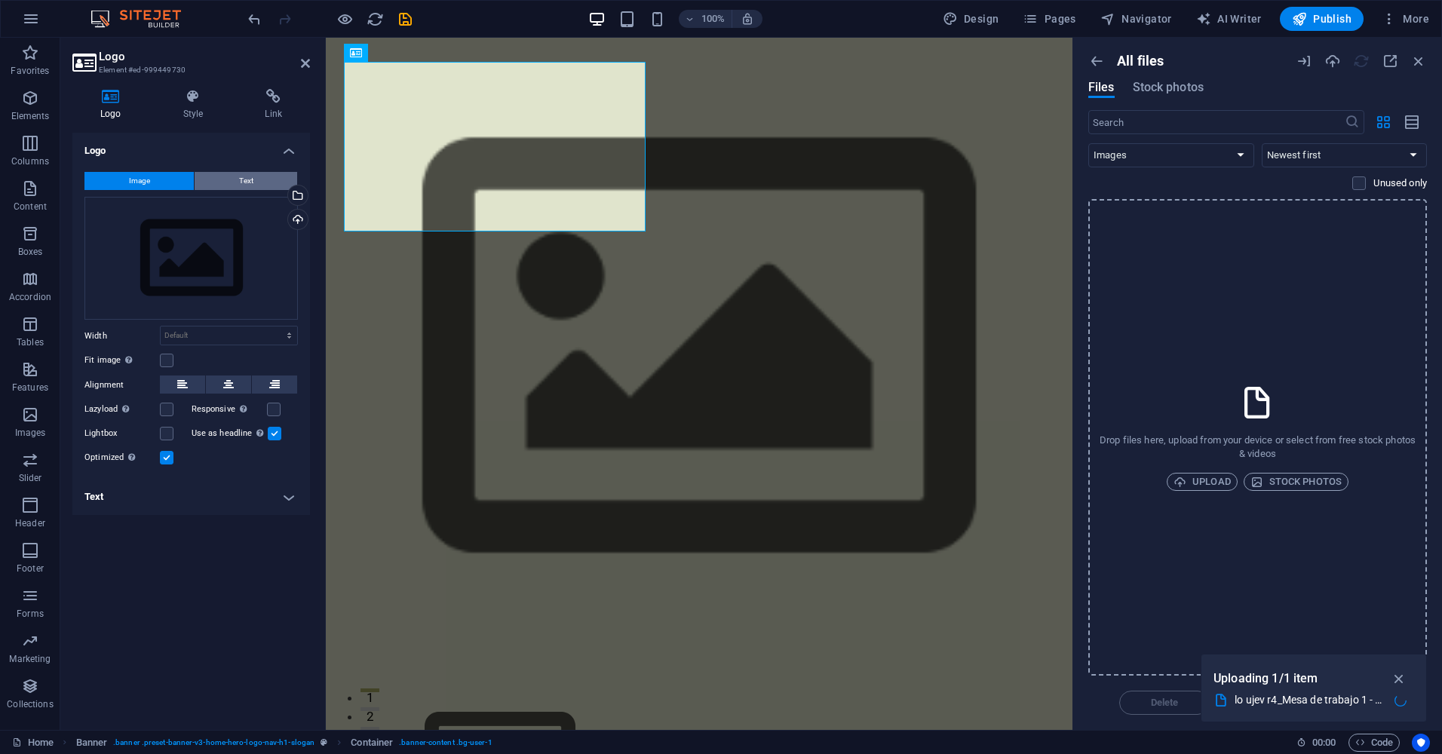
click at [229, 180] on button "Text" at bounding box center [246, 181] width 103 height 18
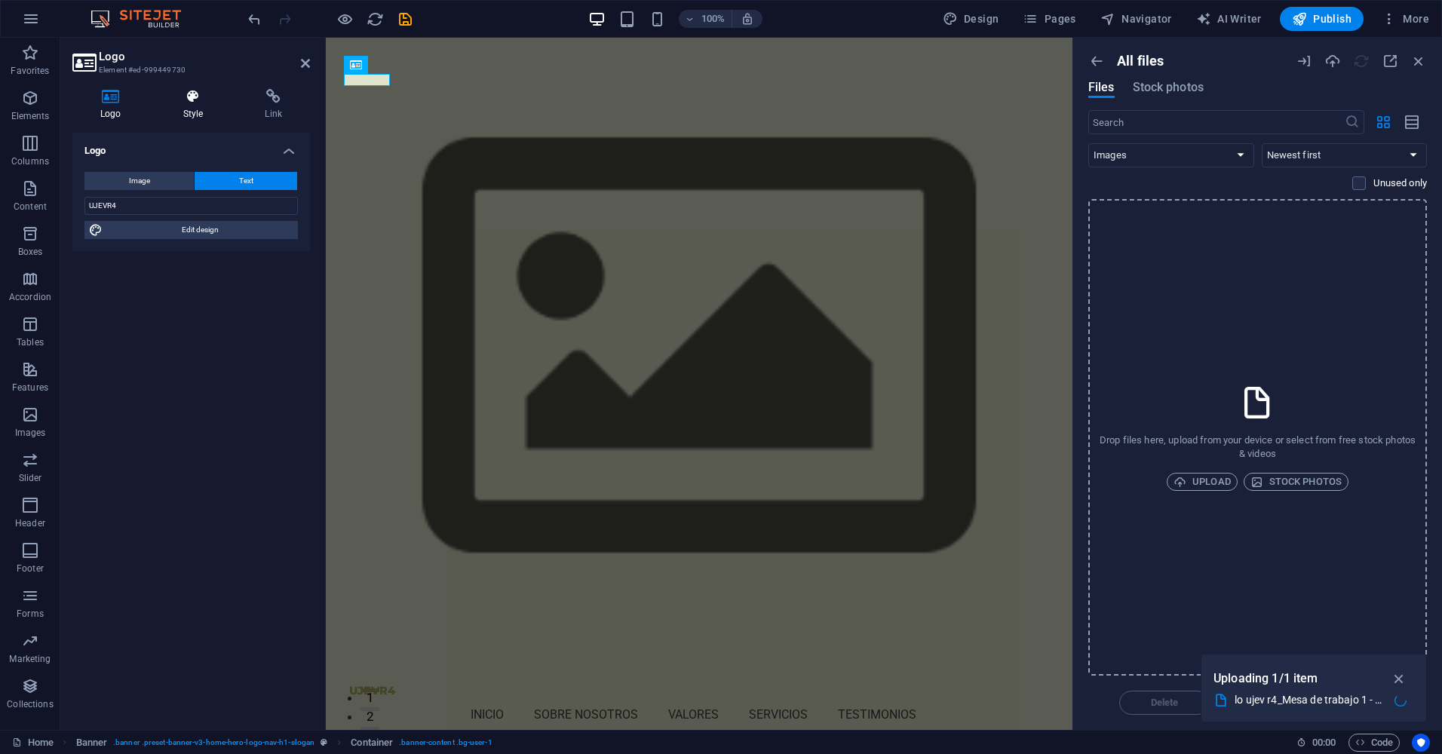
click at [196, 112] on h4 "Style" at bounding box center [196, 105] width 82 height 32
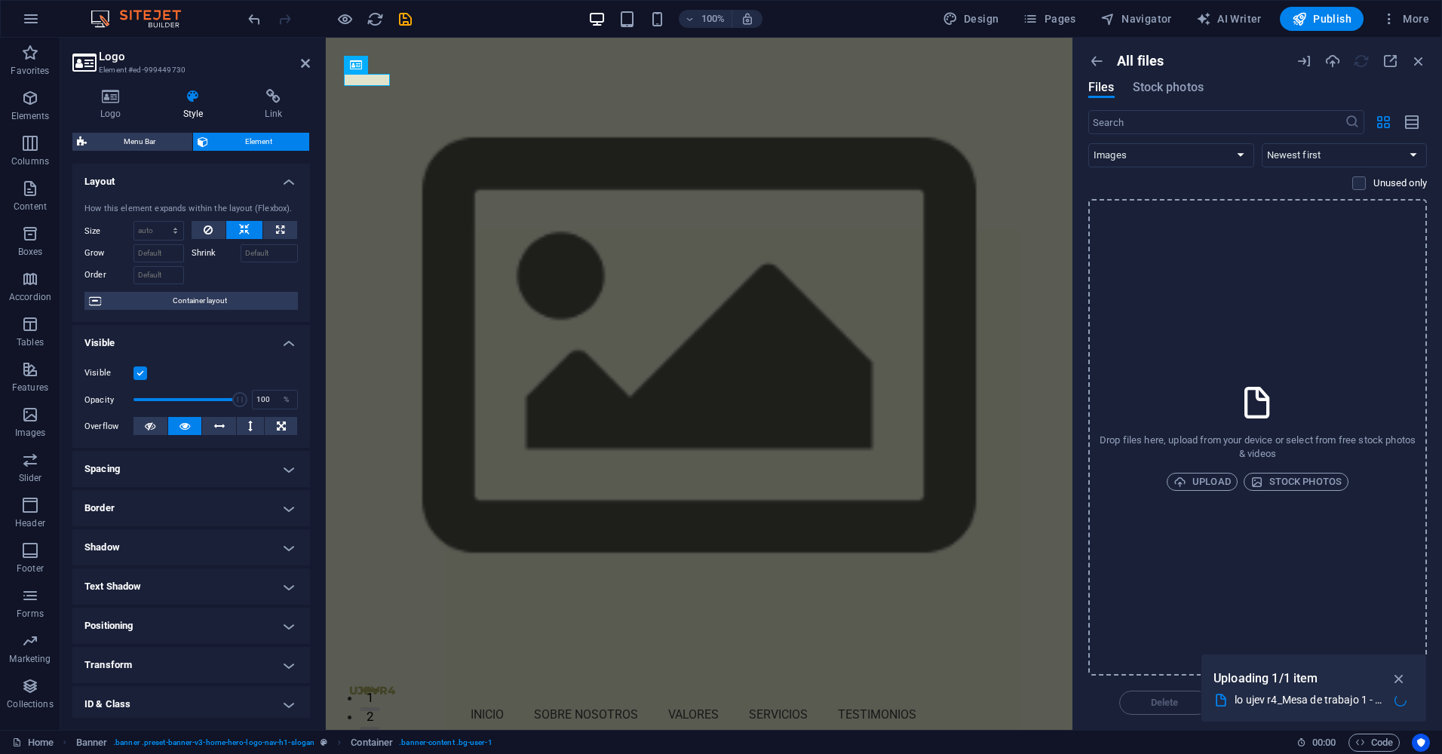
click at [224, 468] on h4 "Spacing" at bounding box center [190, 469] width 237 height 36
click at [246, 464] on h4 "Spacing" at bounding box center [190, 464] width 237 height 27
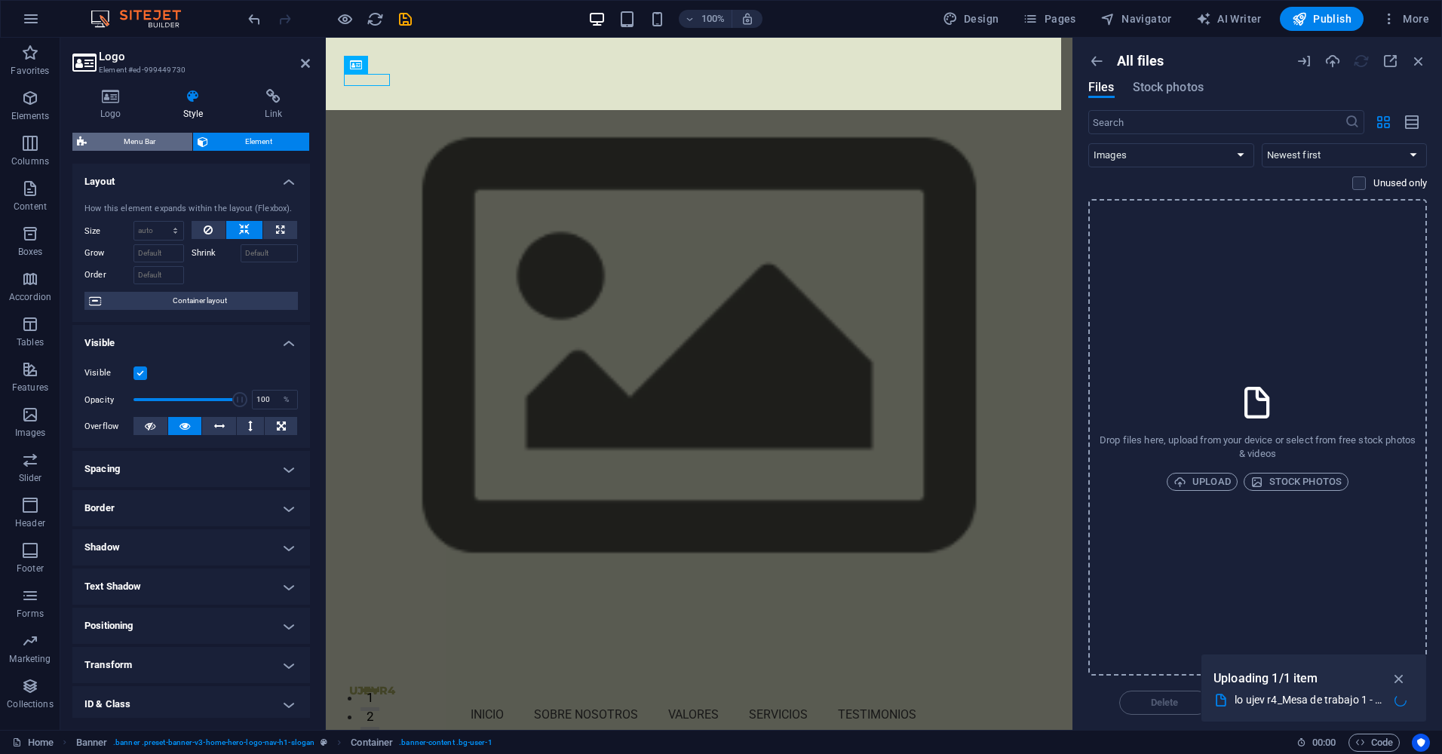
click at [155, 138] on span "Menu Bar" at bounding box center [139, 142] width 97 height 18
select select "rem"
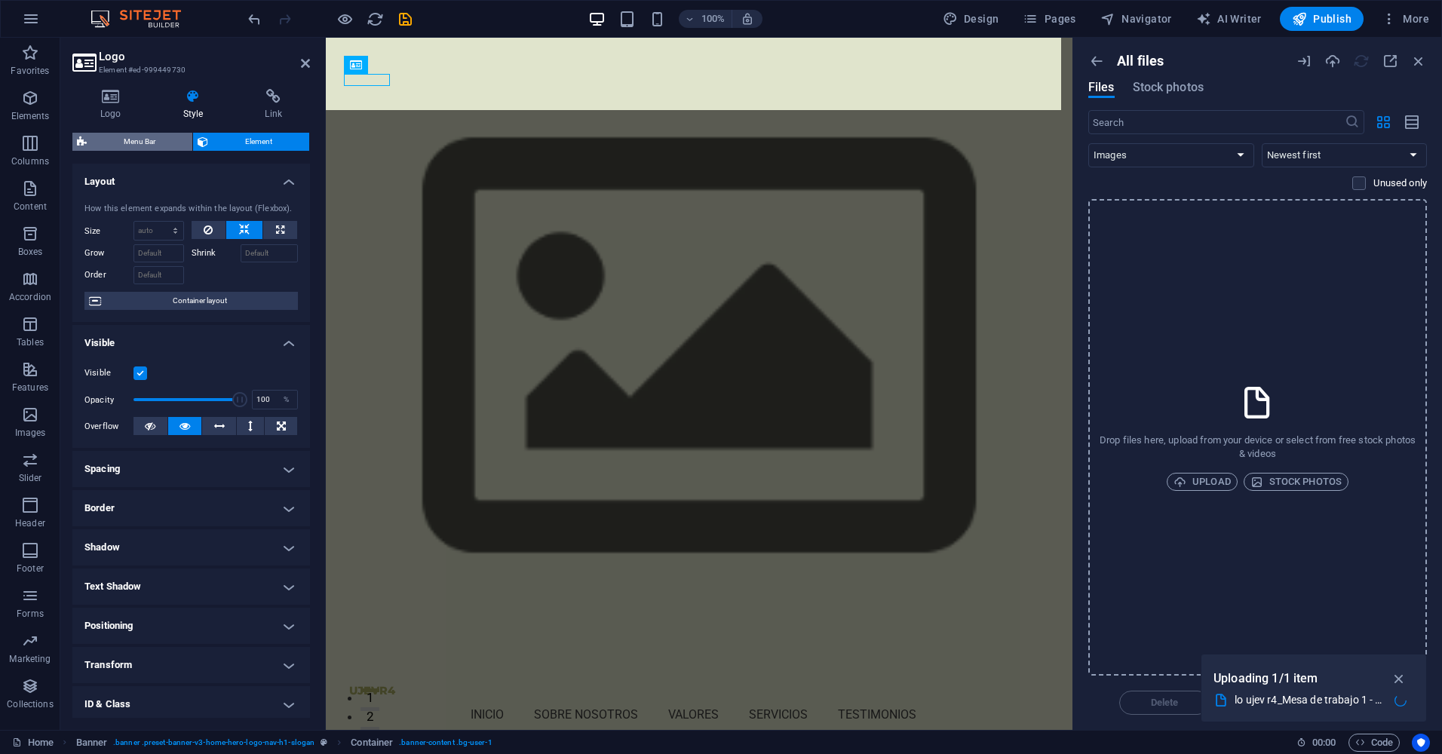
select select "preset-menu-v2-home-5"
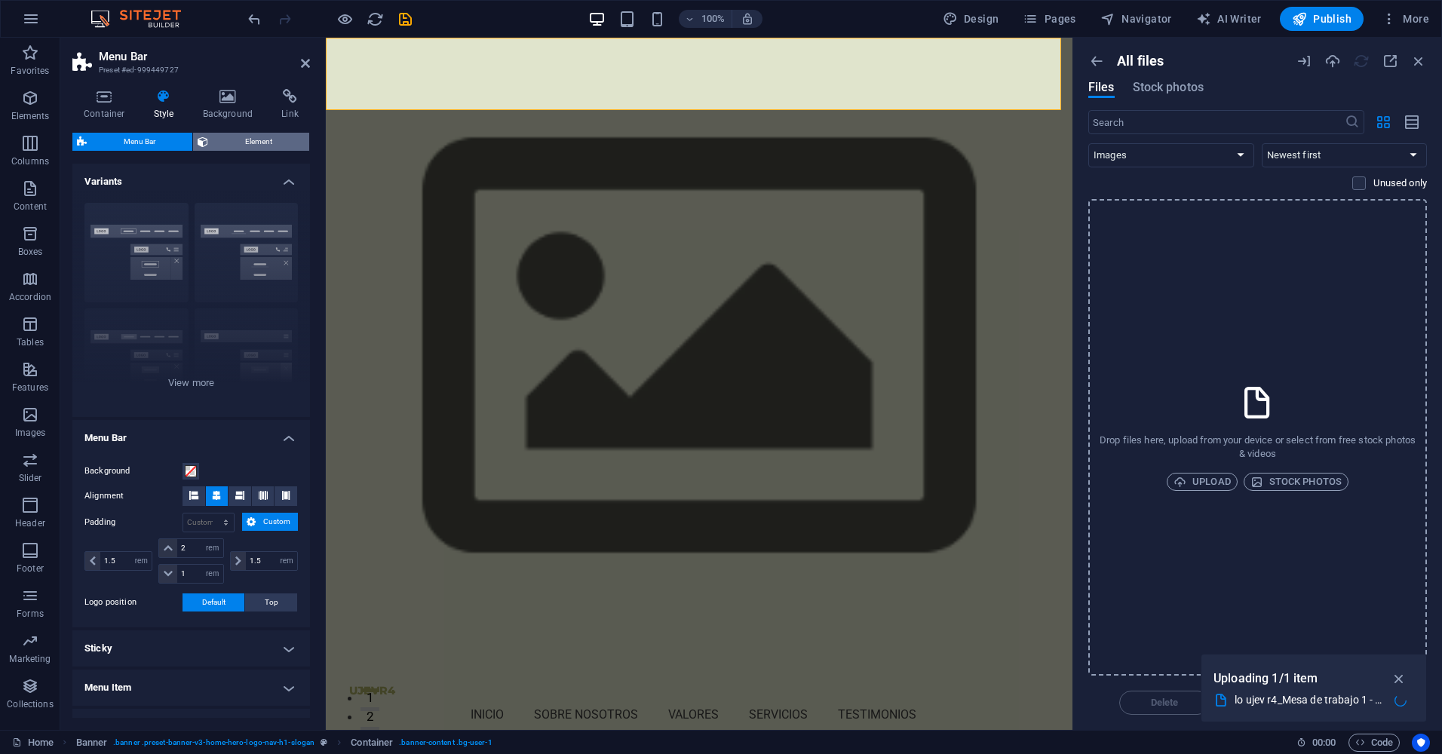
click at [233, 139] on span "Element" at bounding box center [259, 142] width 92 height 18
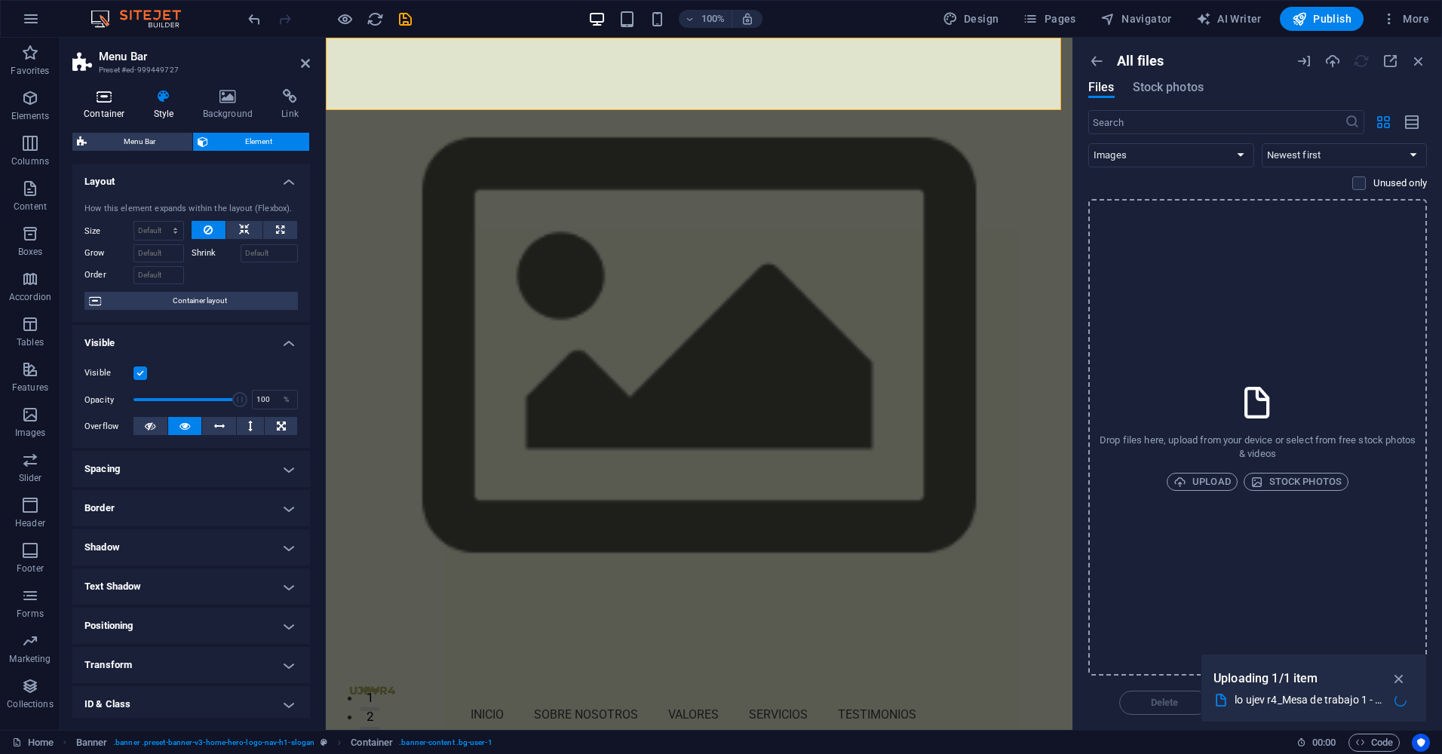
click at [104, 103] on icon at bounding box center [104, 96] width 64 height 15
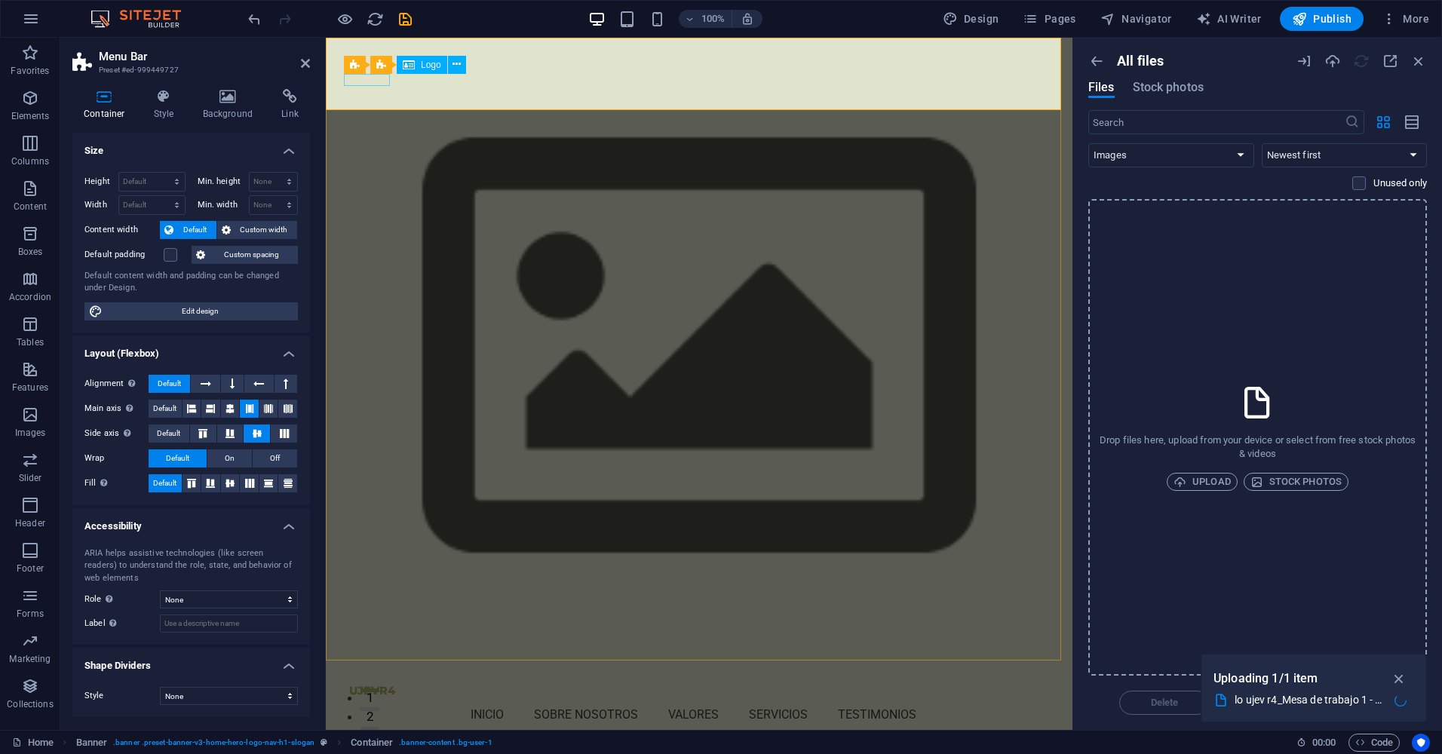
click at [368, 685] on div "UJEVR4" at bounding box center [699, 691] width 700 height 12
click at [516, 697] on nav "Inicio Sobre nosotros Valores Servicios Testimonios" at bounding box center [699, 715] width 700 height 36
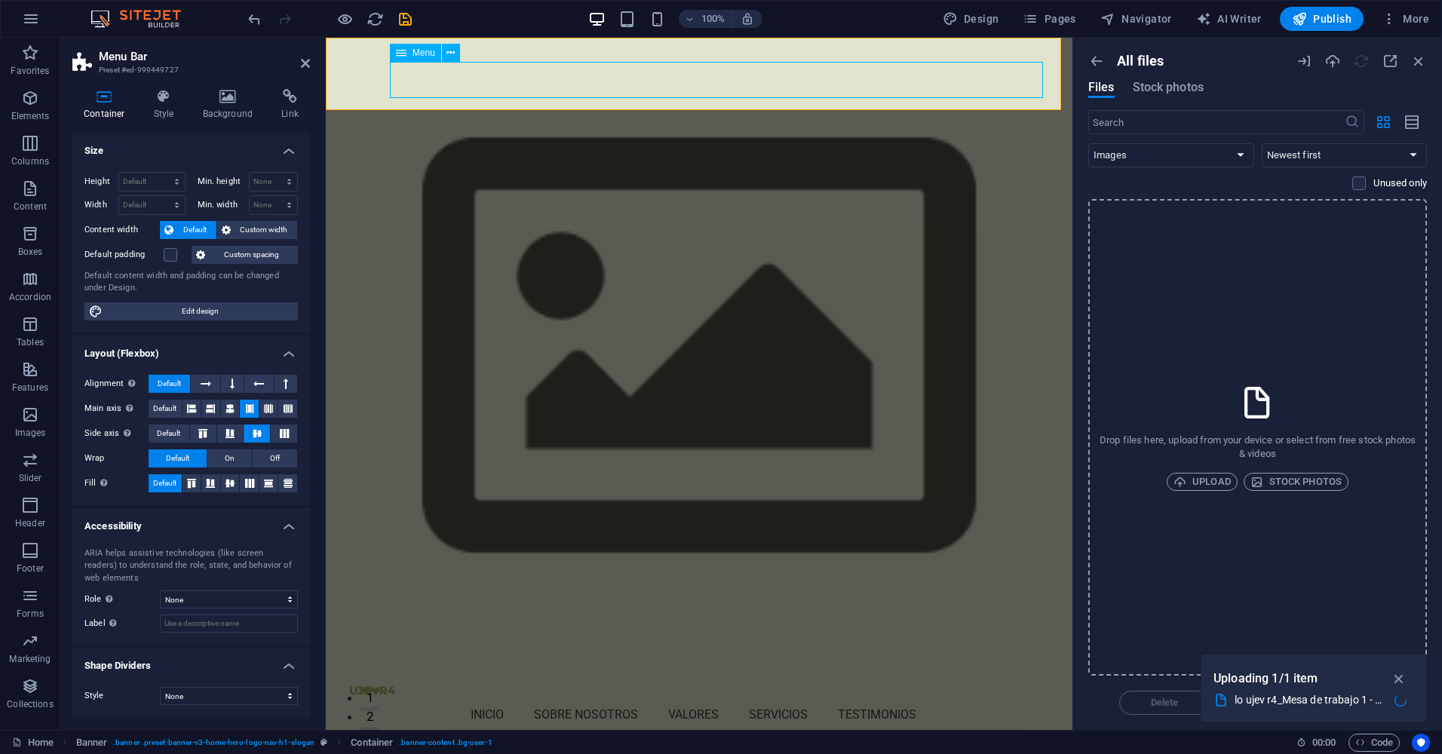
click at [516, 697] on nav "Inicio Sobre nosotros Valores Servicios Testimonios" at bounding box center [699, 715] width 700 height 36
click at [423, 56] on span "Menu" at bounding box center [423, 52] width 23 height 9
click at [455, 56] on icon at bounding box center [450, 53] width 8 height 16
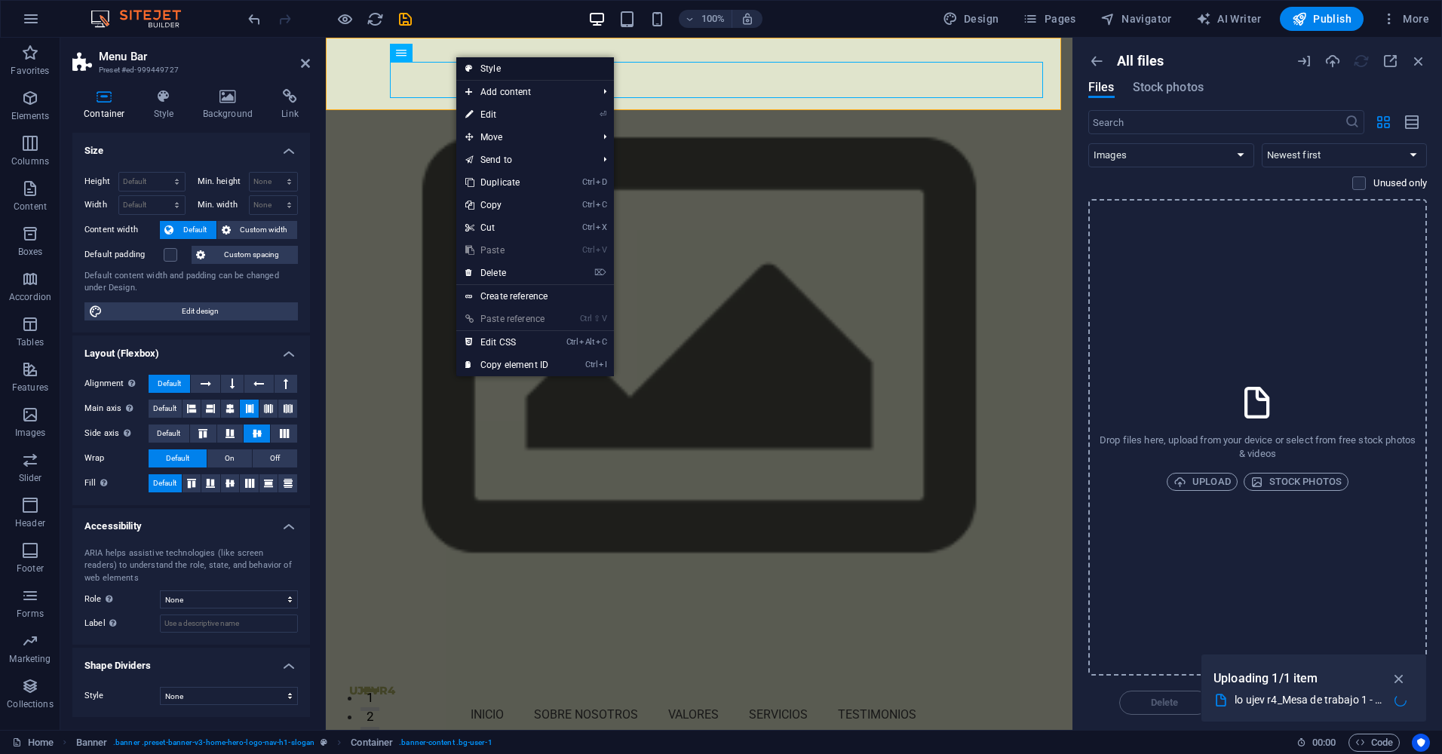
click at [492, 63] on link "Style" at bounding box center [535, 68] width 158 height 23
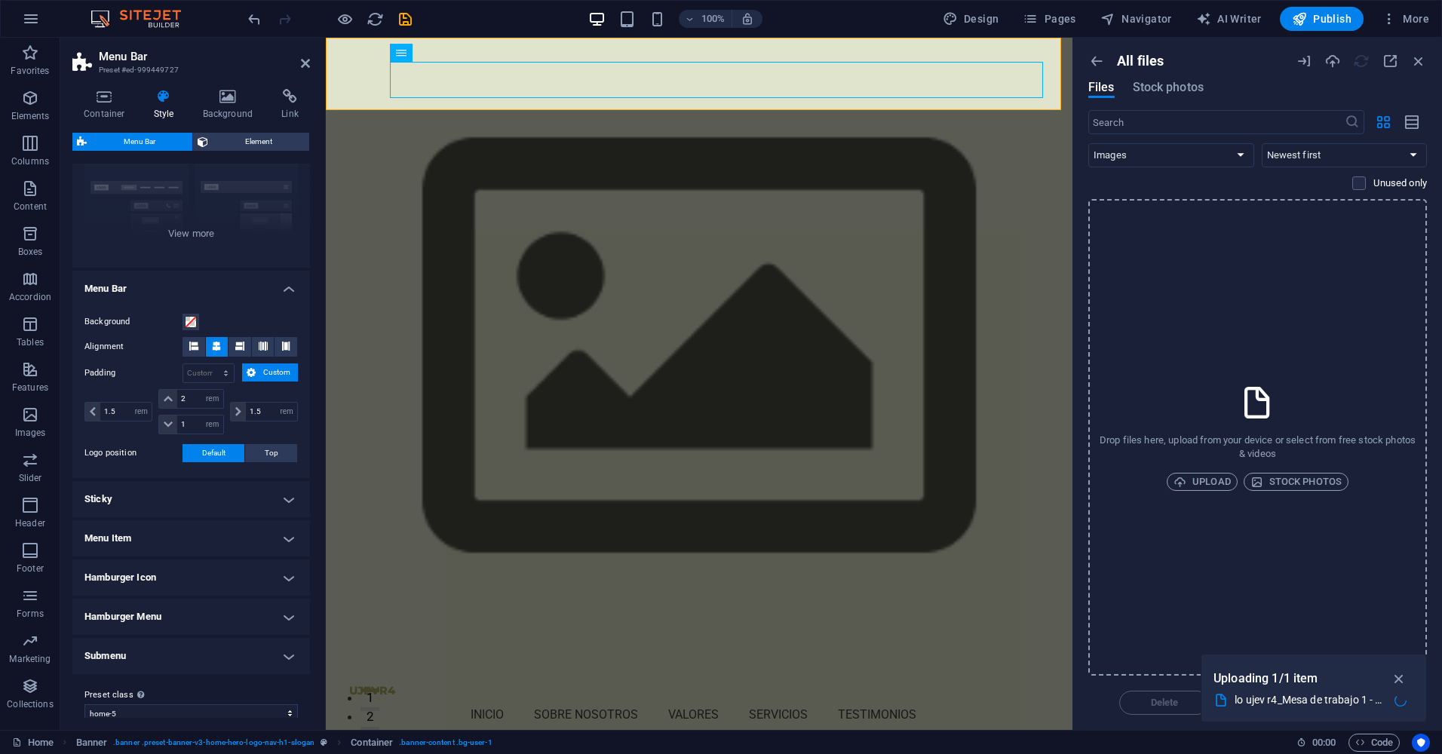
scroll to position [166, 0]
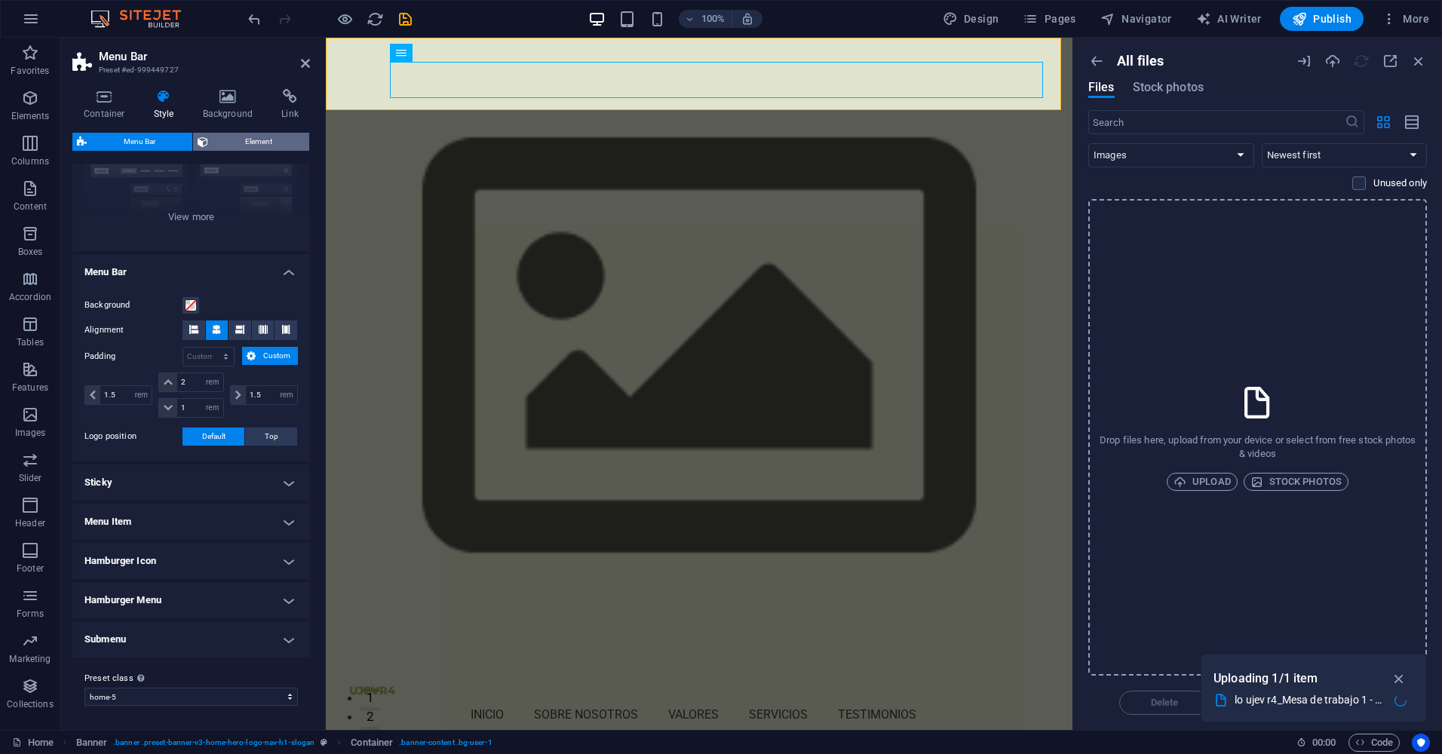
click at [247, 140] on span "Element" at bounding box center [259, 142] width 92 height 18
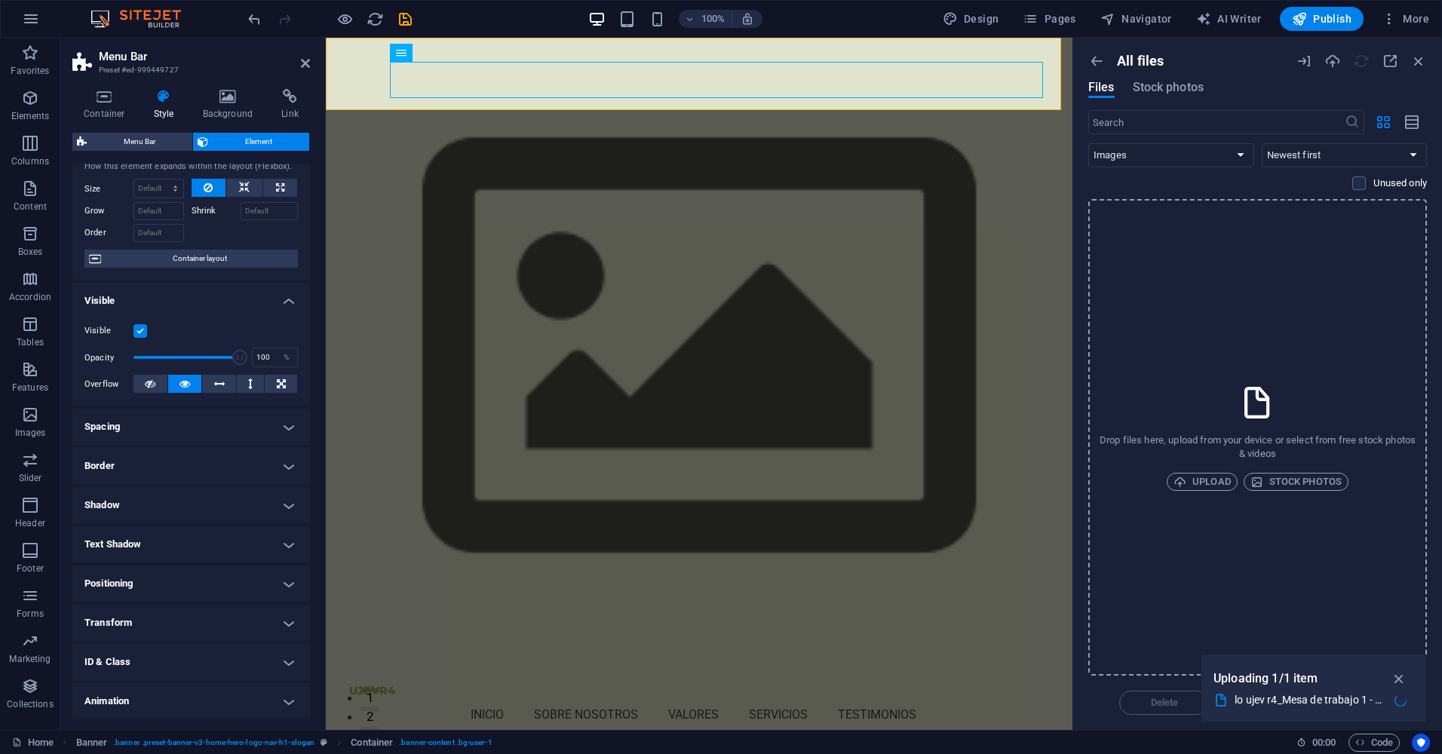
scroll to position [83, 0]
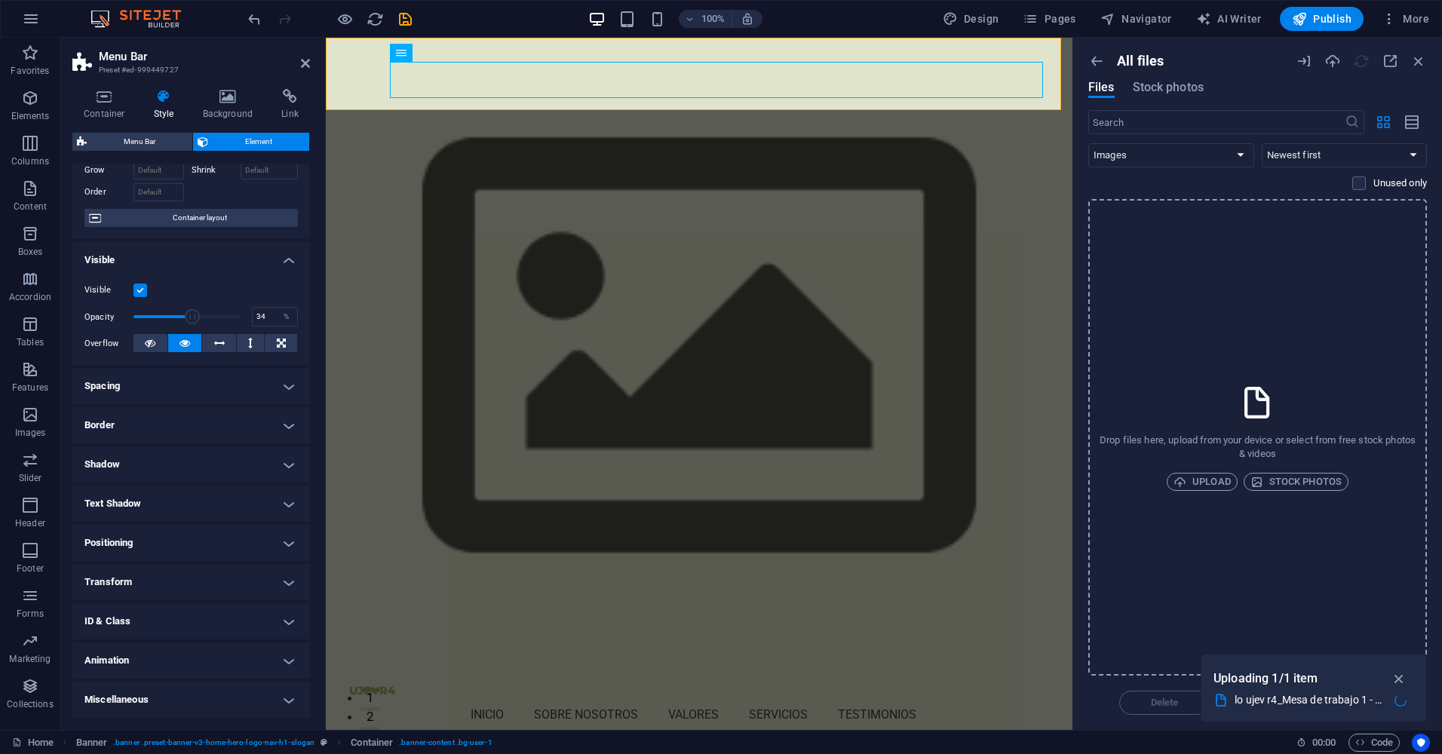
drag, startPoint x: 232, startPoint y: 317, endPoint x: 166, endPoint y: 314, distance: 66.4
click at [185, 314] on span at bounding box center [192, 316] width 15 height 15
drag, startPoint x: 179, startPoint y: 316, endPoint x: 265, endPoint y: 311, distance: 86.1
click at [265, 311] on div "Opacity 100 %" at bounding box center [190, 316] width 213 height 23
type input "100"
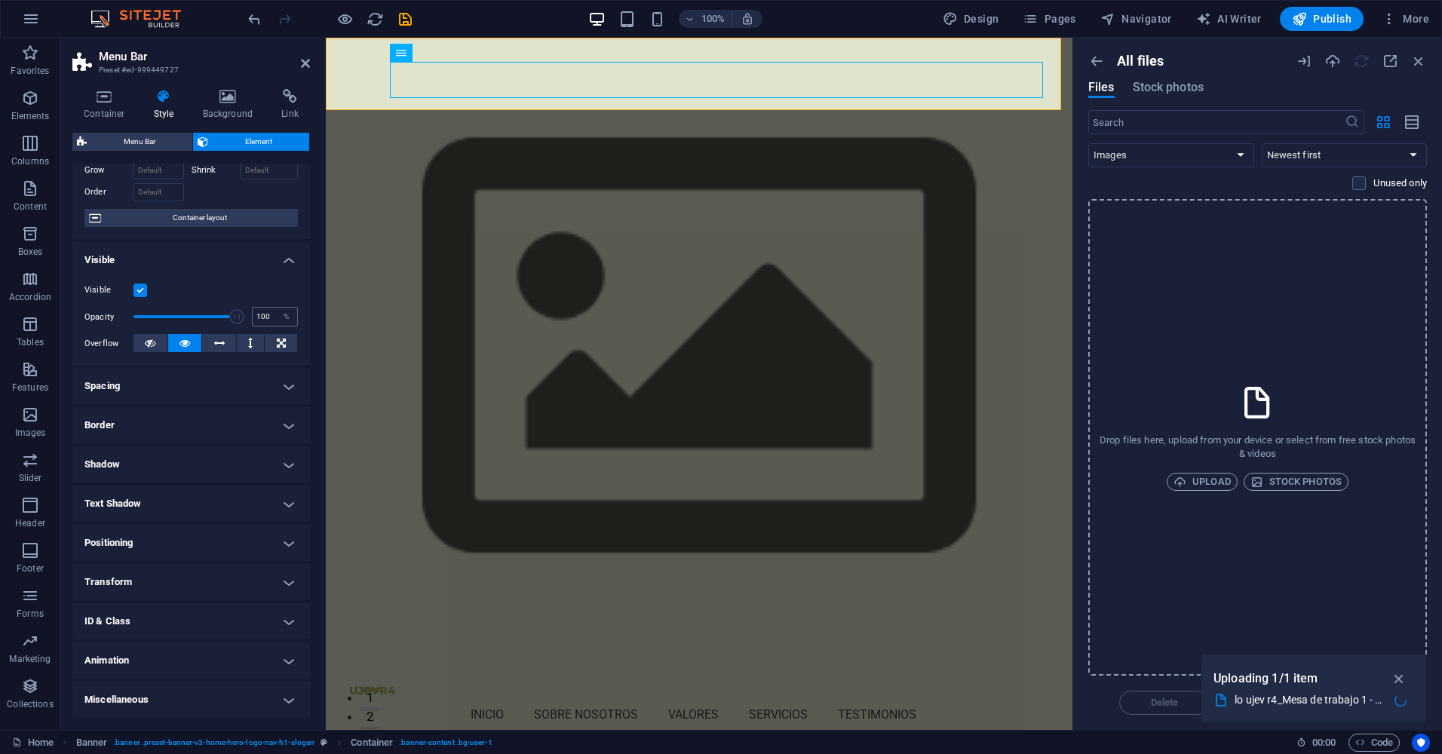
drag, startPoint x: 232, startPoint y: 317, endPoint x: 259, endPoint y: 314, distance: 27.3
click at [259, 314] on div "Opacity 100 %" at bounding box center [190, 316] width 213 height 23
click at [286, 423] on h4 "Border" at bounding box center [190, 425] width 237 height 36
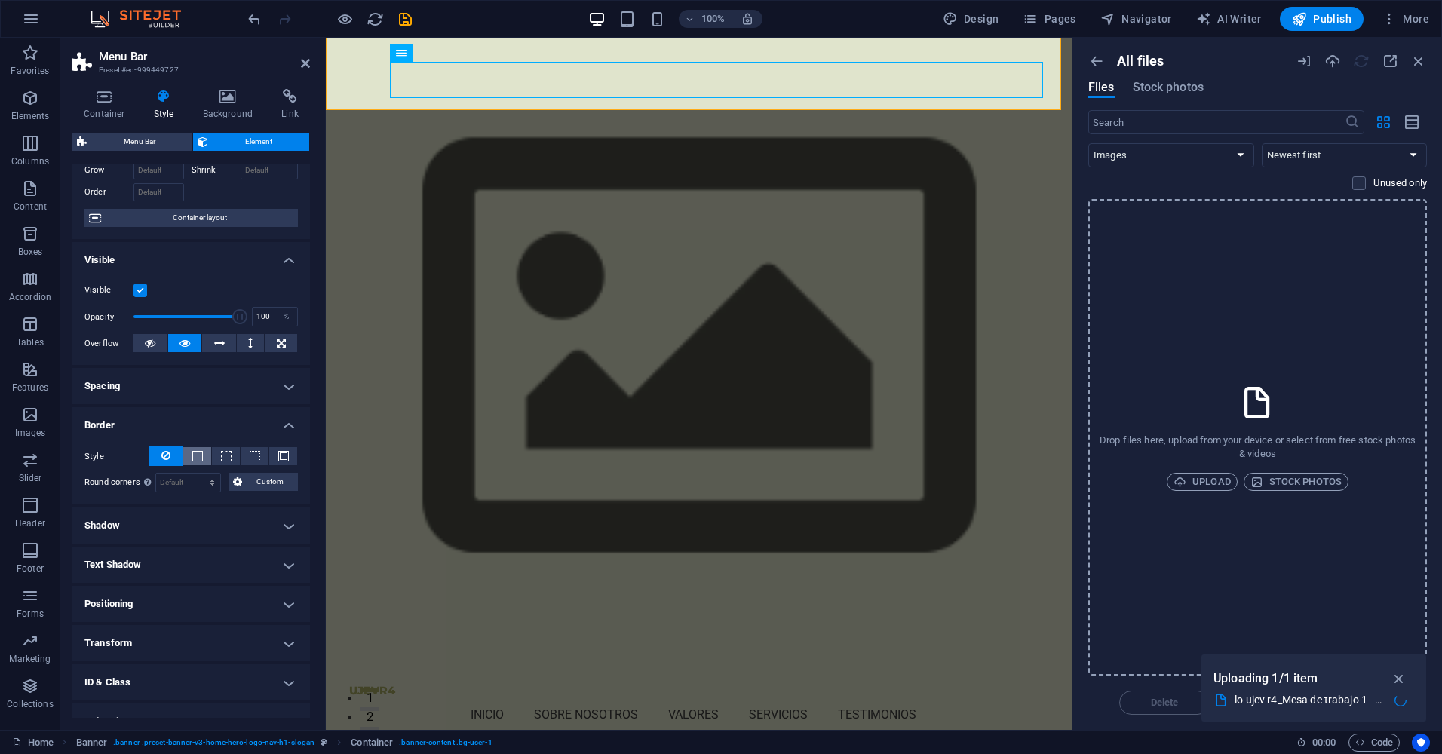
click at [200, 459] on span at bounding box center [197, 456] width 11 height 11
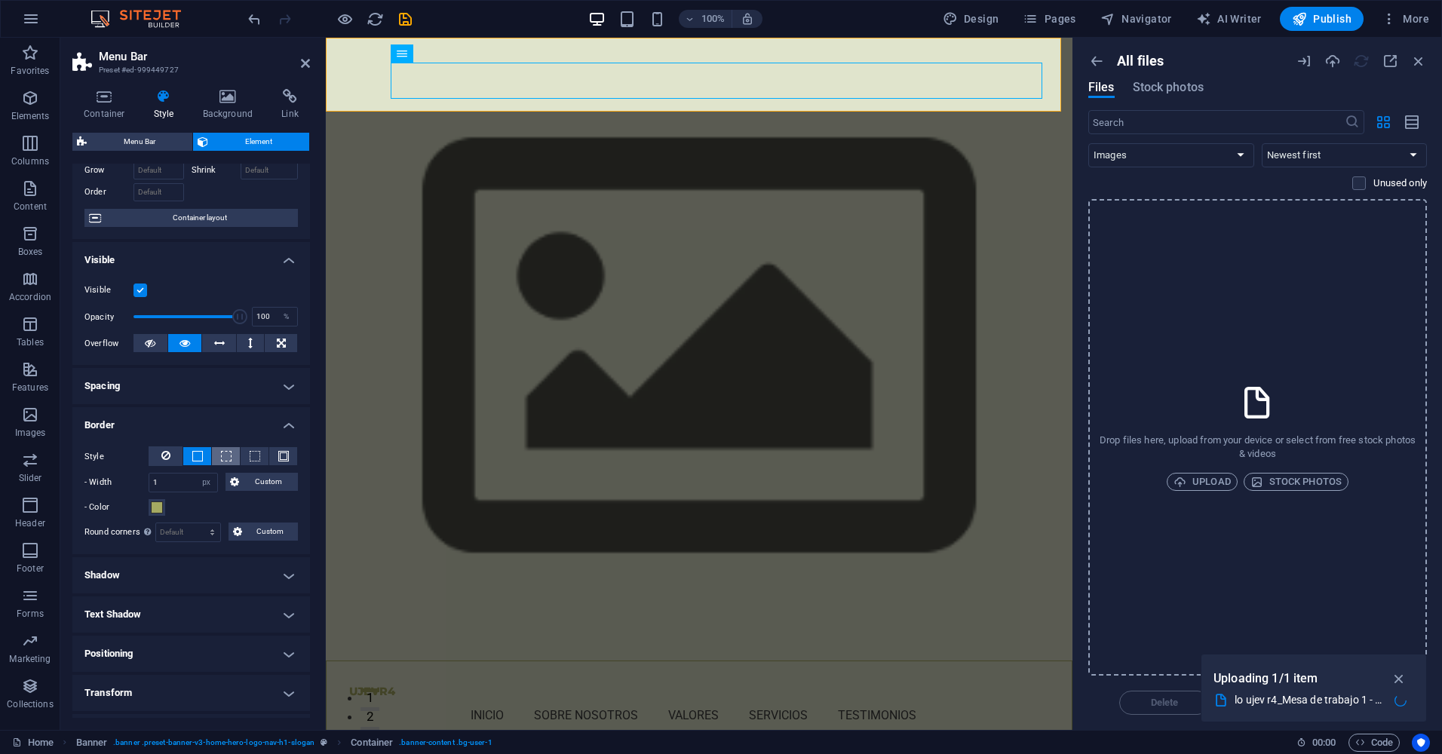
click at [224, 458] on span at bounding box center [226, 456] width 11 height 11
click at [250, 454] on span at bounding box center [255, 456] width 11 height 11
click at [265, 451] on button at bounding box center [255, 456] width 28 height 18
click at [168, 452] on icon at bounding box center [165, 455] width 9 height 18
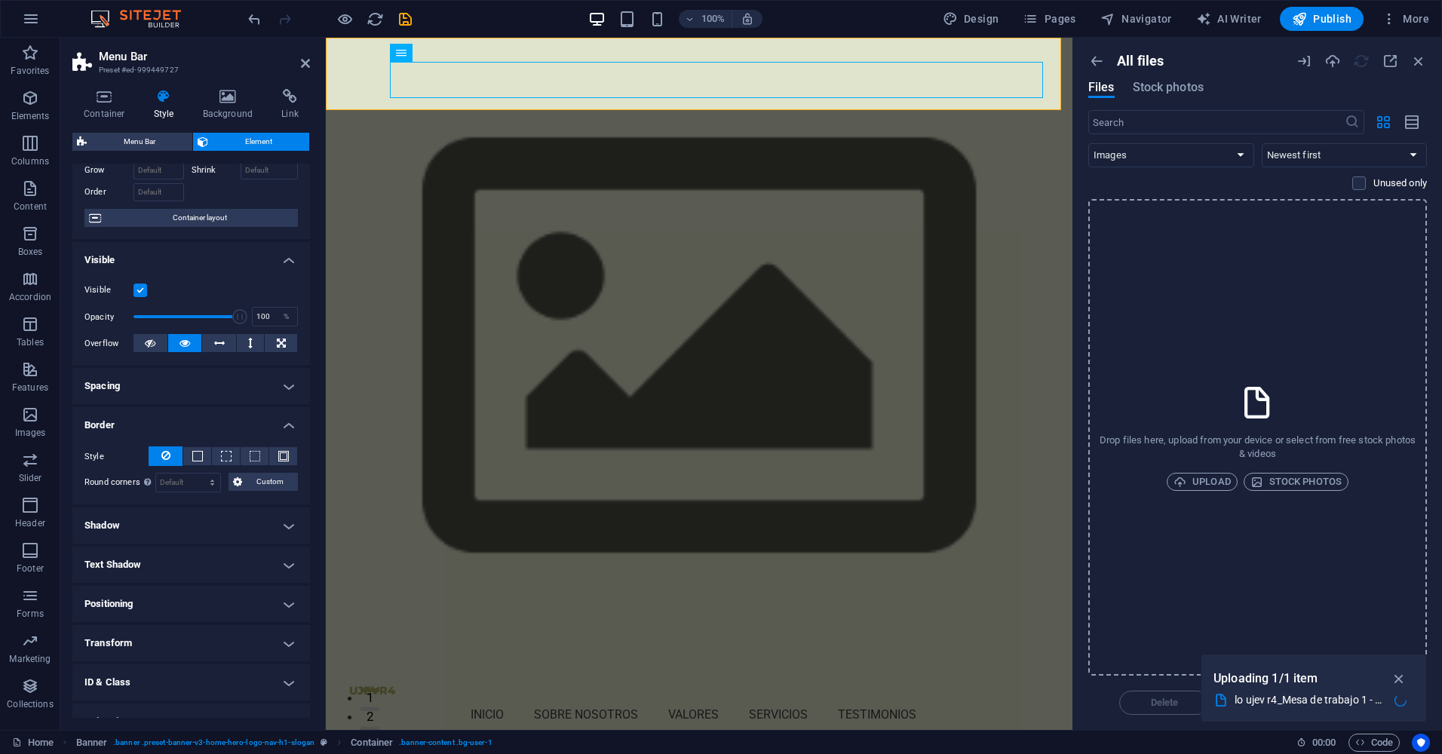
click at [225, 535] on h4 "Shadow" at bounding box center [190, 525] width 237 height 36
click at [225, 535] on div "Default None Outside Inside Color X offset 0 px rem vh vw Y offset 0 px rem vh …" at bounding box center [190, 556] width 237 height 43
click at [283, 526] on h4 "Shadow" at bounding box center [190, 520] width 237 height 27
click at [506, 697] on nav "Inicio Sobre nosotros Valores Servicios Testimonios" at bounding box center [699, 715] width 700 height 36
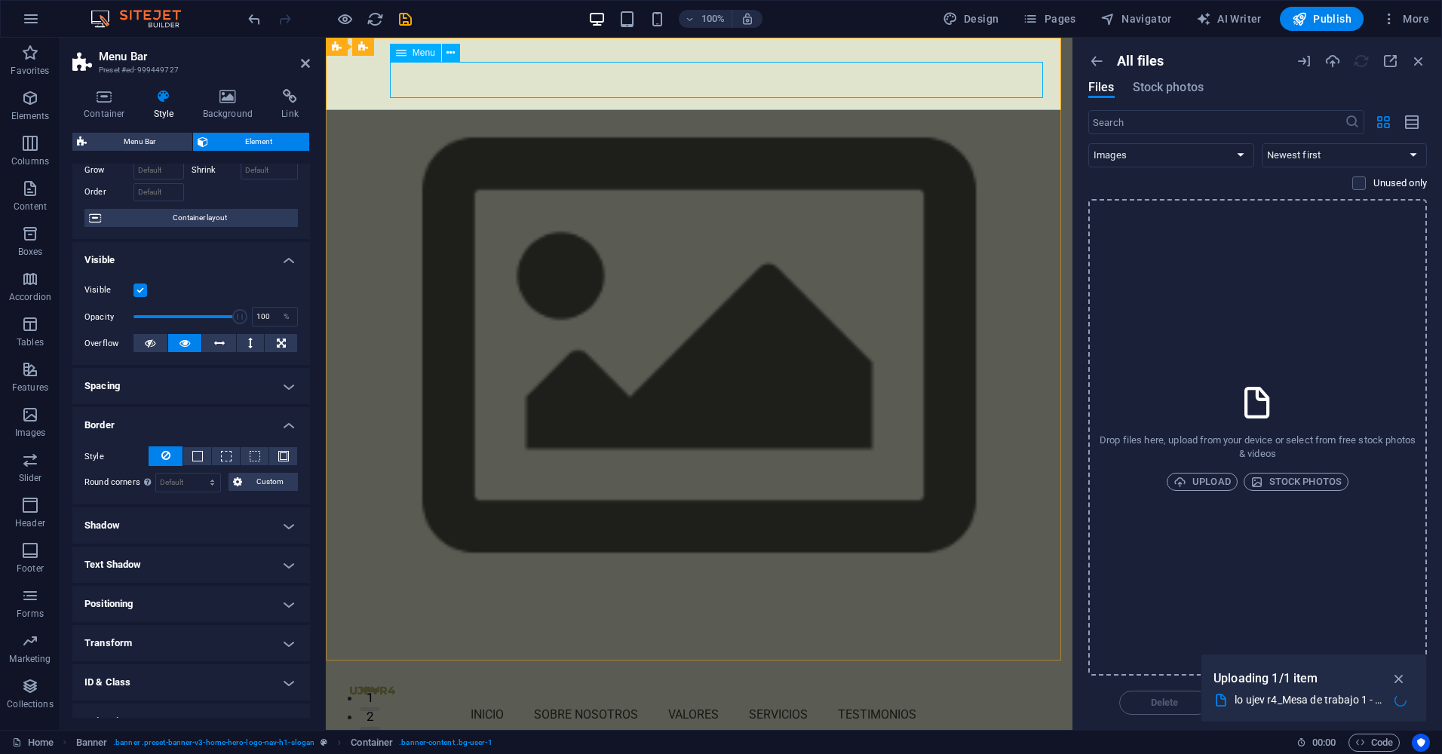
select select
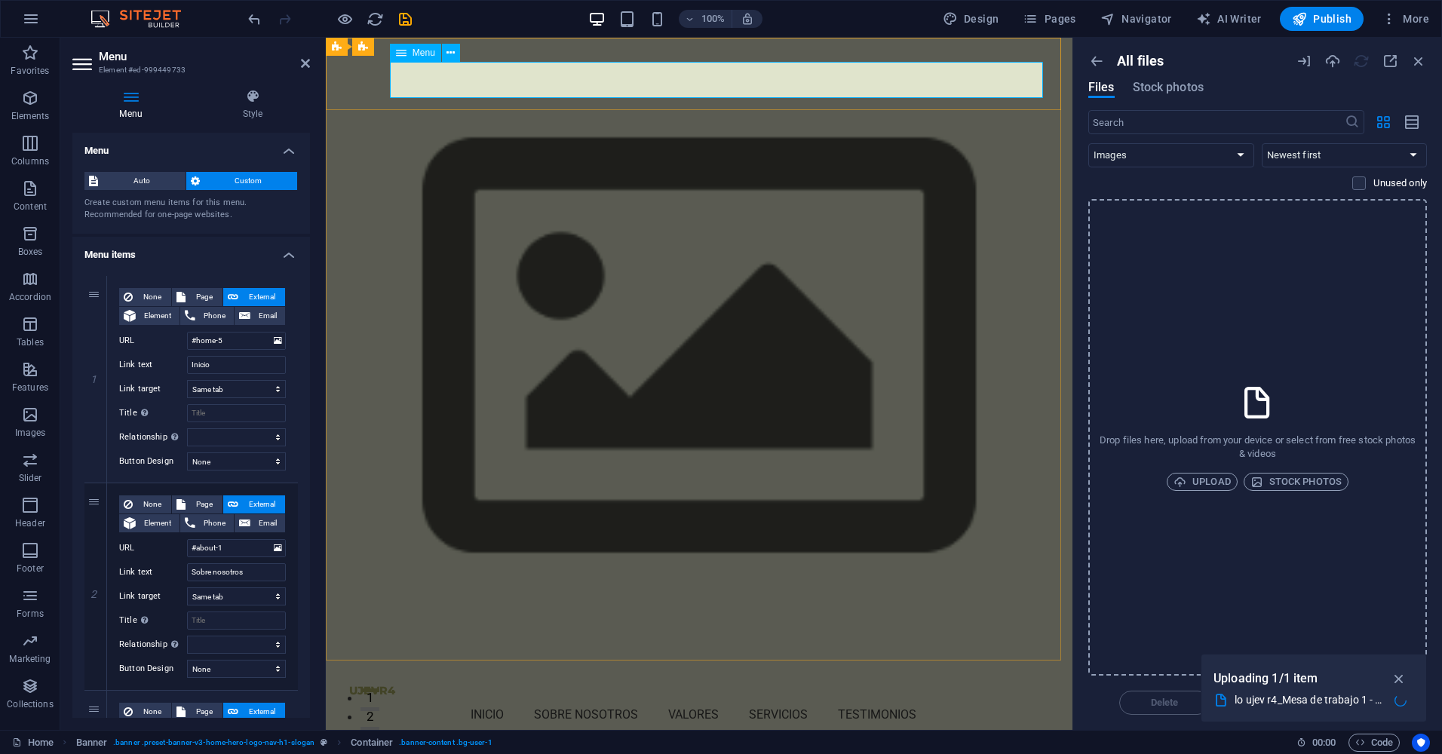
click at [566, 697] on nav "Inicio Sobre nosotros Valores Servicios Testimonios" at bounding box center [699, 715] width 700 height 36
click at [247, 114] on h4 "Style" at bounding box center [252, 105] width 115 height 32
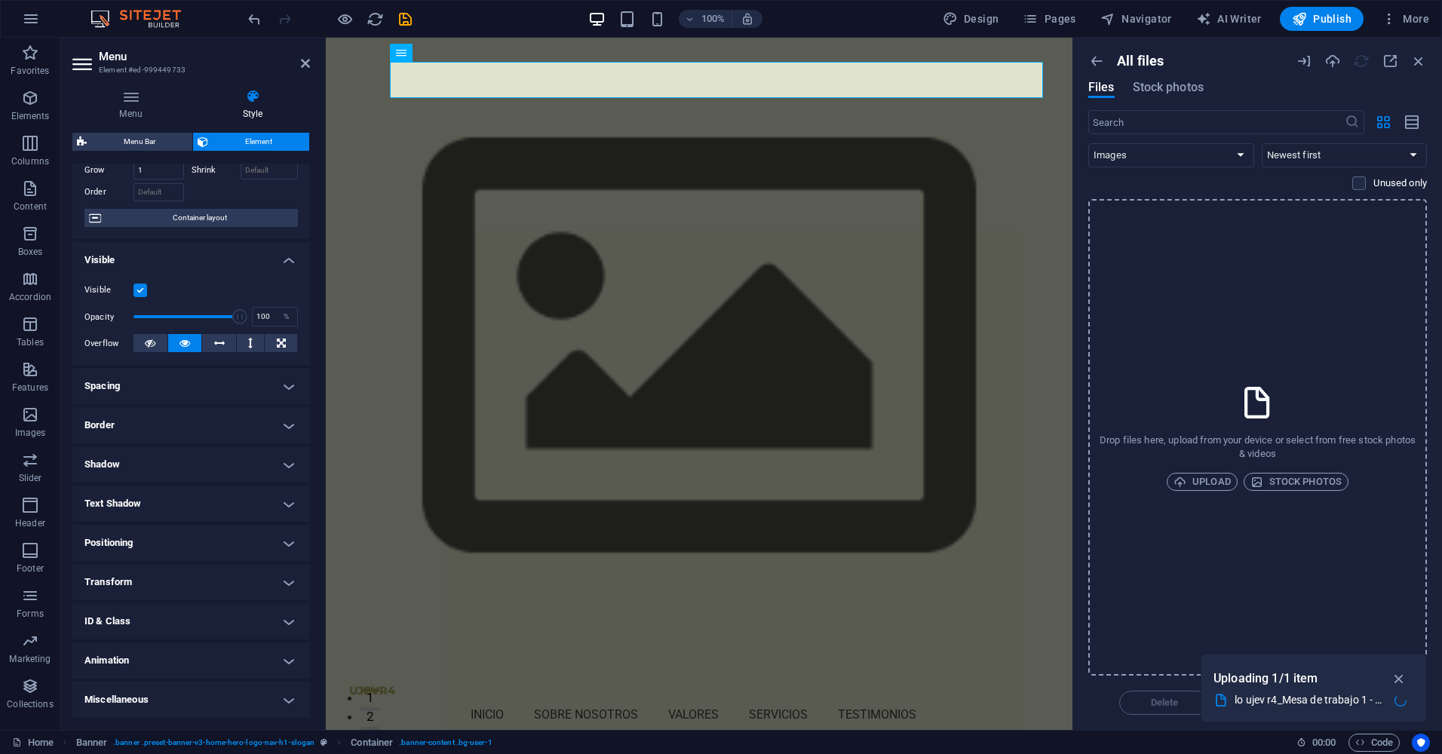
click at [265, 701] on h4 "Miscellaneous" at bounding box center [190, 700] width 237 height 36
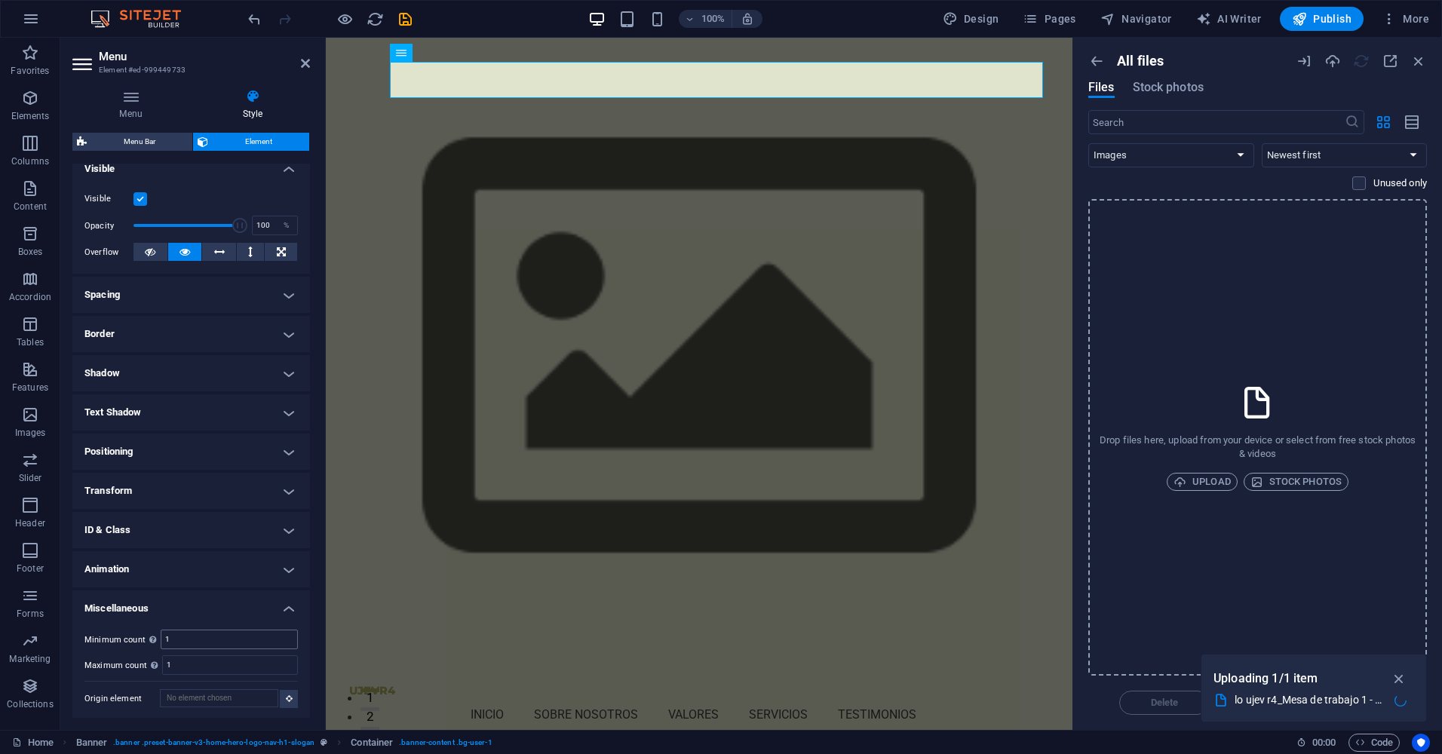
scroll to position [176, 0]
click at [292, 567] on h4 "Animation" at bounding box center [190, 567] width 237 height 36
click at [272, 526] on h4 "ID & Class" at bounding box center [190, 528] width 237 height 36
click at [276, 486] on h4 "Transform" at bounding box center [190, 488] width 237 height 36
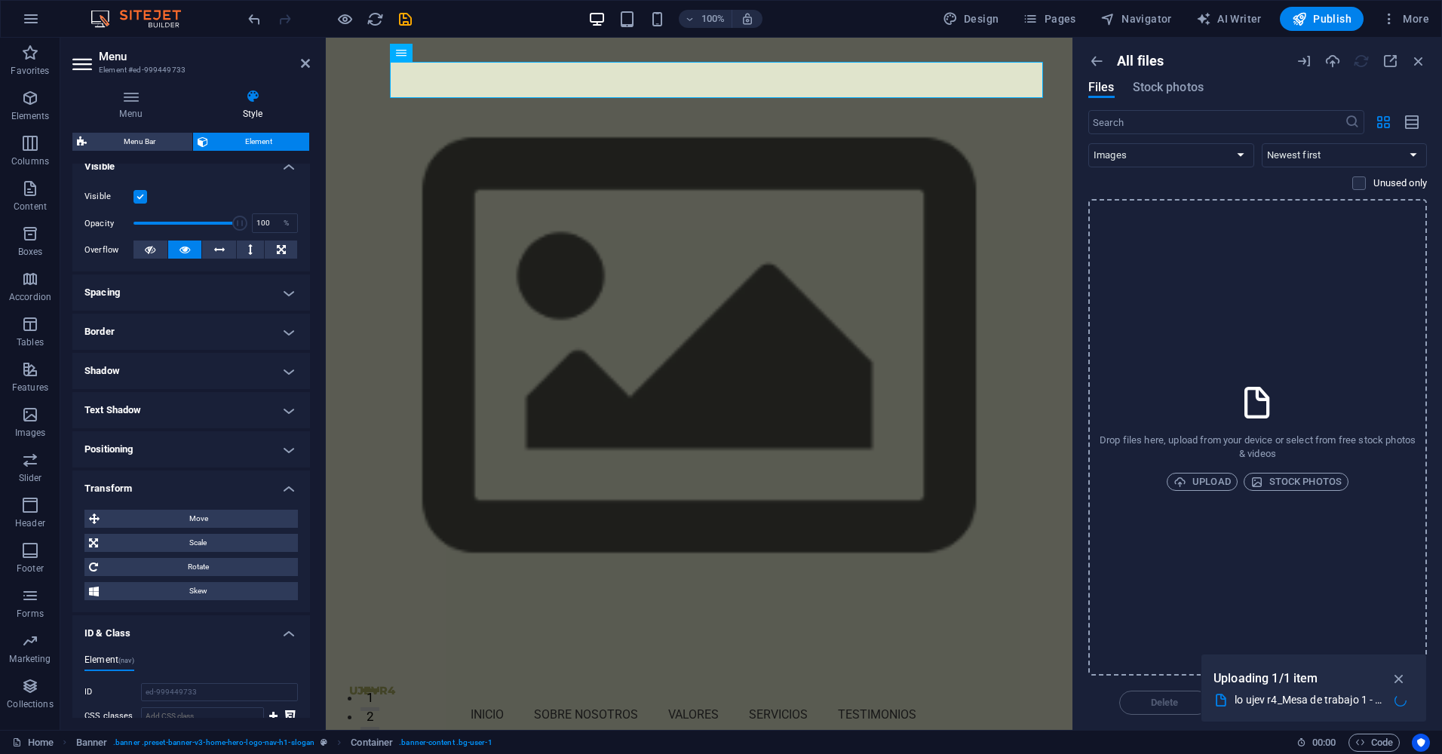
click at [286, 456] on h4 "Positioning" at bounding box center [190, 449] width 237 height 36
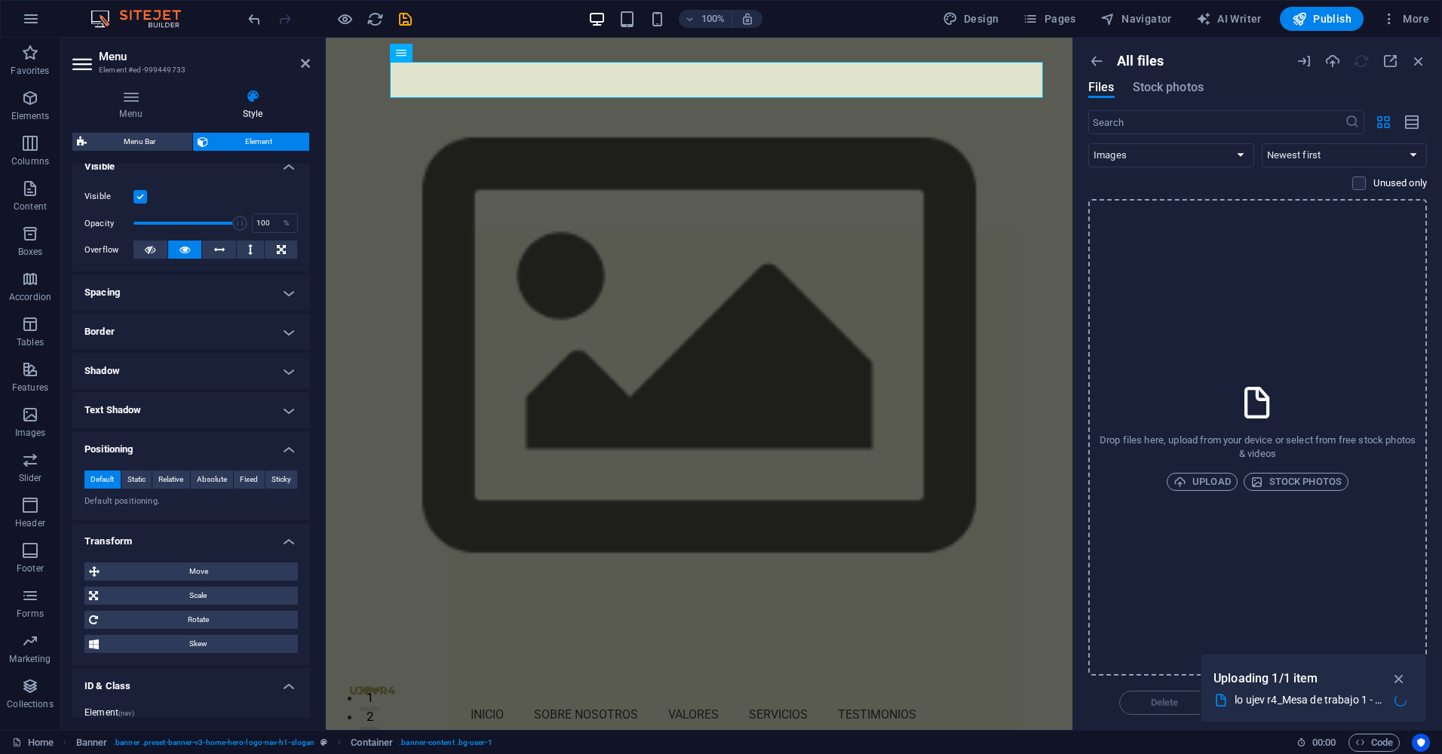
click at [293, 428] on h4 "Text Shadow" at bounding box center [190, 410] width 237 height 36
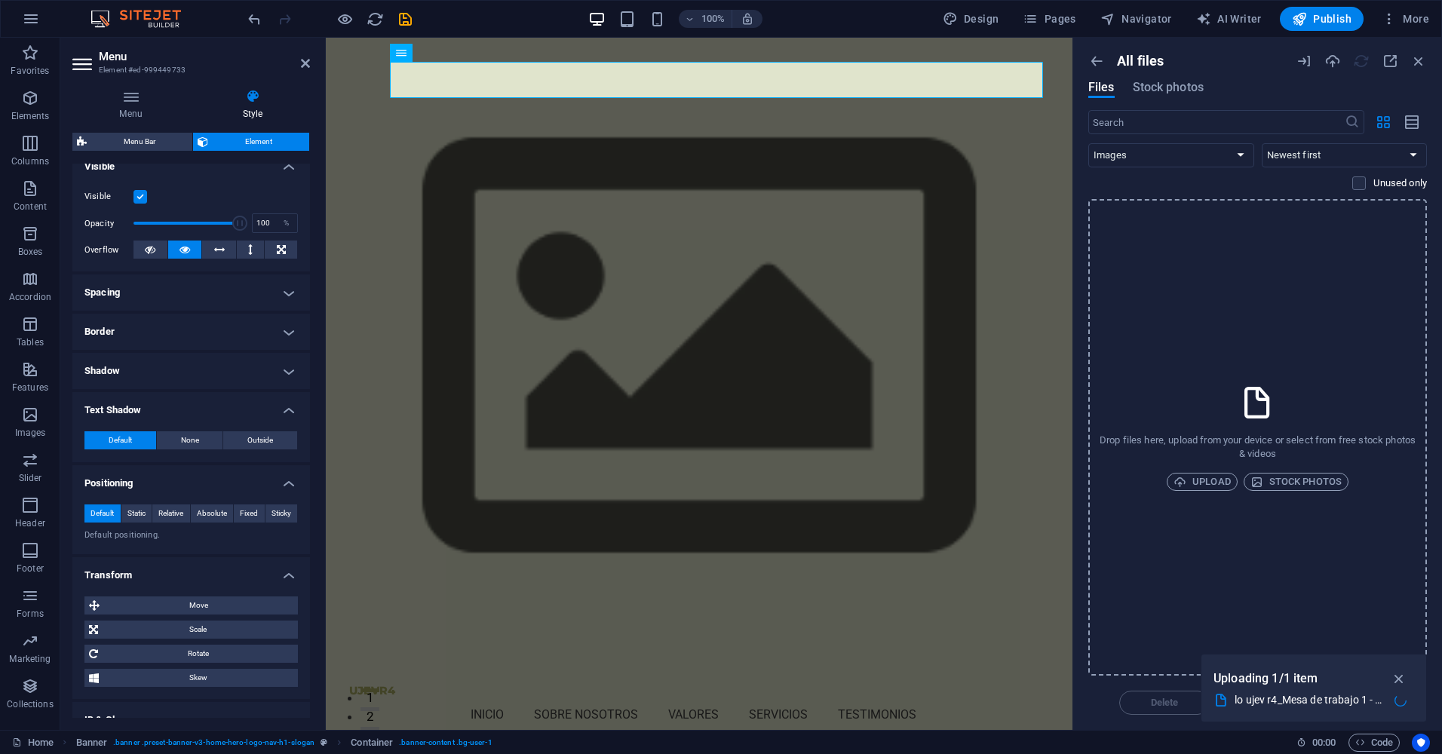
click at [289, 378] on h4 "Shadow" at bounding box center [190, 371] width 237 height 36
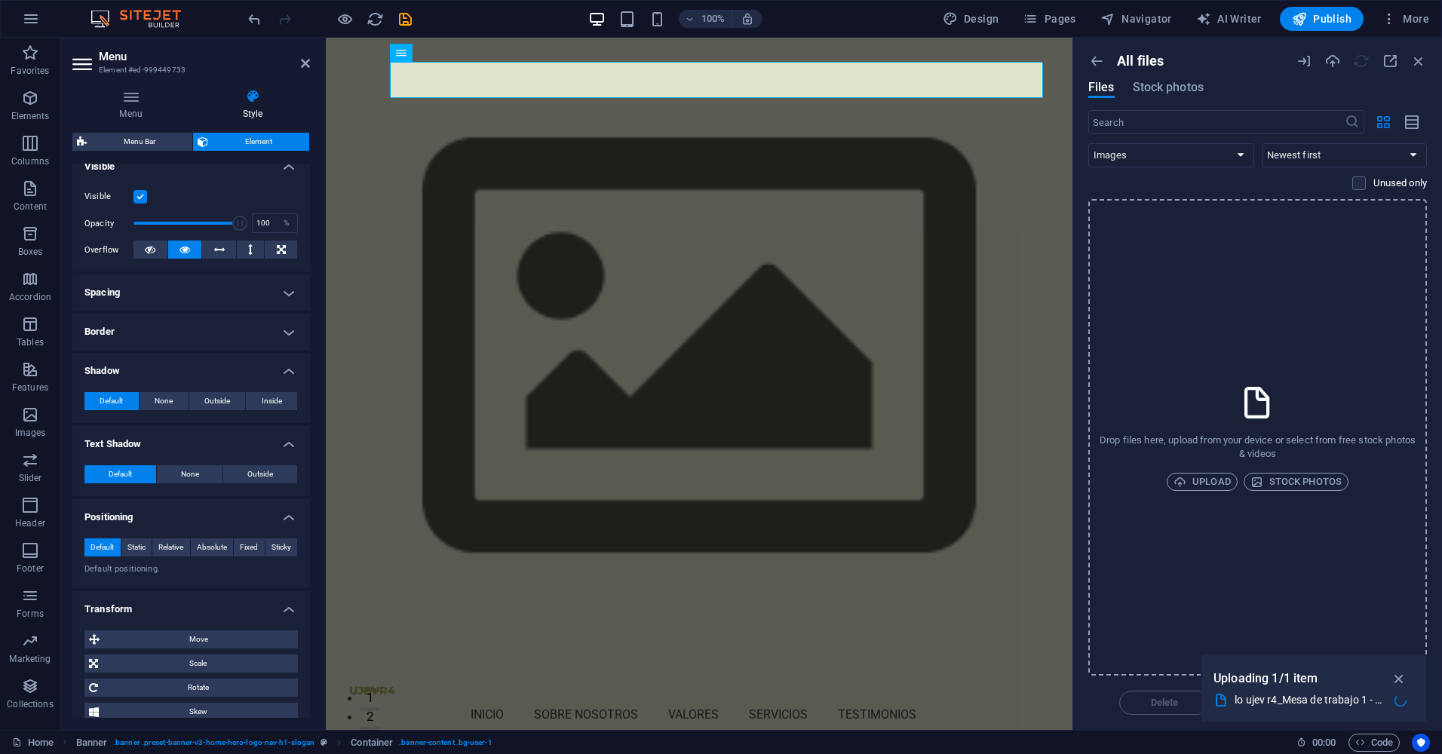
click at [289, 345] on h4 "Border" at bounding box center [190, 332] width 237 height 36
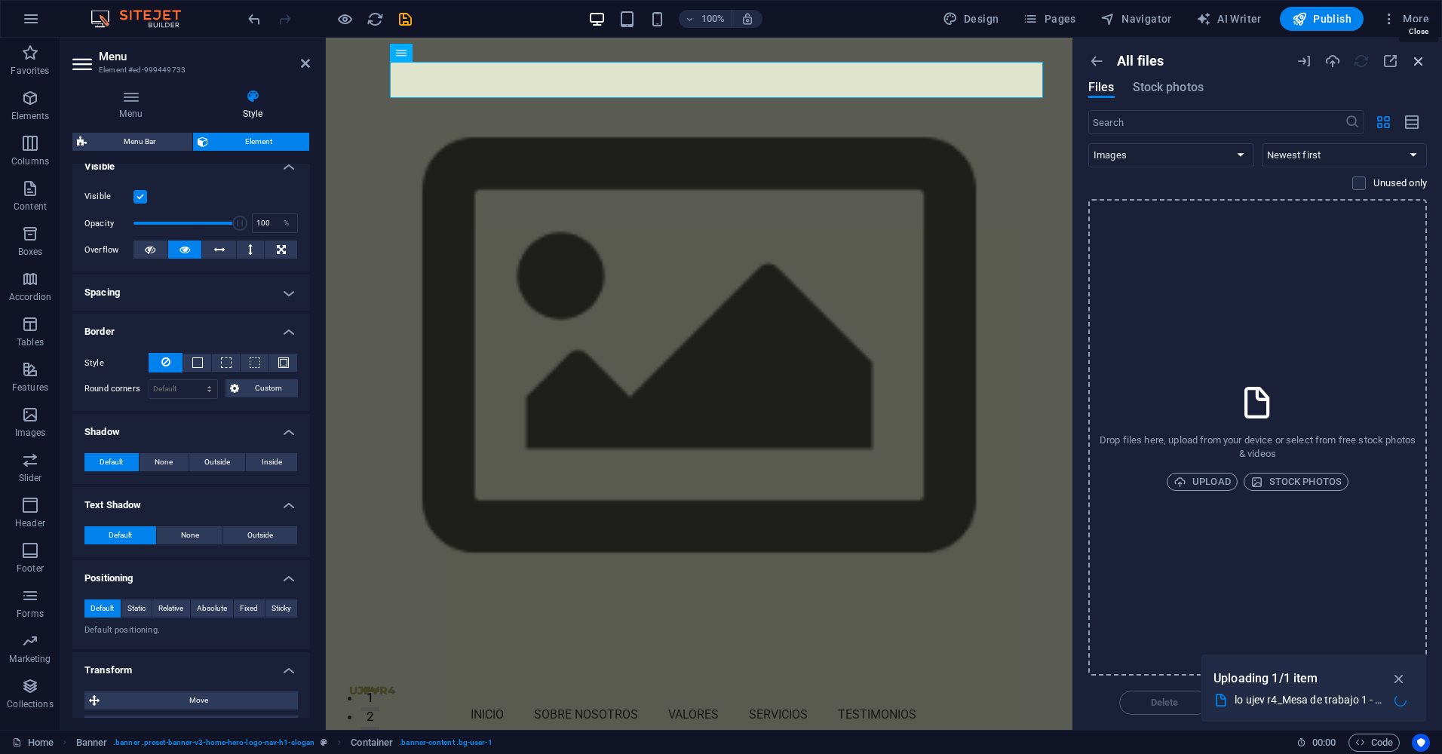
click at [1417, 57] on icon "button" at bounding box center [1418, 61] width 17 height 17
click at [1417, 58] on icon "button" at bounding box center [1418, 61] width 17 height 17
click at [1398, 672] on icon "button" at bounding box center [1398, 678] width 17 height 17
click at [1273, 486] on span "Stock photos" at bounding box center [1295, 482] width 91 height 18
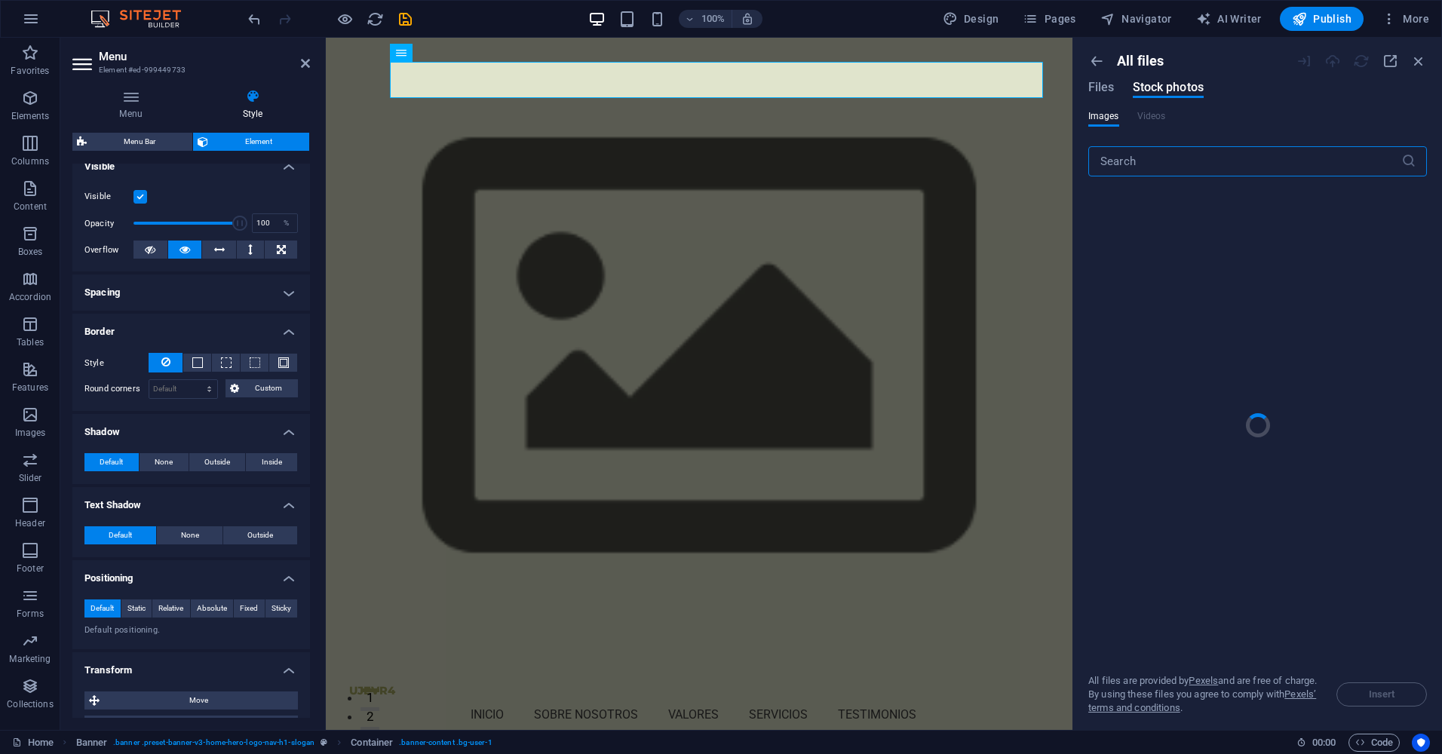
click at [1085, 84] on div "All files Files Stock photos Images Videos ​ All files are provided by Pexels a…" at bounding box center [1257, 384] width 369 height 692
click at [1098, 87] on span "Files" at bounding box center [1101, 87] width 26 height 18
select select "image"
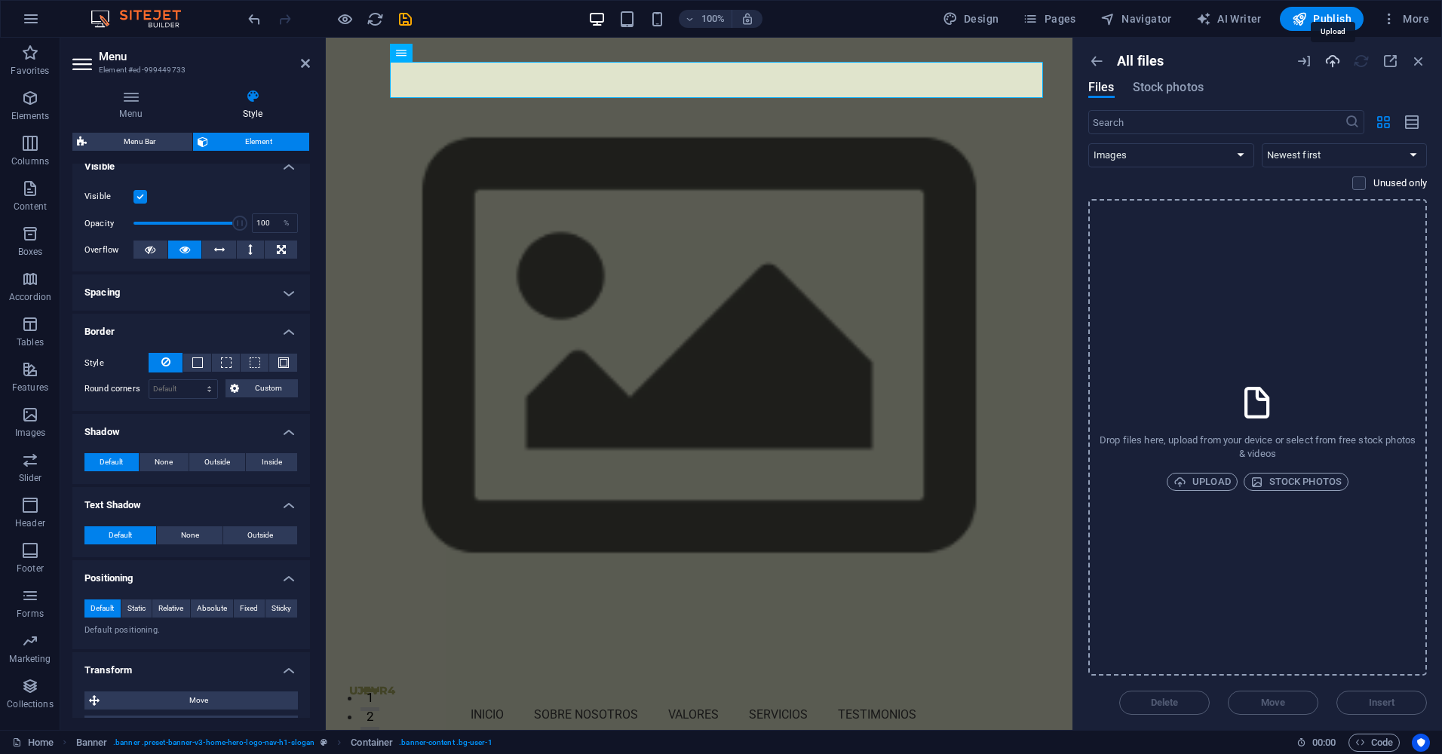
click at [1328, 66] on icon "button" at bounding box center [1332, 61] width 17 height 17
click at [1396, 57] on icon "button" at bounding box center [1389, 61] width 17 height 17
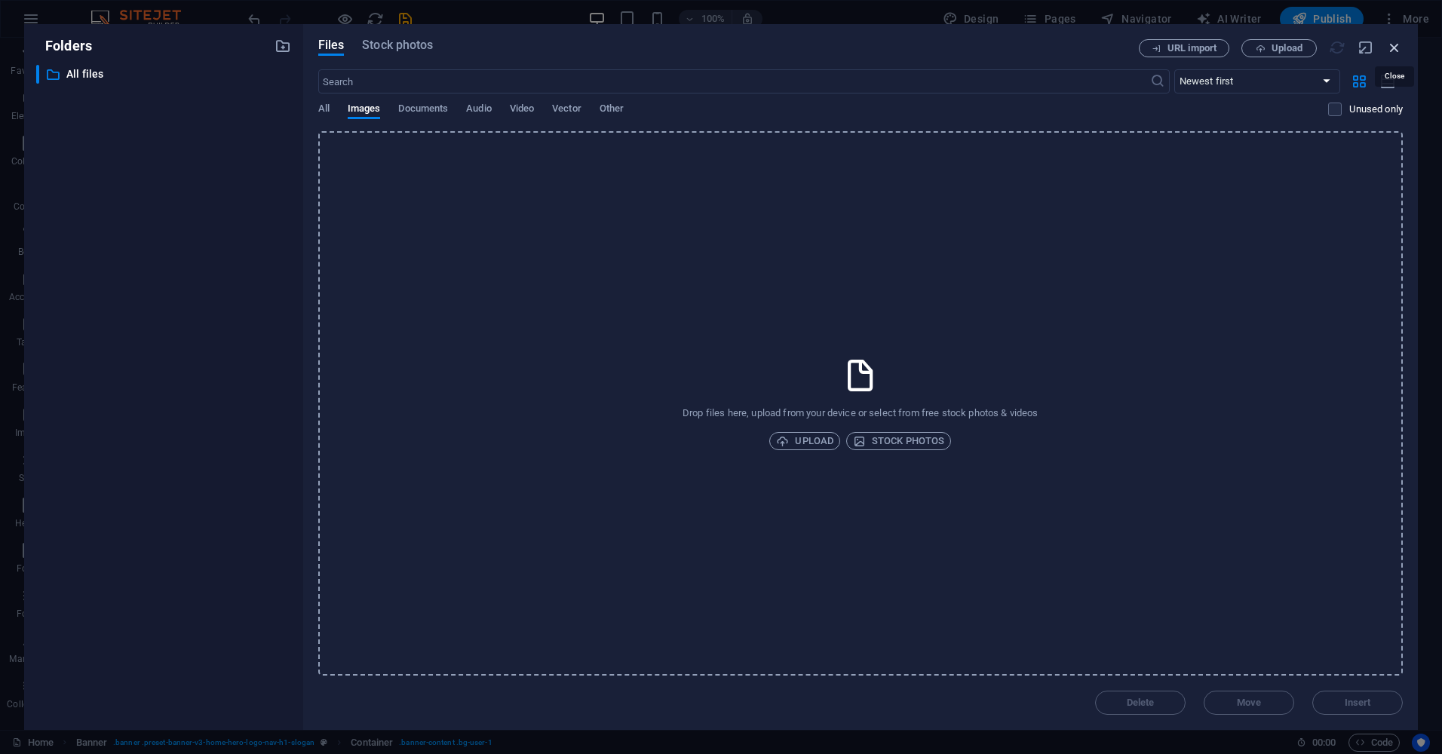
click at [1399, 42] on icon "button" at bounding box center [1394, 47] width 17 height 17
select select "image"
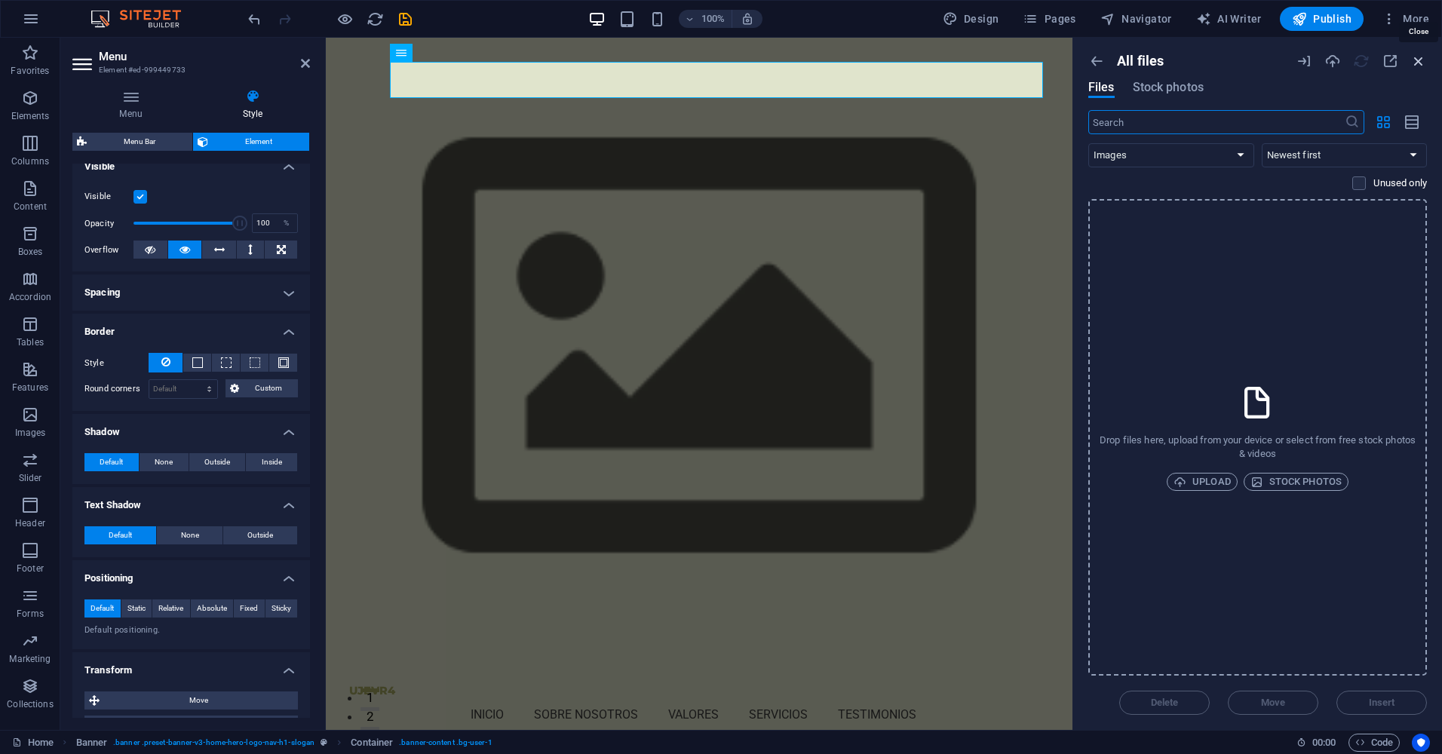
click at [1416, 57] on icon "button" at bounding box center [1418, 61] width 17 height 17
click at [762, 697] on nav "Inicio Sobre nosotros Valores Servicios Testimonios" at bounding box center [699, 715] width 700 height 36
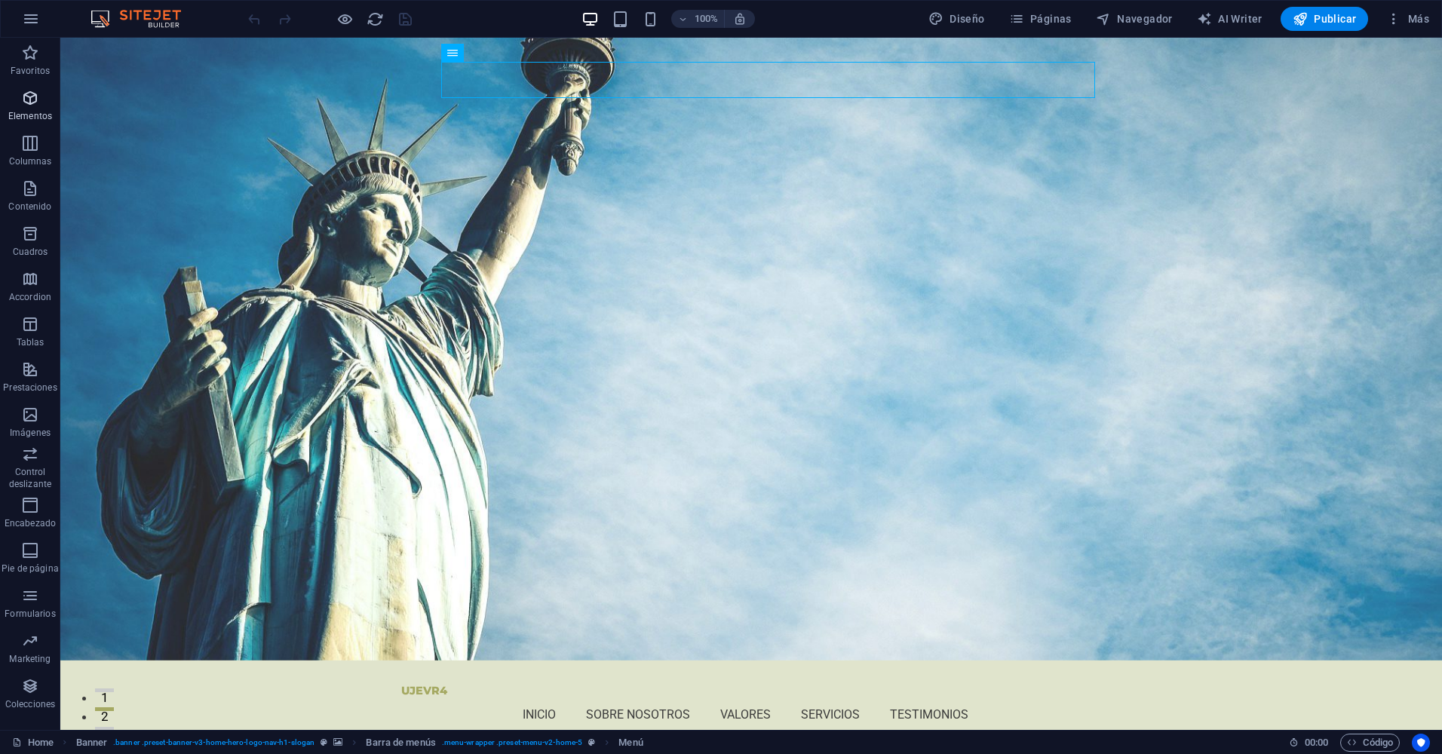
click at [33, 109] on span "Elementos" at bounding box center [30, 107] width 60 height 36
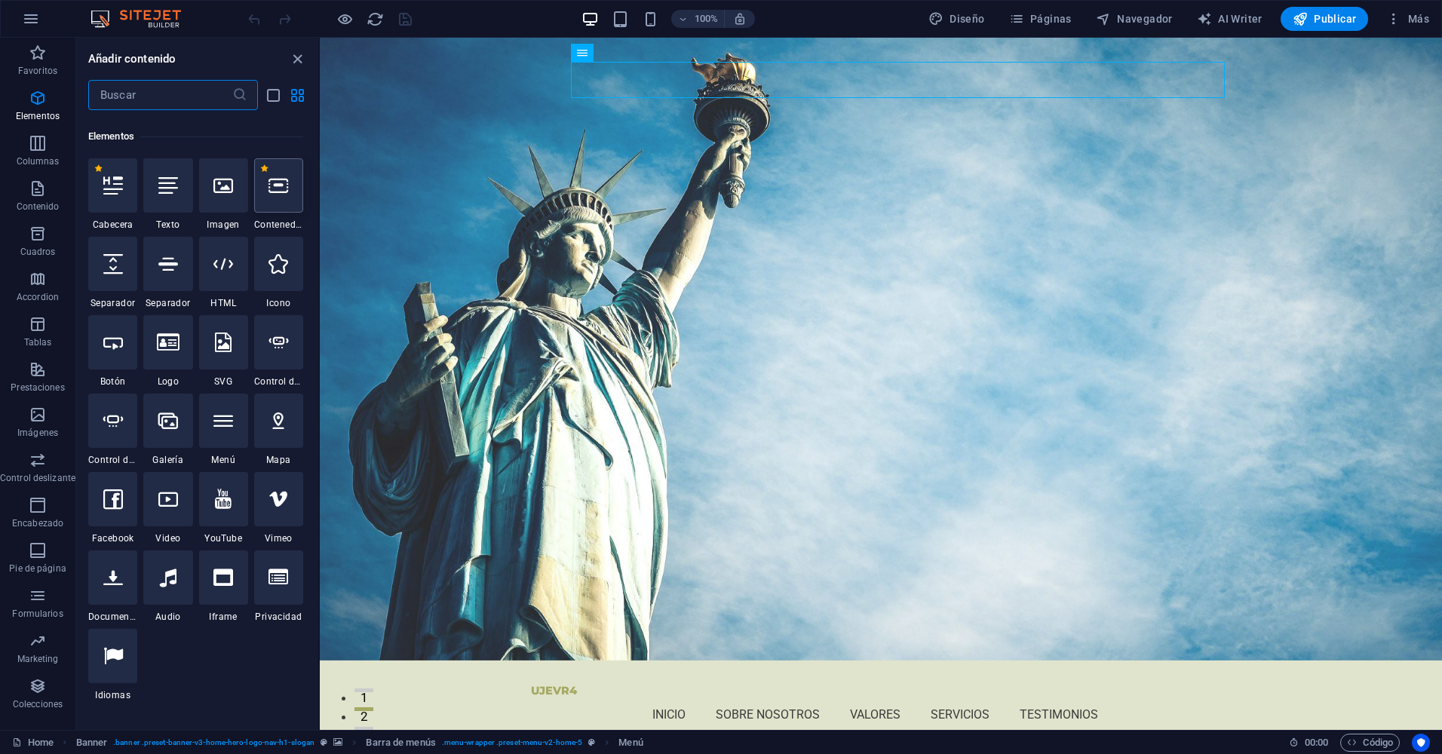
scroll to position [284, 0]
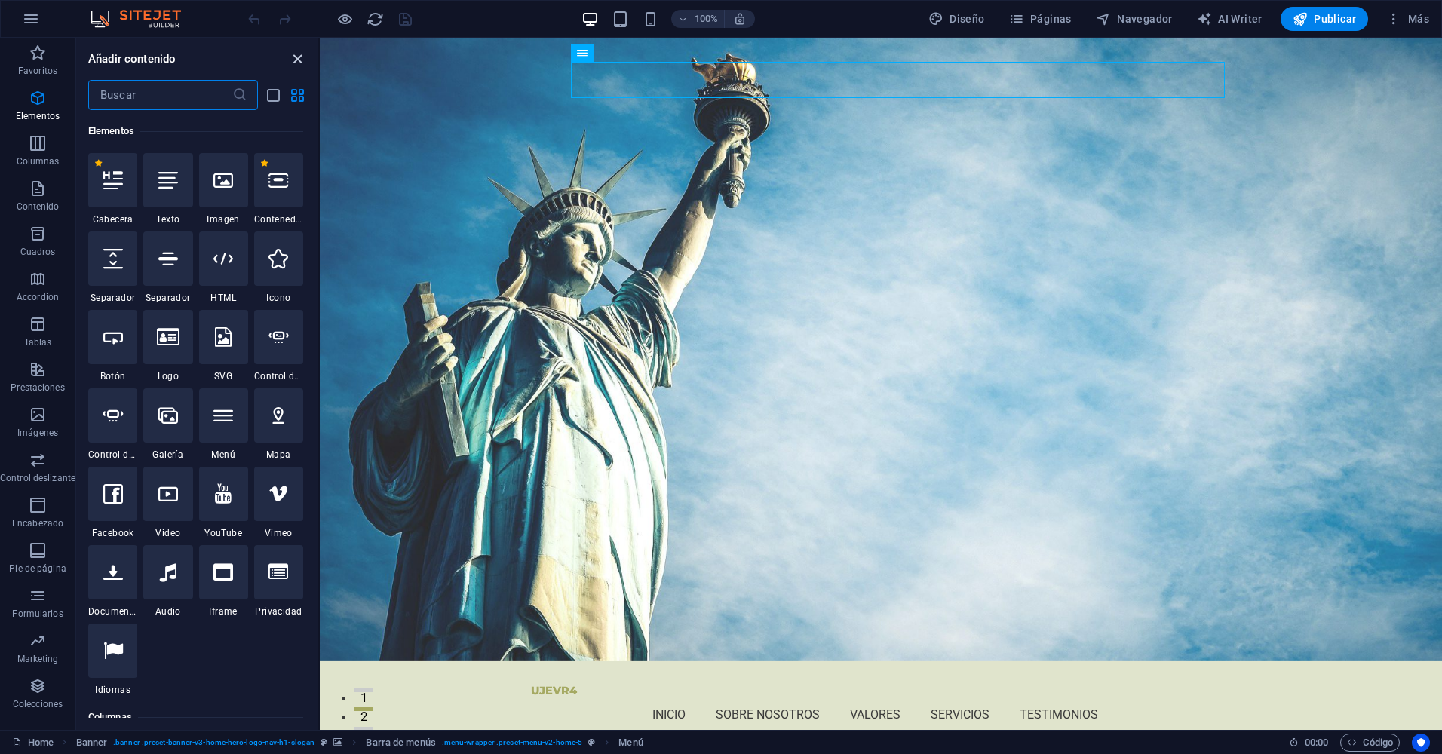
click at [300, 57] on icon "close panel" at bounding box center [297, 59] width 17 height 17
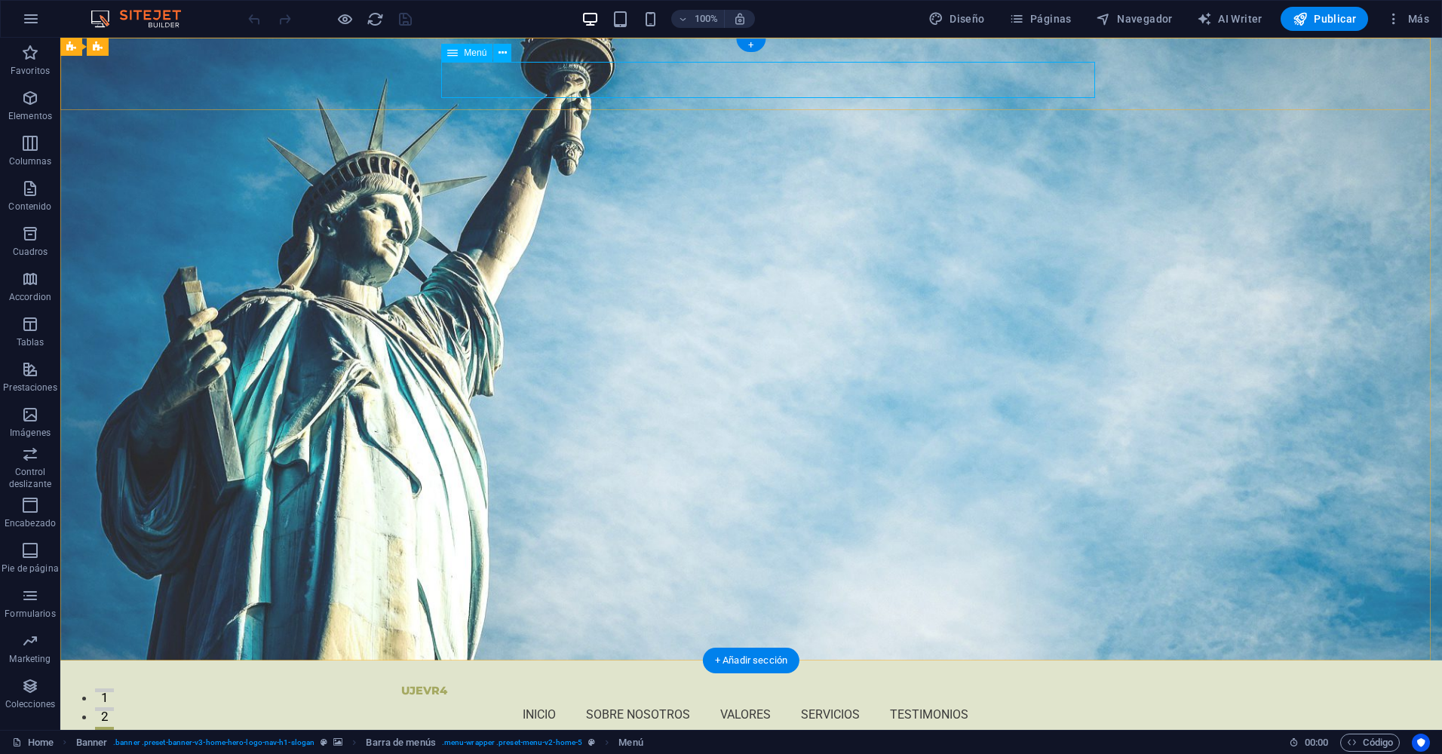
click at [758, 697] on nav "Inicio Sobre nosotros Valores Servicios Testimonios" at bounding box center [751, 715] width 700 height 36
select select
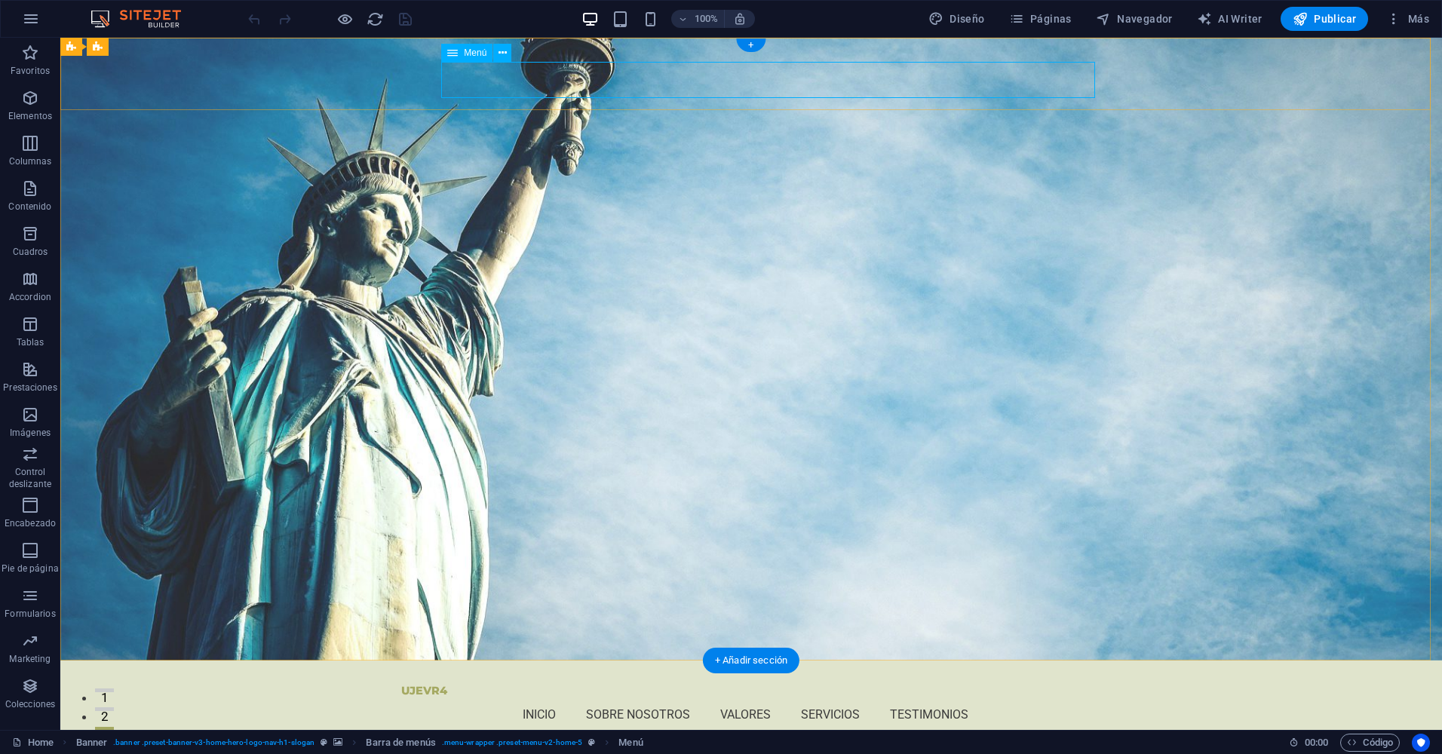
select select
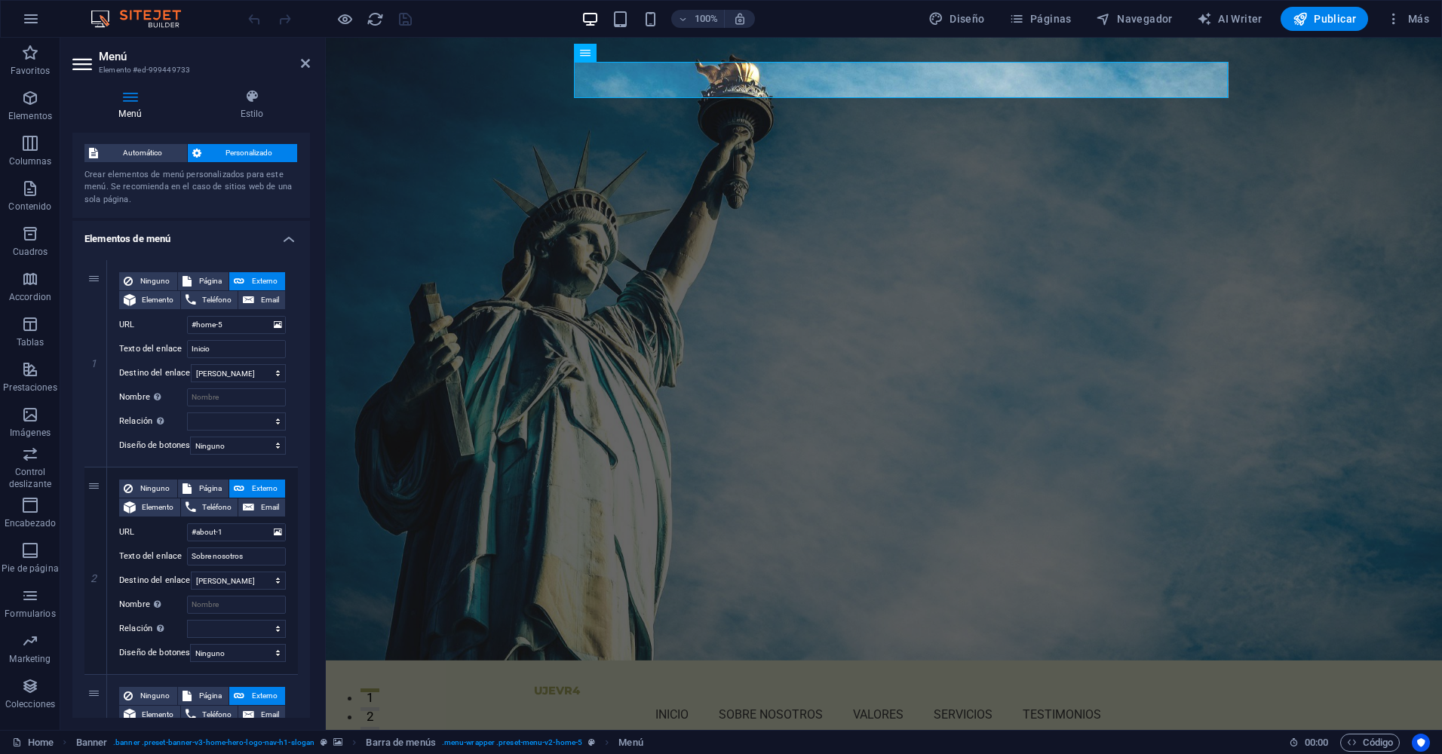
scroll to position [0, 0]
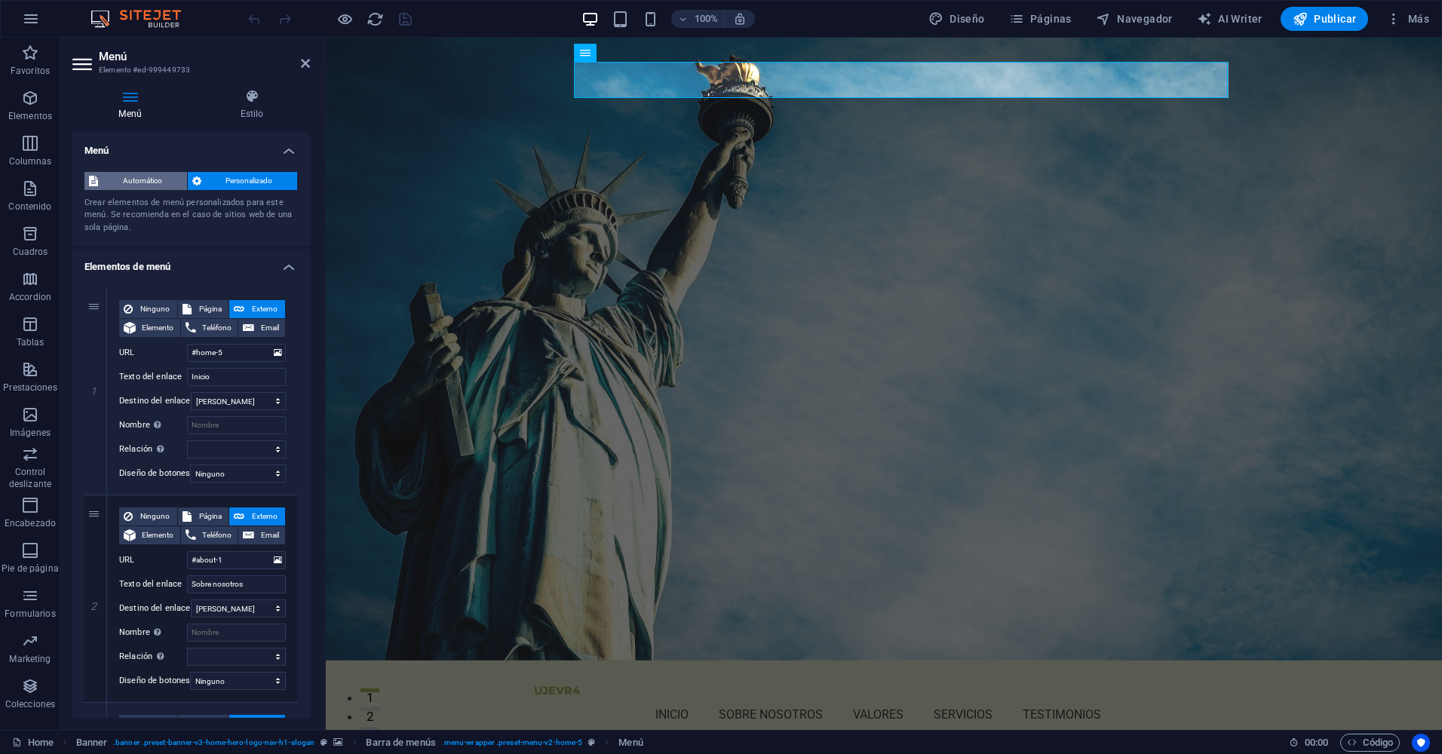
click at [156, 180] on span "Automático" at bounding box center [143, 181] width 80 height 18
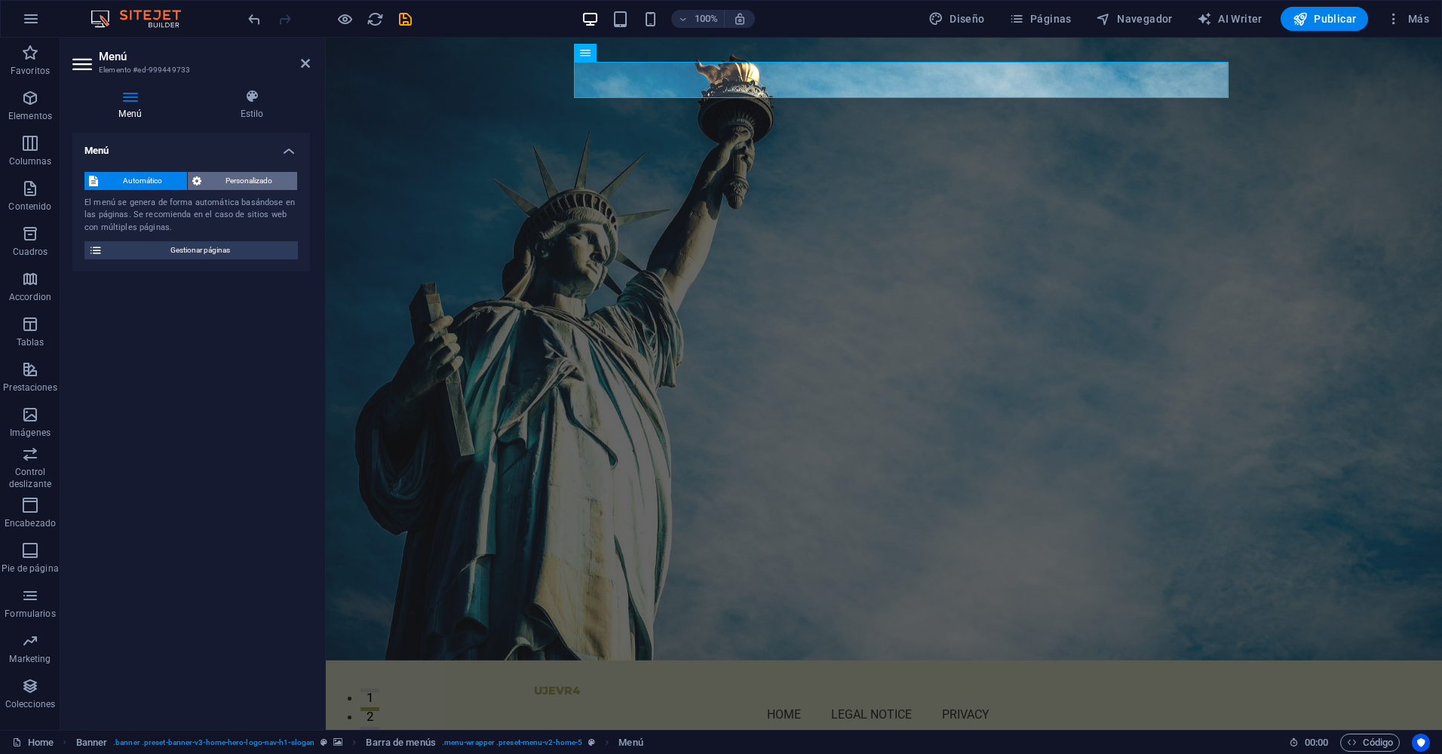
click at [235, 185] on span "Personalizado" at bounding box center [249, 181] width 87 height 18
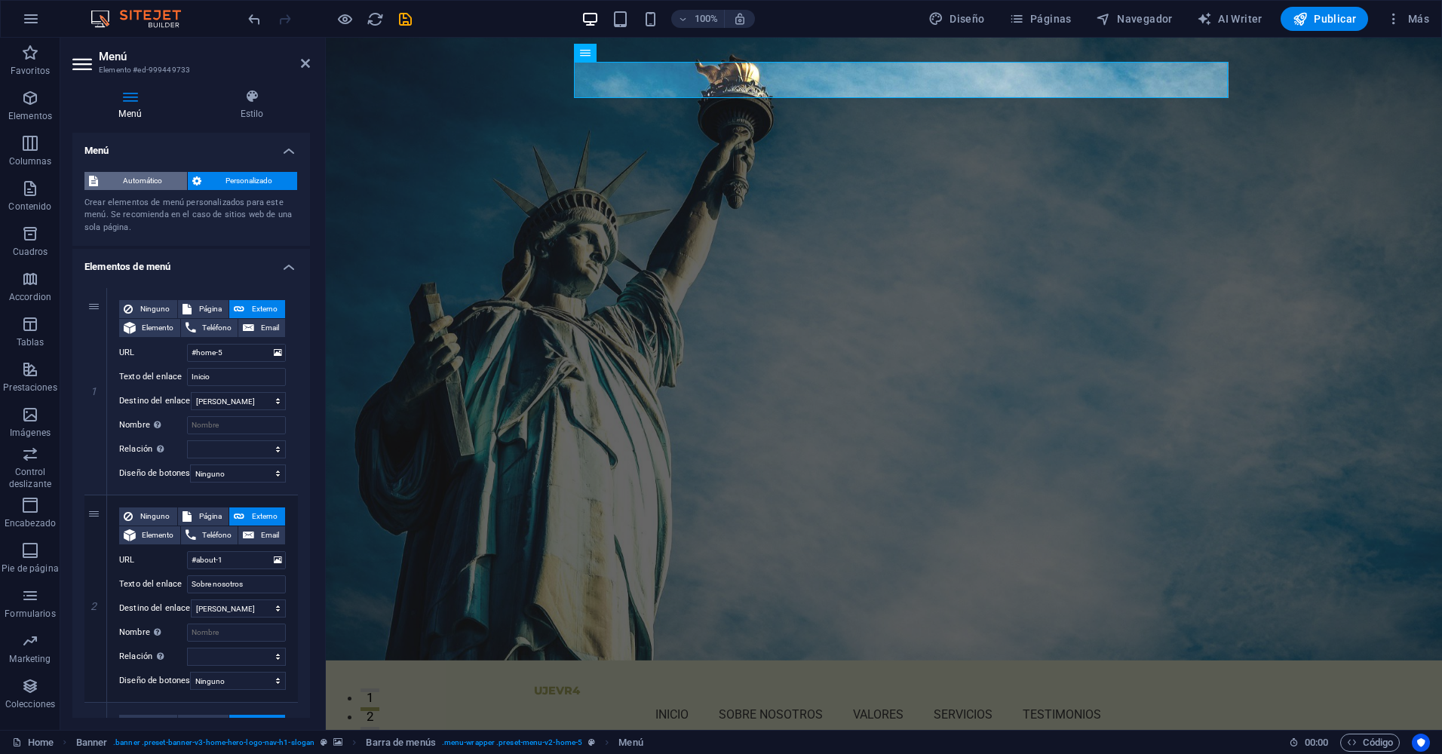
click at [140, 186] on span "Automático" at bounding box center [143, 181] width 80 height 18
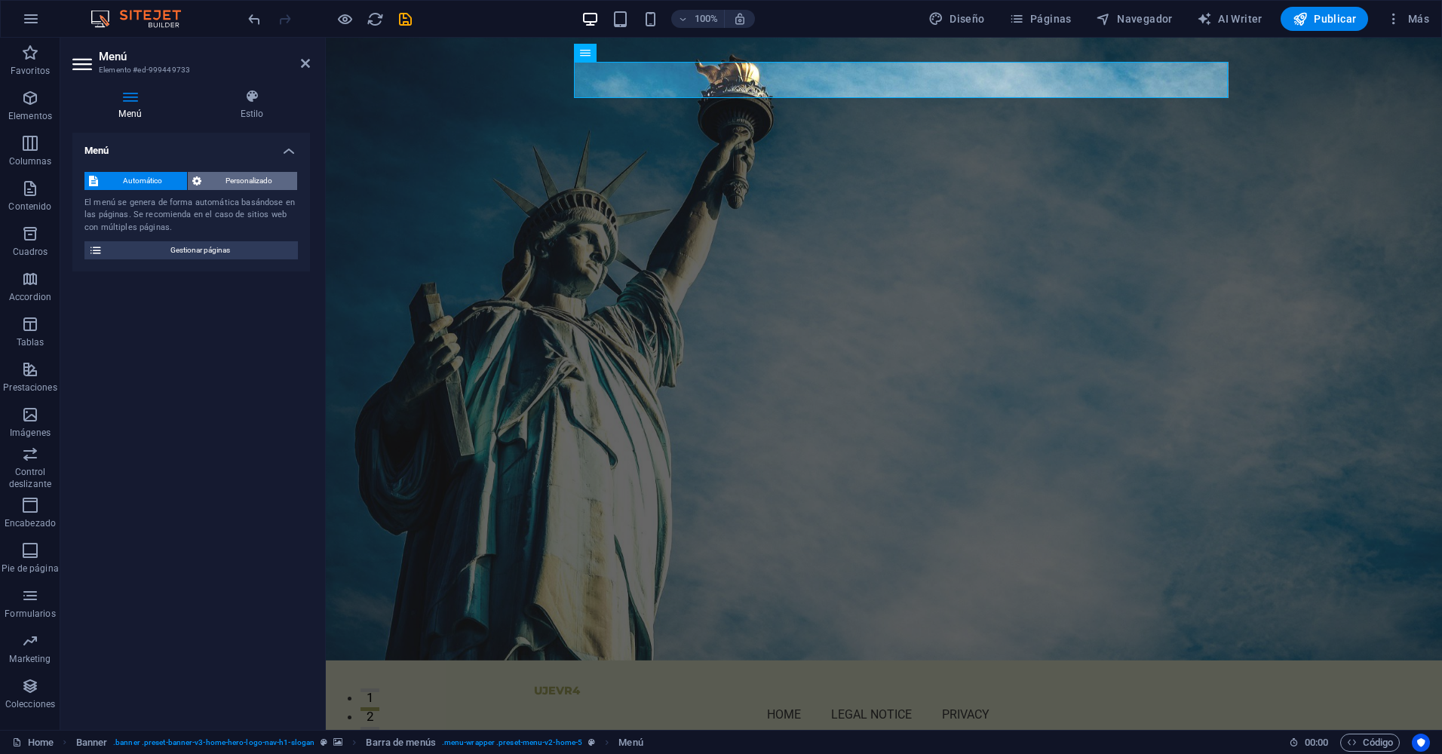
click at [224, 188] on span "Personalizado" at bounding box center [249, 181] width 87 height 18
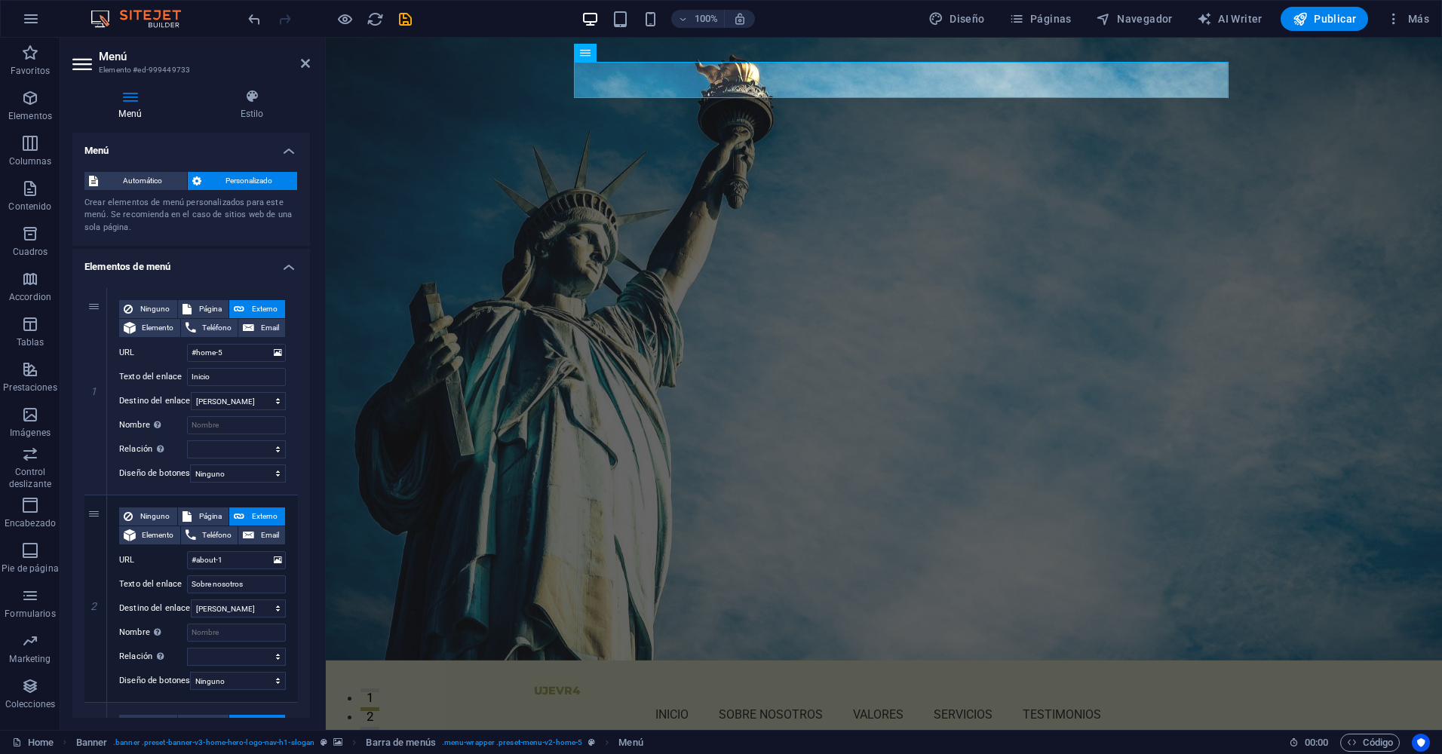
click at [279, 263] on h4 "Elementos de menú" at bounding box center [190, 262] width 237 height 27
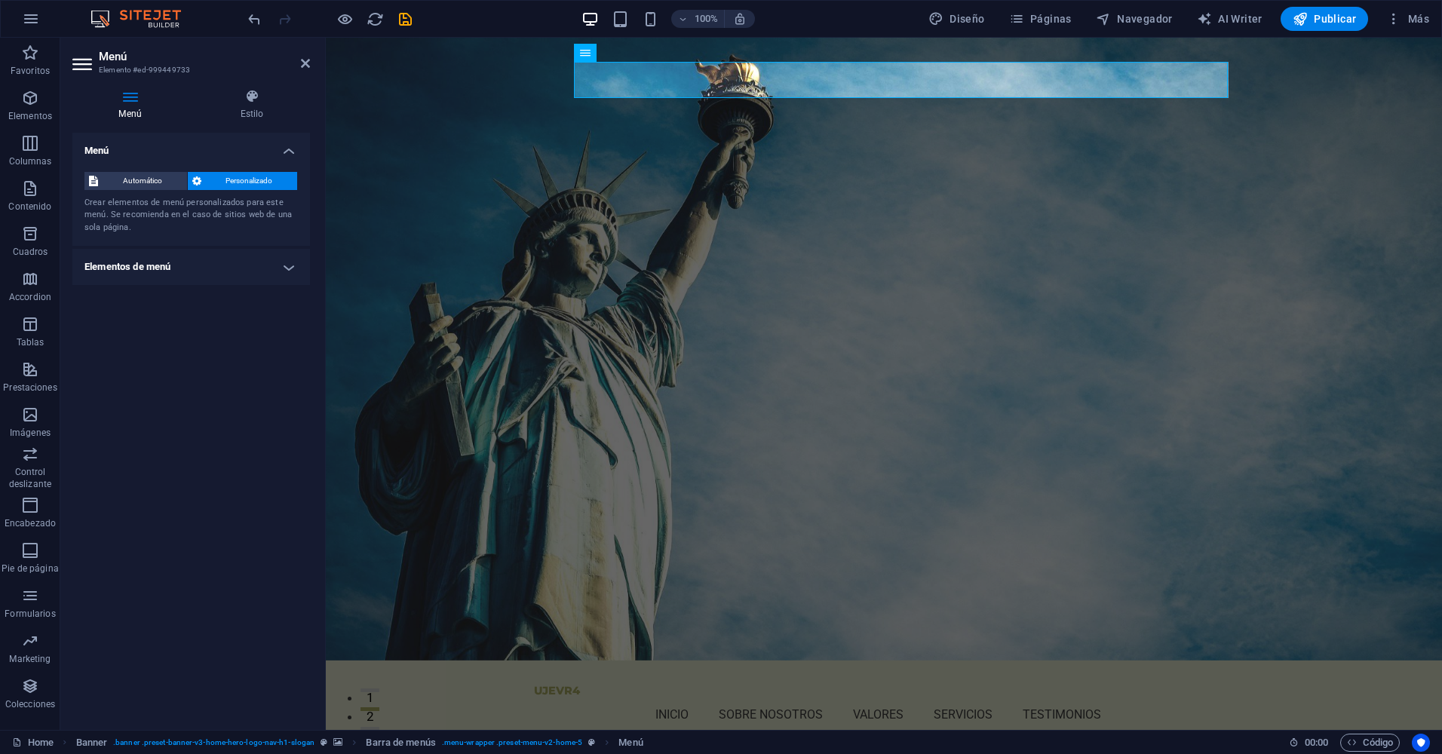
click at [279, 263] on h4 "Elementos de menú" at bounding box center [190, 267] width 237 height 36
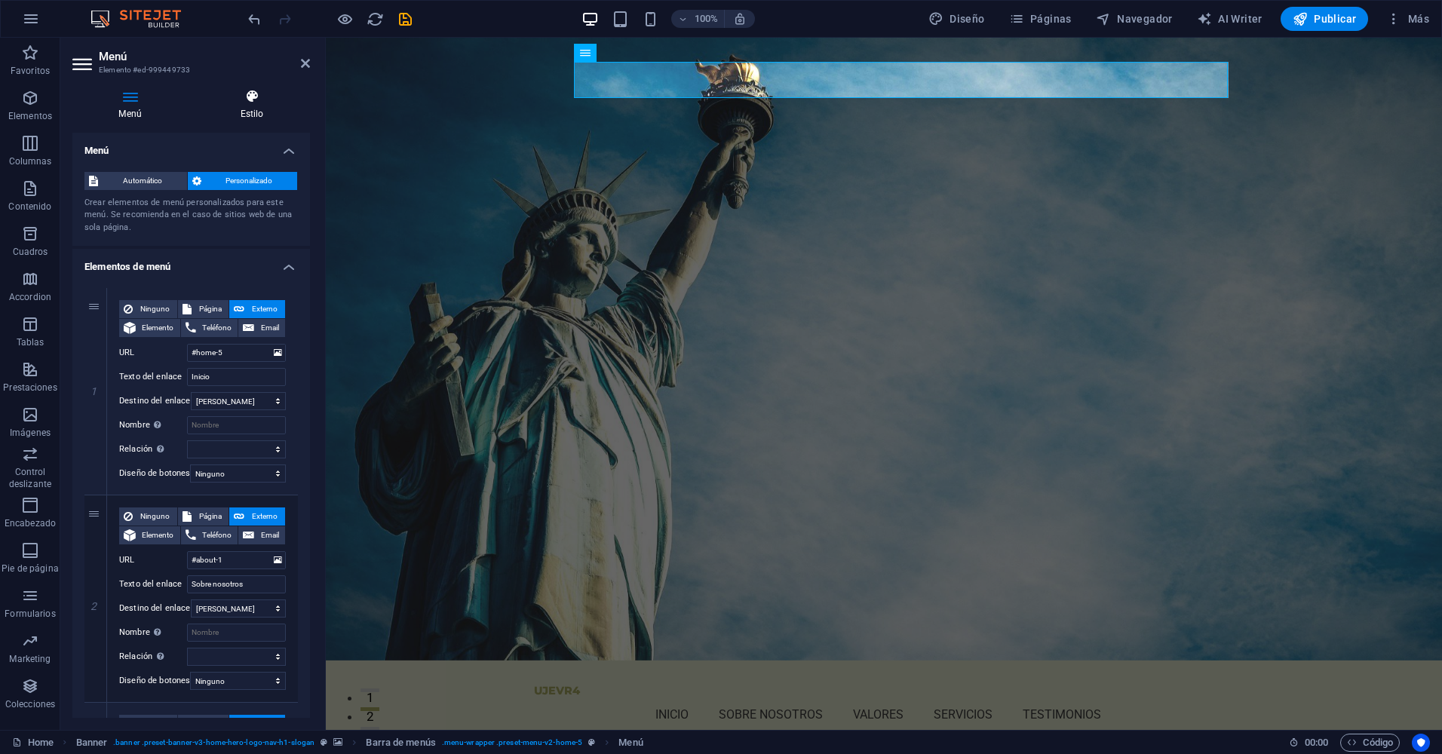
click at [250, 106] on h4 "Estilo" at bounding box center [252, 105] width 116 height 32
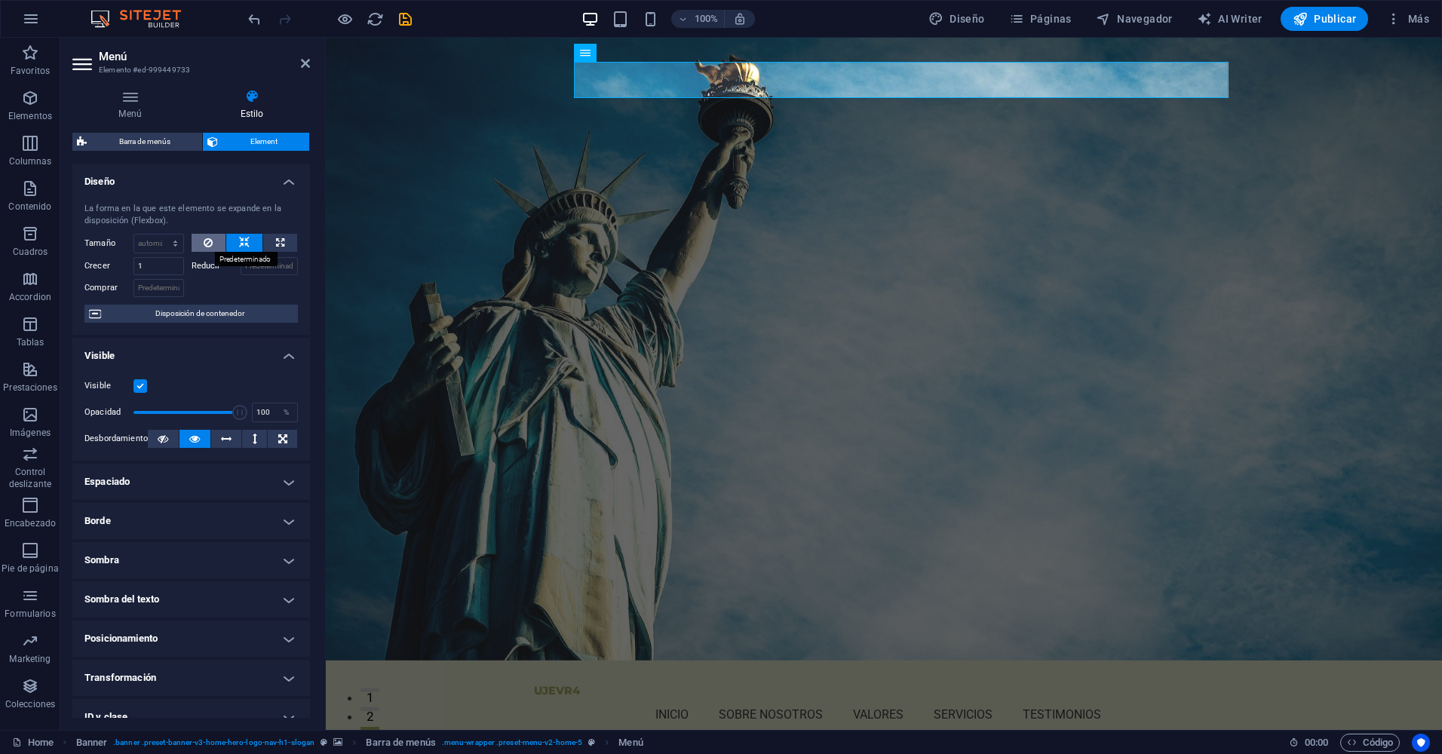
click at [207, 237] on icon at bounding box center [208, 243] width 9 height 18
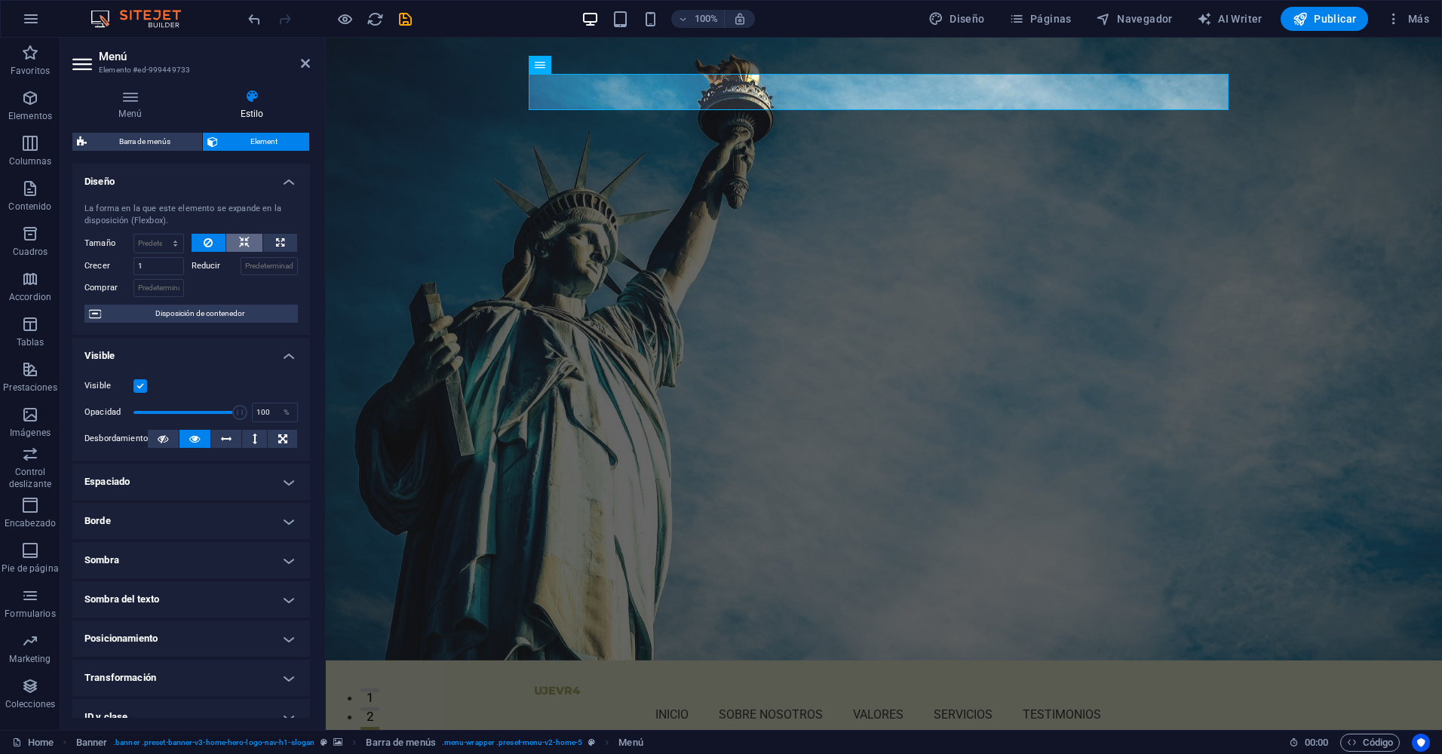
click at [231, 241] on button at bounding box center [244, 243] width 36 height 18
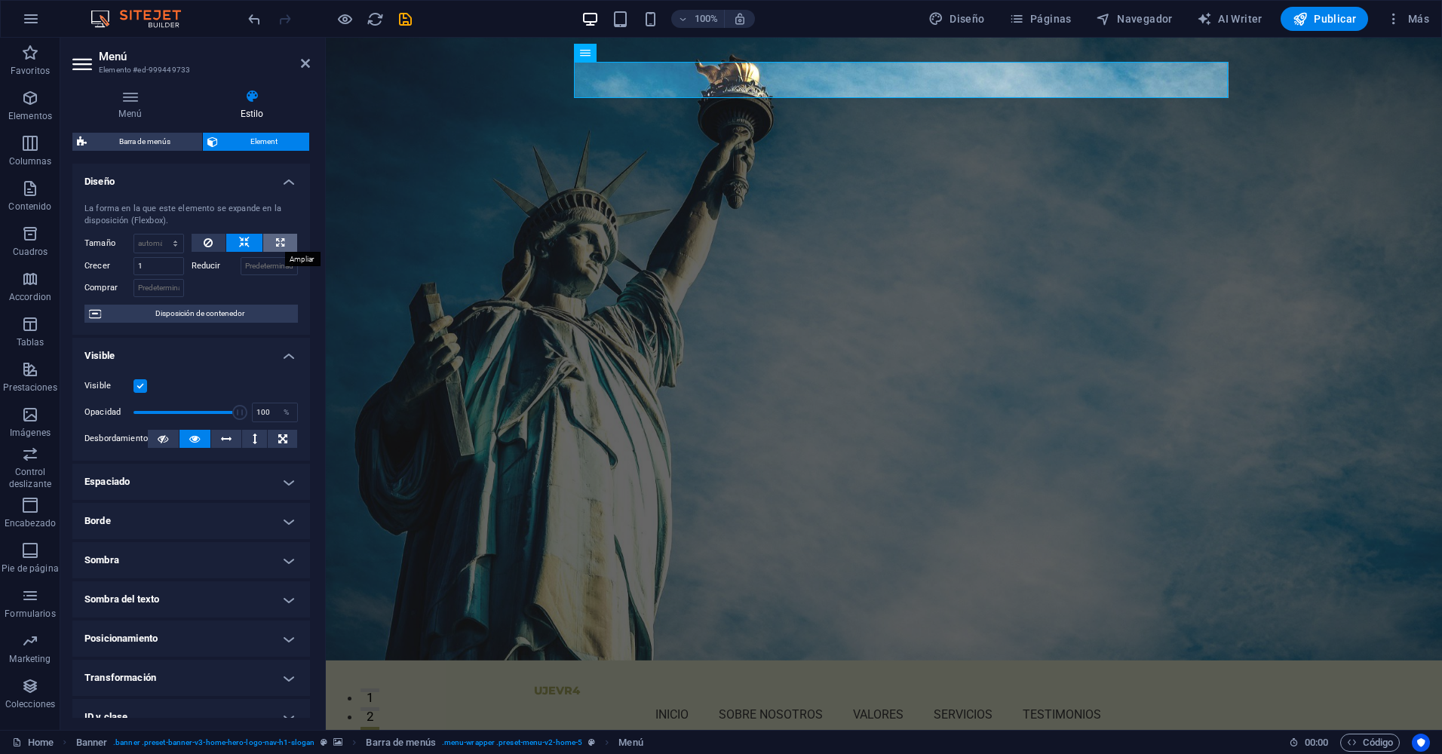
click at [269, 245] on button at bounding box center [280, 243] width 34 height 18
type input "100"
select select "%"
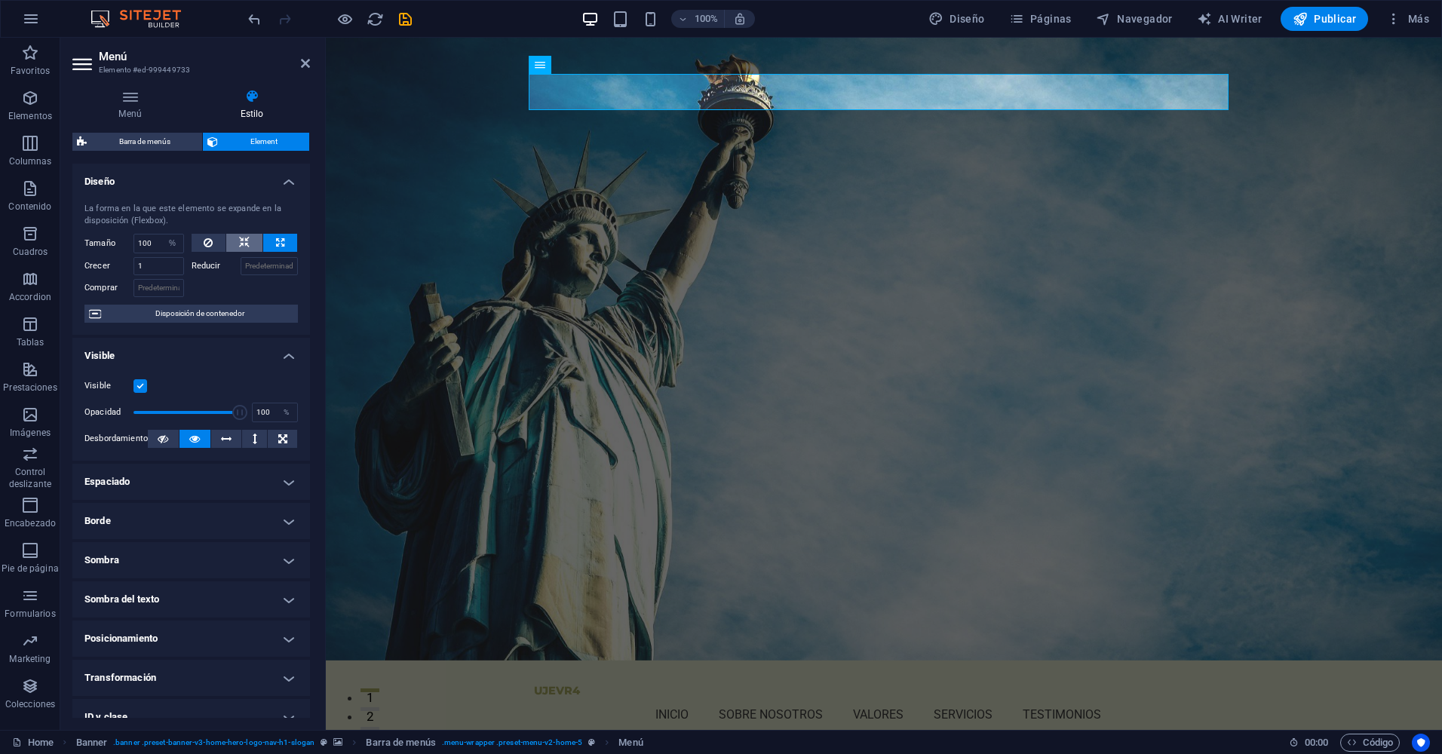
click at [234, 239] on button at bounding box center [244, 243] width 36 height 18
select select "DISABLED_OPTION_VALUE"
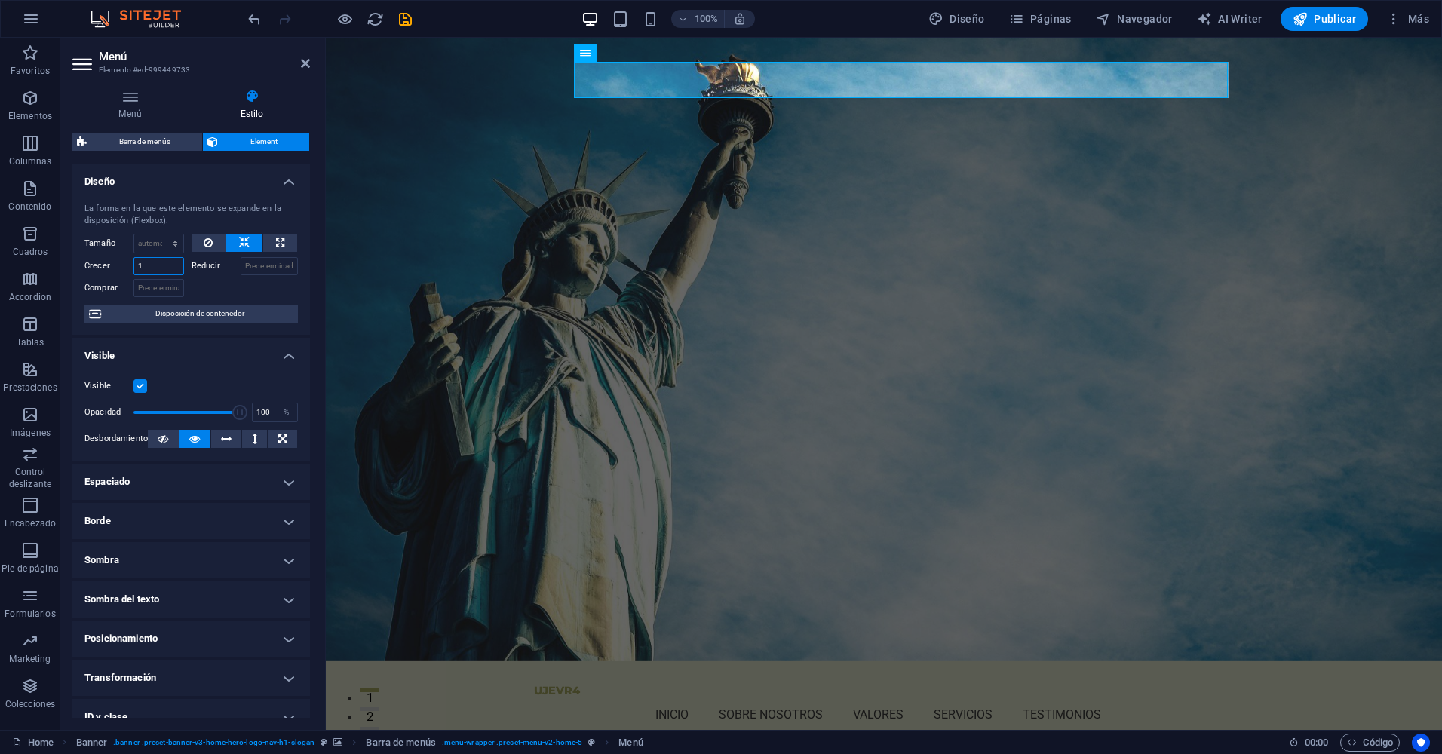
click at [152, 269] on input "1" at bounding box center [158, 266] width 51 height 18
type input "2"
click at [154, 277] on div "Comprar" at bounding box center [137, 286] width 107 height 22
click at [155, 268] on input "2" at bounding box center [158, 266] width 51 height 18
type input "1"
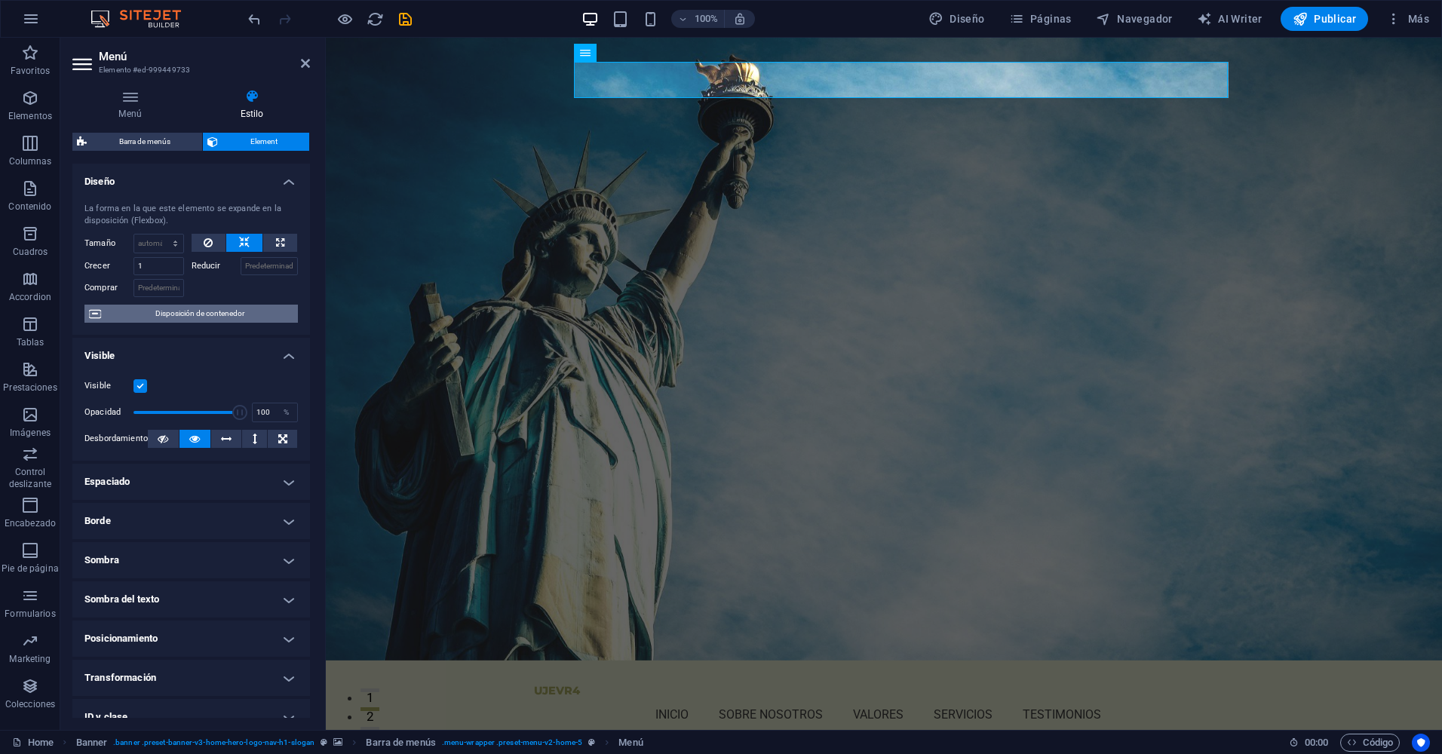
click at [215, 311] on span "Disposición de contenedor" at bounding box center [200, 314] width 188 height 18
select select "rem"
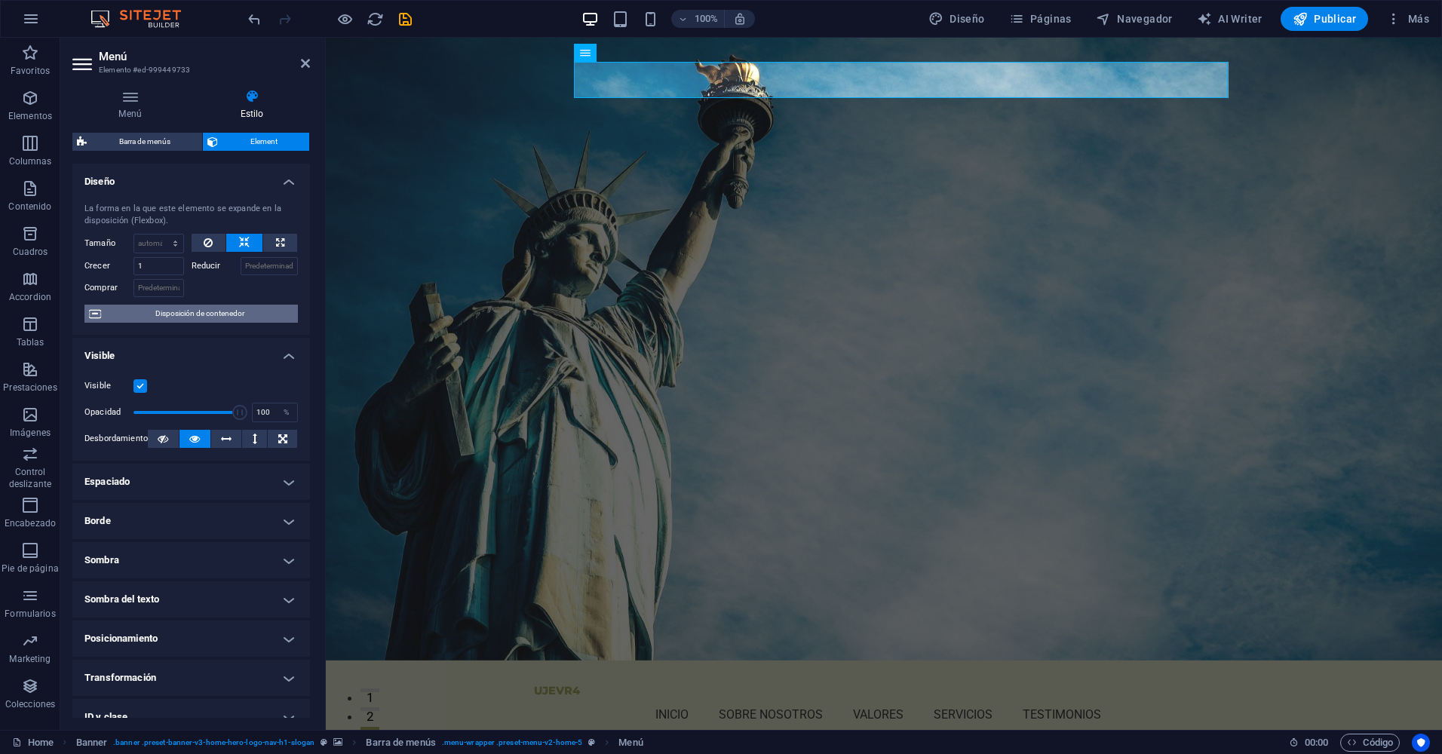
select select "preset-menu-v2-home-5"
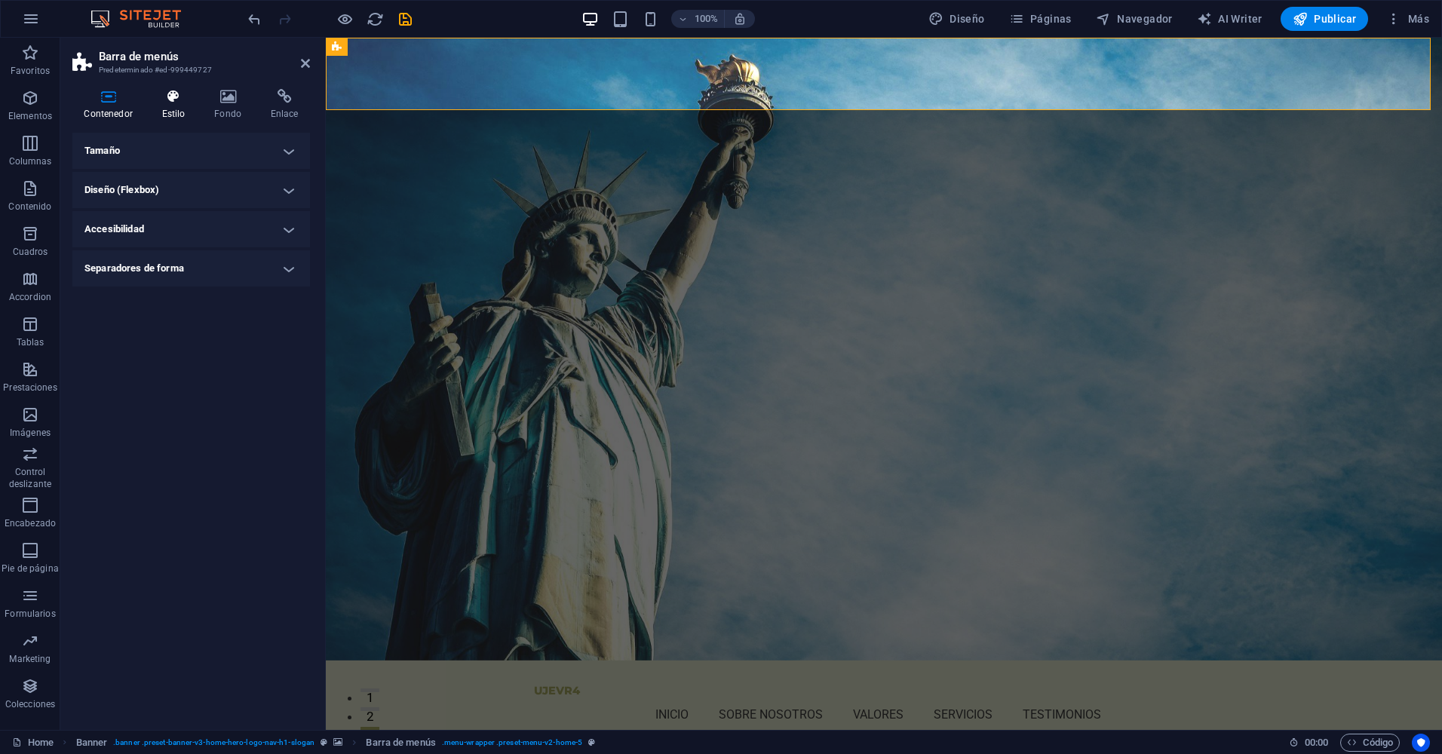
click at [171, 108] on h4 "Estilo" at bounding box center [176, 105] width 53 height 32
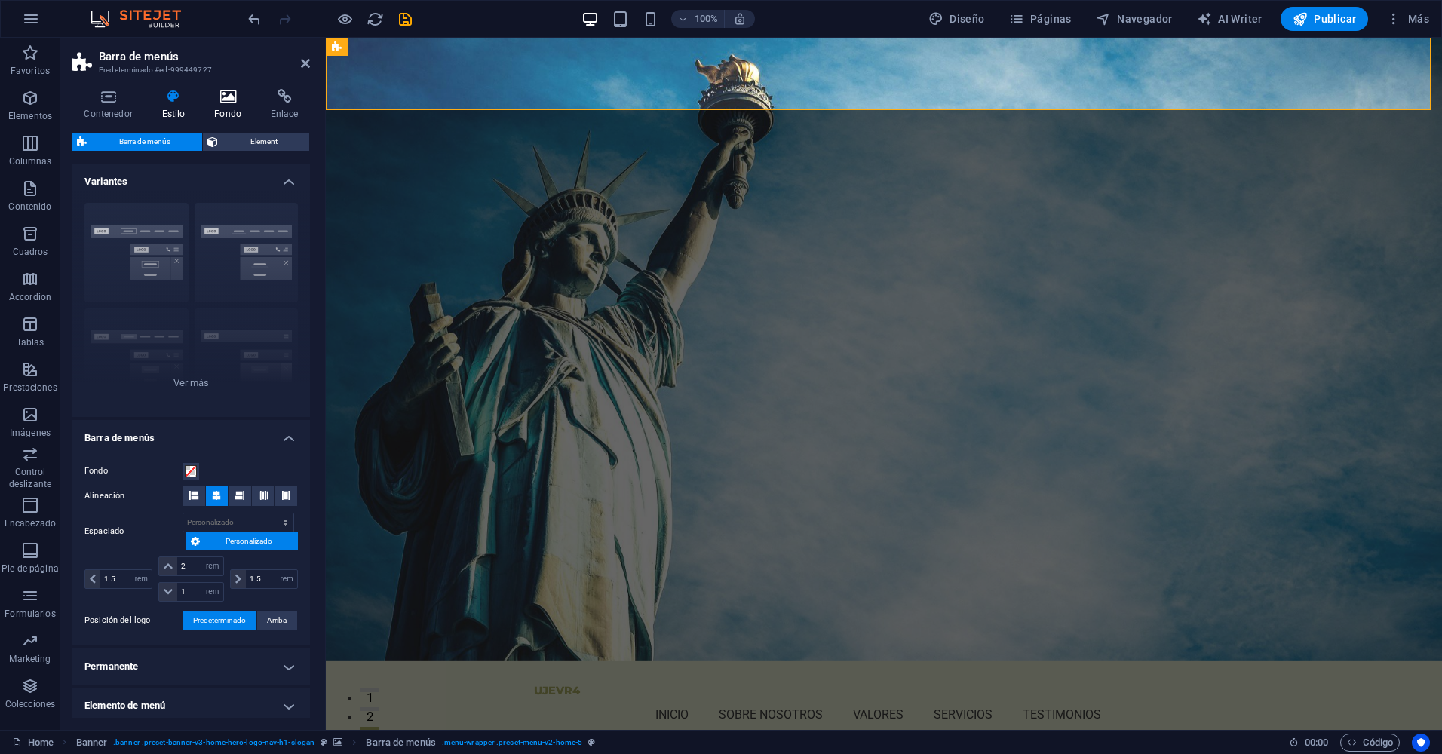
click at [234, 118] on h4 "Fondo" at bounding box center [231, 105] width 57 height 32
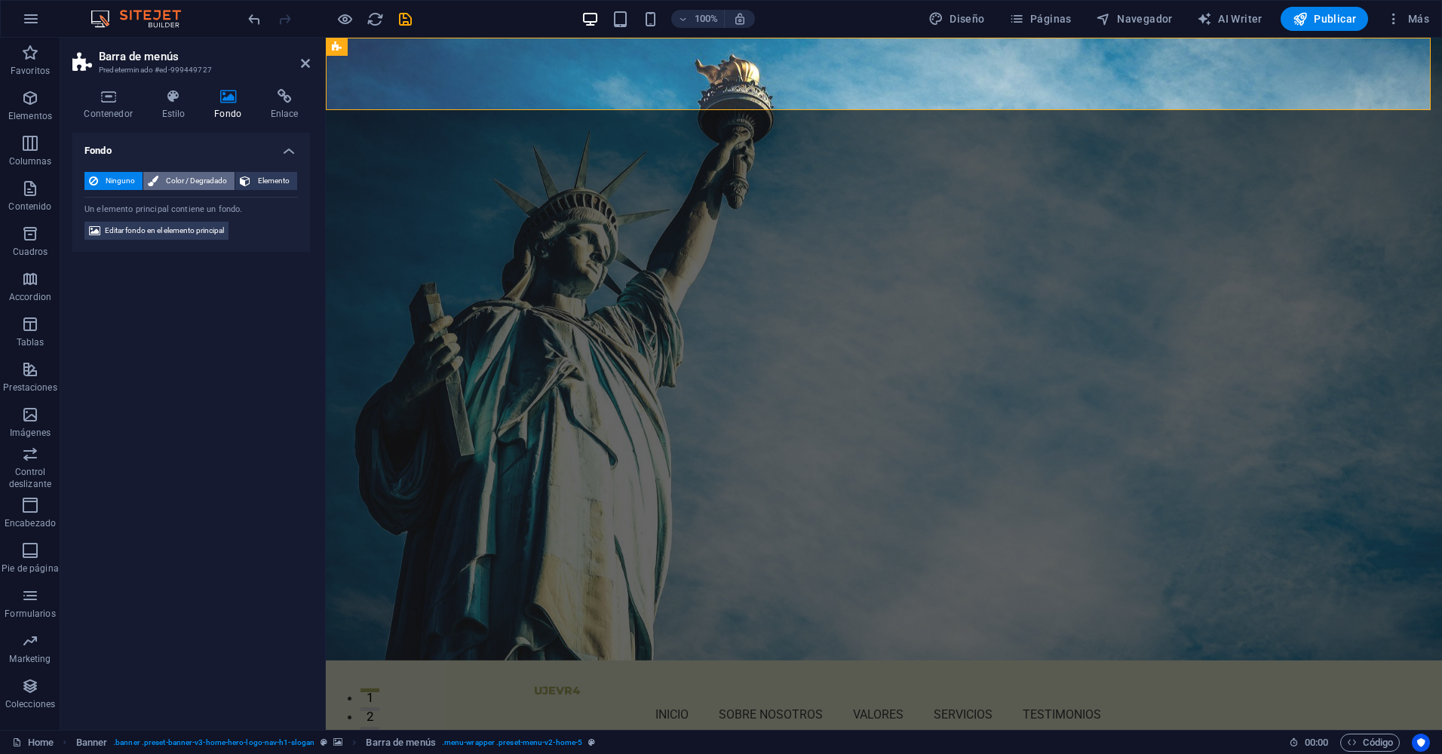
click at [195, 181] on span "Color / Degradado" at bounding box center [196, 181] width 67 height 18
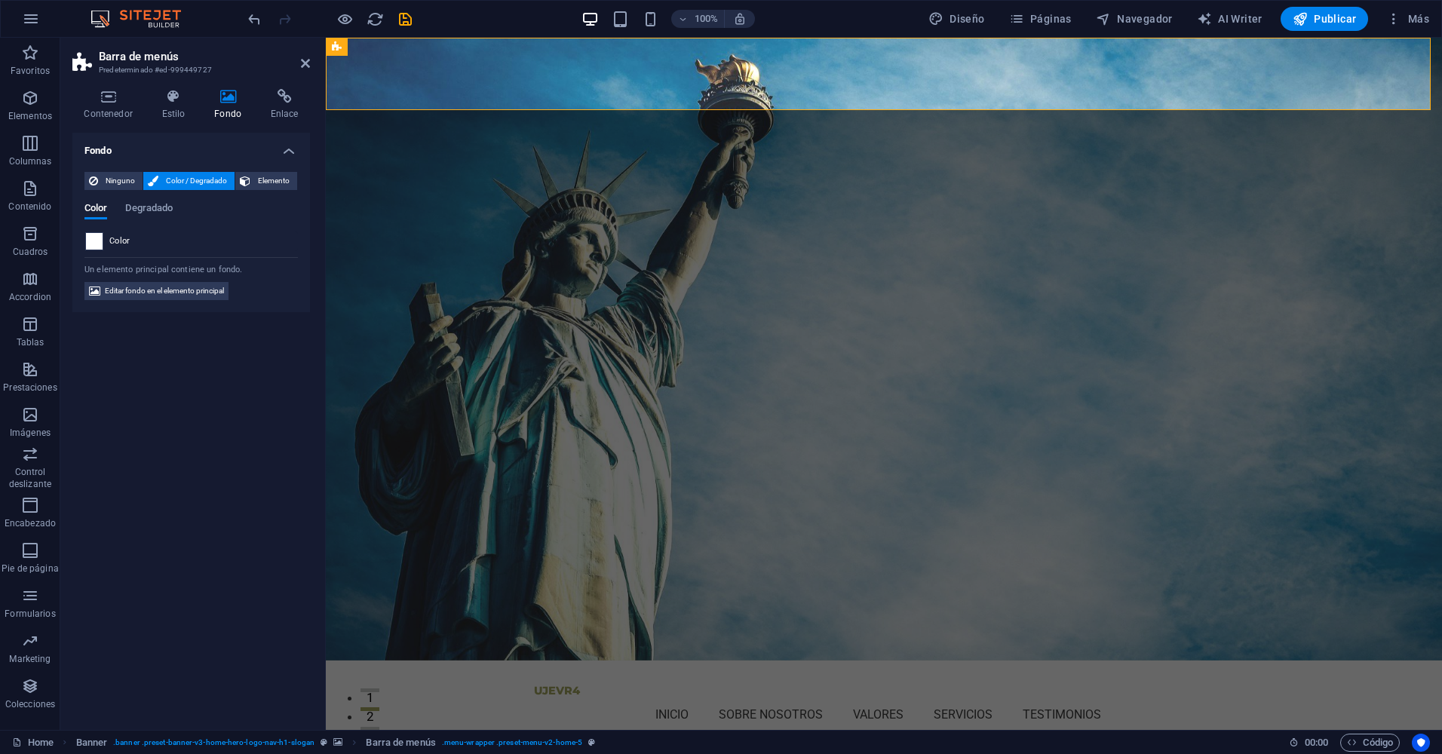
click at [94, 239] on span at bounding box center [94, 241] width 17 height 17
click at [0, 0] on li "Color de fondo #E0E4CC" at bounding box center [0, 0] width 0 height 0
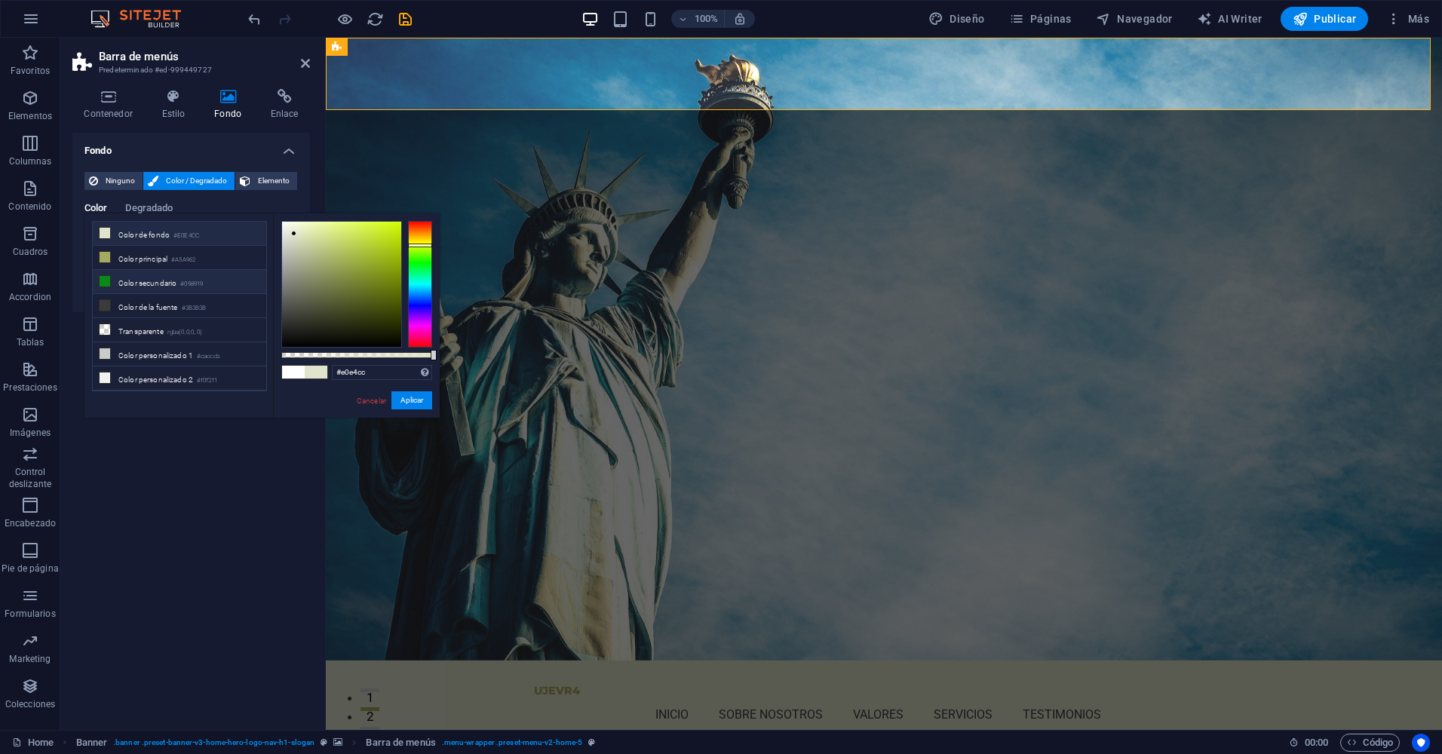
click at [197, 281] on small "#098919" at bounding box center [191, 284] width 23 height 11
type input "#098919"
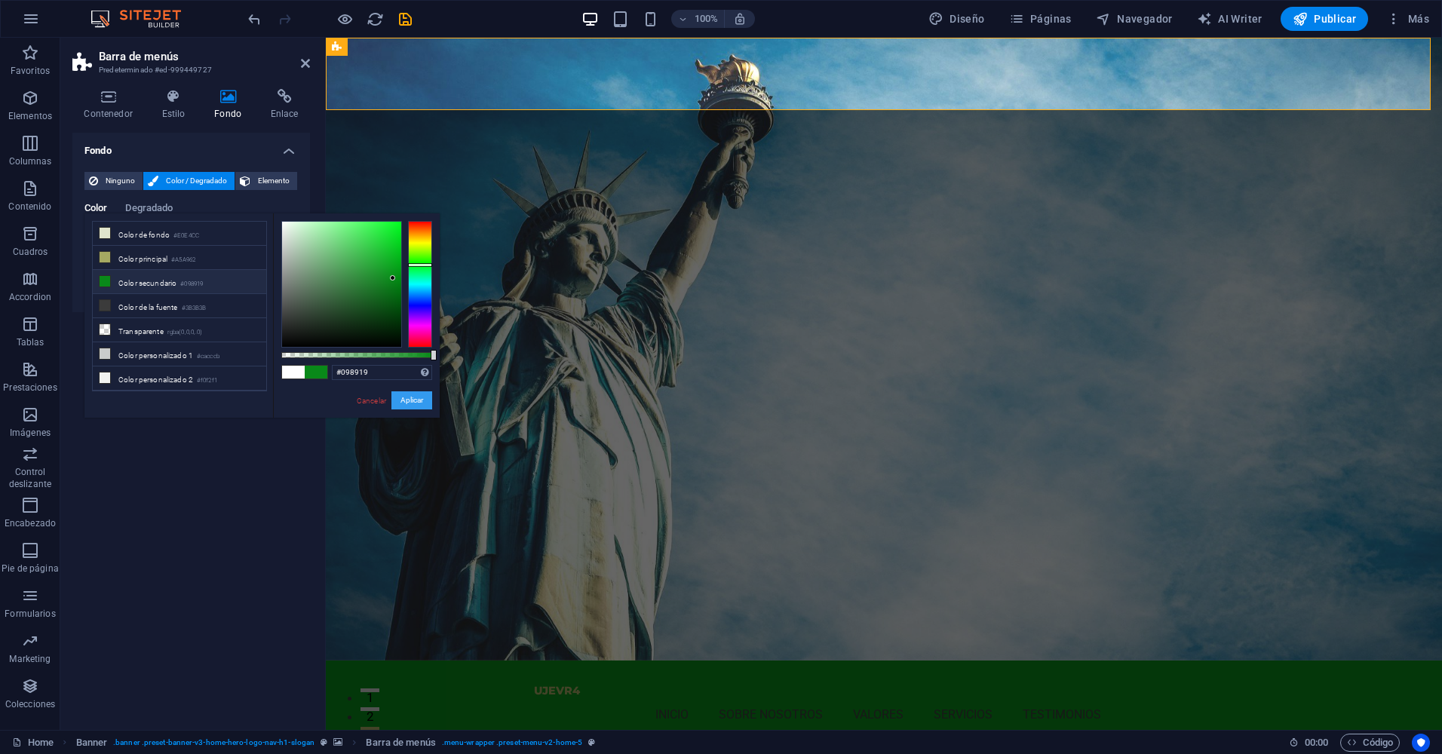
drag, startPoint x: 406, startPoint y: 402, endPoint x: 81, endPoint y: 364, distance: 327.9
click at [406, 402] on button "Aplicar" at bounding box center [411, 400] width 41 height 18
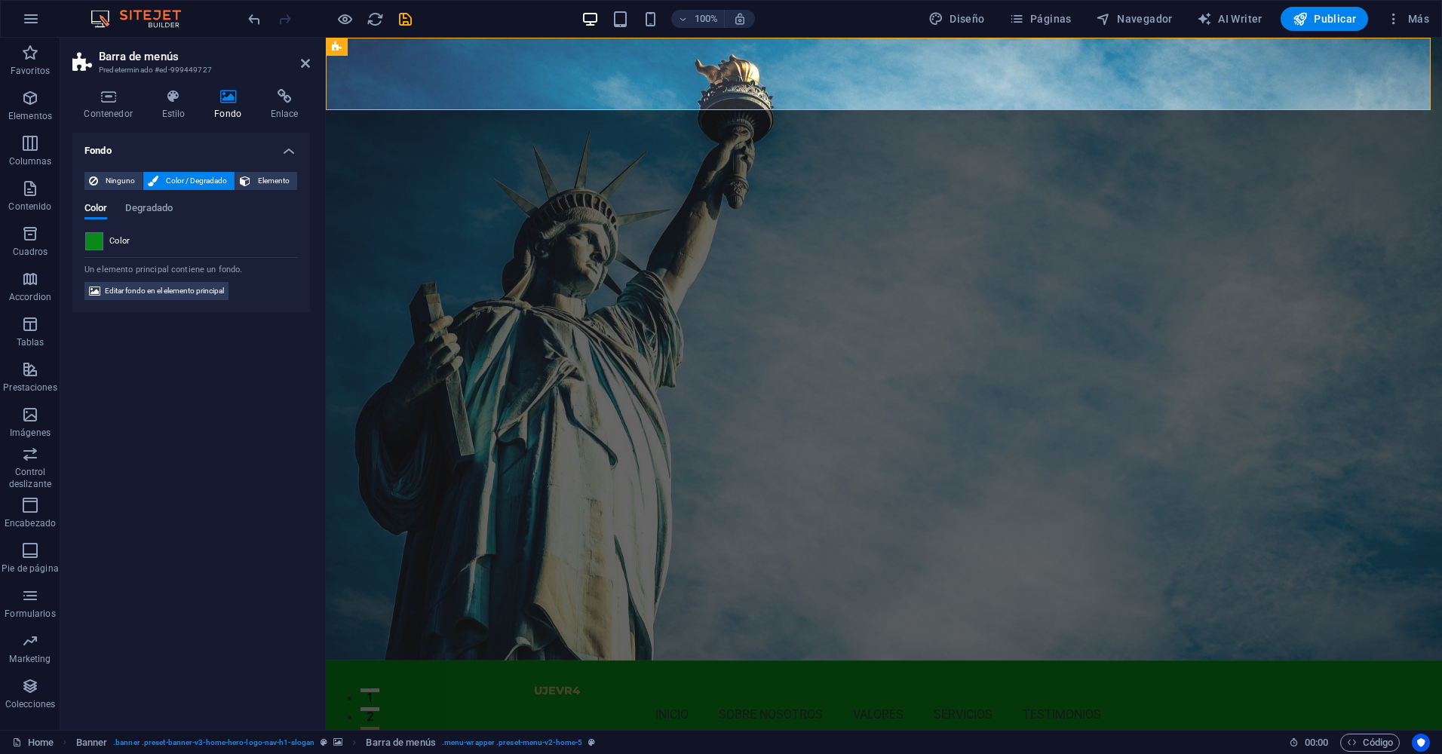
click at [186, 341] on div "Fondo Ninguno Color / Degradado Elemento Estirar fondo a ancho completo Superpo…" at bounding box center [190, 425] width 237 height 585
click at [196, 294] on span "Editar fondo en el elemento principal" at bounding box center [164, 291] width 119 height 18
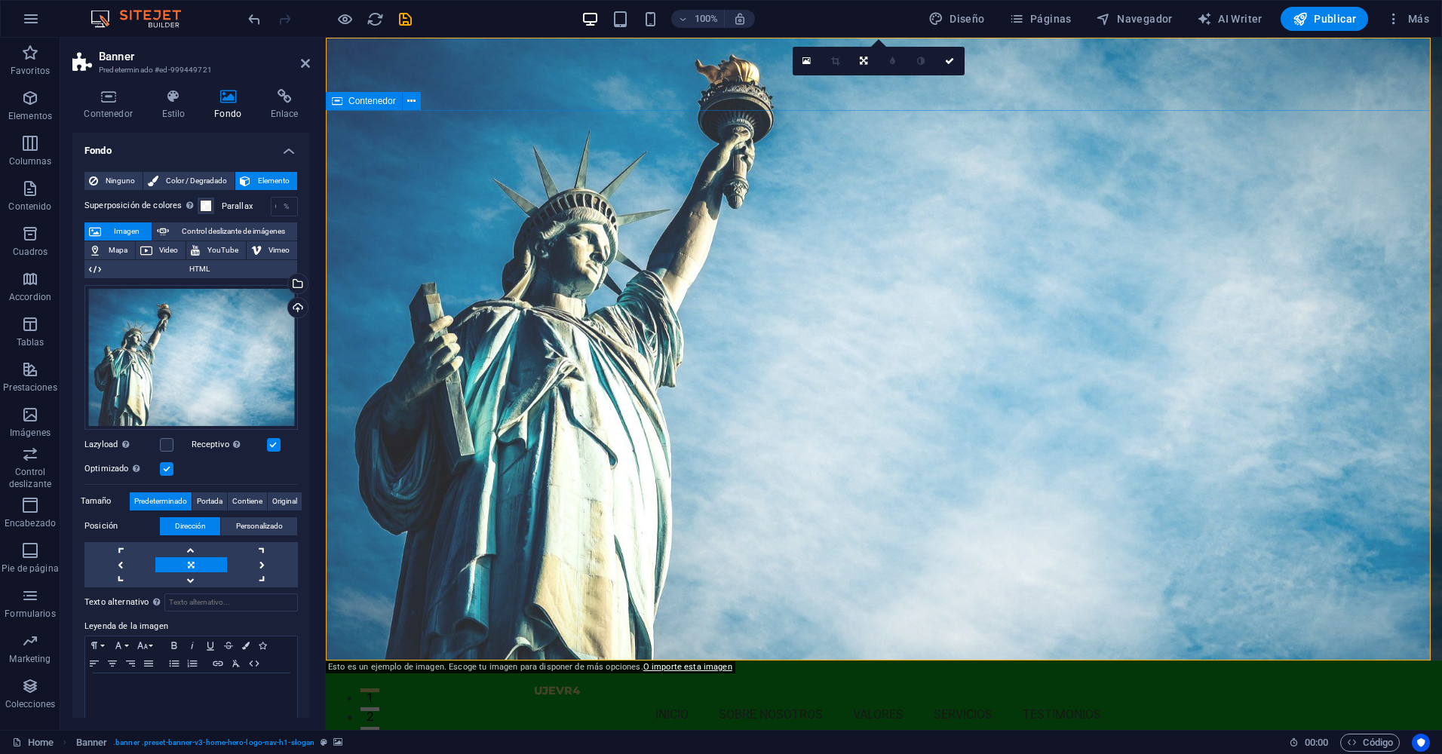
click at [624, 697] on nav "Inicio Sobre nosotros Valores Servicios Testimonios" at bounding box center [884, 715] width 700 height 36
click at [962, 12] on span "Diseño" at bounding box center [956, 18] width 57 height 15
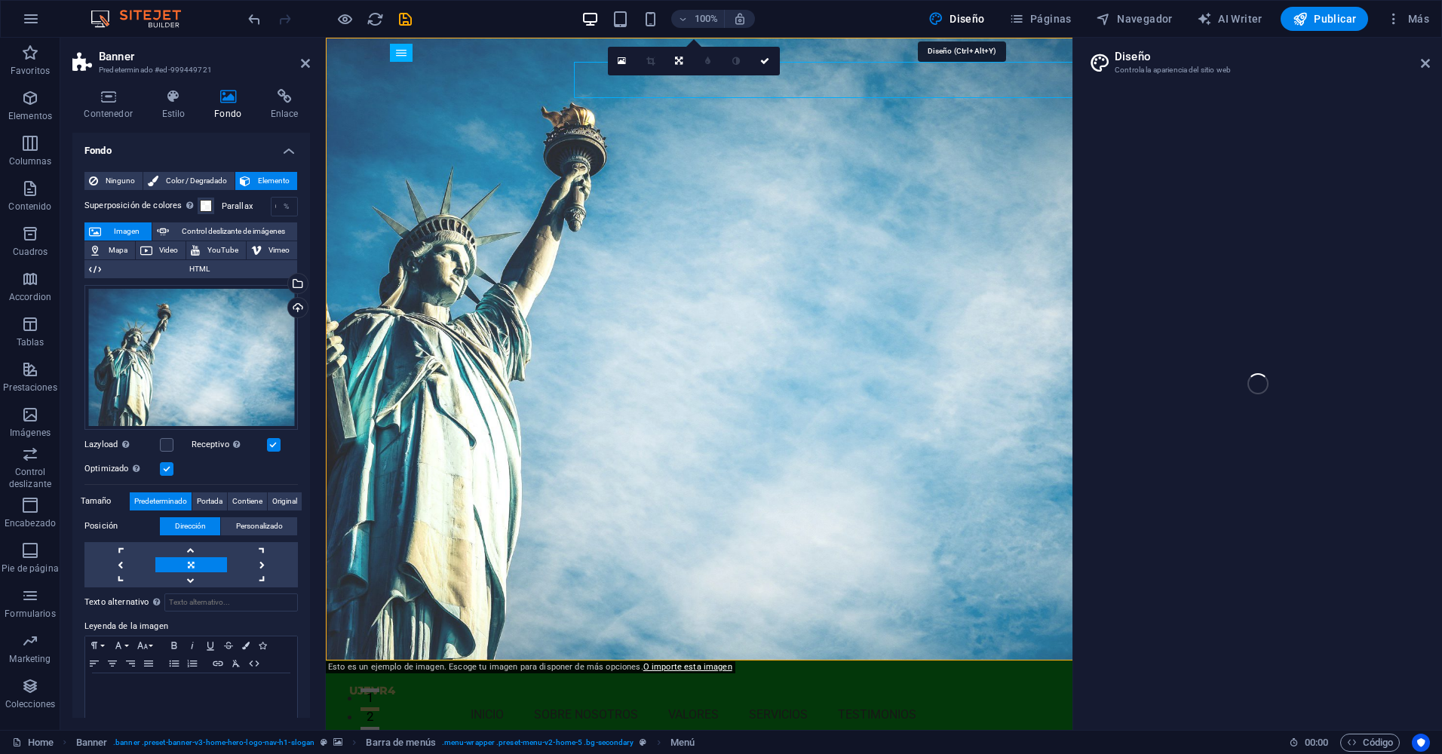
select select "px"
select select "200"
select select "px"
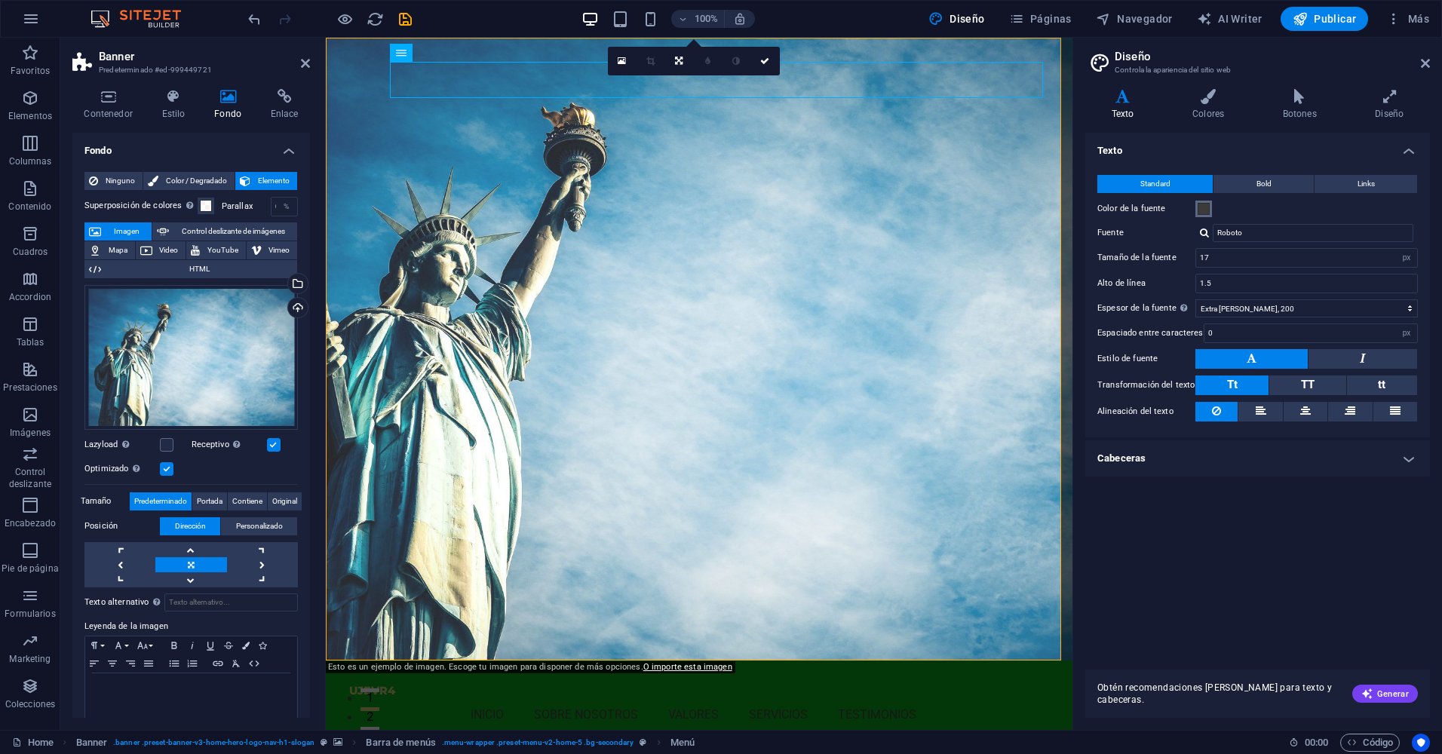
click at [1200, 209] on span at bounding box center [1203, 209] width 12 height 12
click at [1206, 213] on span at bounding box center [1203, 209] width 12 height 12
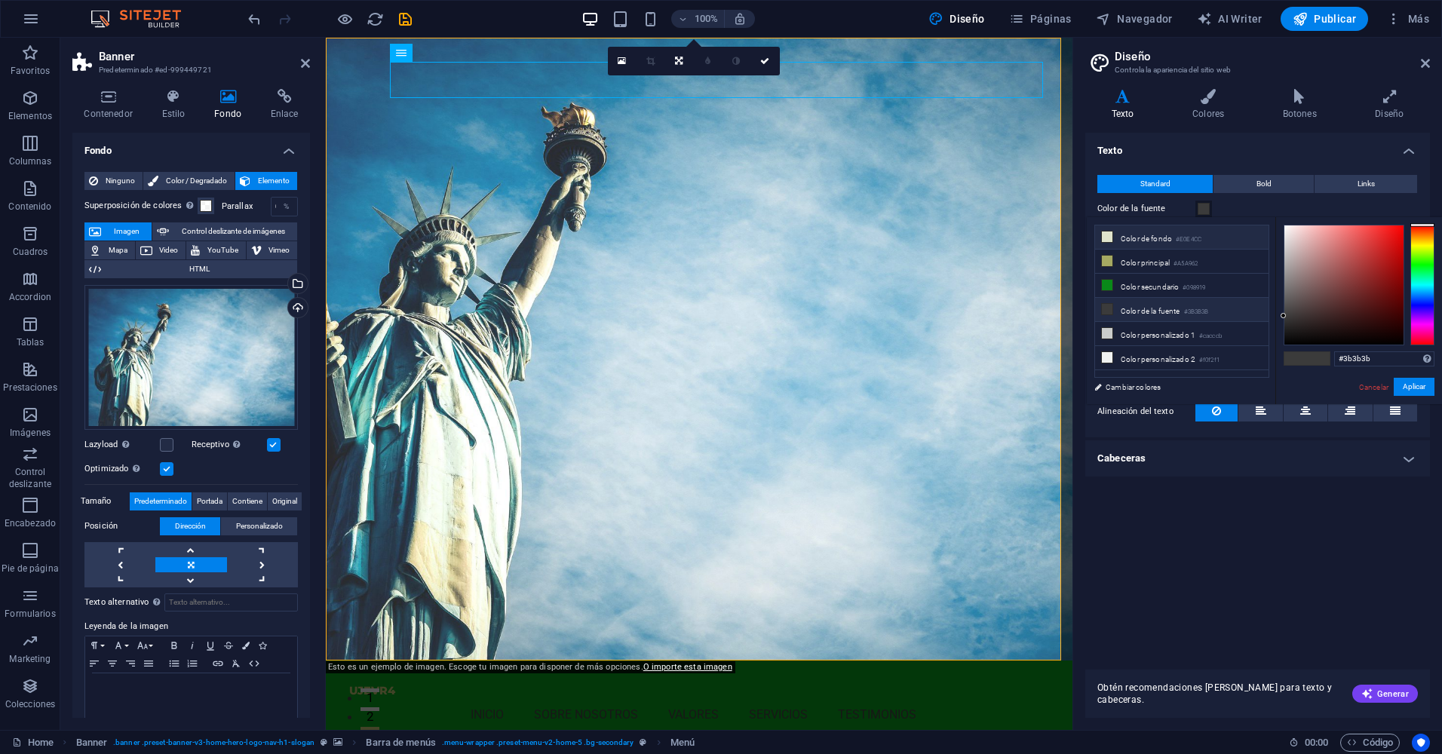
click at [1134, 231] on li "Color de fondo #E0E4CC" at bounding box center [1181, 237] width 173 height 24
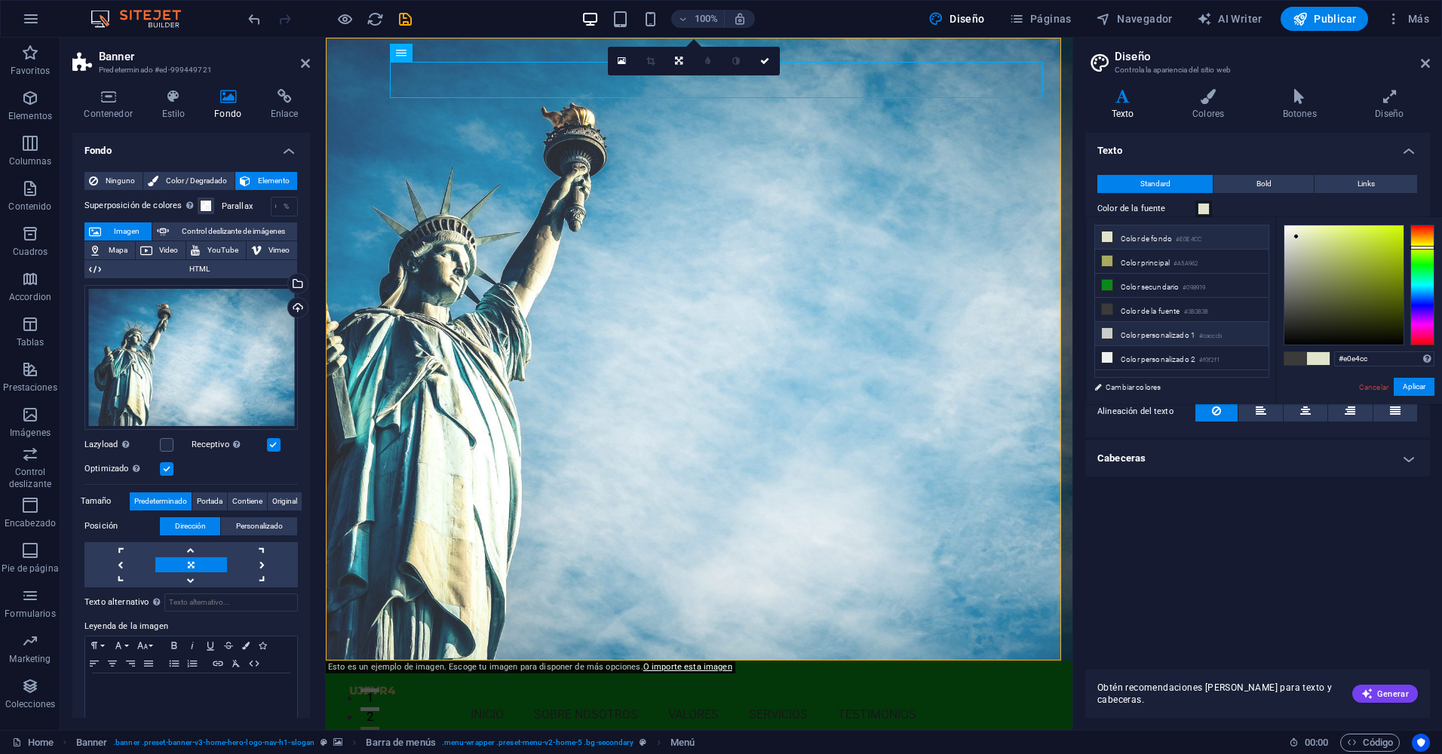
click at [1123, 335] on li "Color personalizado 1 #cacccb" at bounding box center [1181, 334] width 173 height 24
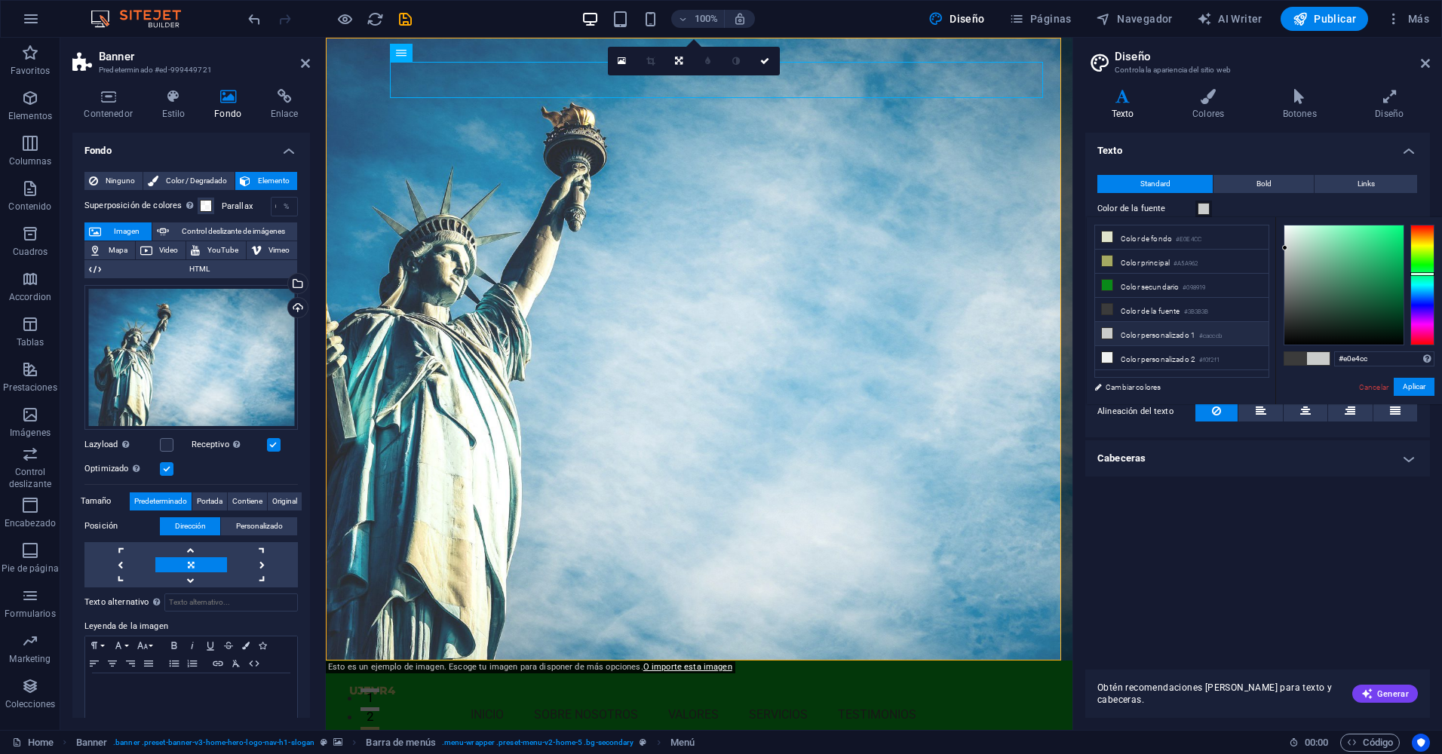
type input "#cacccb"
click at [1359, 602] on div "Texto Standard Bold Links Color de la fuente Fuente Roboto Tamaño de la fuente …" at bounding box center [1257, 395] width 345 height 525
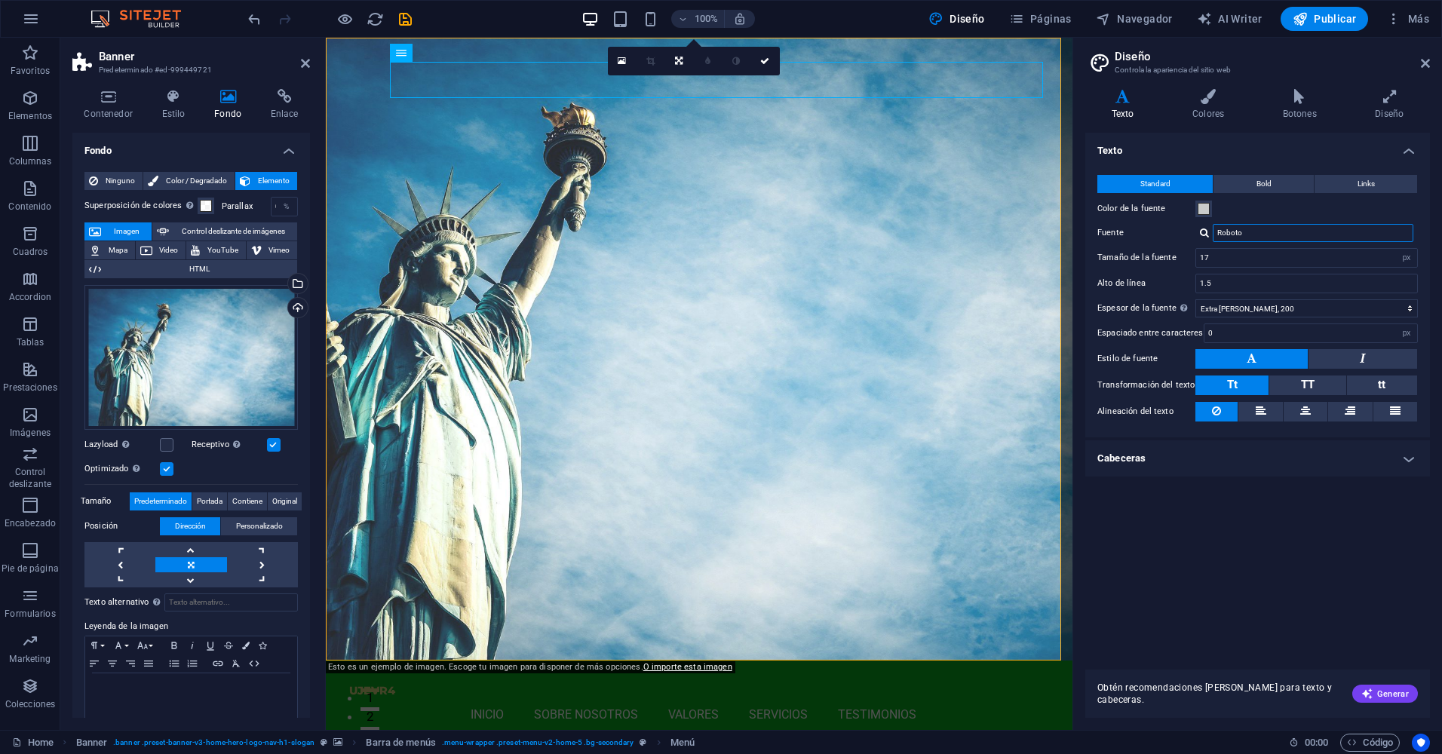
click at [1258, 237] on input "Roboto" at bounding box center [1312, 233] width 201 height 18
click at [1200, 234] on div at bounding box center [1204, 233] width 9 height 10
click at [1292, 298] on div "Gestionar fuentes →" at bounding box center [1315, 292] width 199 height 19
select select "popularity"
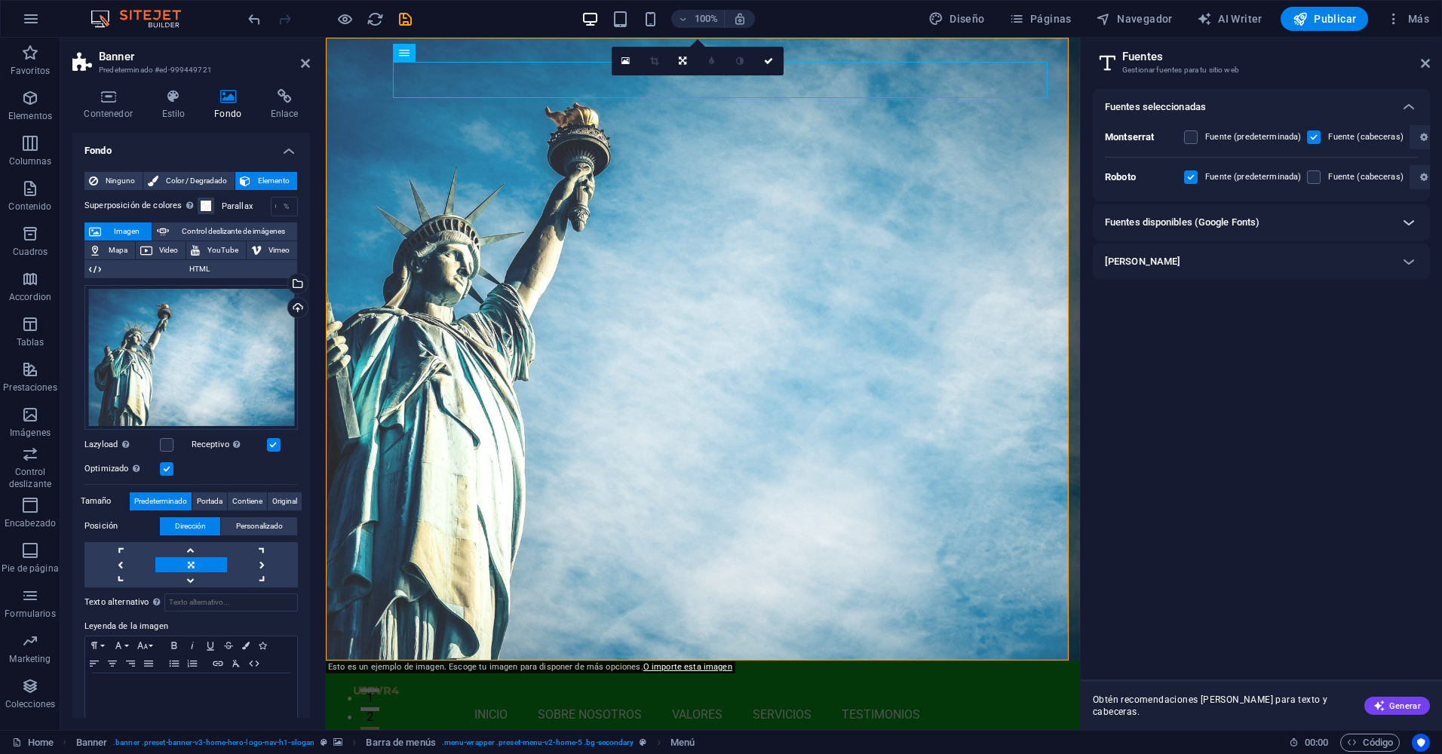
click at [1399, 222] on icon at bounding box center [1408, 222] width 18 height 18
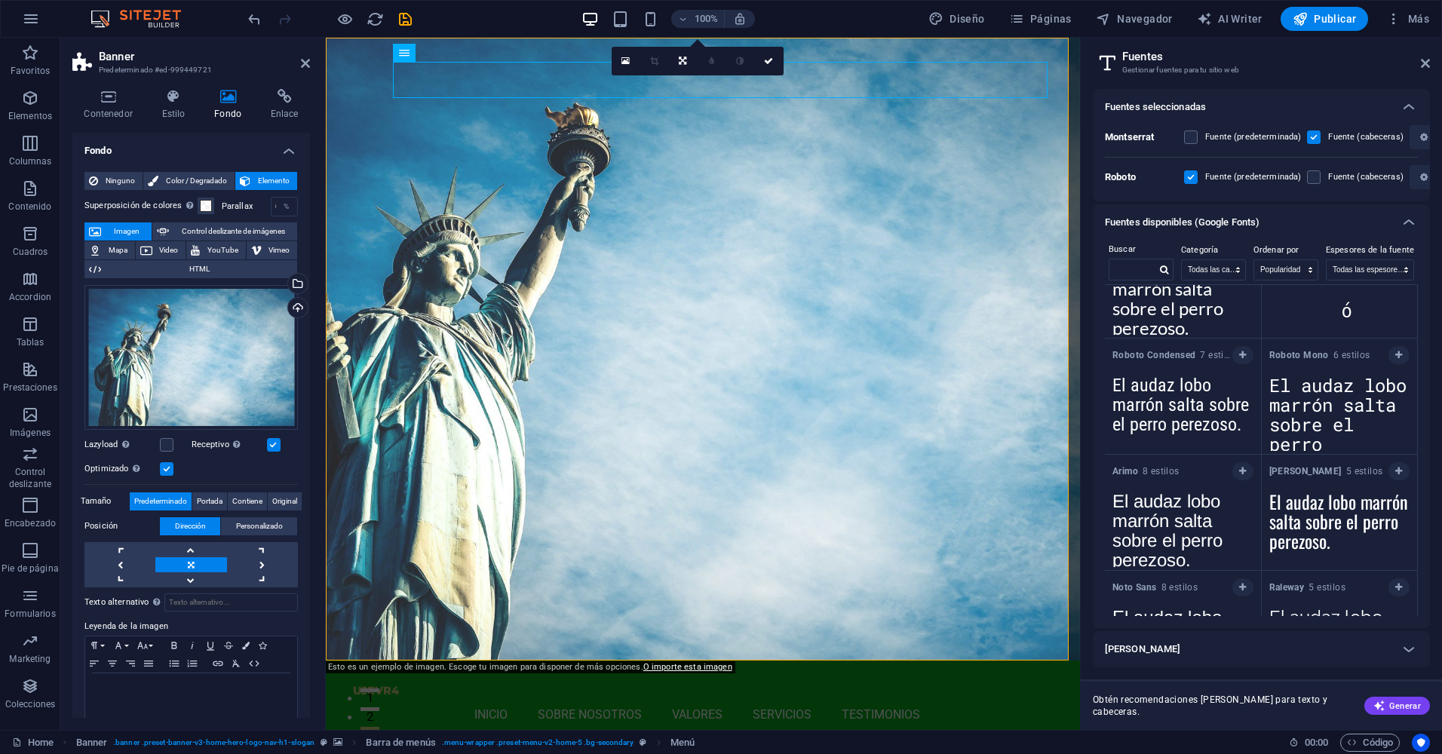
scroll to position [302, 0]
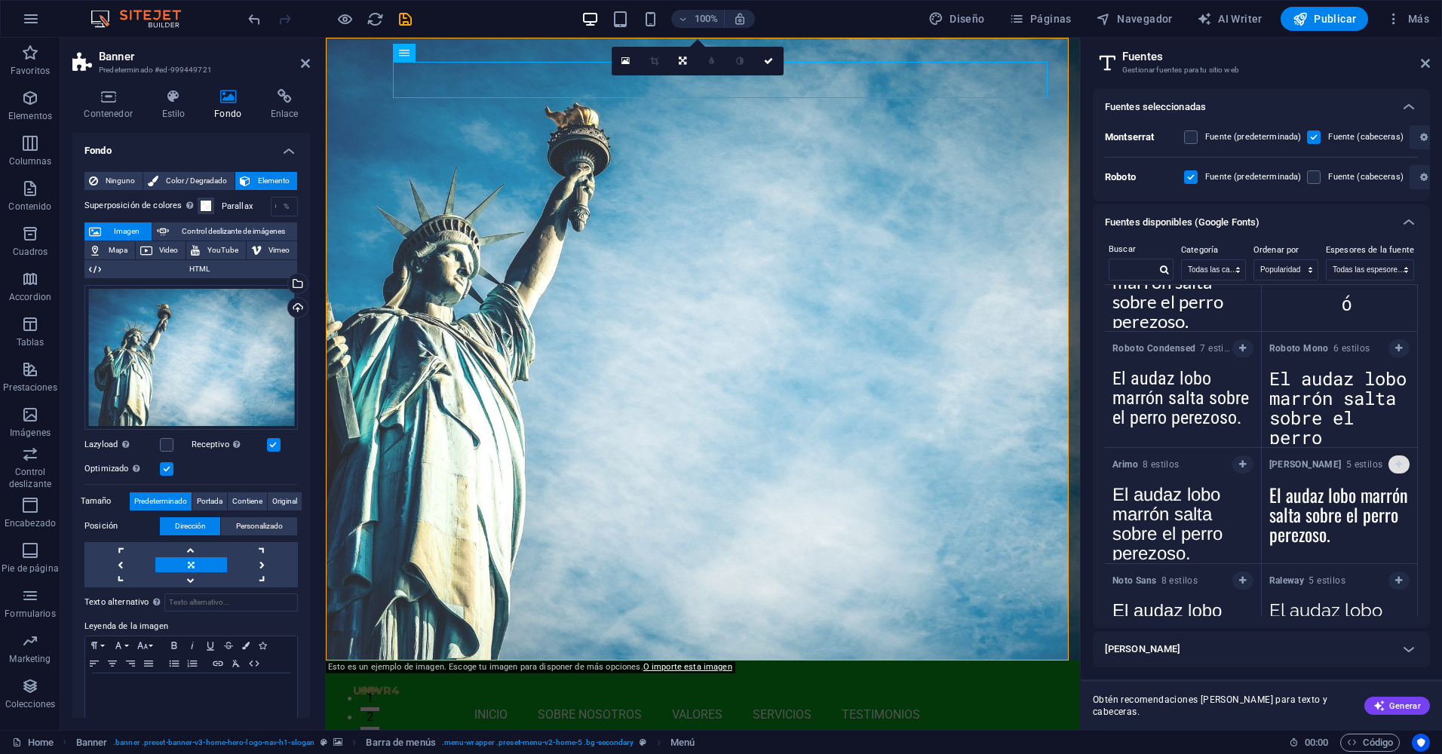
click at [1390, 464] on button "button" at bounding box center [1398, 464] width 21 height 18
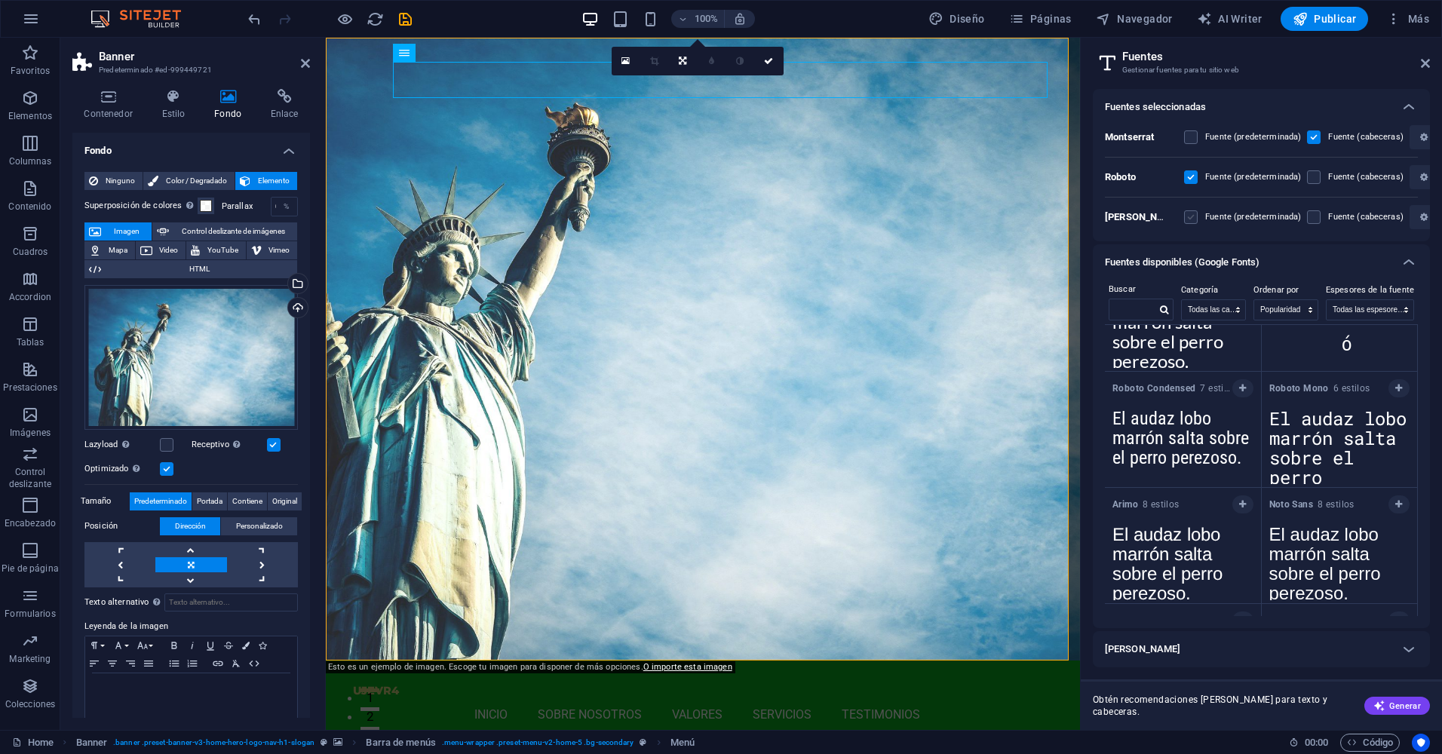
click at [1193, 217] on label at bounding box center [1191, 217] width 14 height 14
click at [0, 0] on input "checkbox" at bounding box center [0, 0] width 0 height 0
click at [1310, 216] on label at bounding box center [1314, 217] width 14 height 14
click at [0, 0] on input "checkbox" at bounding box center [0, 0] width 0 height 0
click at [1426, 63] on icon at bounding box center [1424, 63] width 9 height 12
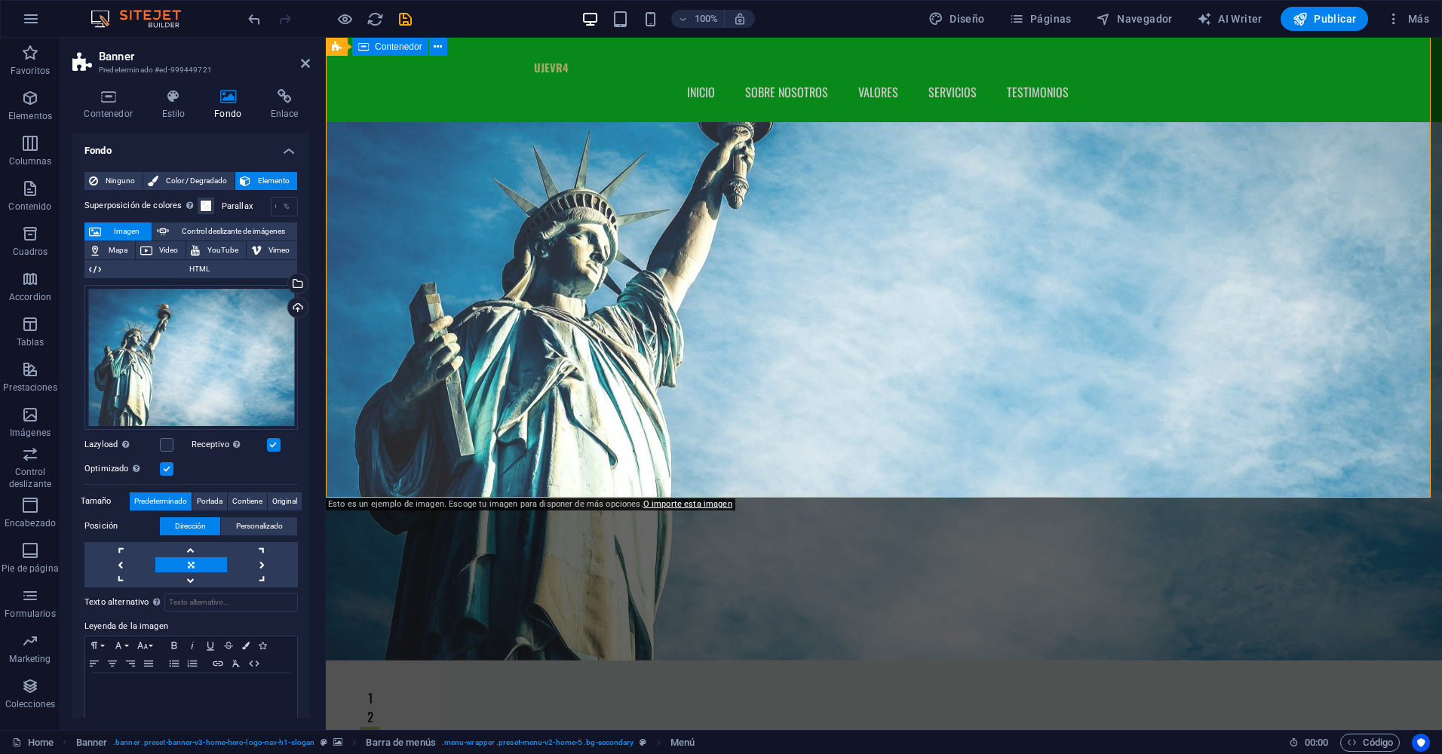
scroll to position [452, 0]
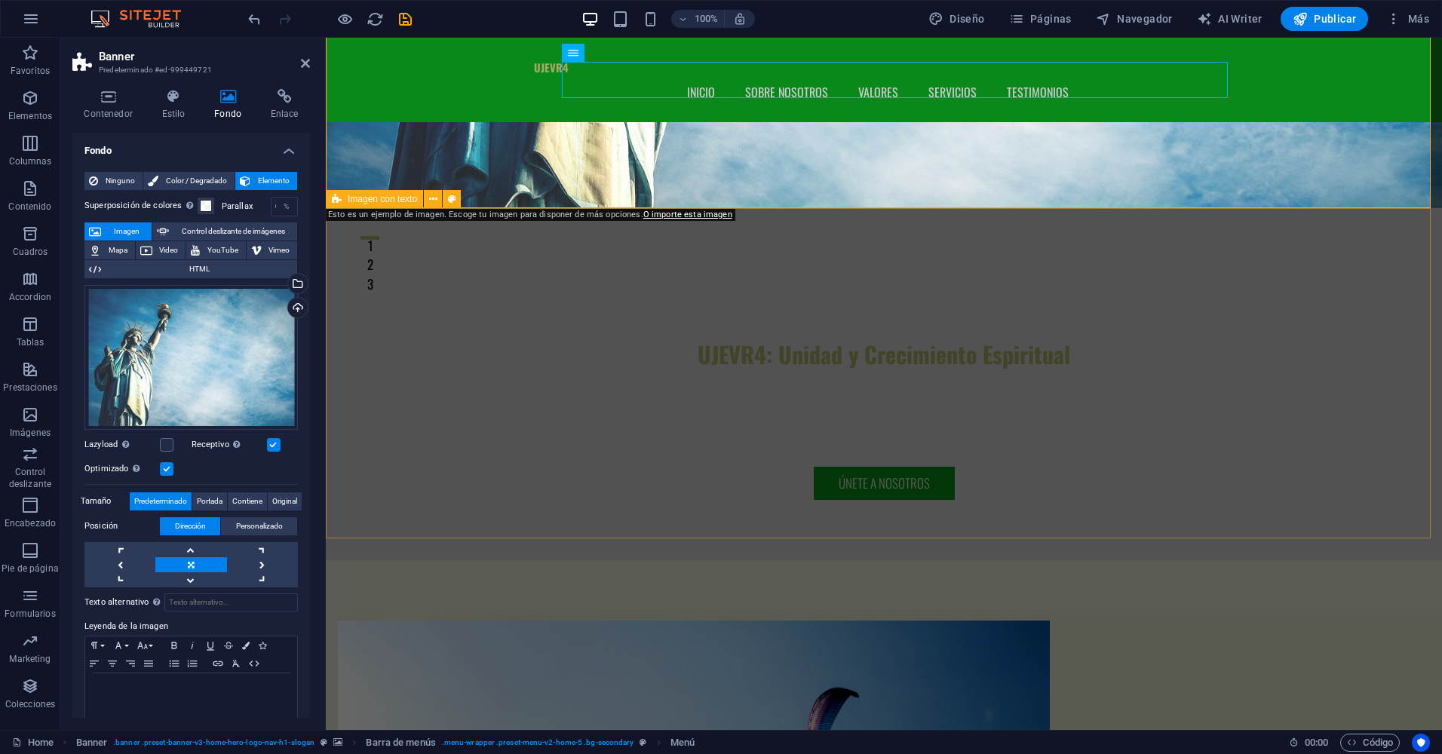
drag, startPoint x: 731, startPoint y: 522, endPoint x: 1000, endPoint y: 524, distance: 269.2
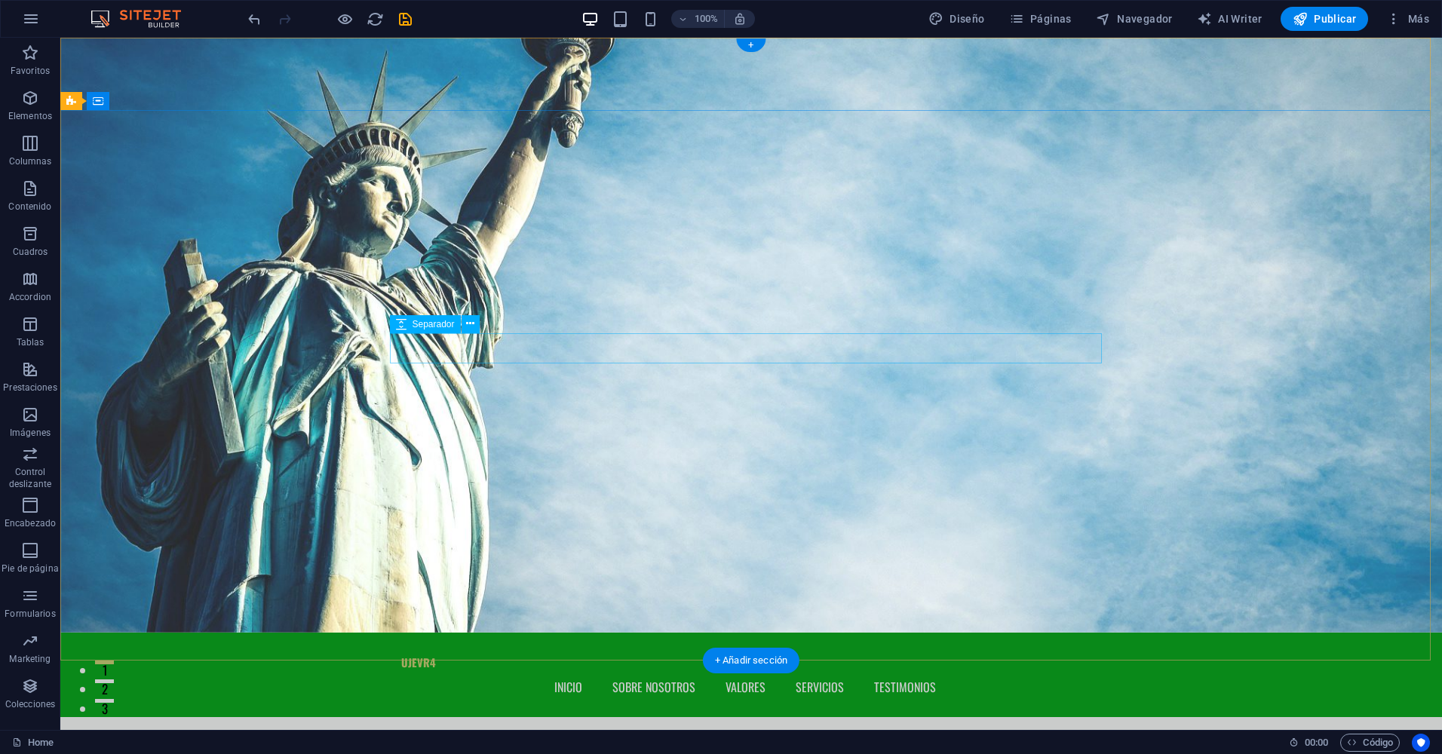
scroll to position [0, 0]
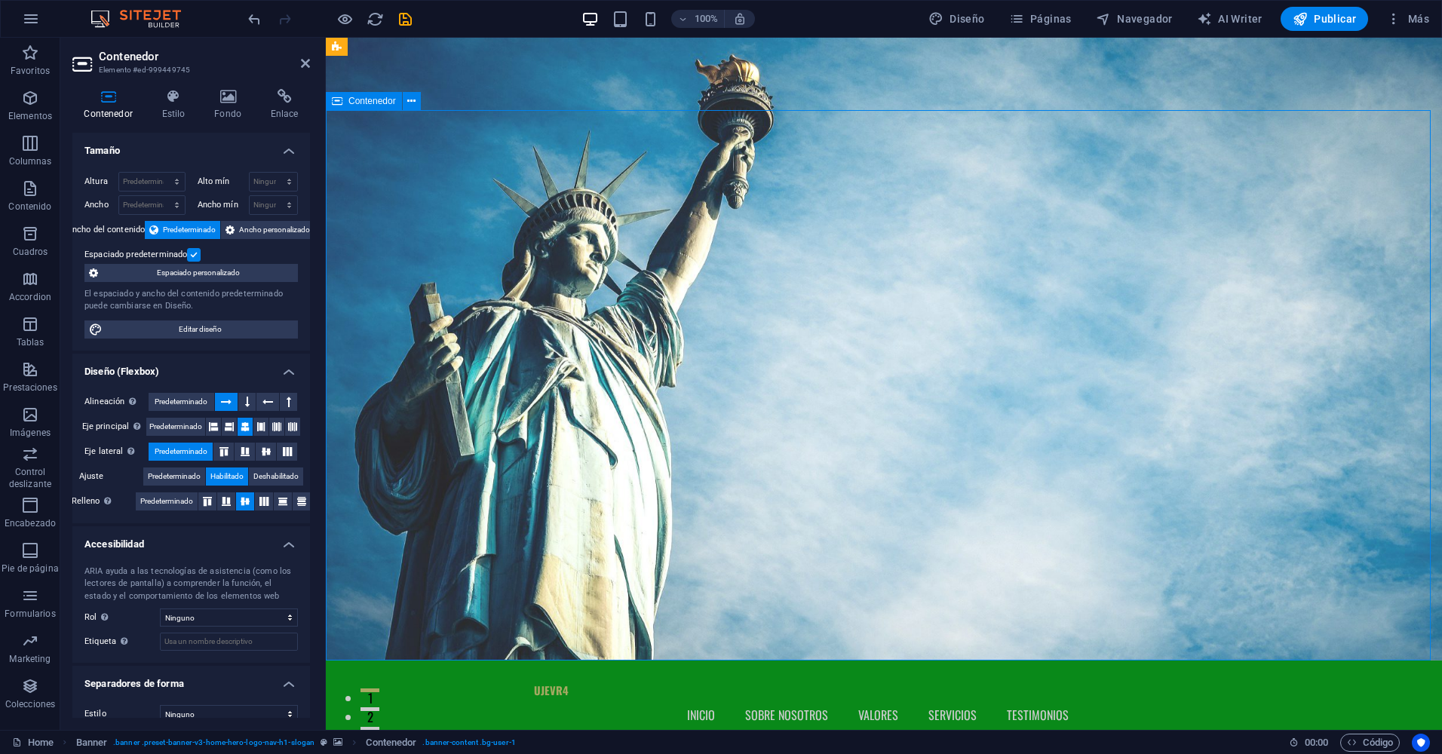
drag, startPoint x: 878, startPoint y: 113, endPoint x: 553, endPoint y: 75, distance: 327.9
click at [553, 69] on span "Logo" at bounding box center [563, 64] width 20 height 9
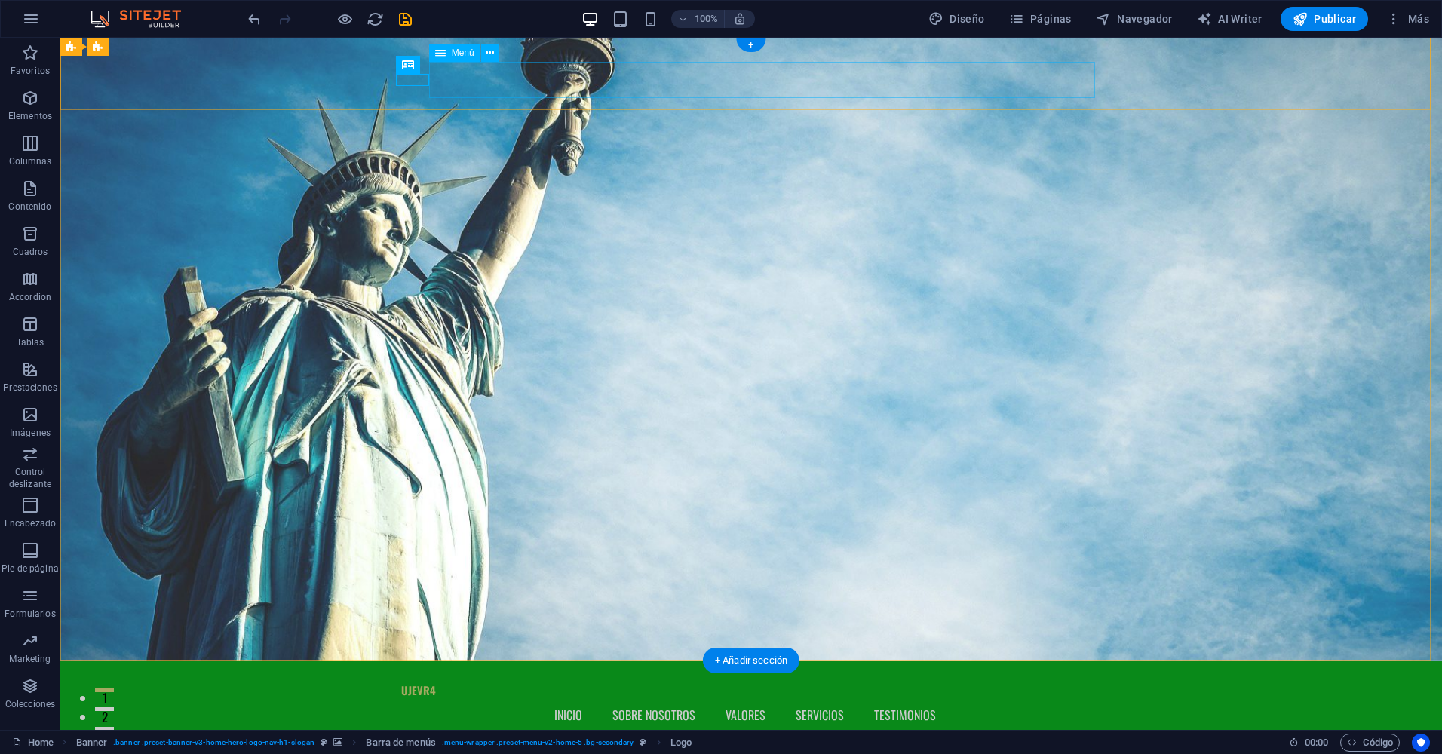
click at [553, 697] on nav "Inicio Sobre nosotros Valores Servicios Testimonios" at bounding box center [751, 715] width 700 height 36
click at [411, 74] on div "Logo" at bounding box center [435, 65] width 79 height 19
click at [412, 685] on div "UJEVR4" at bounding box center [751, 691] width 700 height 12
click at [454, 65] on icon at bounding box center [456, 65] width 8 height 16
click at [694, 697] on nav "Inicio Sobre nosotros Valores Servicios Testimonios" at bounding box center [751, 715] width 700 height 36
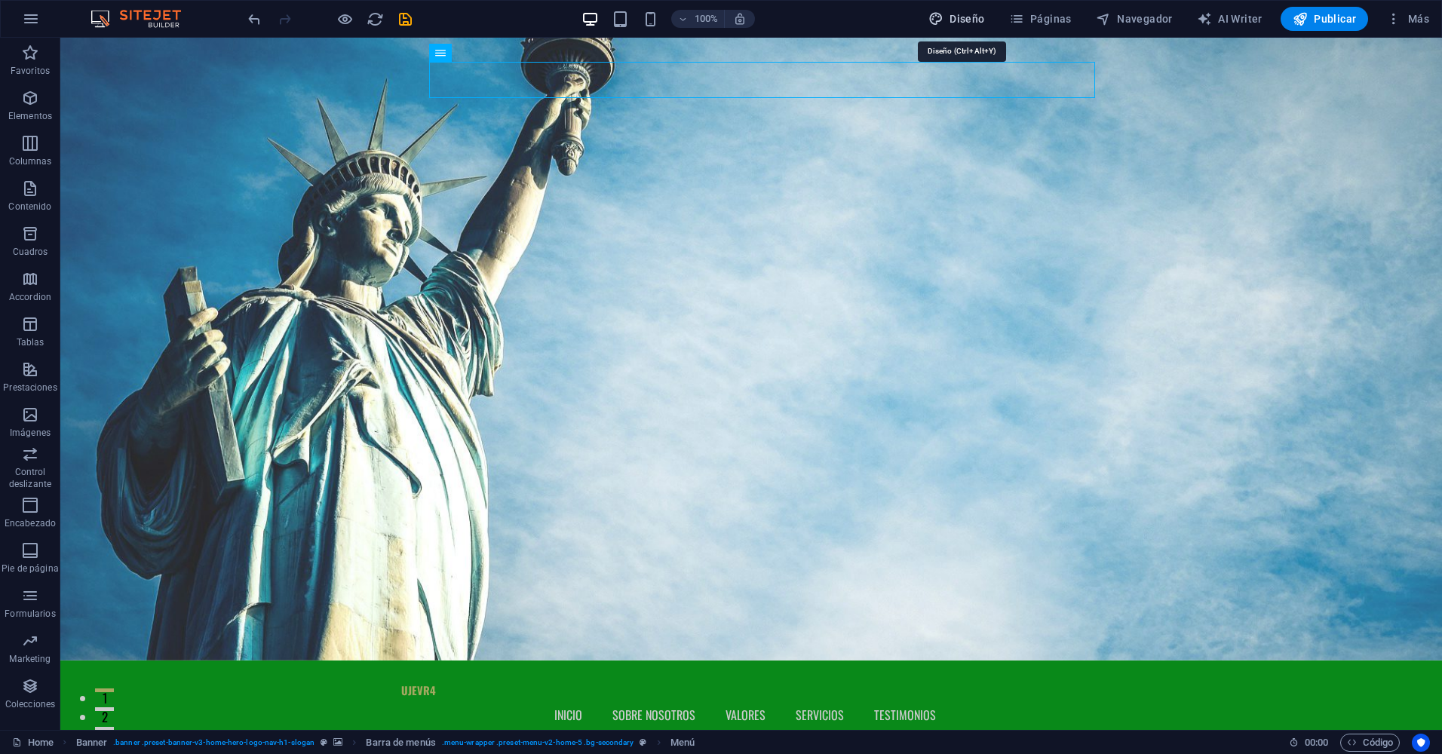
click at [951, 11] on button "Diseño" at bounding box center [956, 19] width 69 height 24
select select "px"
select select "200"
select select "px"
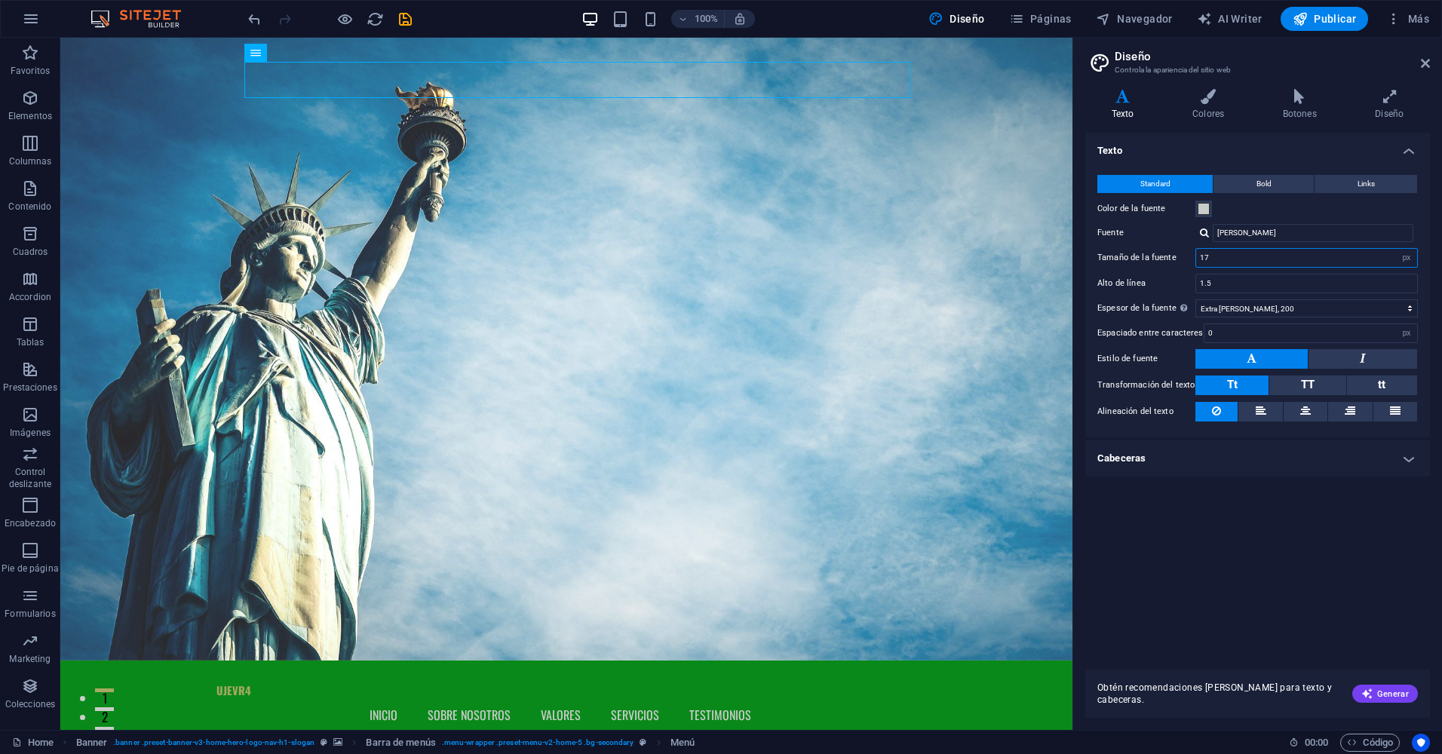
click at [1328, 261] on input "17" at bounding box center [1306, 258] width 221 height 18
type input "1"
click at [1285, 565] on div "Texto Standard Bold Links Color de la fuente Fuente [PERSON_NAME] Tamaño de la …" at bounding box center [1257, 395] width 345 height 525
click at [1232, 262] on input "22" at bounding box center [1306, 258] width 221 height 18
type input "2"
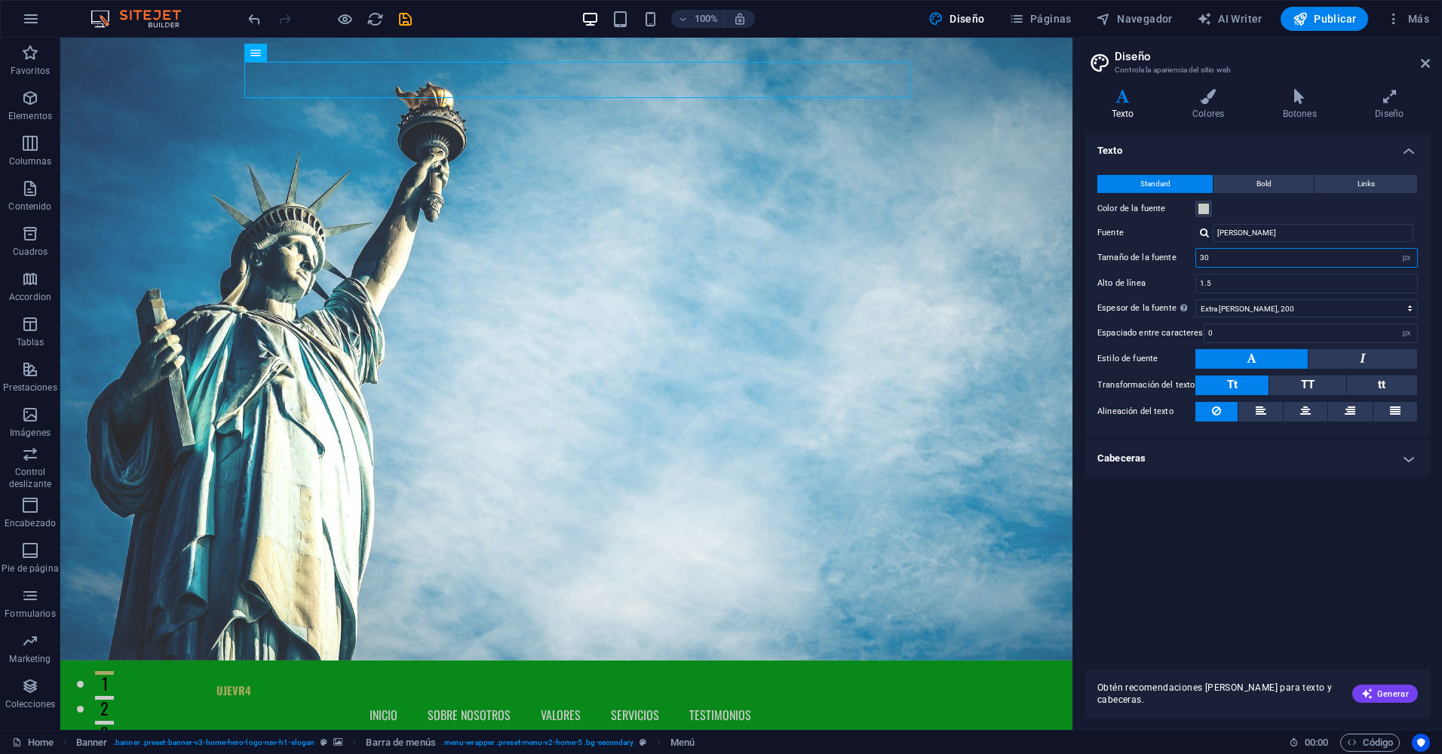
type input "30"
click at [1223, 543] on div "Texto Standard Bold Links Color de la fuente Fuente [PERSON_NAME] Tamaño de la …" at bounding box center [1257, 395] width 345 height 525
click at [761, 697] on nav "Inicio Sobre nosotros Valores Servicios Testimonios" at bounding box center [566, 717] width 700 height 40
click at [758, 697] on nav "Inicio Sobre nosotros Valores Servicios Testimonios" at bounding box center [566, 717] width 700 height 40
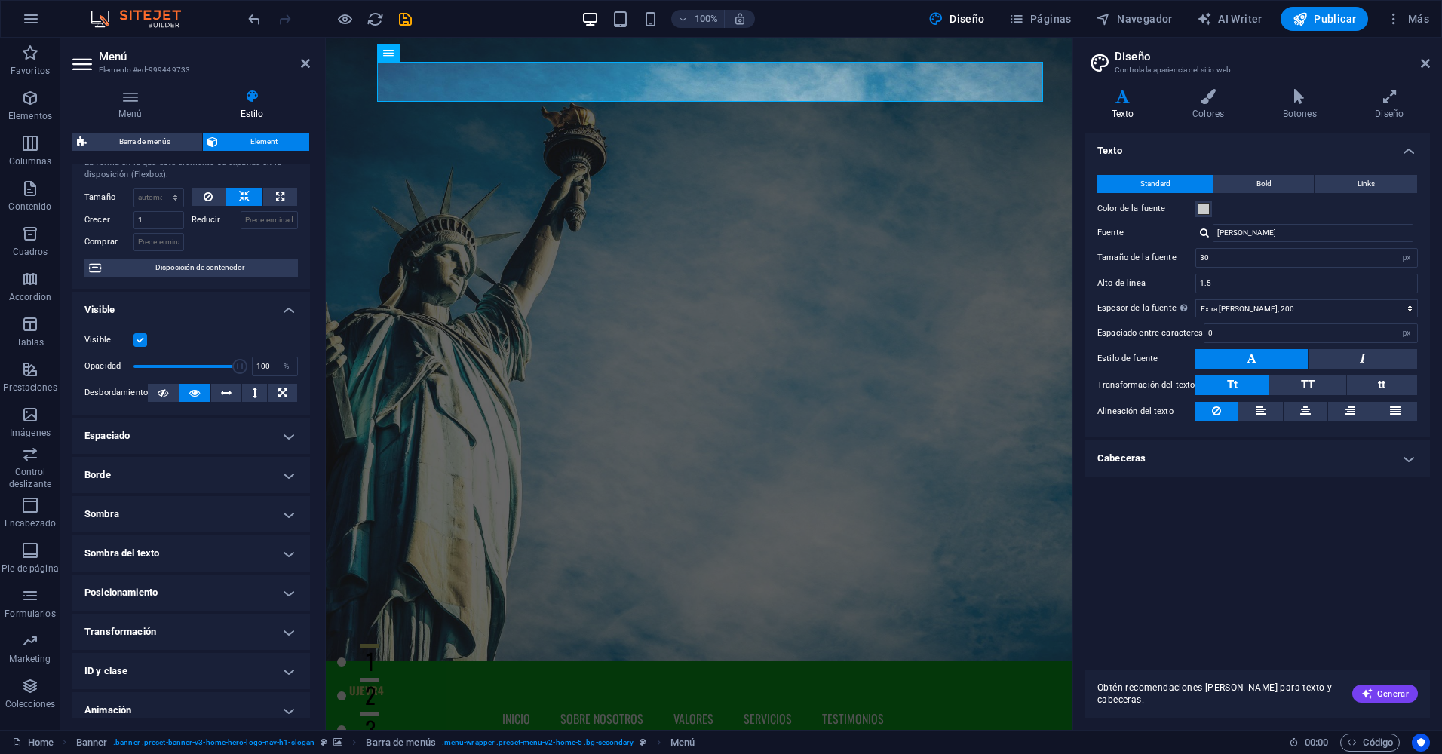
scroll to position [75, 0]
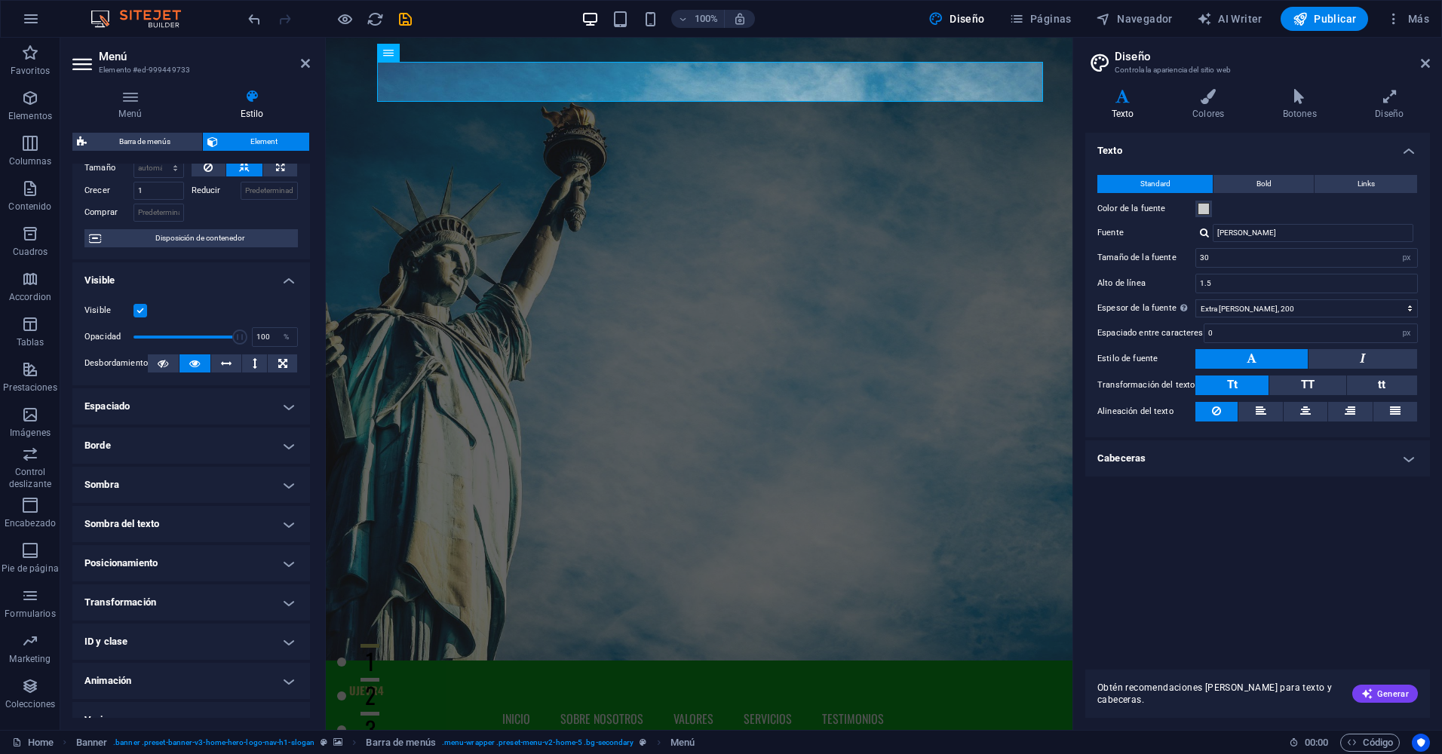
click at [253, 598] on h4 "Transformación" at bounding box center [190, 602] width 237 height 36
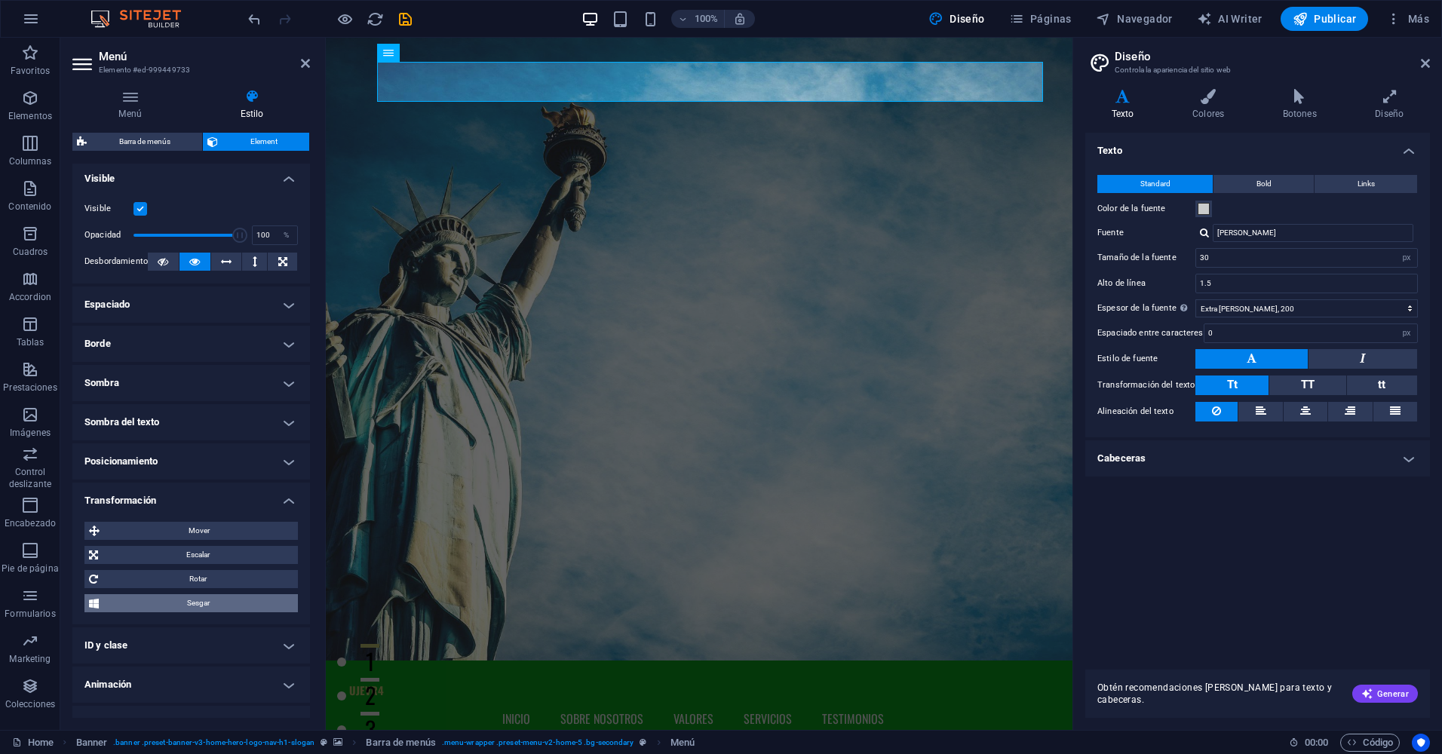
scroll to position [201, 0]
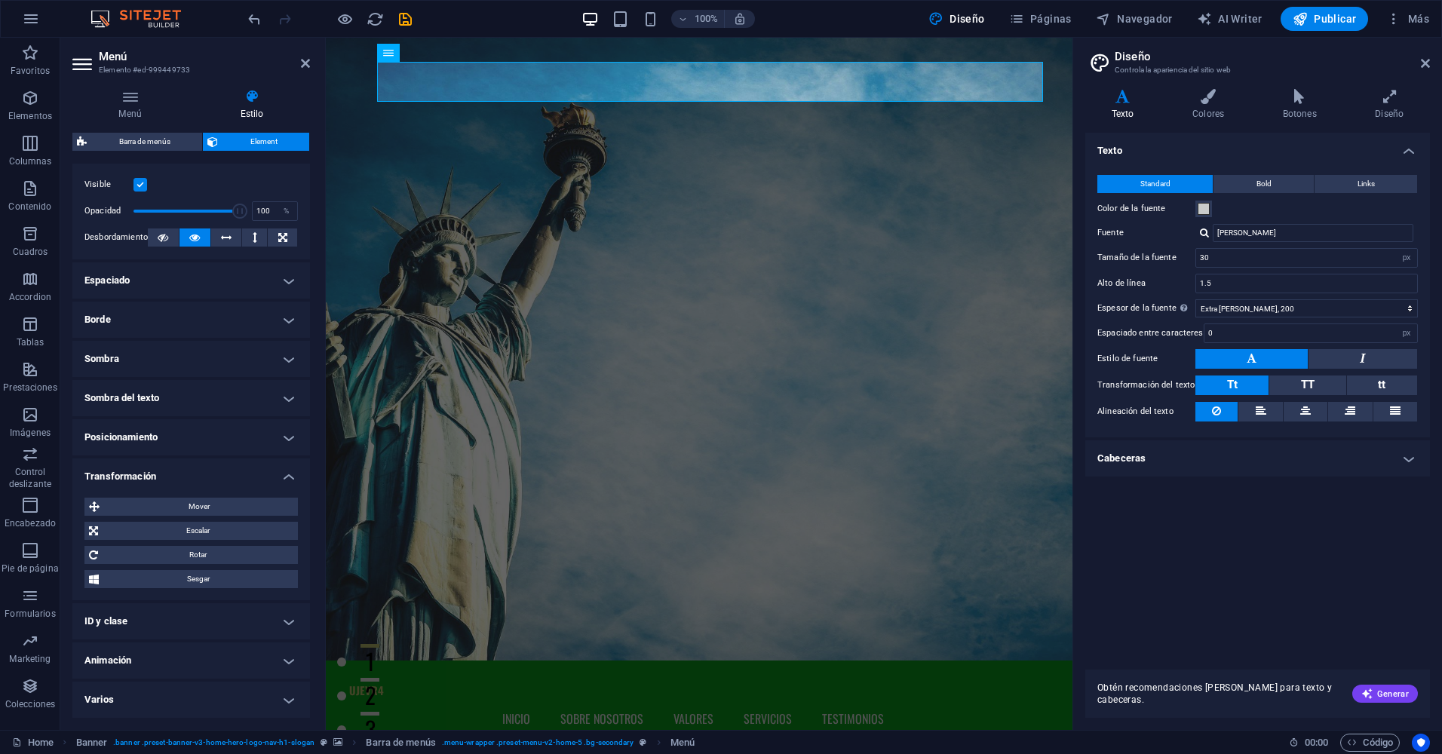
click at [275, 663] on h4 "Animación" at bounding box center [190, 660] width 237 height 36
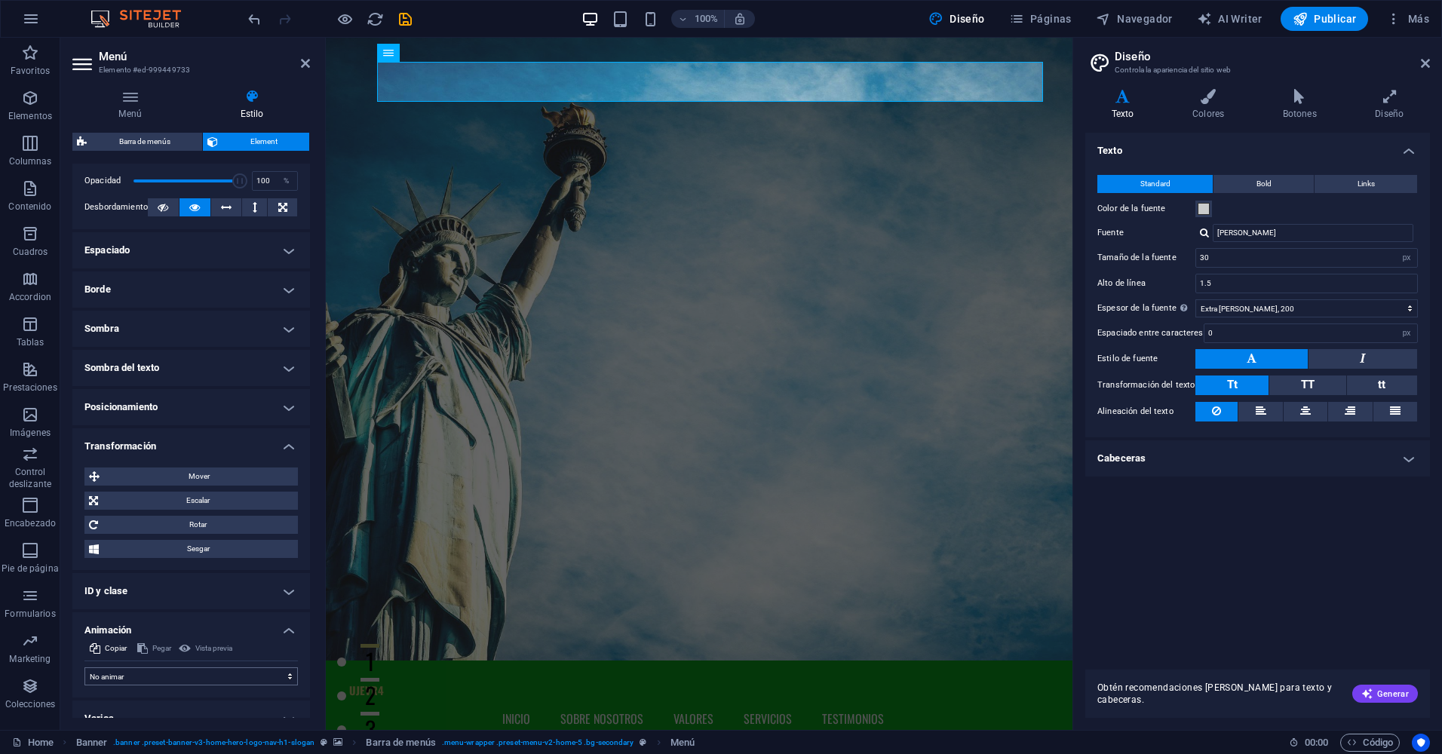
scroll to position [250, 0]
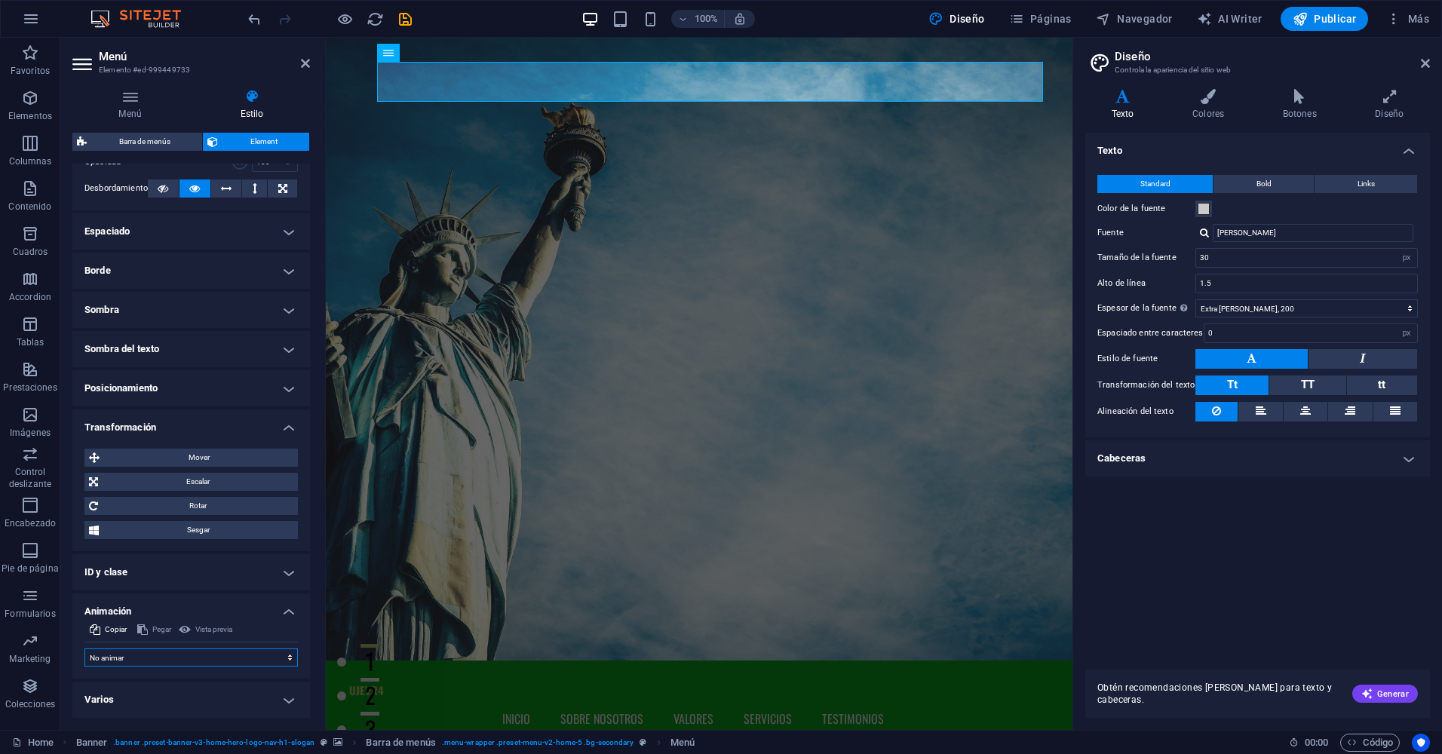
click at [241, 655] on select "No animar Mostrar / Ocultar Subir/bajar Acercar/alejar Deslizar de izquierda a …" at bounding box center [190, 657] width 213 height 18
select select "fade"
click at [84, 648] on select "No animar Mostrar / Ocultar Subir/bajar Acercar/alejar Deslizar de izquierda a …" at bounding box center [190, 657] width 213 height 18
select select "scroll"
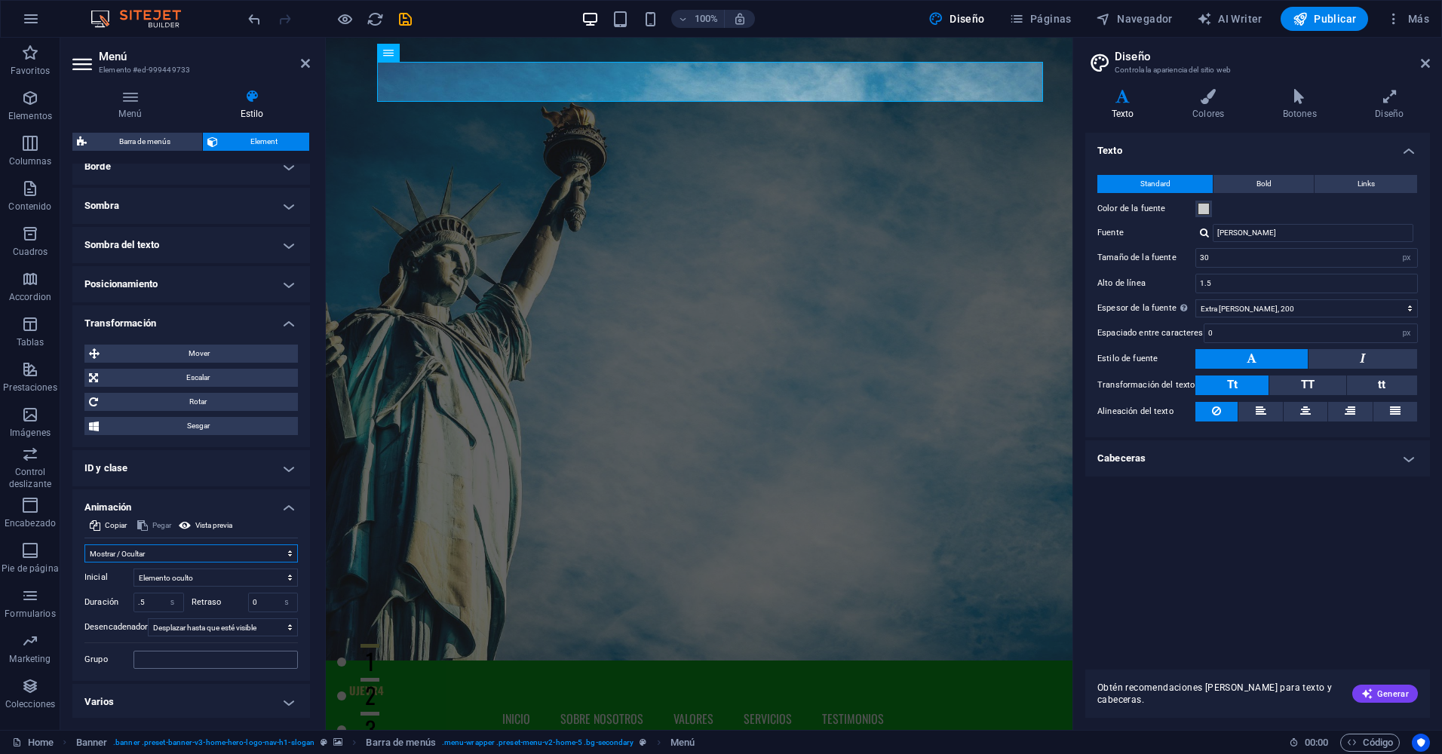
scroll to position [357, 0]
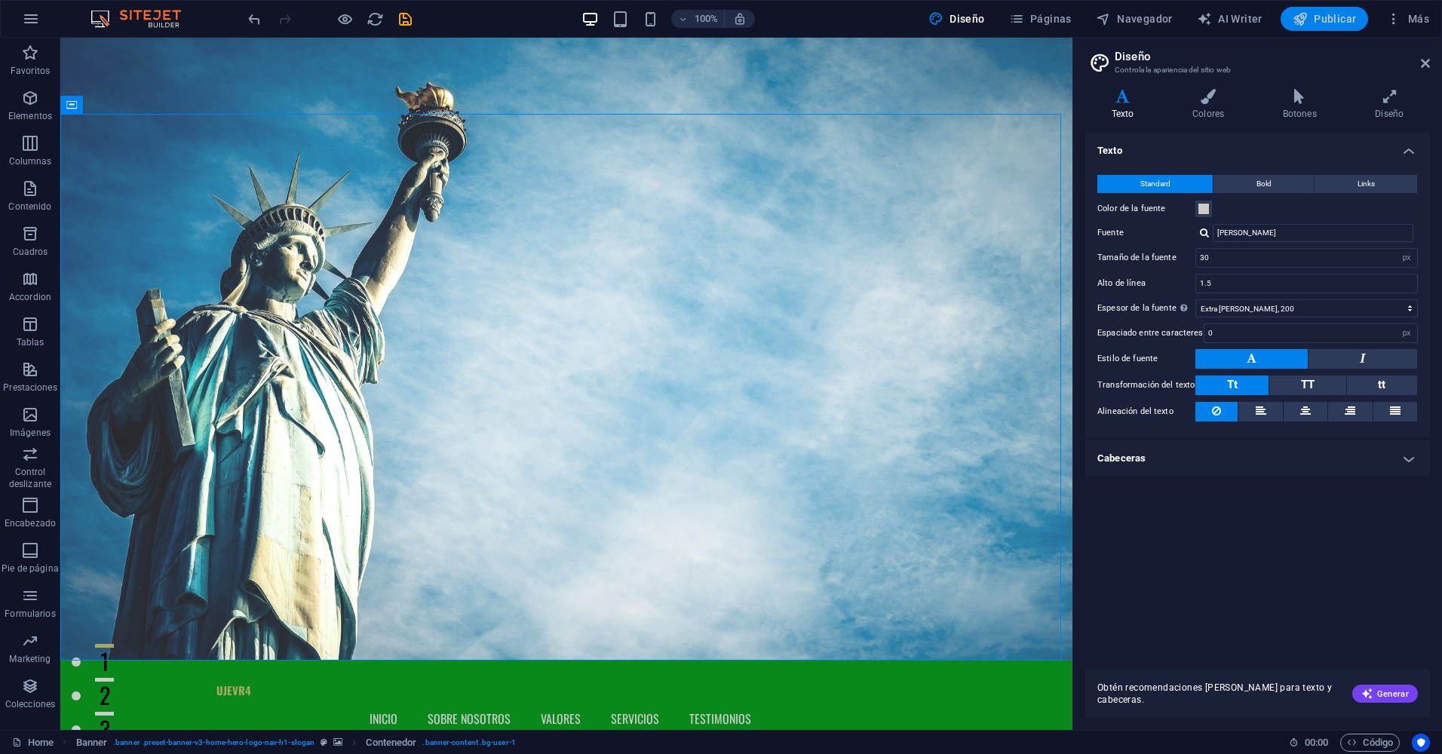
click at [1328, 15] on span "Publicar" at bounding box center [1324, 18] width 64 height 15
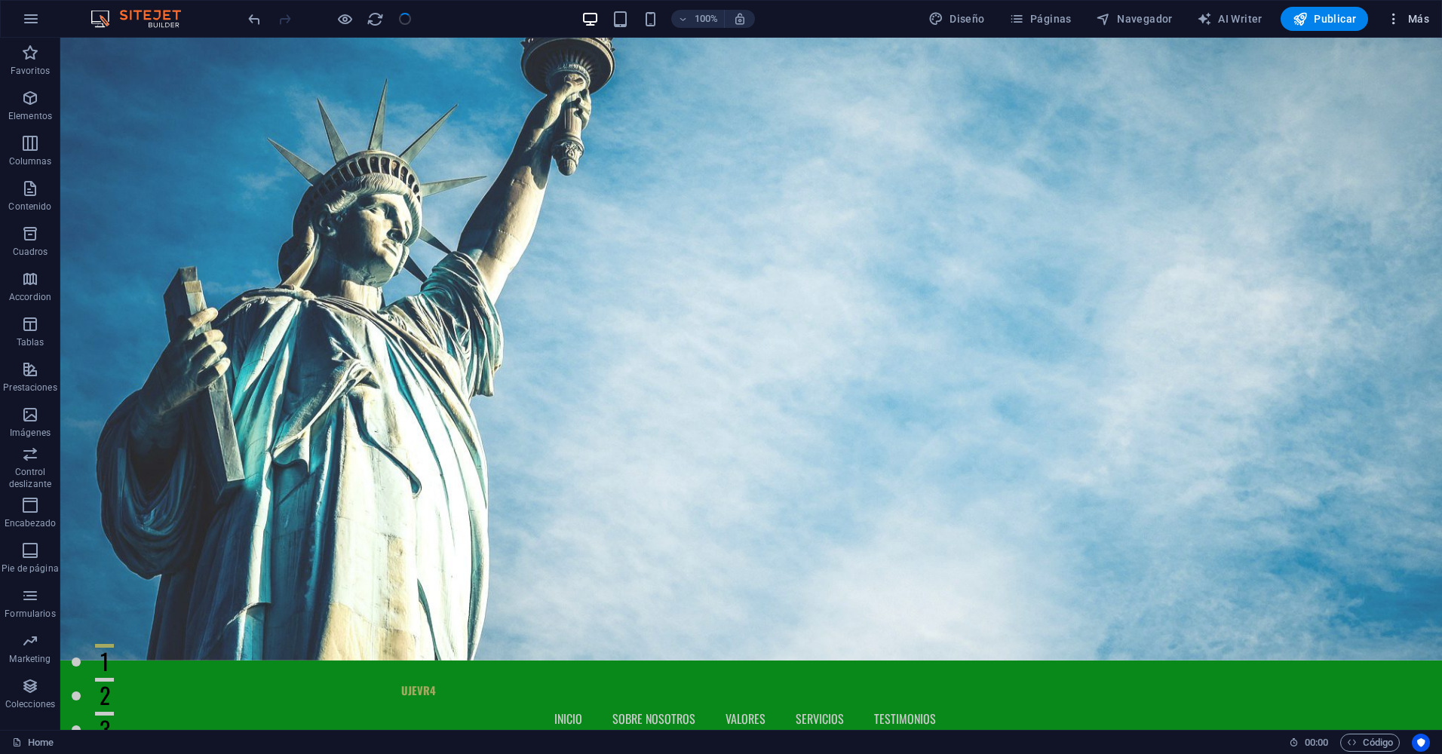
click at [1396, 23] on icon "button" at bounding box center [1393, 18] width 15 height 15
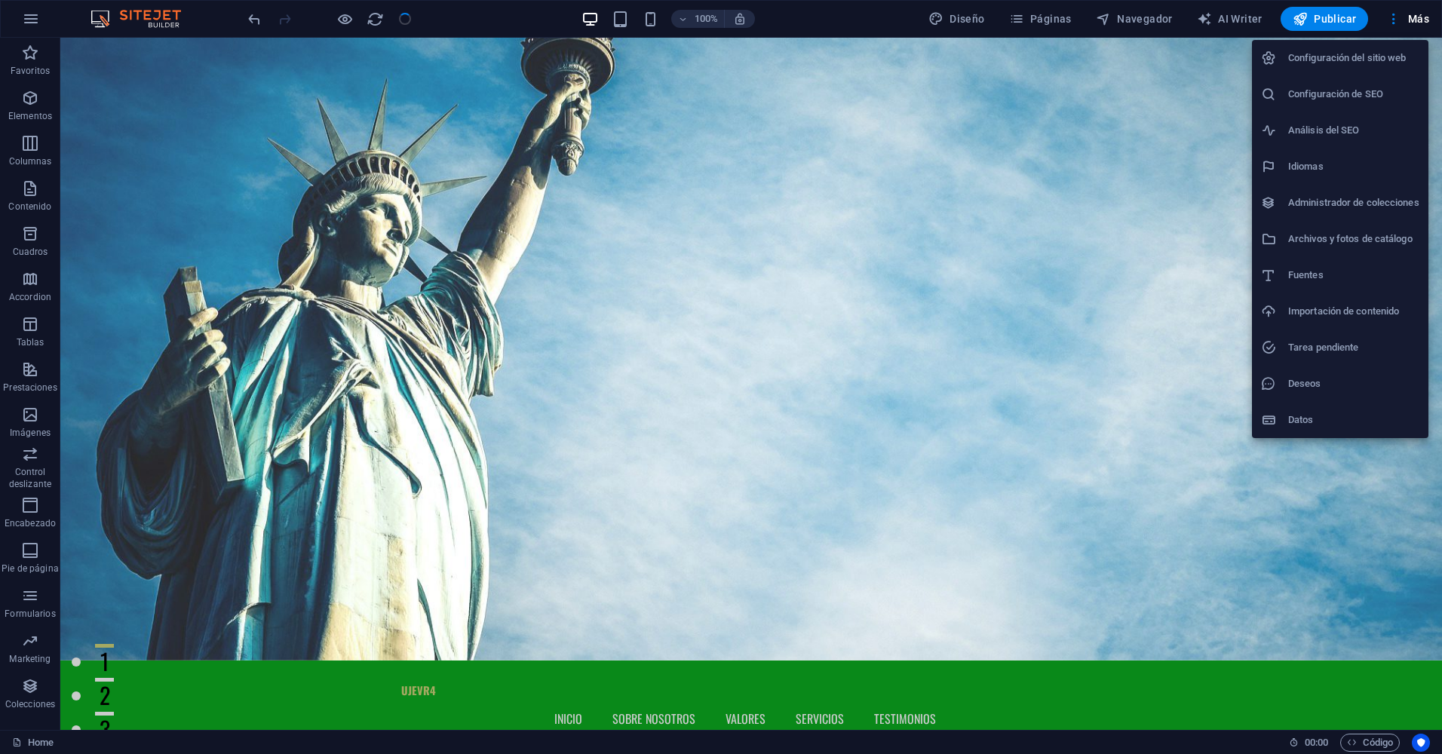
click at [1317, 23] on div at bounding box center [721, 377] width 1442 height 754
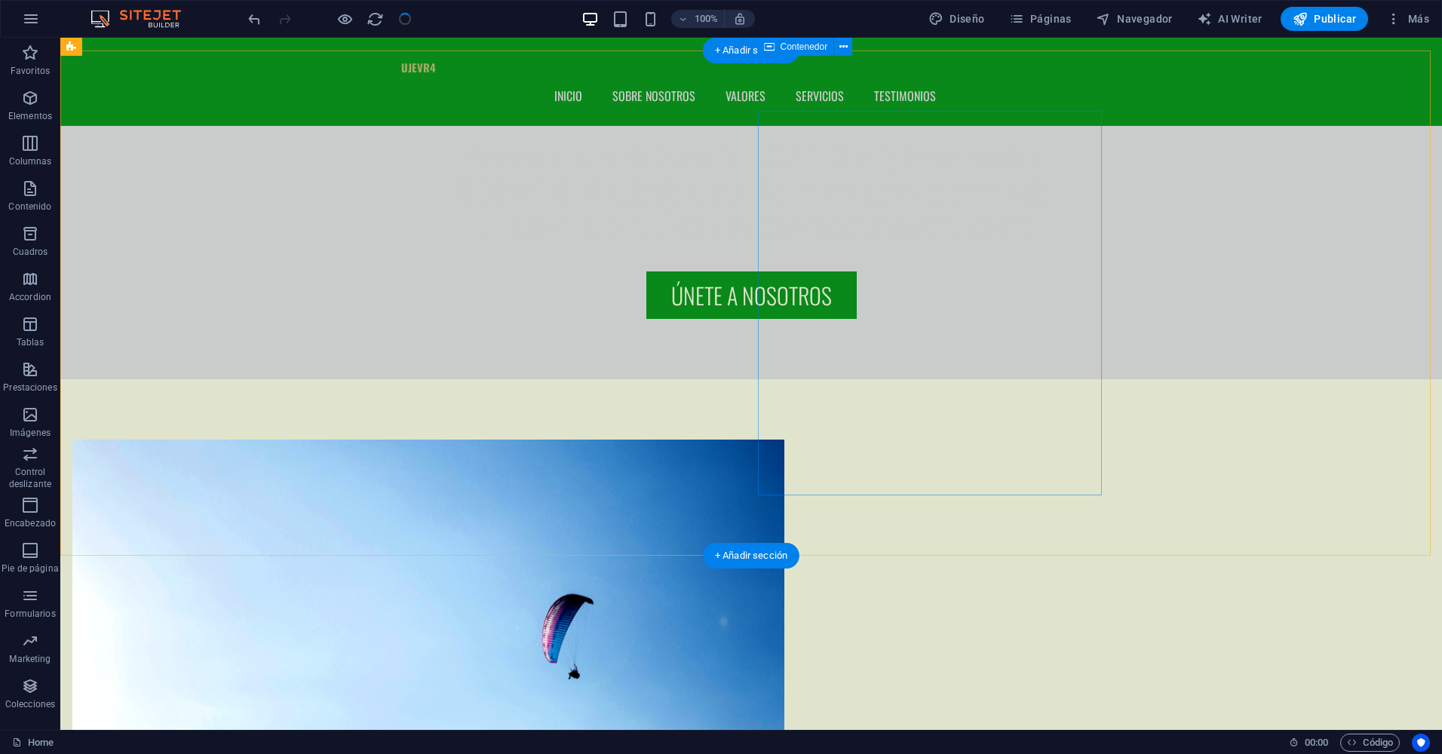
scroll to position [528, 0]
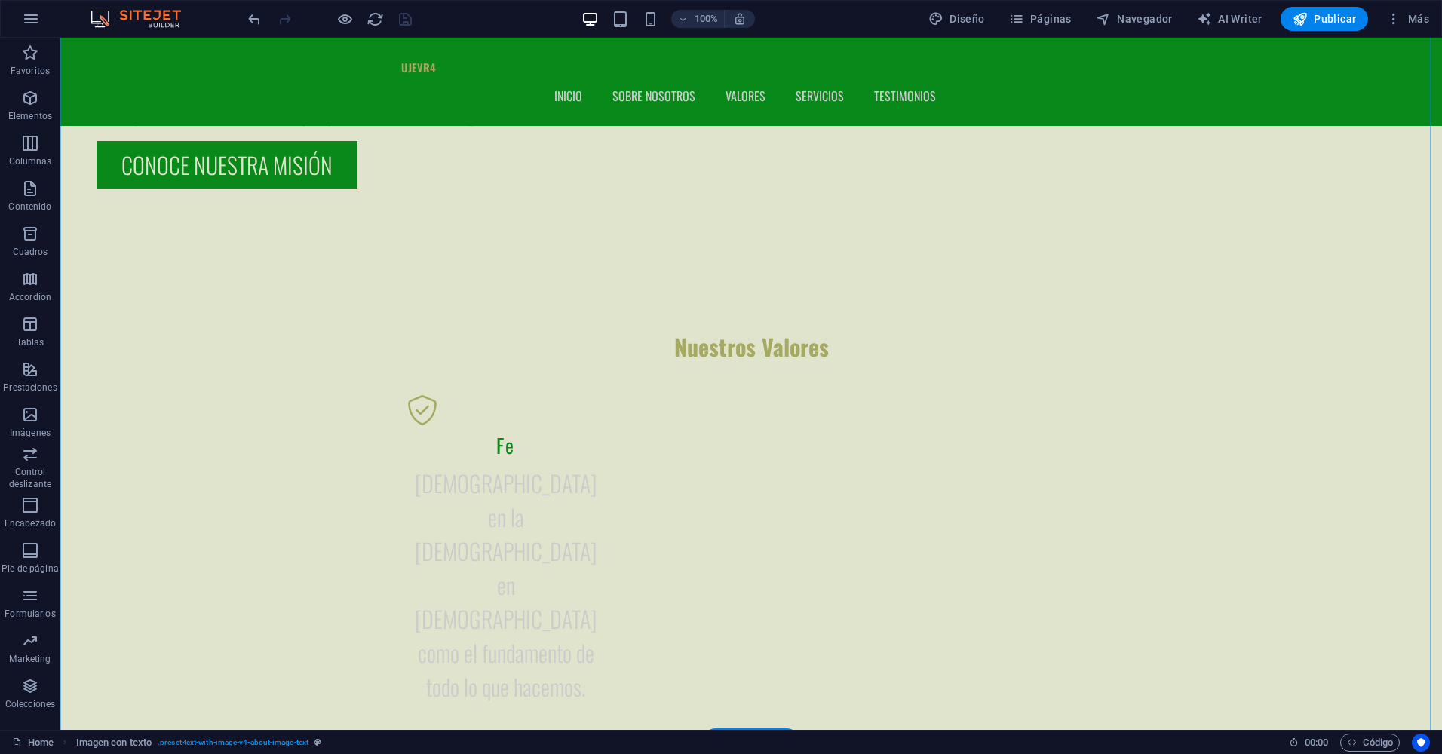
scroll to position [1809, 0]
